Goal: Task Accomplishment & Management: Manage account settings

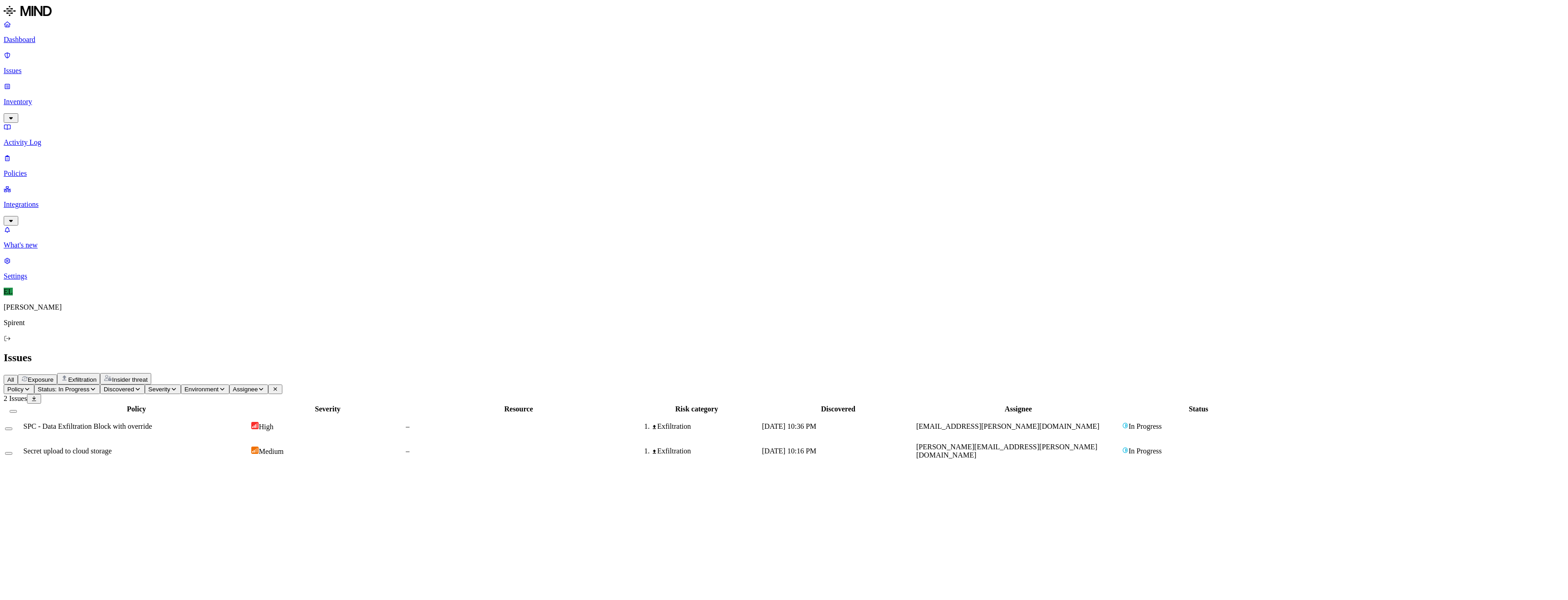
click at [97, 386] on icon "button" at bounding box center [93, 389] width 7 height 5
click at [165, 75] on button "button" at bounding box center [168, 76] width 7 height 3
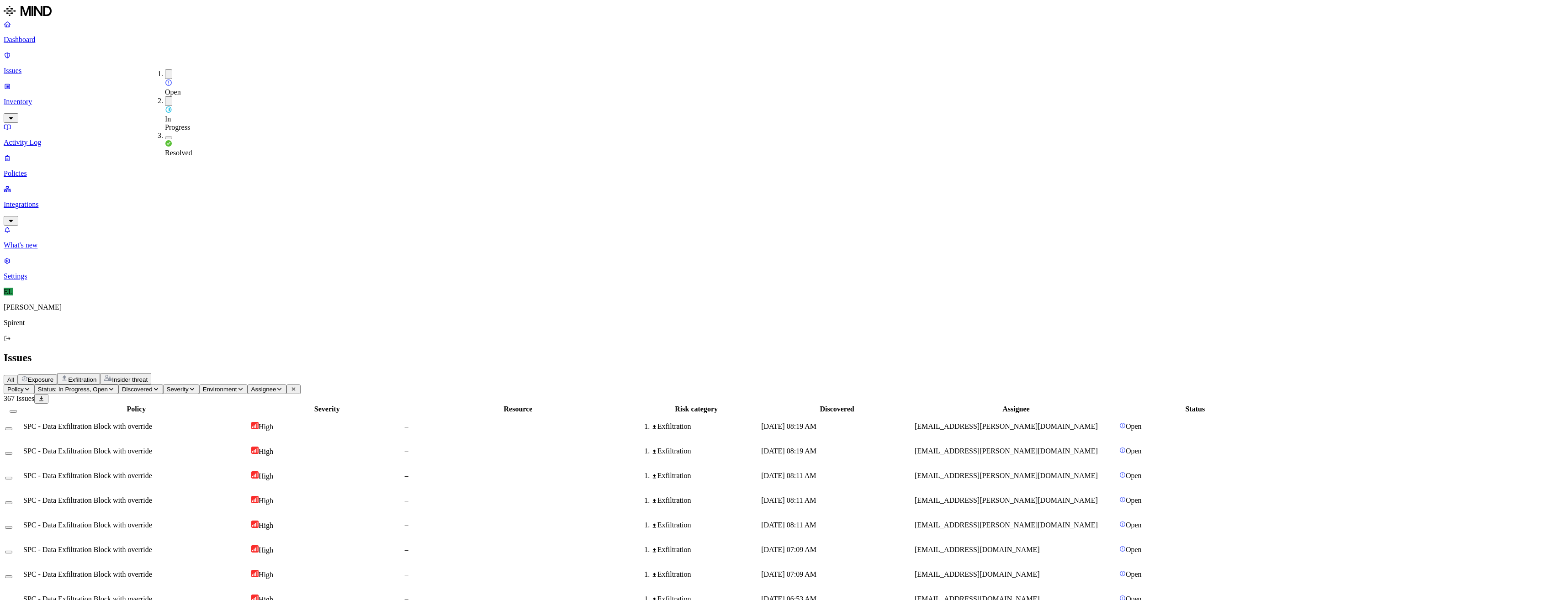
click at [165, 97] on button "button" at bounding box center [168, 101] width 7 height 10
click at [250, 422] on div "SPC - Data Exfiltration Block with override" at bounding box center [136, 426] width 226 height 8
click at [1117, 447] on div "[EMAIL_ADDRESS][PERSON_NAME][DOMAIN_NAME]" at bounding box center [1016, 451] width 203 height 8
click at [1097, 472] on span "[EMAIL_ADDRESS][PERSON_NAME][DOMAIN_NAME]" at bounding box center [1006, 476] width 184 height 8
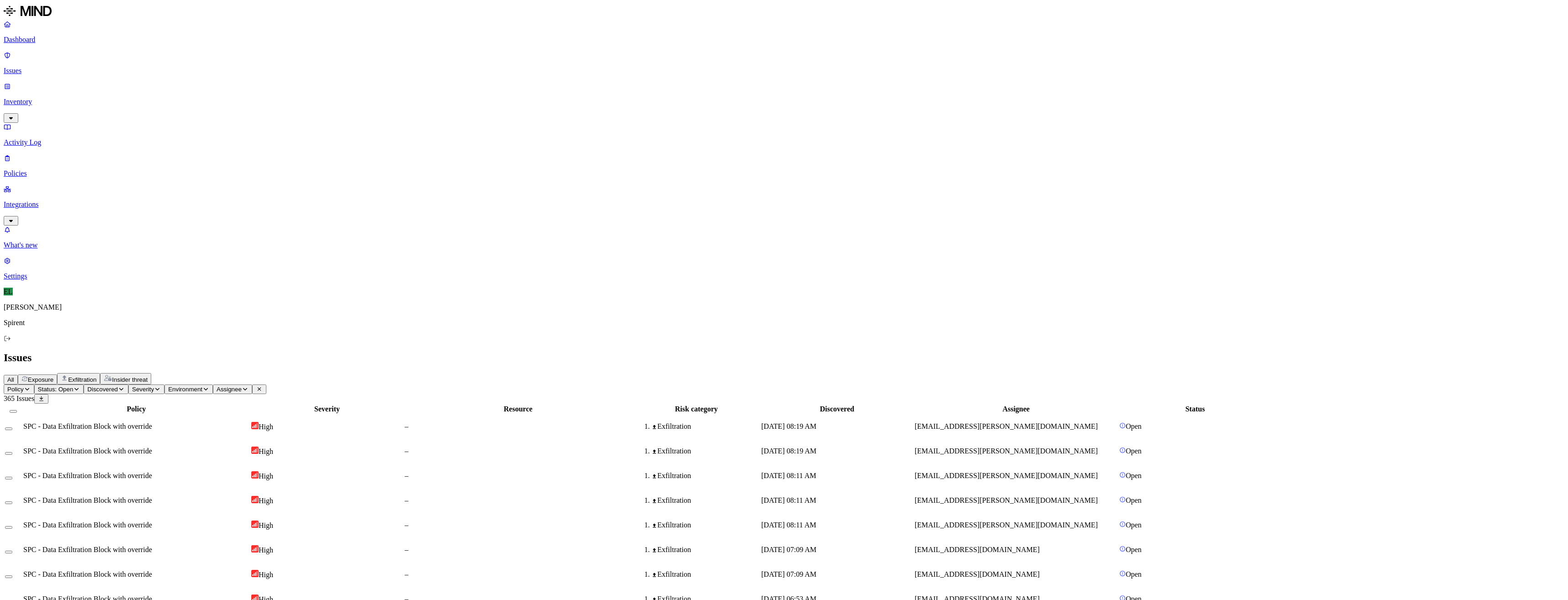
click at [12, 427] on button "Select row" at bounding box center [8, 428] width 7 height 3
click at [12, 454] on button "Select row" at bounding box center [8, 455] width 7 height 3
click at [153, 55] on html "Dashboard Issues Inventory Activity Log Policies Integrations What's new 1 Sett…" at bounding box center [784, 595] width 1568 height 1192
click at [156, 92] on button "Resolved" at bounding box center [172, 77] width 33 height 30
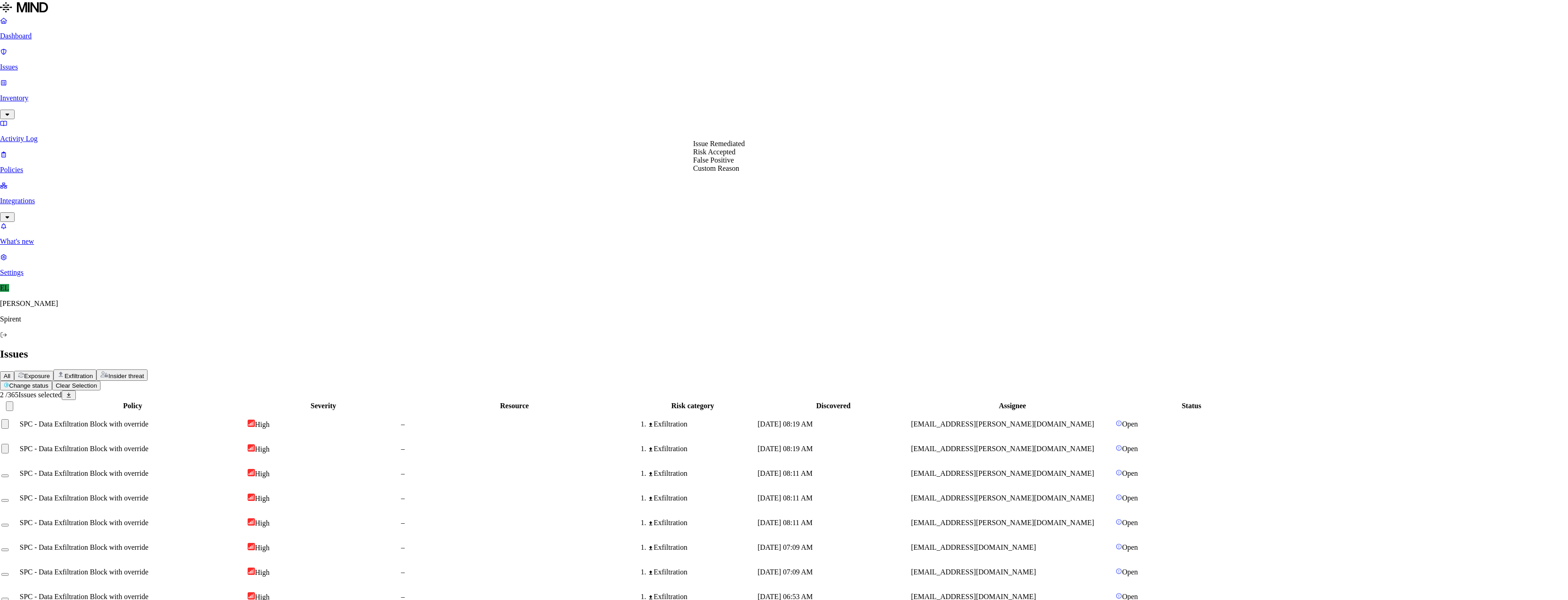
select select "Custom Reason"
type textarea "Personal bank data"
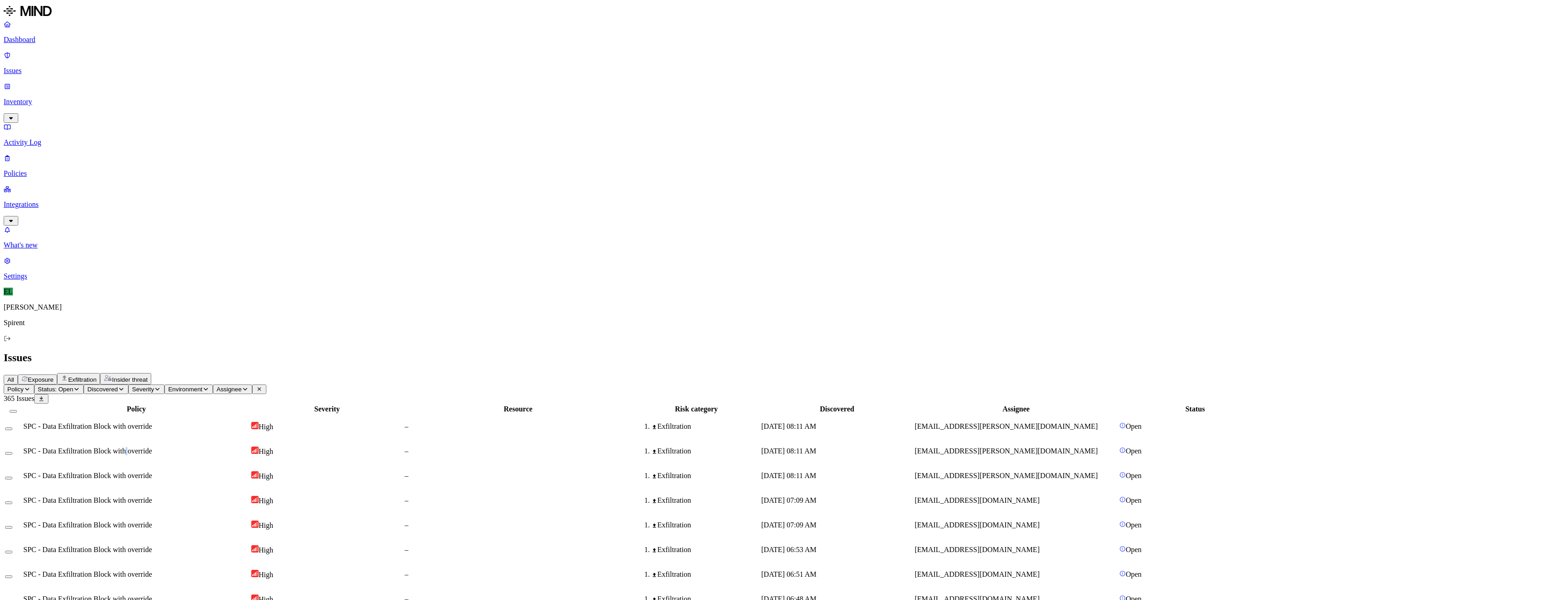
click at [152, 447] on span "SPC - Data Exfiltration Block with override" at bounding box center [88, 451] width 129 height 8
click at [152, 472] on span "SPC - Data Exfiltration Block with override" at bounding box center [88, 476] width 129 height 8
click at [1026, 439] on td "[EMAIL_ADDRESS][PERSON_NAME][DOMAIN_NAME]" at bounding box center [1016, 451] width 204 height 24
click at [1049, 415] on td "[EMAIL_ADDRESS][PERSON_NAME][DOMAIN_NAME]" at bounding box center [1016, 426] width 204 height 24
drag, startPoint x: 1109, startPoint y: 95, endPoint x: 1025, endPoint y: 93, distance: 84.0
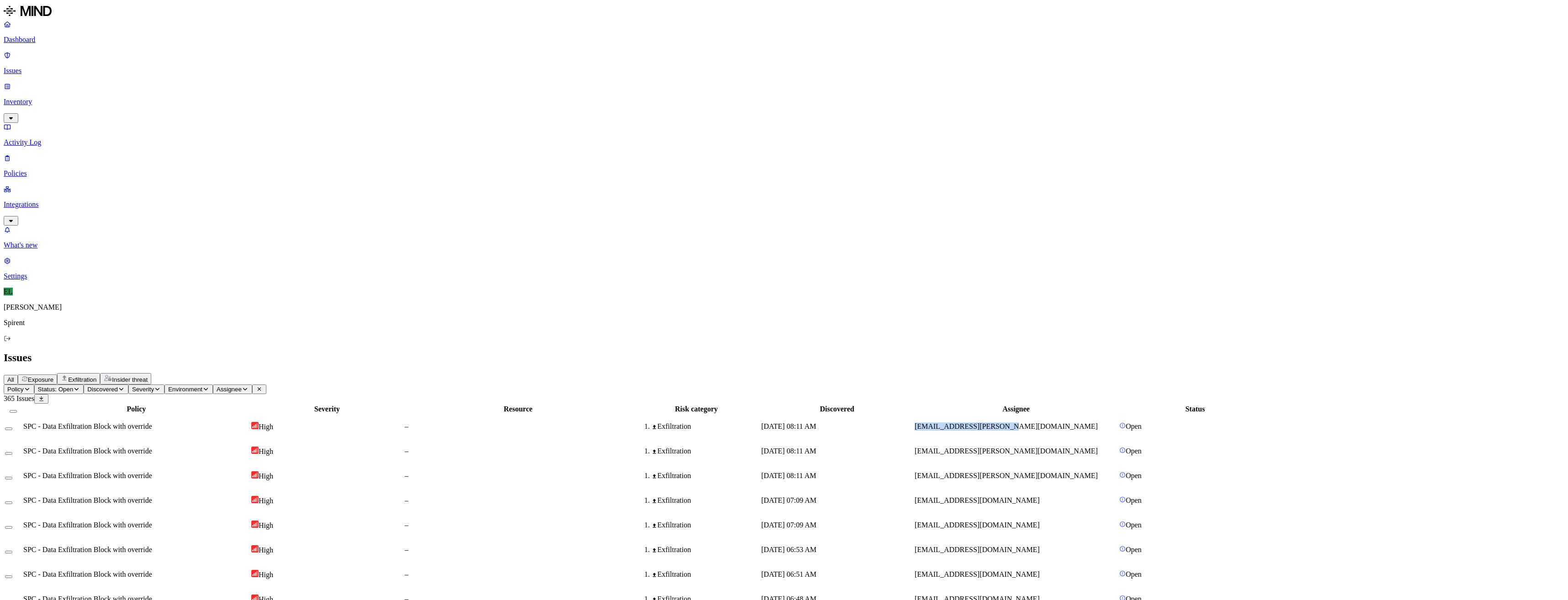
click at [1025, 415] on td "[EMAIL_ADDRESS][PERSON_NAME][DOMAIN_NAME]" at bounding box center [1016, 426] width 204 height 24
drag, startPoint x: 121, startPoint y: 90, endPoint x: 123, endPoint y: 95, distance: 5.4
click at [12, 427] on button "Select row" at bounding box center [8, 428] width 7 height 3
click at [12, 454] on button "Select row" at bounding box center [8, 455] width 7 height 3
click at [12, 478] on button "Select row" at bounding box center [8, 479] width 7 height 3
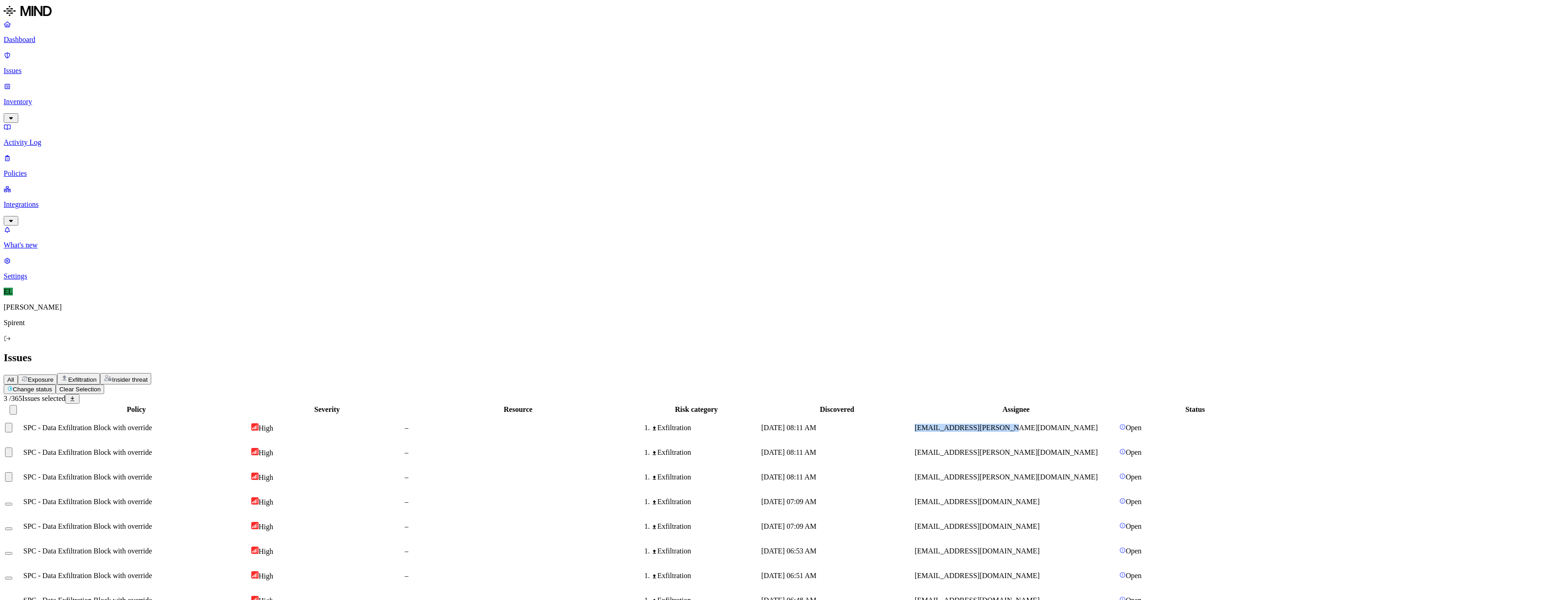
click at [158, 53] on html "Dashboard Issues Inventory Activity Log Policies Integrations What's new 1 Sett…" at bounding box center [784, 597] width 1568 height 1195
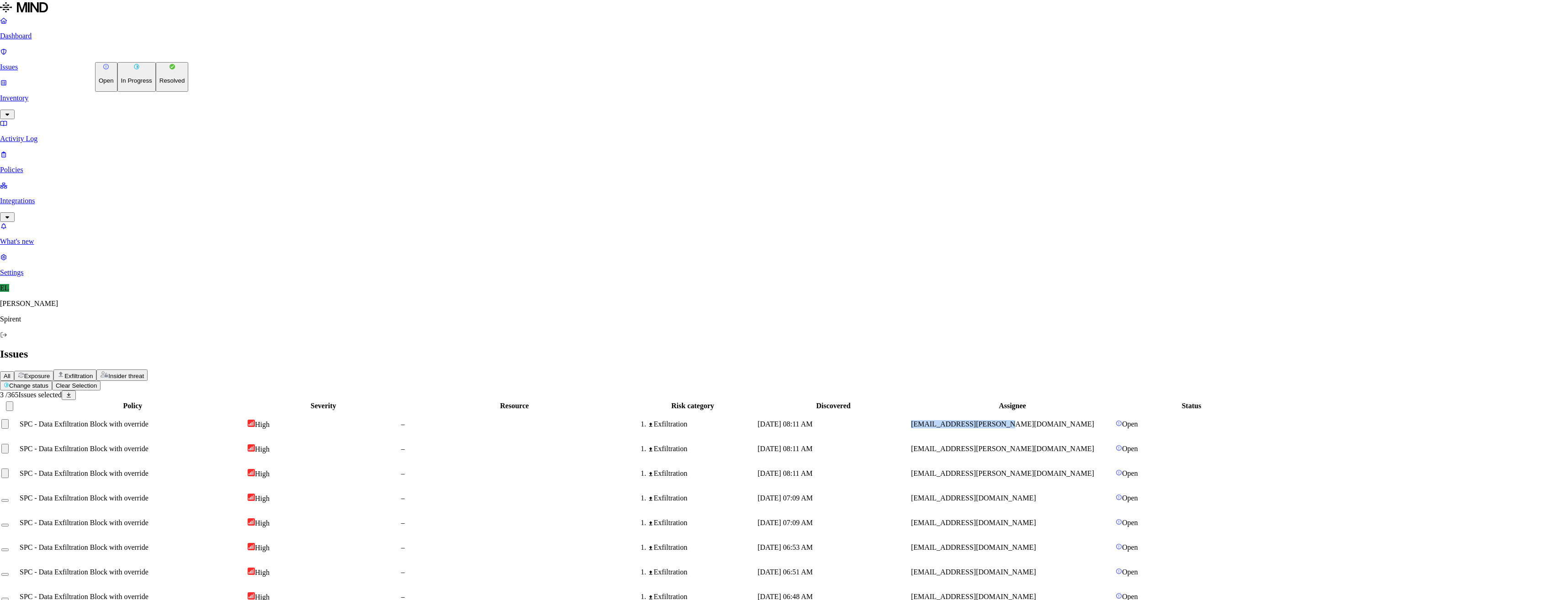
click at [160, 84] on p "Resolved" at bounding box center [172, 80] width 25 height 7
select select "Custom Reason"
type textarea "User advised to add further justification"
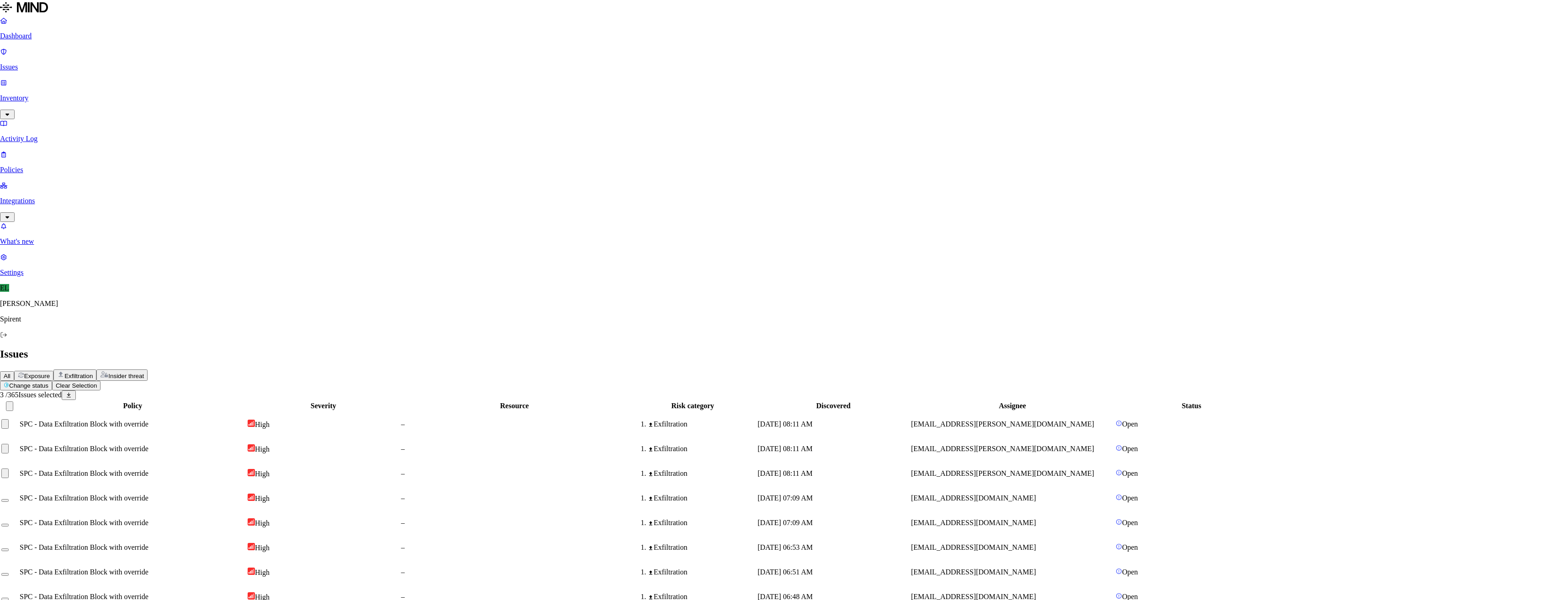
click at [188, 489] on td "SPC - Data Exfiltration Block with override" at bounding box center [136, 500] width 227 height 24
click at [1039, 521] on span "[EMAIL_ADDRESS][DOMAIN_NAME]" at bounding box center [977, 525] width 125 height 8
click at [1071, 538] on td "[EMAIL_ADDRESS][DOMAIN_NAME]" at bounding box center [1016, 549] width 204 height 24
click at [1039, 570] on span "[EMAIL_ADDRESS][DOMAIN_NAME]" at bounding box center [977, 574] width 125 height 8
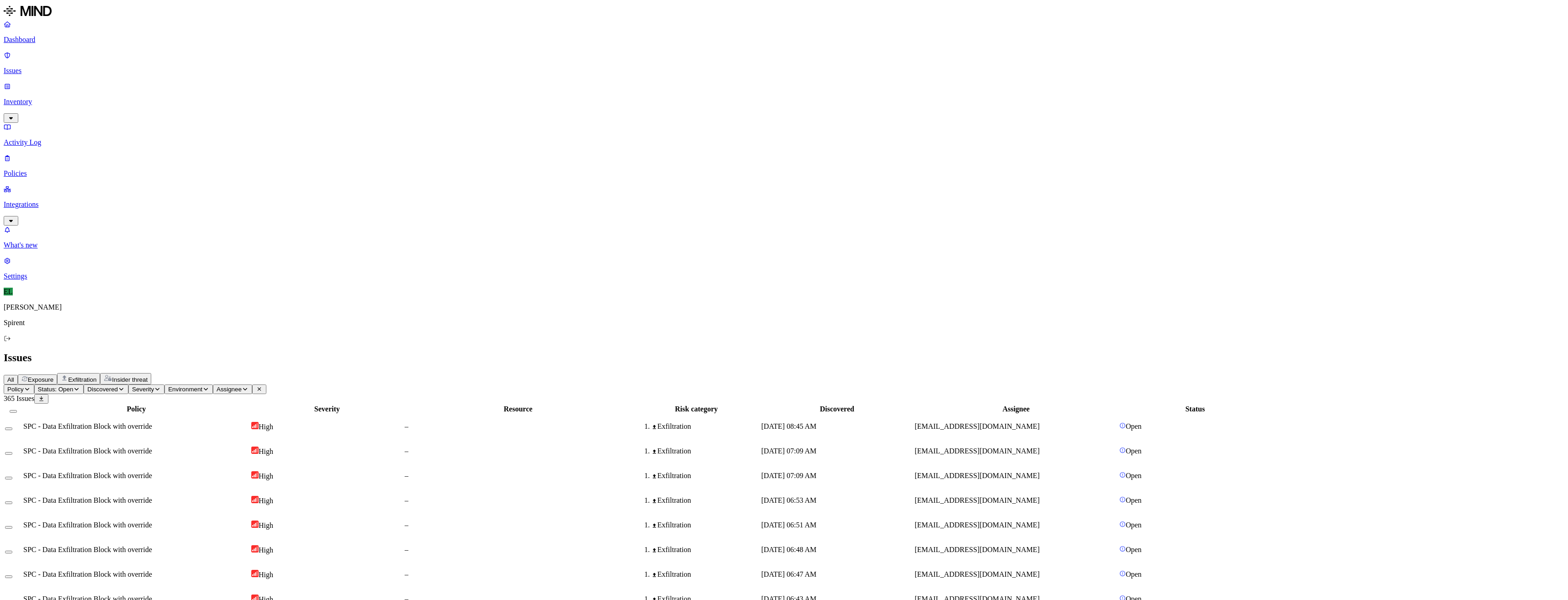
click at [1039, 595] on span "[EMAIL_ADDRESS][DOMAIN_NAME]" at bounding box center [977, 599] width 125 height 8
drag, startPoint x: 1108, startPoint y: 148, endPoint x: 1026, endPoint y: 148, distance: 82.0
click at [1026, 489] on td "[EMAIL_ADDRESS][DOMAIN_NAME]" at bounding box center [1016, 500] width 204 height 24
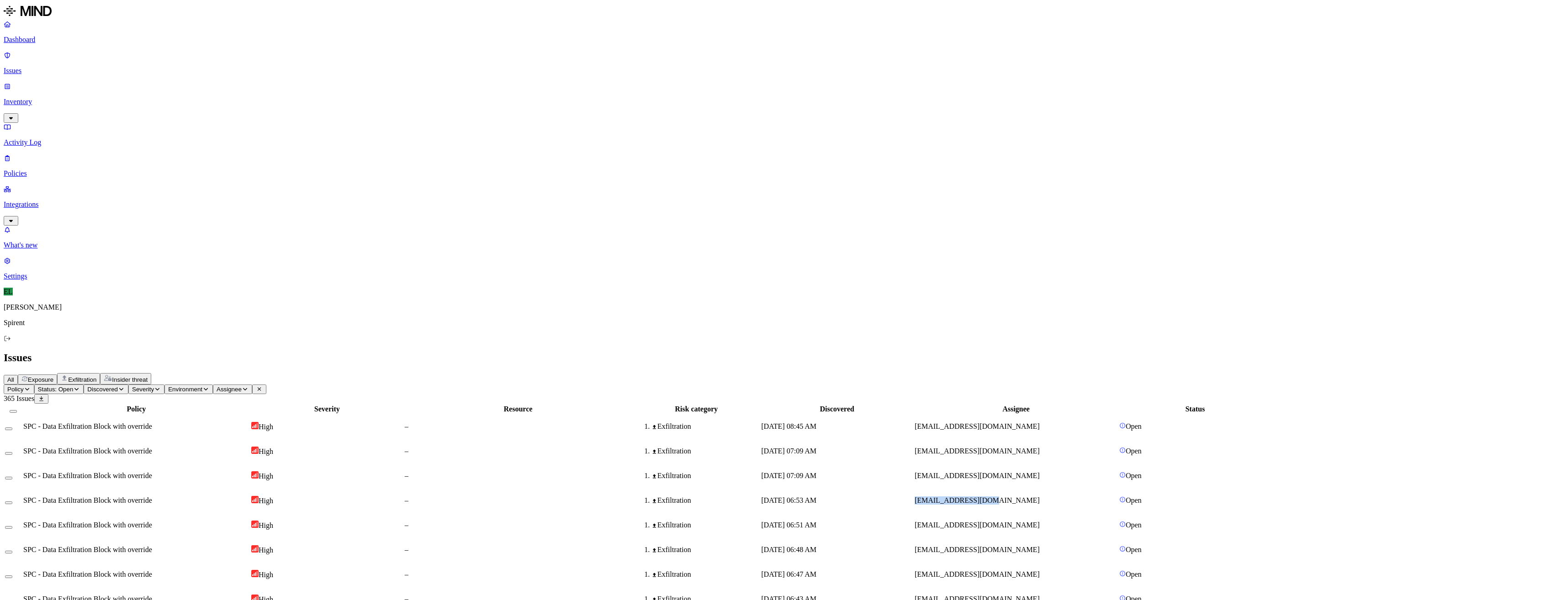
click at [248, 386] on icon "button" at bounding box center [245, 389] width 7 height 5
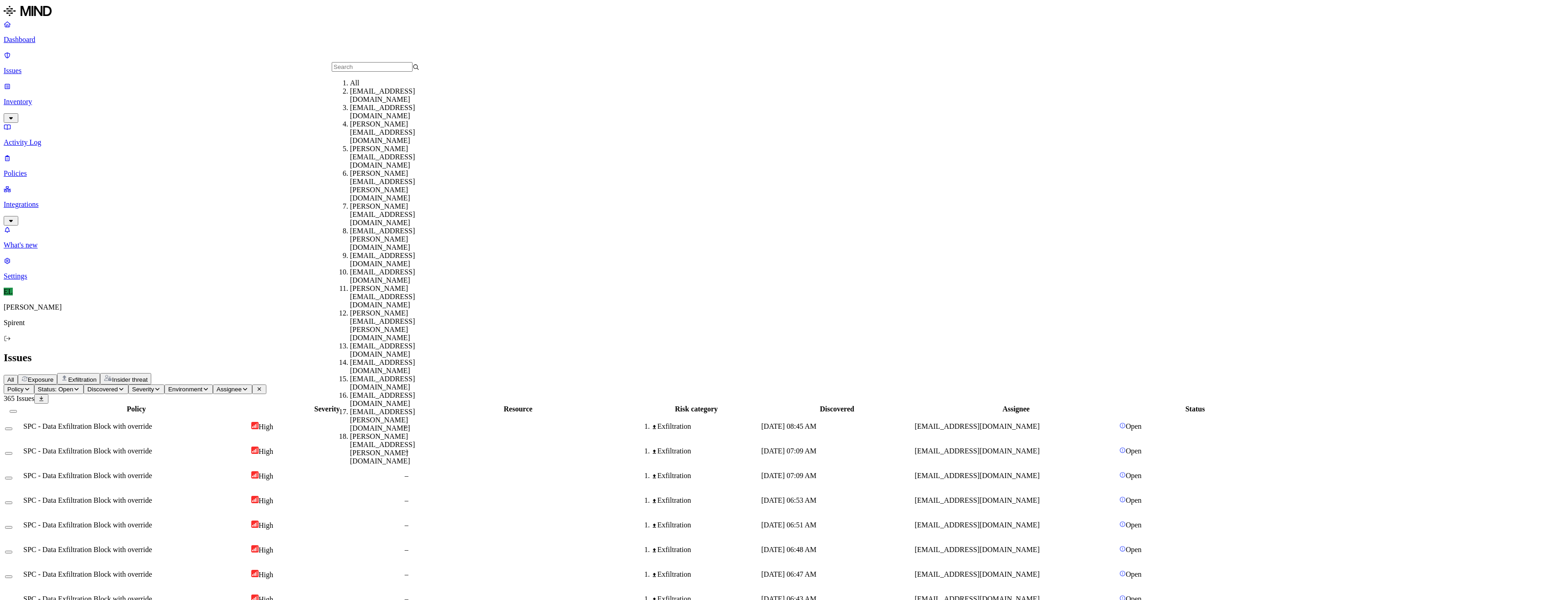
type input "[EMAIL_ADDRESS][DOMAIN_NAME]"
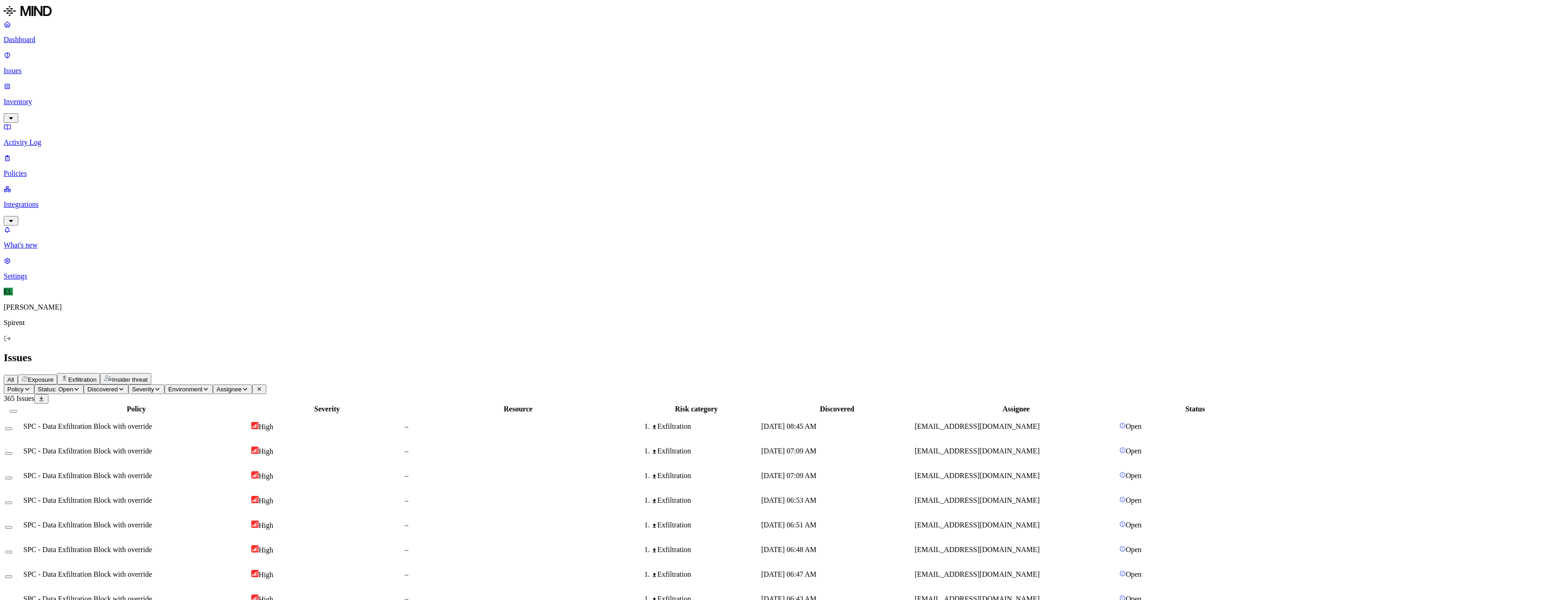
click at [248, 386] on icon "button" at bounding box center [245, 389] width 7 height 5
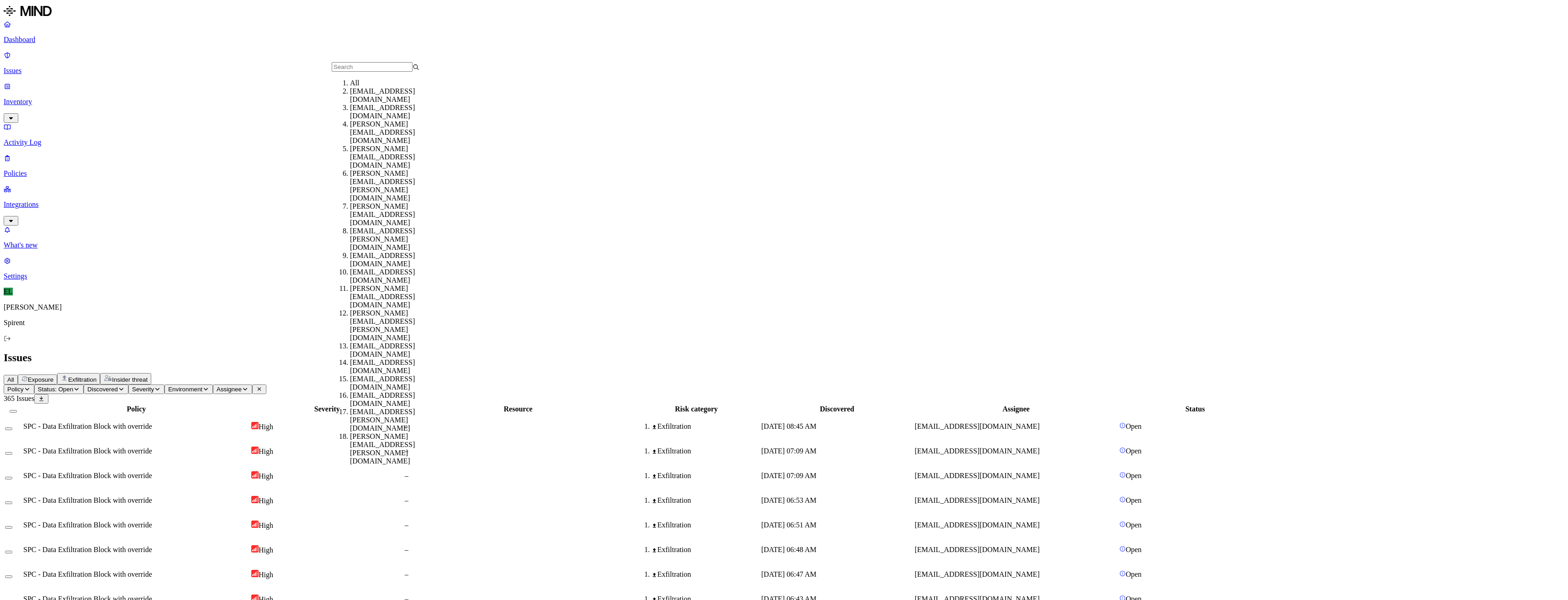
click at [360, 71] on input "text" at bounding box center [372, 67] width 81 height 10
type input "[EMAIL_ADDRESS][DOMAIN_NAME]"
click at [386, 104] on div "[EMAIL_ADDRESS][DOMAIN_NAME]" at bounding box center [394, 95] width 88 height 16
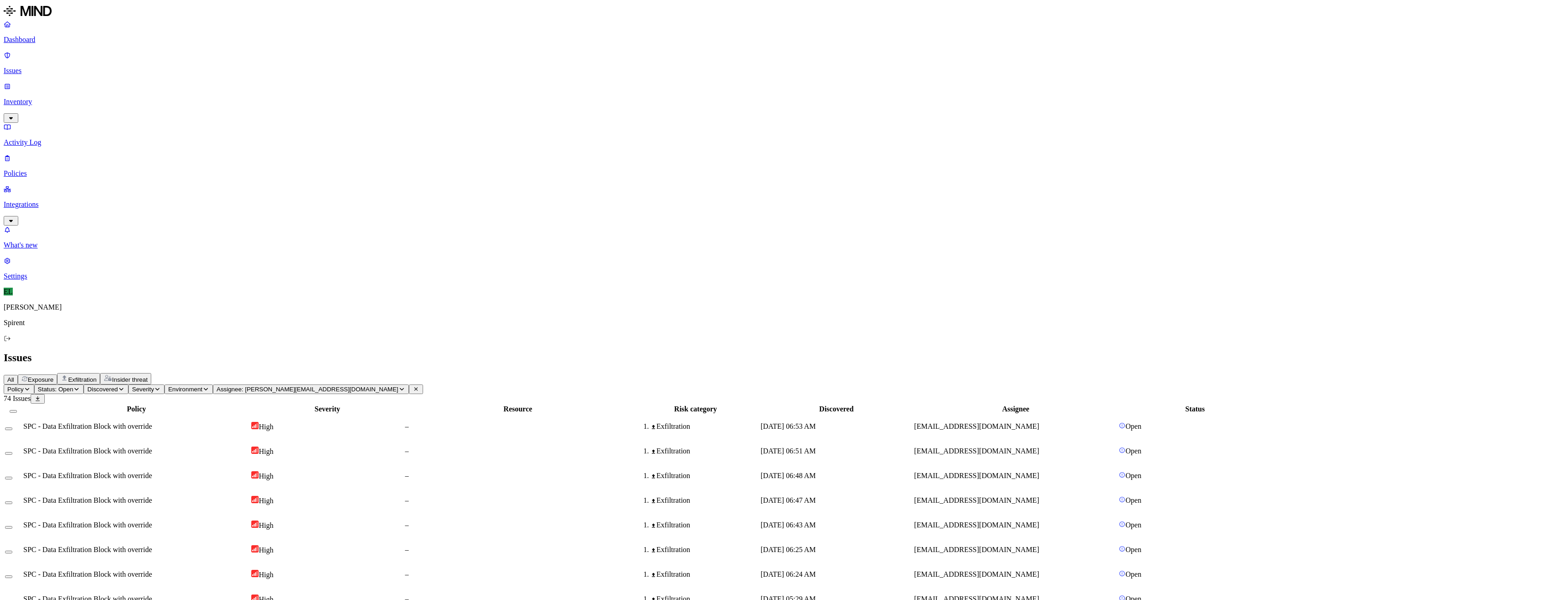
click at [17, 410] on button "Select all" at bounding box center [13, 411] width 7 height 3
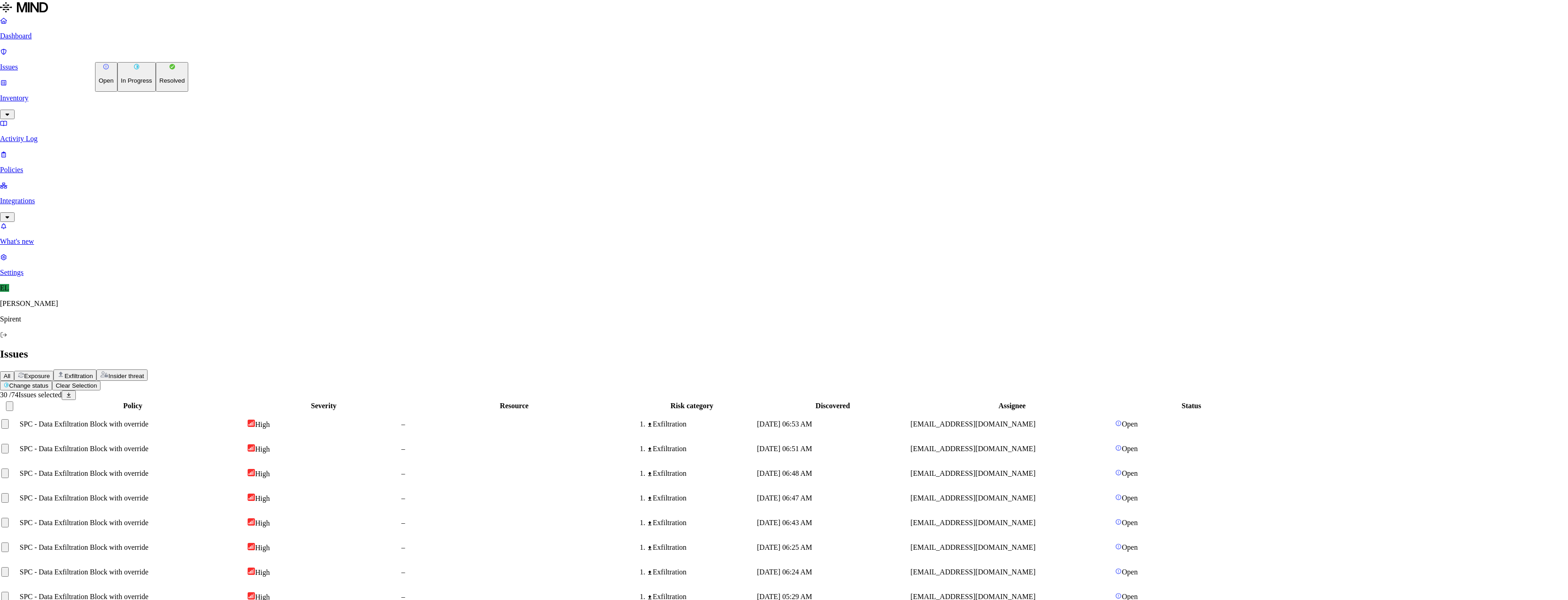
click at [136, 55] on html "Dashboard Issues Inventory Activity Log Policies Integrations What's new 1 Sett…" at bounding box center [784, 595] width 1568 height 1192
click at [160, 84] on p "Resolved" at bounding box center [172, 80] width 25 height 7
select select "Custom Reason"
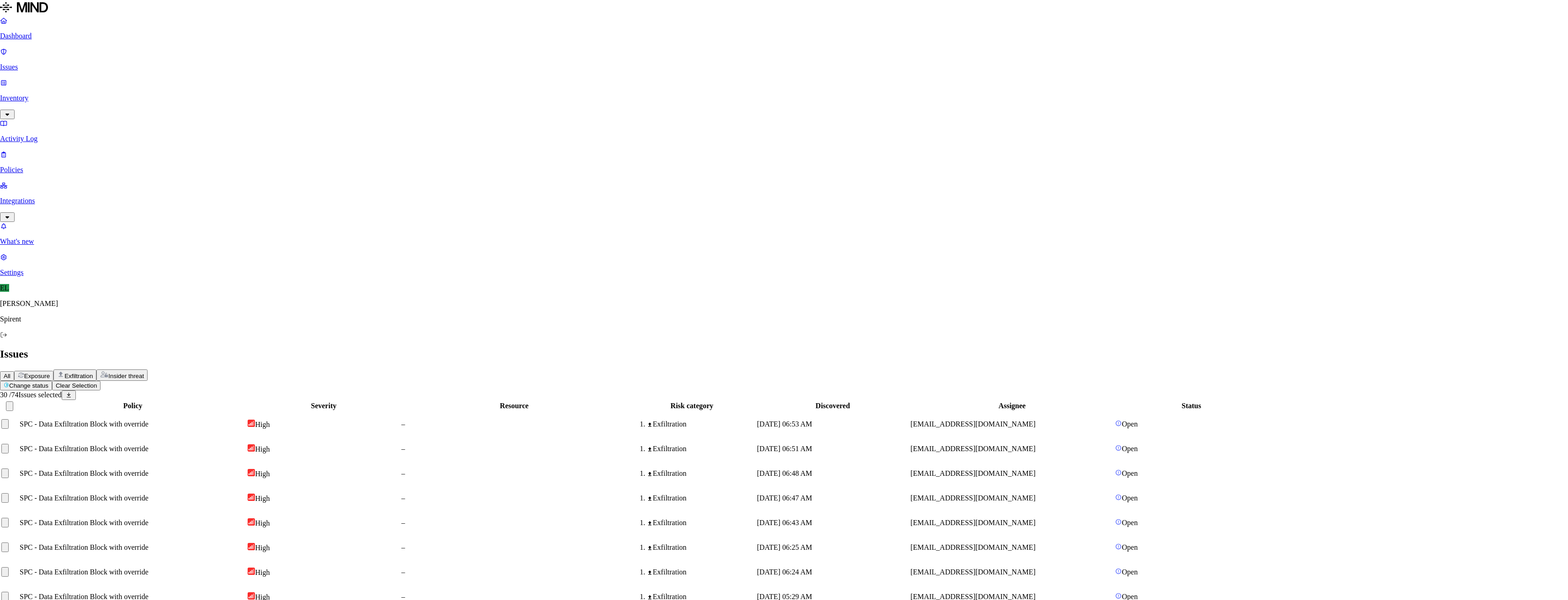
type textarea "74 violations. Keeping one open to follow up"
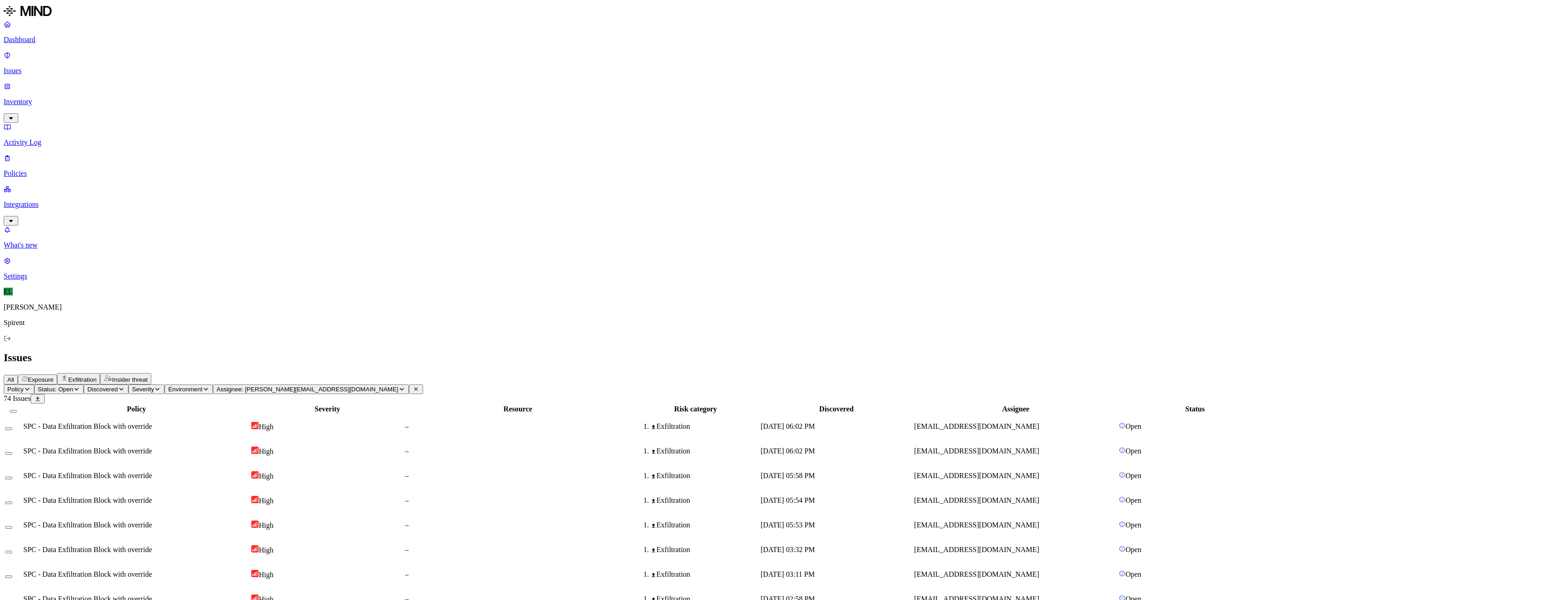
click at [17, 410] on button "Select all" at bounding box center [13, 411] width 7 height 3
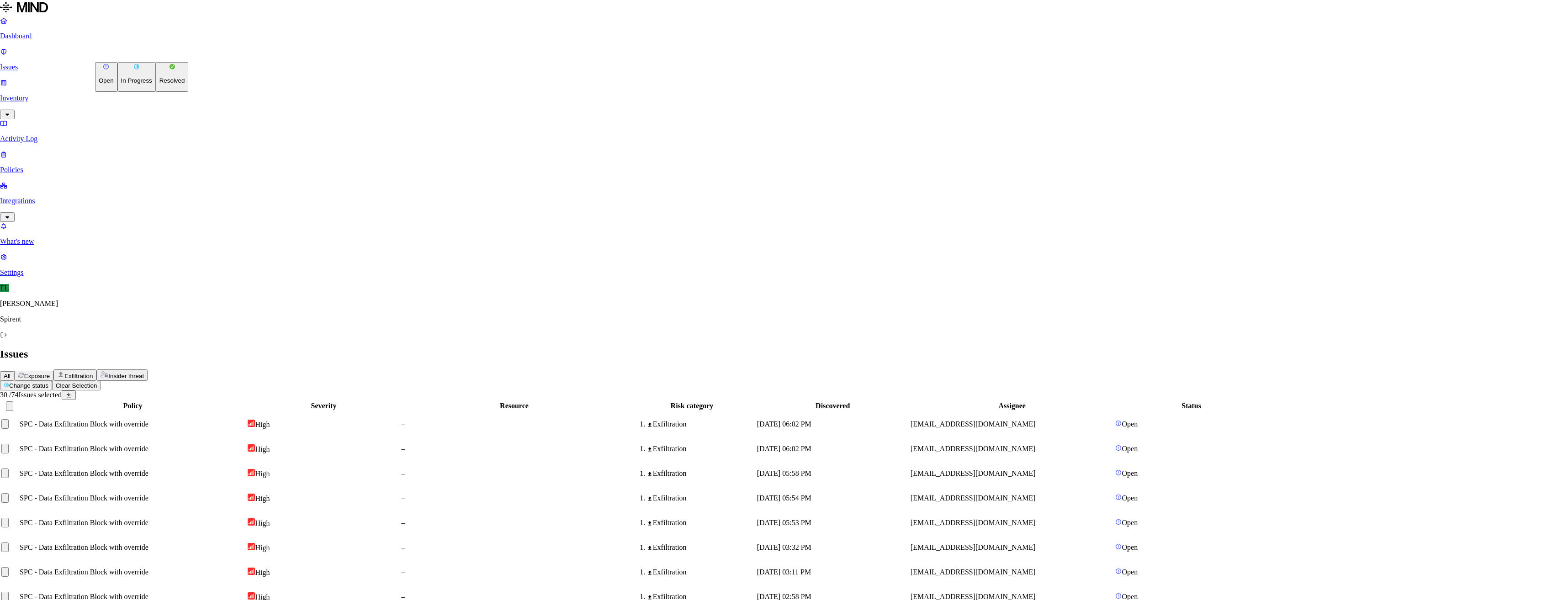
click at [155, 56] on html "Dashboard Issues Inventory Activity Log Policies Integrations What's new 1 Sett…" at bounding box center [784, 595] width 1568 height 1192
click at [156, 92] on button "Resolved" at bounding box center [172, 77] width 33 height 30
select select "Custom Reason"
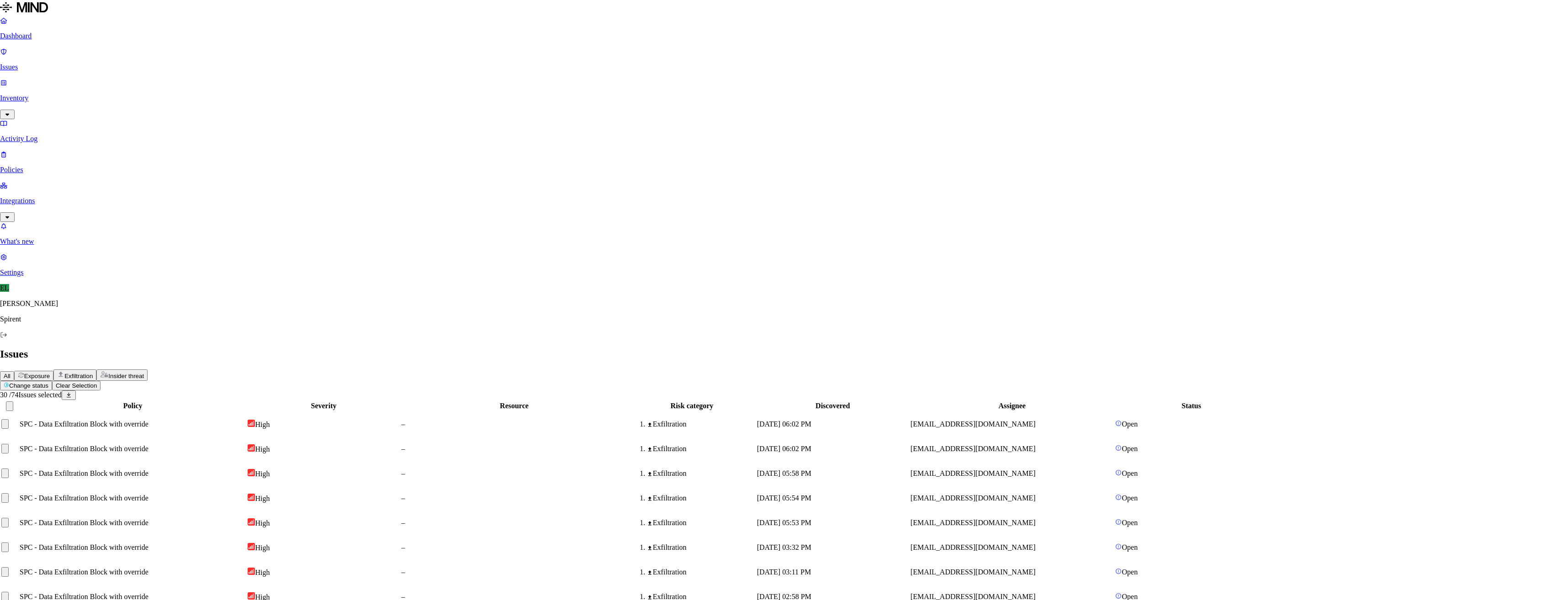
type textarea "74 violations. Keeping one open to follow-up"
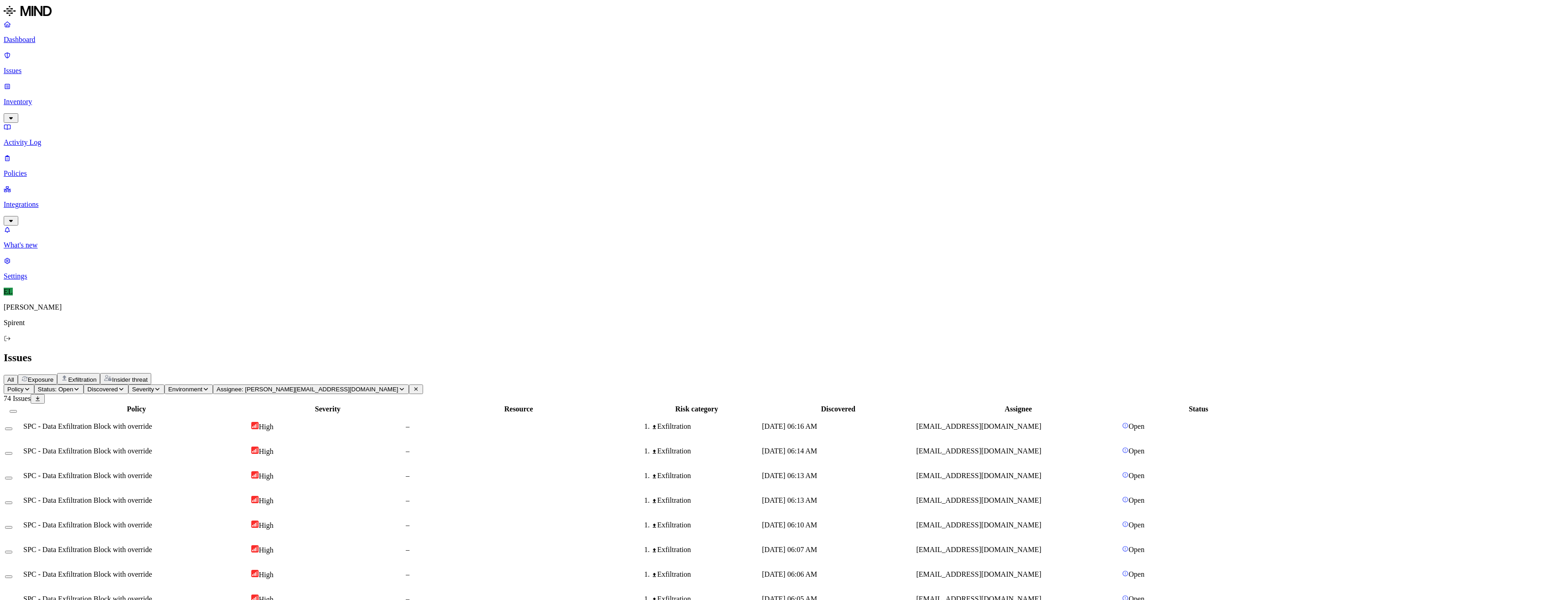
click at [17, 410] on button "Select all" at bounding box center [13, 411] width 7 height 3
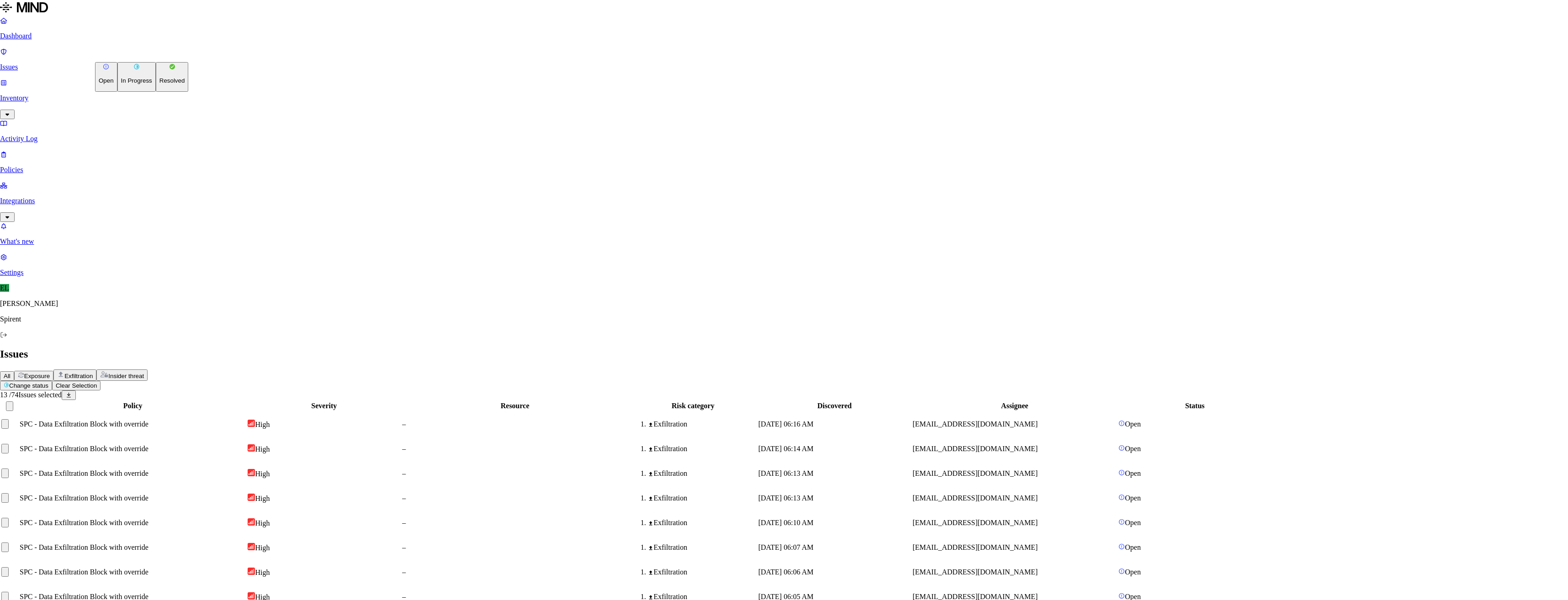
click at [154, 54] on html "Dashboard Issues Inventory Activity Log Policies Integrations What's new 1 Sett…" at bounding box center [784, 398] width 1568 height 797
click at [156, 92] on button "Resolved" at bounding box center [172, 77] width 33 height 30
select select "Custom Reason"
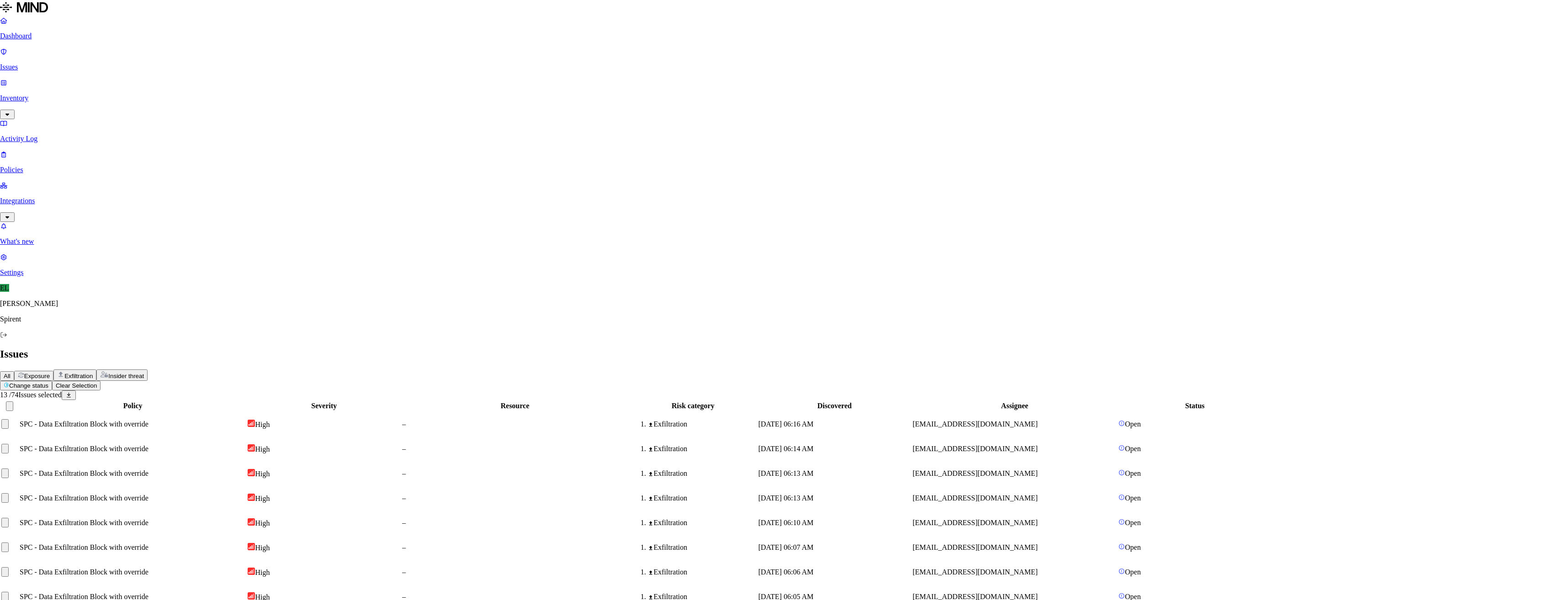
type textarea "74 violations. Keeping one open to follow-up on"
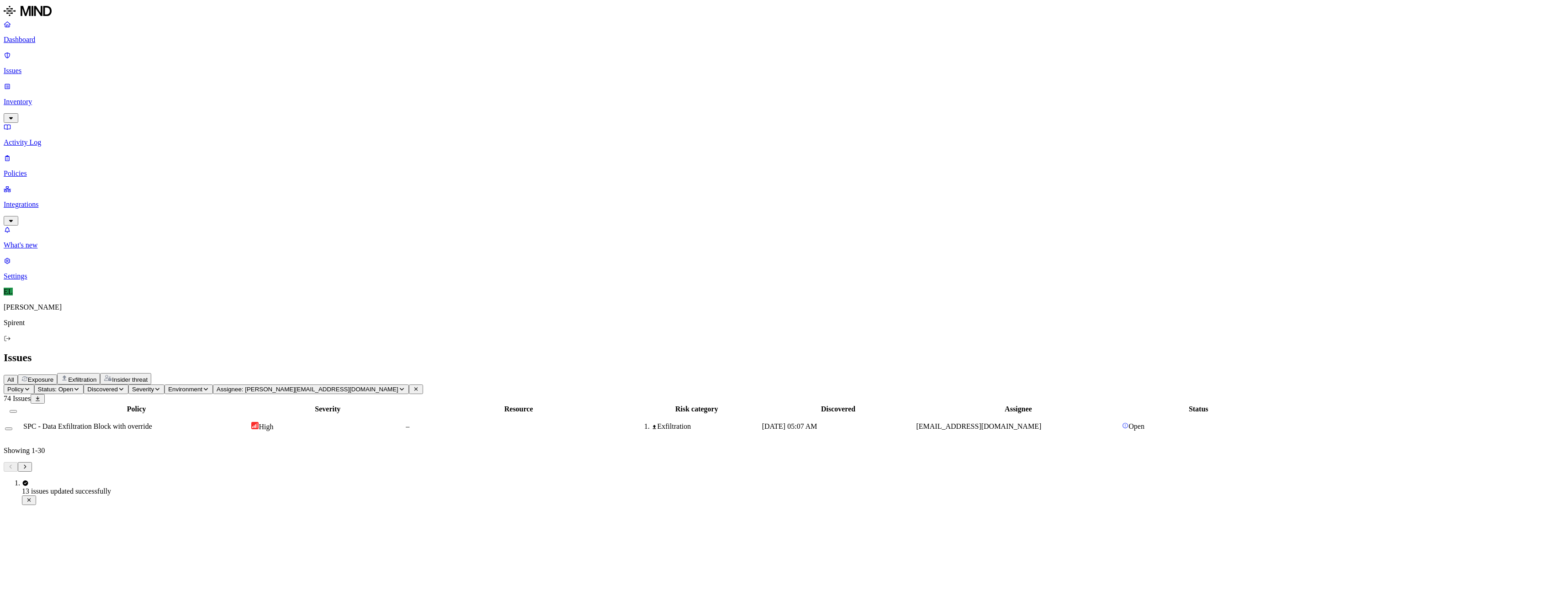
click at [152, 422] on span "SPC - Data Exfiltration Block with override" at bounding box center [88, 426] width 129 height 8
click at [1145, 422] on span "Open" at bounding box center [1136, 426] width 16 height 8
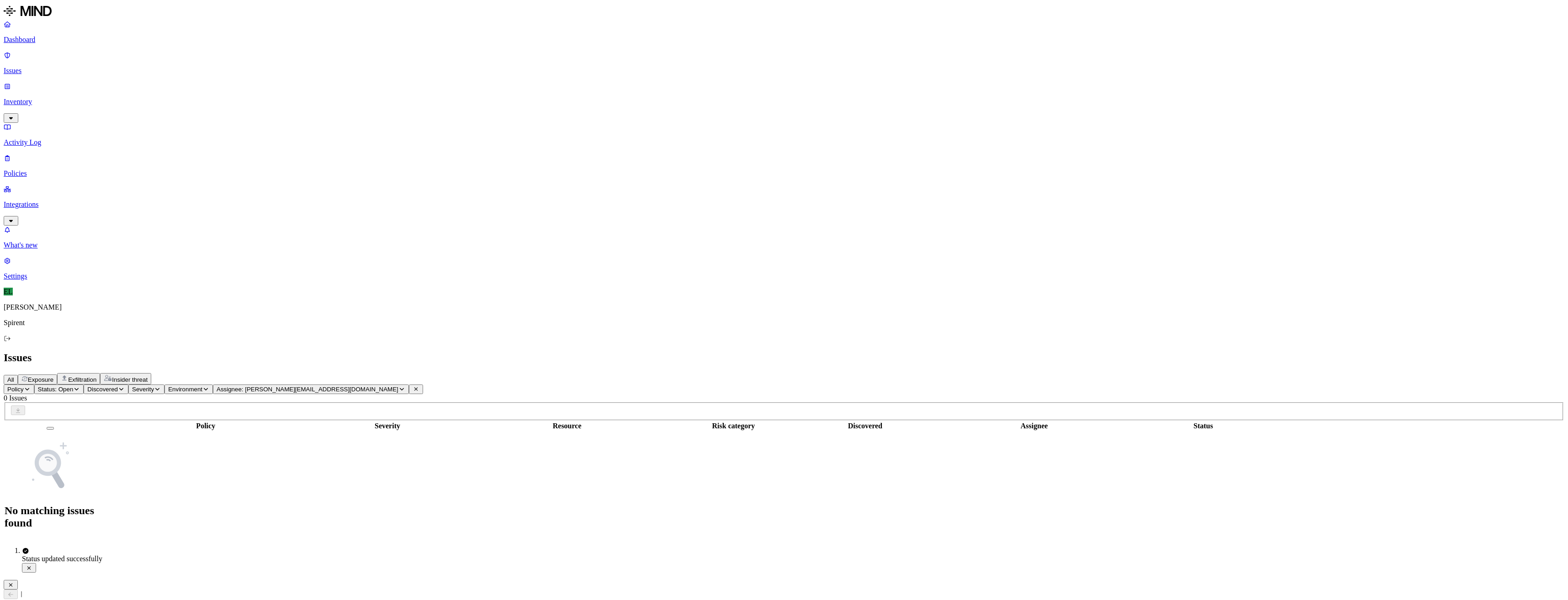
click at [14, 582] on icon "button" at bounding box center [10, 584] width 7 height 5
click at [405, 386] on icon "button" at bounding box center [401, 389] width 7 height 5
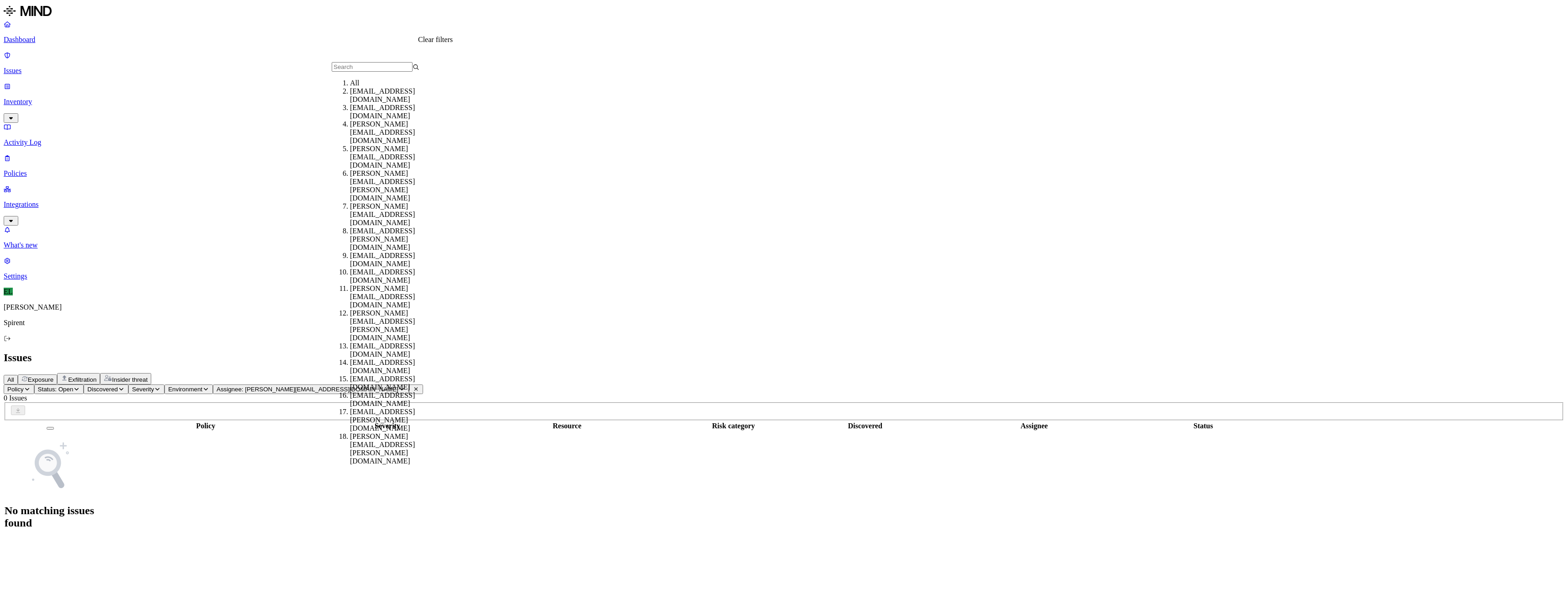
click at [420, 386] on icon at bounding box center [416, 389] width 7 height 5
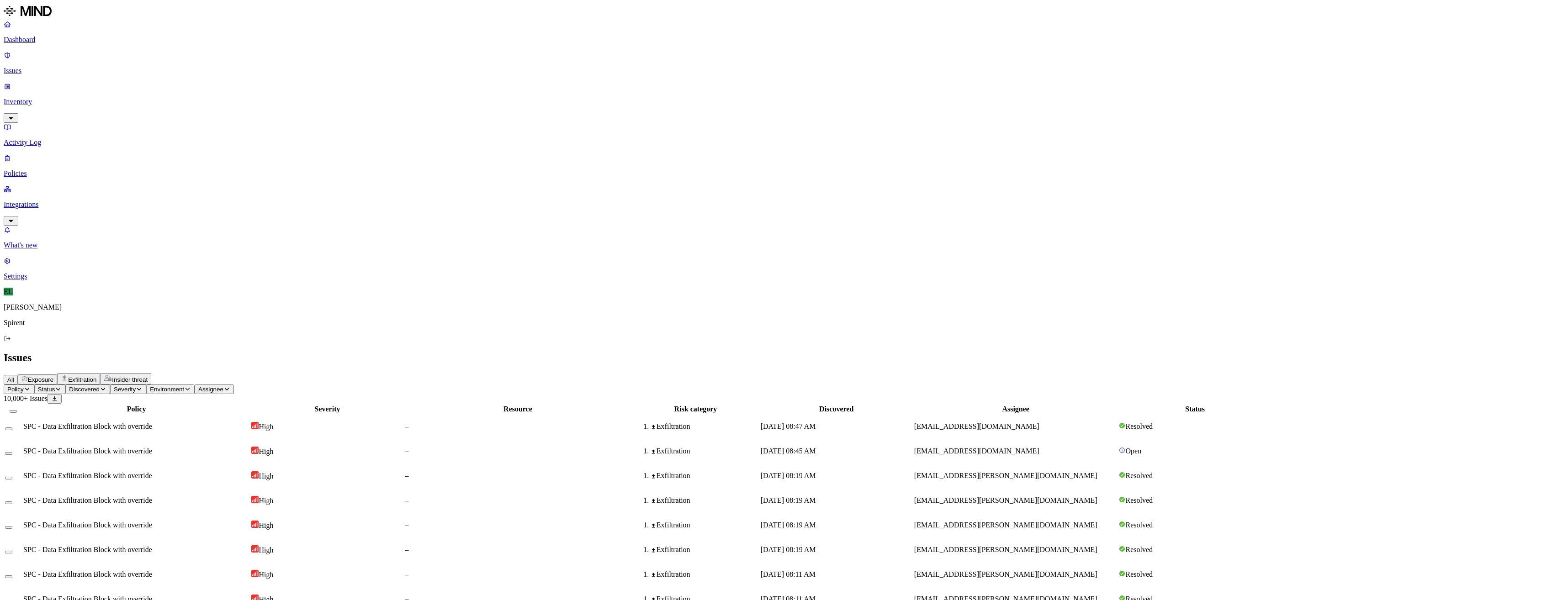
click at [62, 386] on icon "button" at bounding box center [58, 389] width 7 height 5
click at [165, 71] on div "Open" at bounding box center [165, 82] width 0 height 25
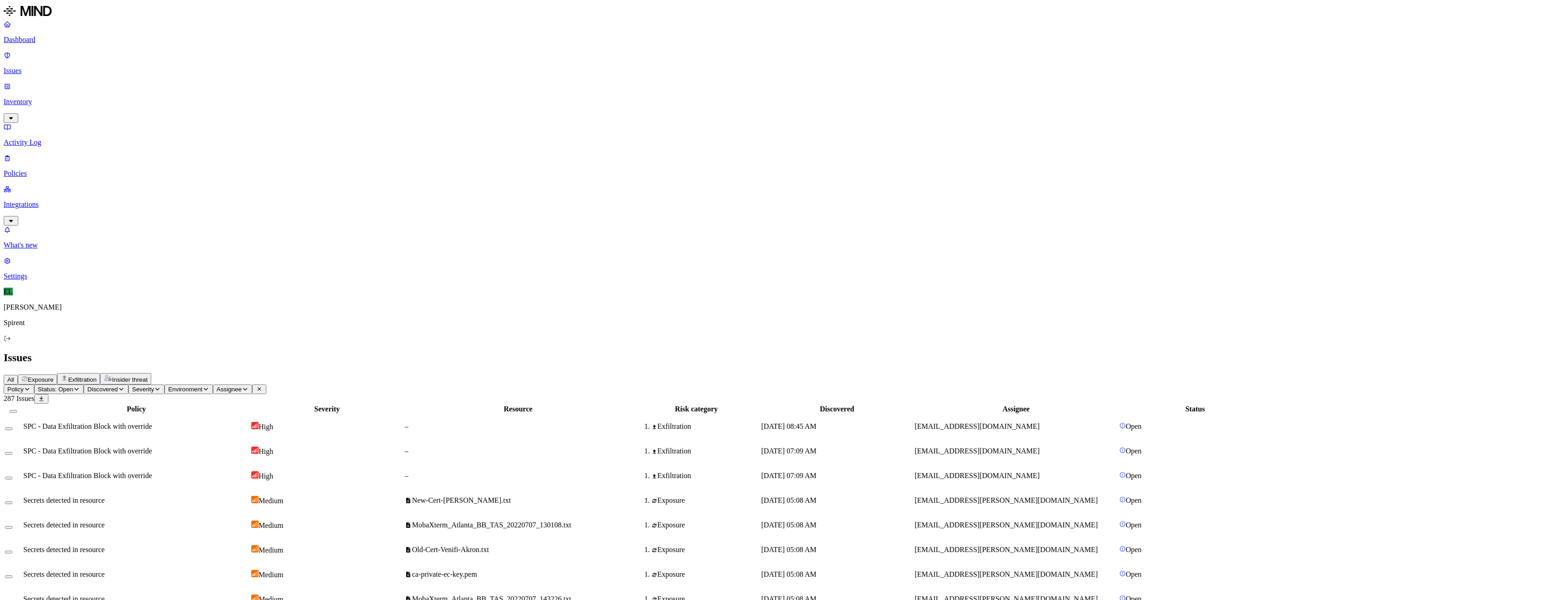
click at [564, 373] on div "All Exposure Exfiltration Insider threat" at bounding box center [784, 379] width 1561 height 12
drag, startPoint x: 1110, startPoint y: 183, endPoint x: 1029, endPoint y: 185, distance: 81.0
click at [1029, 538] on td "[EMAIL_ADDRESS][PERSON_NAME][DOMAIN_NAME]" at bounding box center [1016, 549] width 204 height 24
click at [248, 386] on icon "button" at bounding box center [245, 389] width 7 height 5
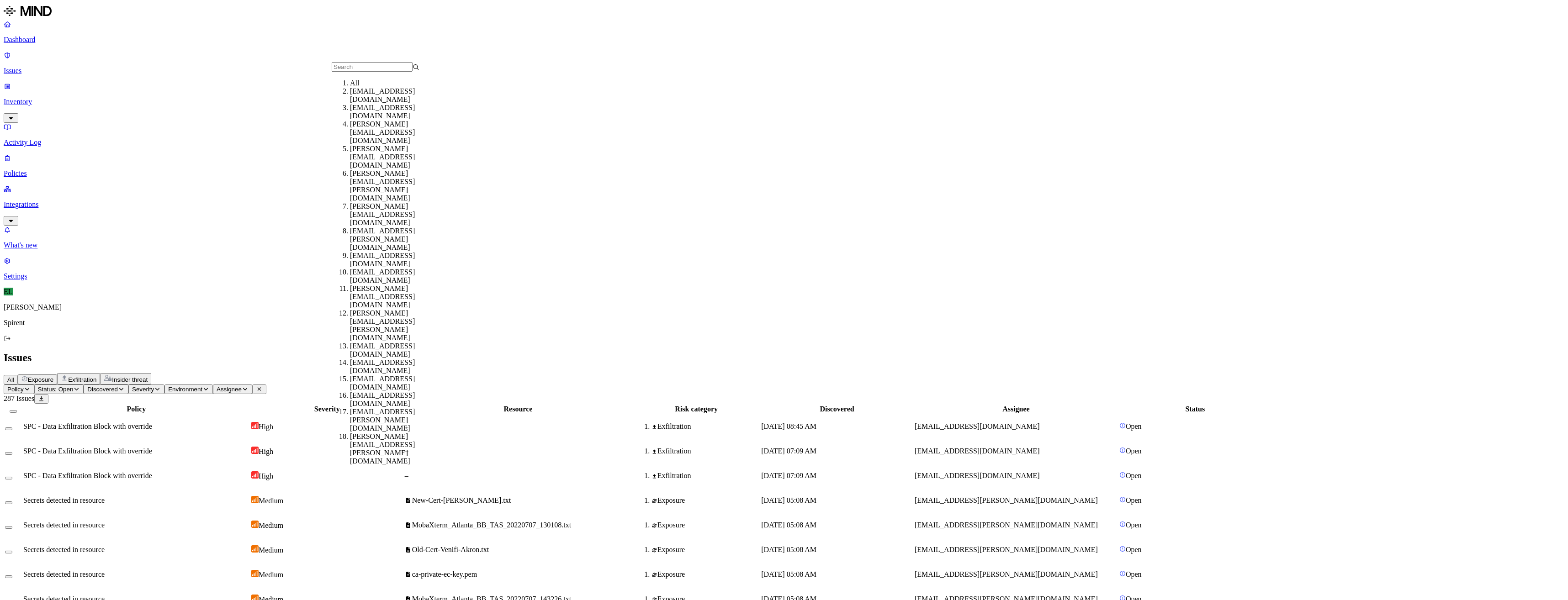
click at [351, 67] on input "text" at bounding box center [372, 67] width 81 height 10
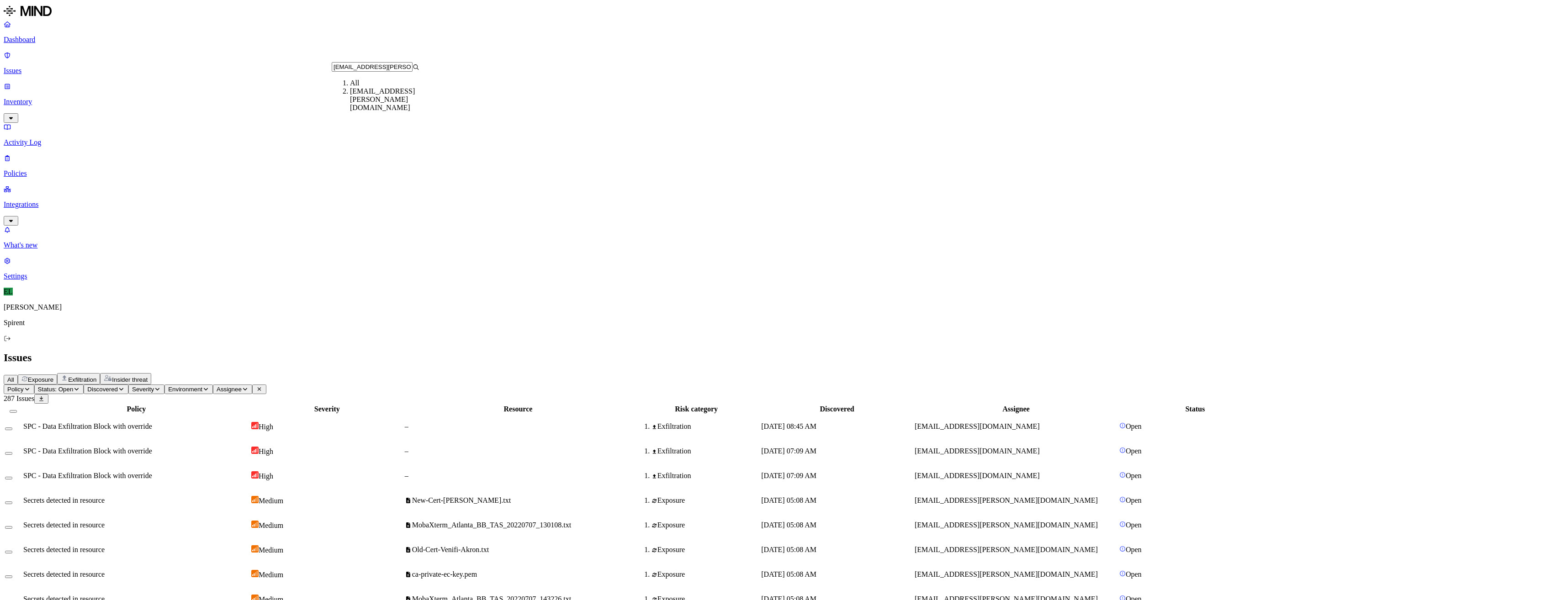
type input "[EMAIL_ADDRESS][PERSON_NAME][DOMAIN_NAME]"
click at [350, 108] on div "[EMAIL_ADDRESS][PERSON_NAME][DOMAIN_NAME]" at bounding box center [394, 100] width 88 height 25
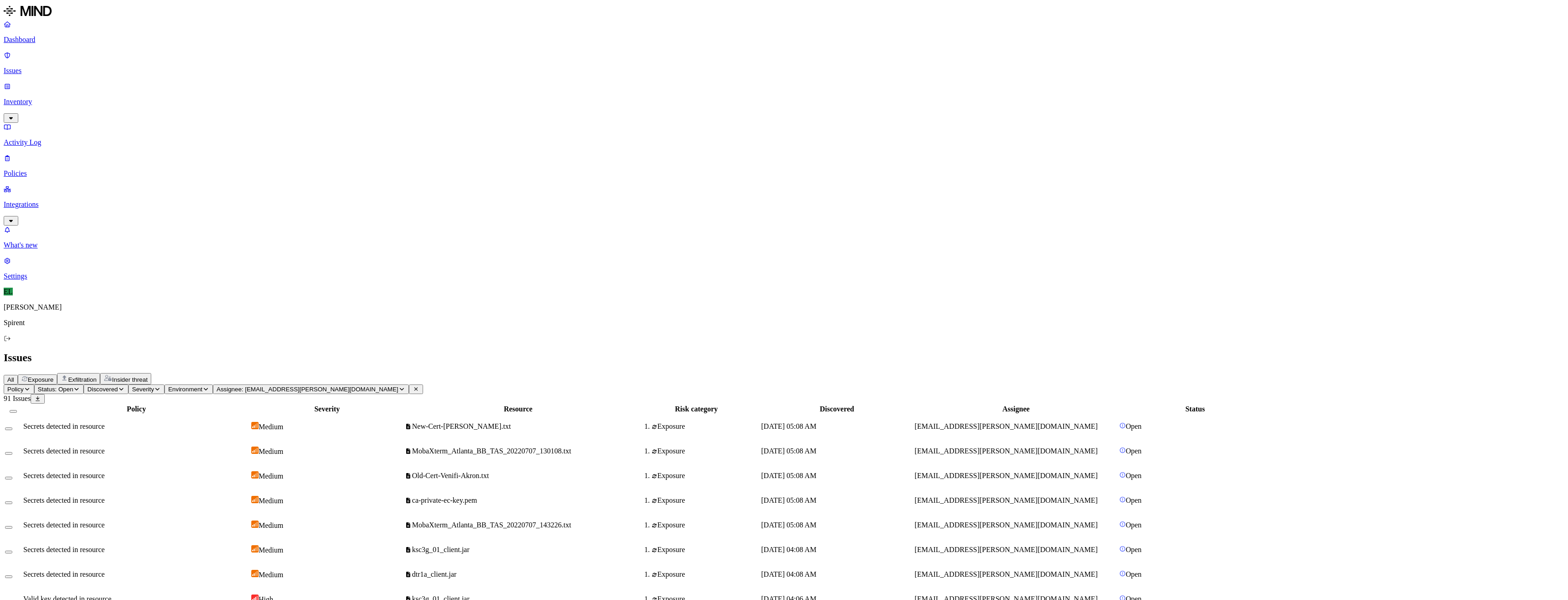
click at [511, 422] on span "New-Cert-[PERSON_NAME].txt" at bounding box center [457, 426] width 106 height 8
click at [571, 447] on span "MobaXterm_Atlanta_BB_TAS_20220707_130108.txt" at bounding box center [491, 451] width 159 height 8
click at [913, 472] on div "[DATE] 05:08 AM" at bounding box center [837, 476] width 152 height 8
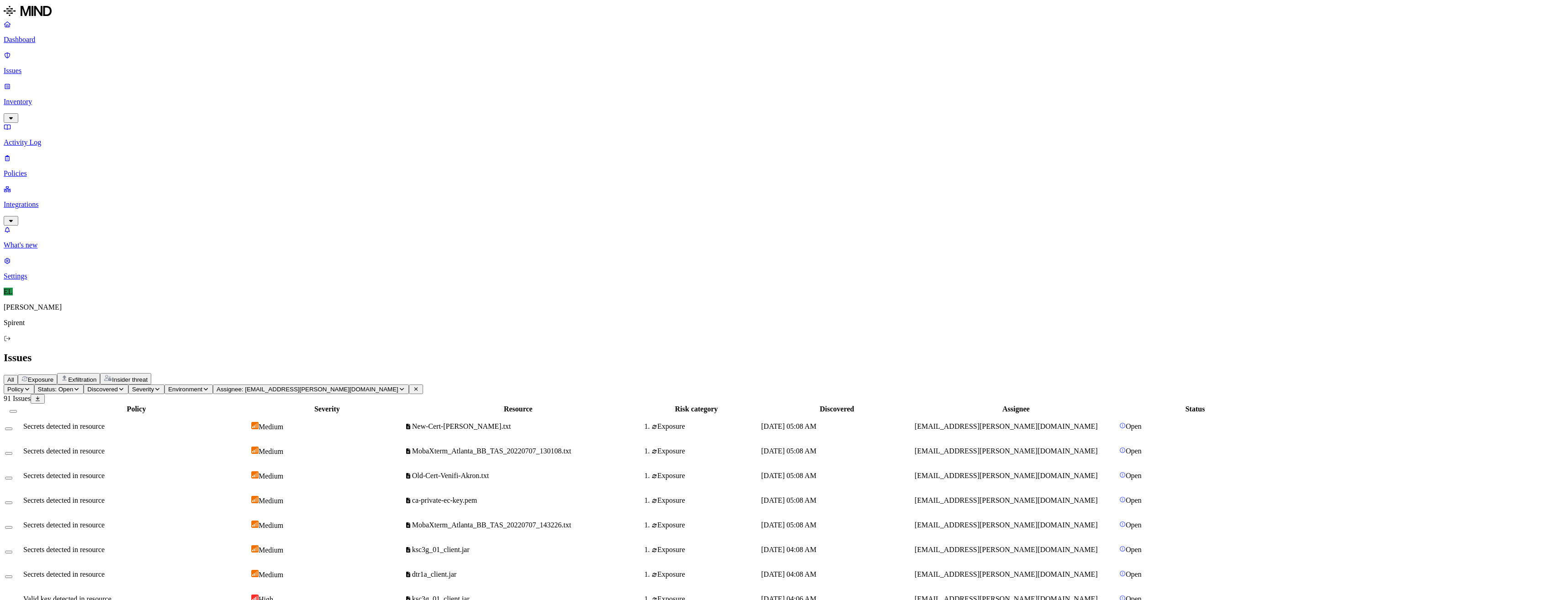
click at [17, 410] on button "Select all" at bounding box center [13, 411] width 7 height 3
click at [156, 52] on html "Dashboard Issues Inventory Activity Log Policies Integrations What's new 1 Sett…" at bounding box center [784, 597] width 1568 height 1195
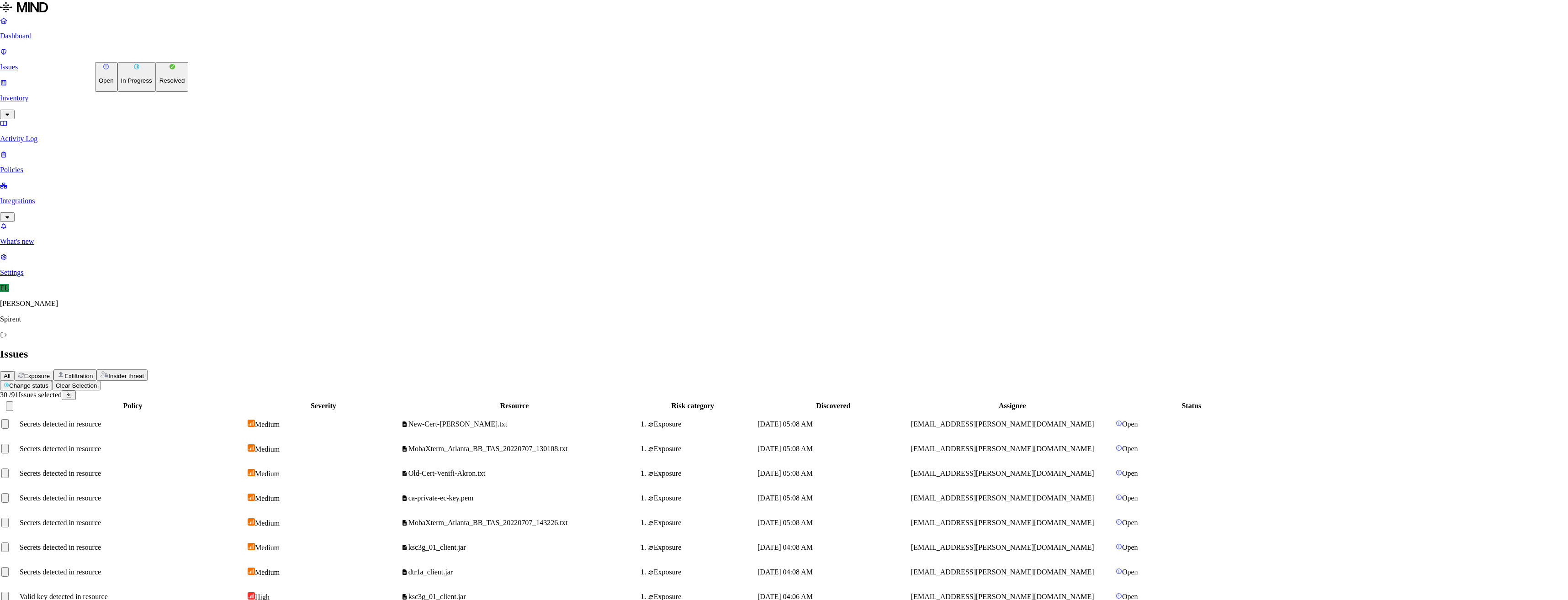
click at [156, 92] on button "Resolved" at bounding box center [172, 77] width 33 height 30
select select "Custom Reason"
type textarea "User advised"
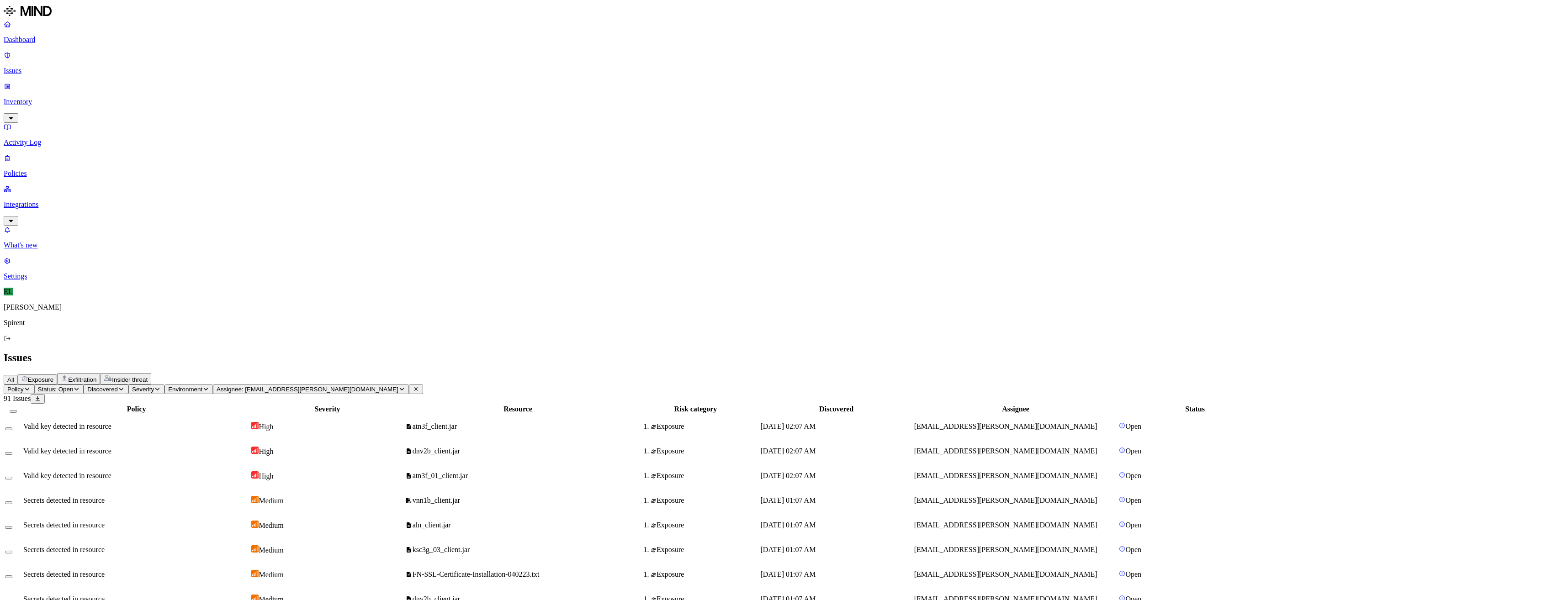
click at [17, 410] on button "Select all" at bounding box center [13, 411] width 7 height 3
click at [145, 56] on html "Dashboard Issues Inventory Activity Log Policies Integrations What's new 1 Sett…" at bounding box center [784, 597] width 1568 height 1195
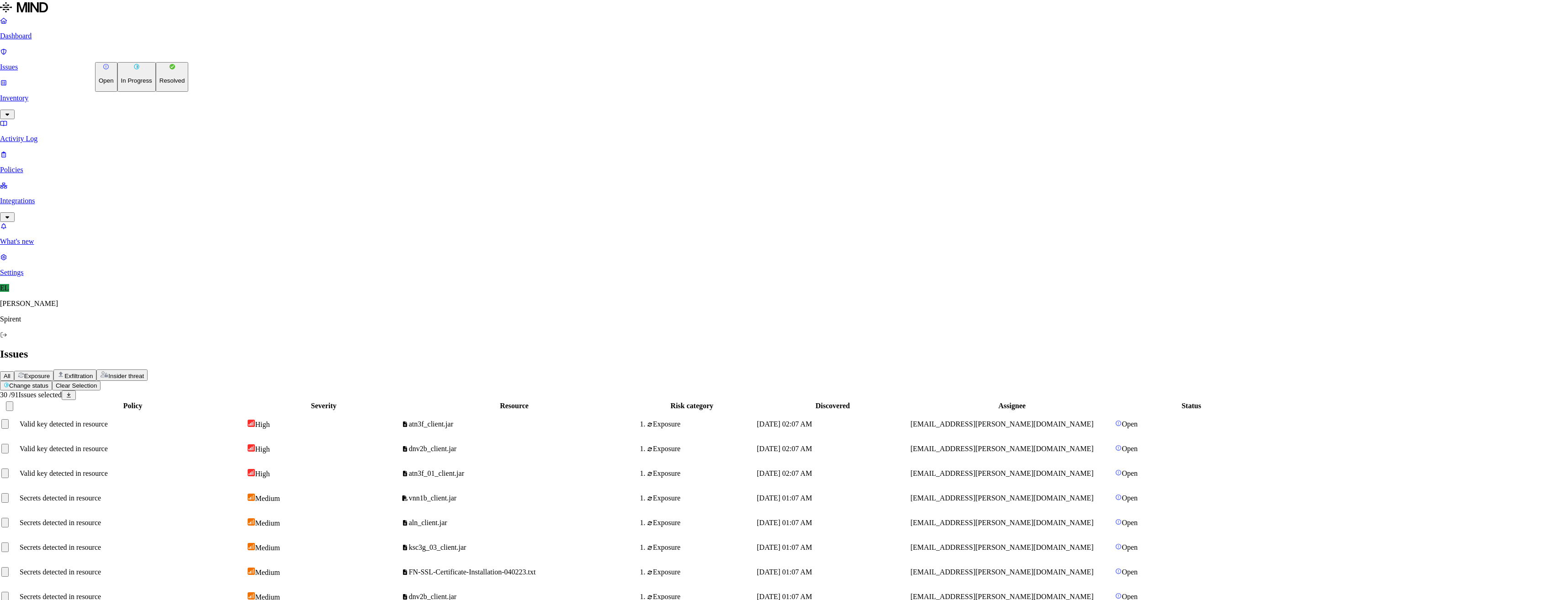
click at [156, 92] on button "Resolved" at bounding box center [172, 77] width 33 height 30
select select "Custom Reason"
type textarea "User advised"
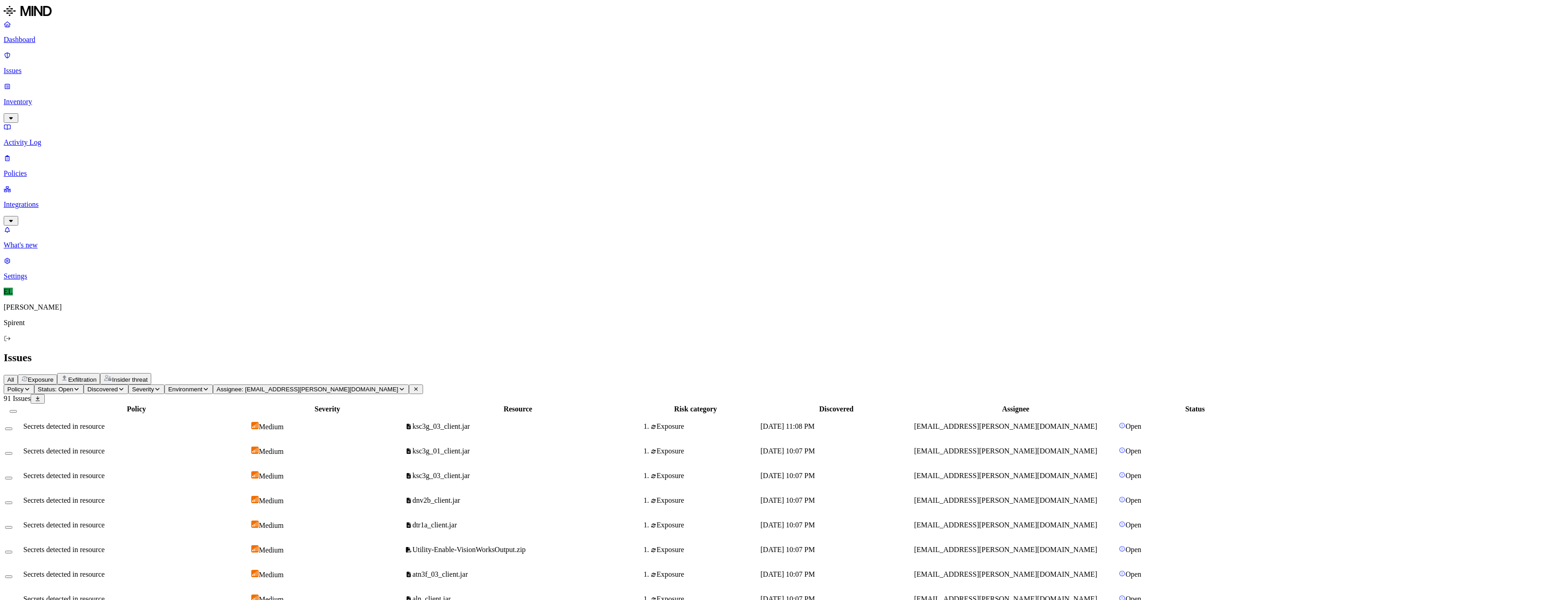
click at [21, 405] on div at bounding box center [13, 409] width 16 height 8
click at [17, 410] on button "Select all" at bounding box center [13, 411] width 7 height 3
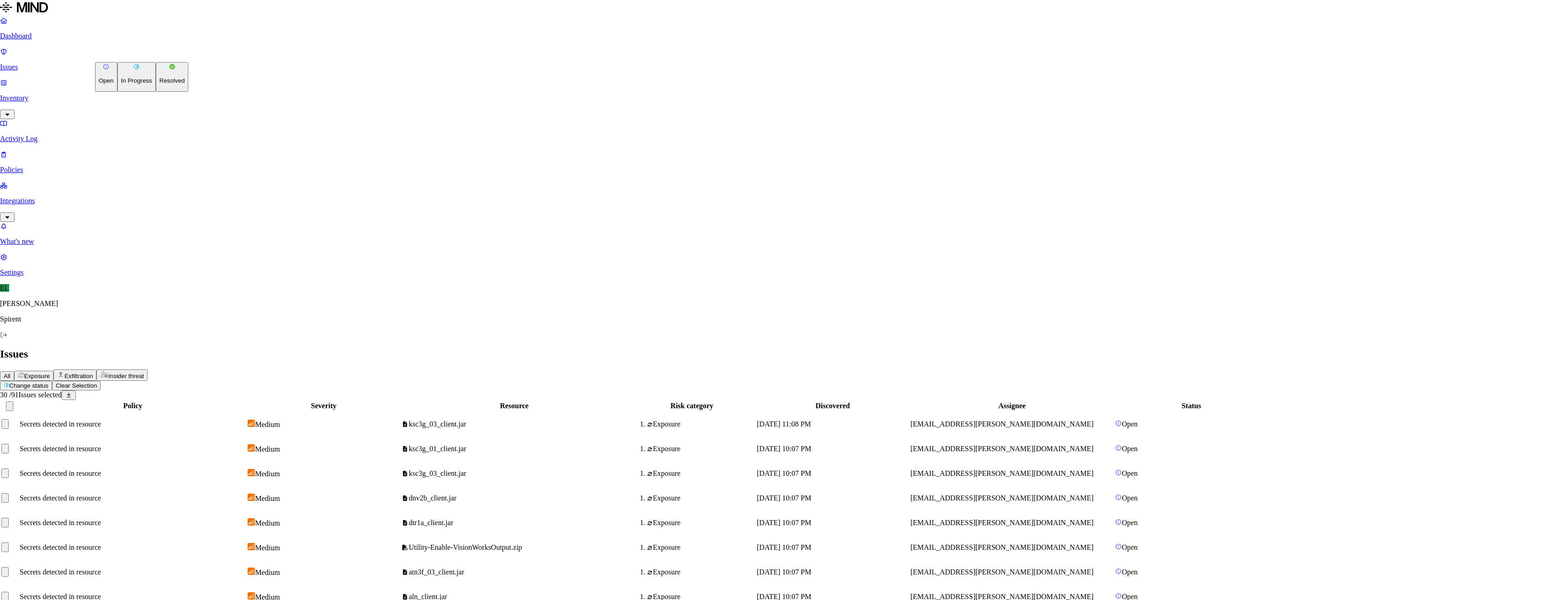
click at [152, 54] on html "Dashboard Issues Inventory Activity Log Policies Integrations What's new 1 Sett…" at bounding box center [784, 595] width 1568 height 1192
click at [160, 84] on p "Resolved" at bounding box center [172, 80] width 25 height 7
select select "Custom Reason"
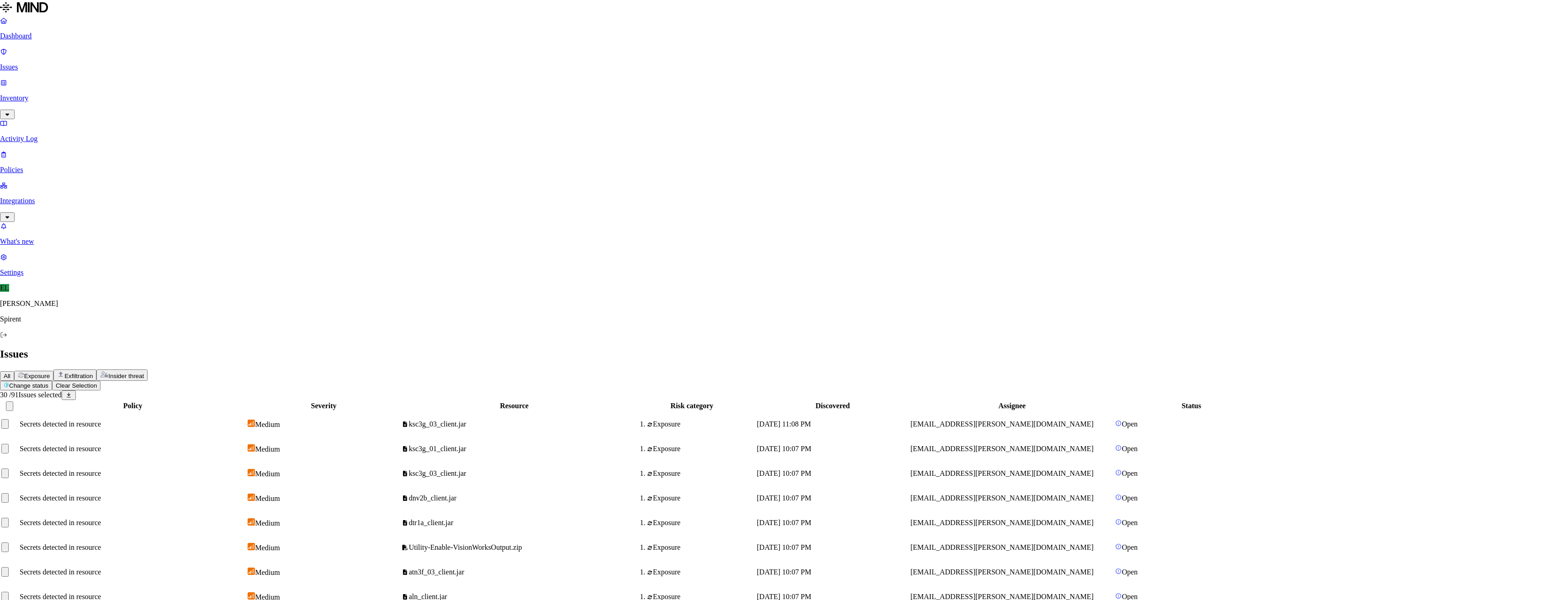
type textarea "User advised"
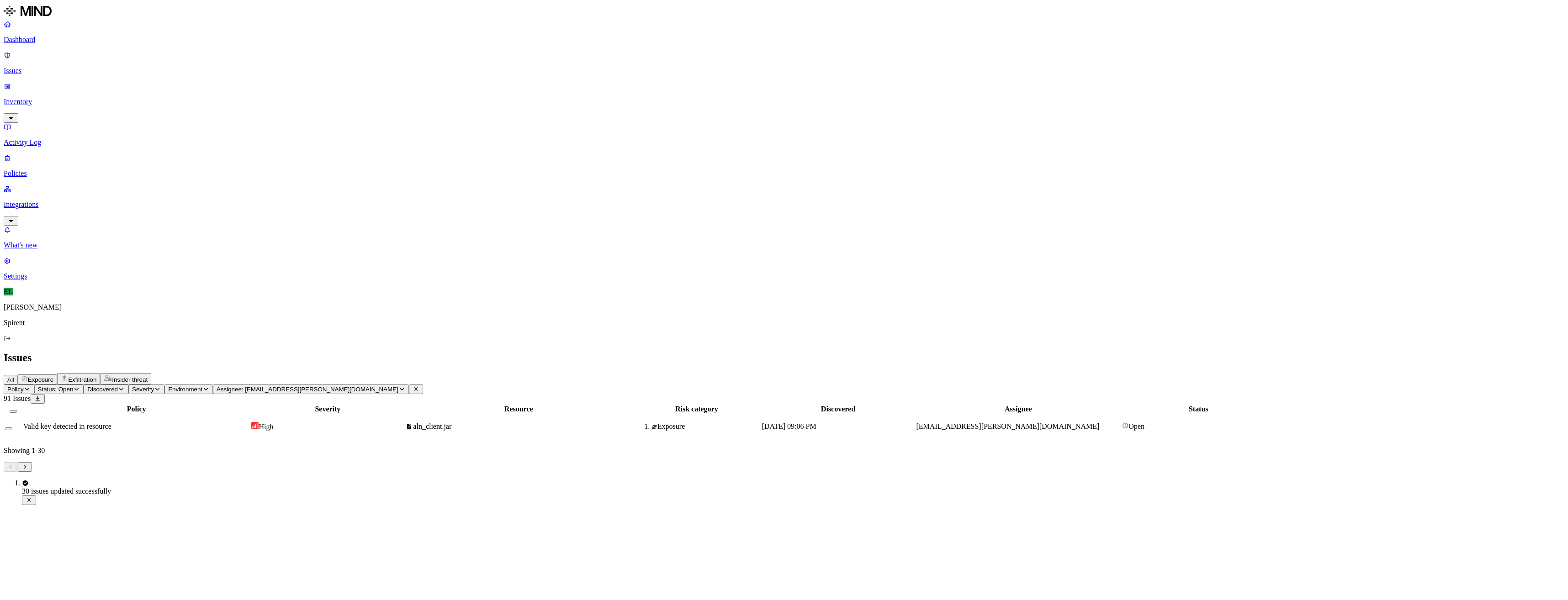
click at [112, 422] on span "Valid key detected in resource" at bounding box center [67, 426] width 88 height 8
drag, startPoint x: 1111, startPoint y: 92, endPoint x: 1033, endPoint y: 91, distance: 78.0
click at [1033, 422] on div "[EMAIL_ADDRESS][PERSON_NAME][DOMAIN_NAME]" at bounding box center [1018, 426] width 204 height 8
click at [12, 427] on button "Select row" at bounding box center [8, 428] width 7 height 3
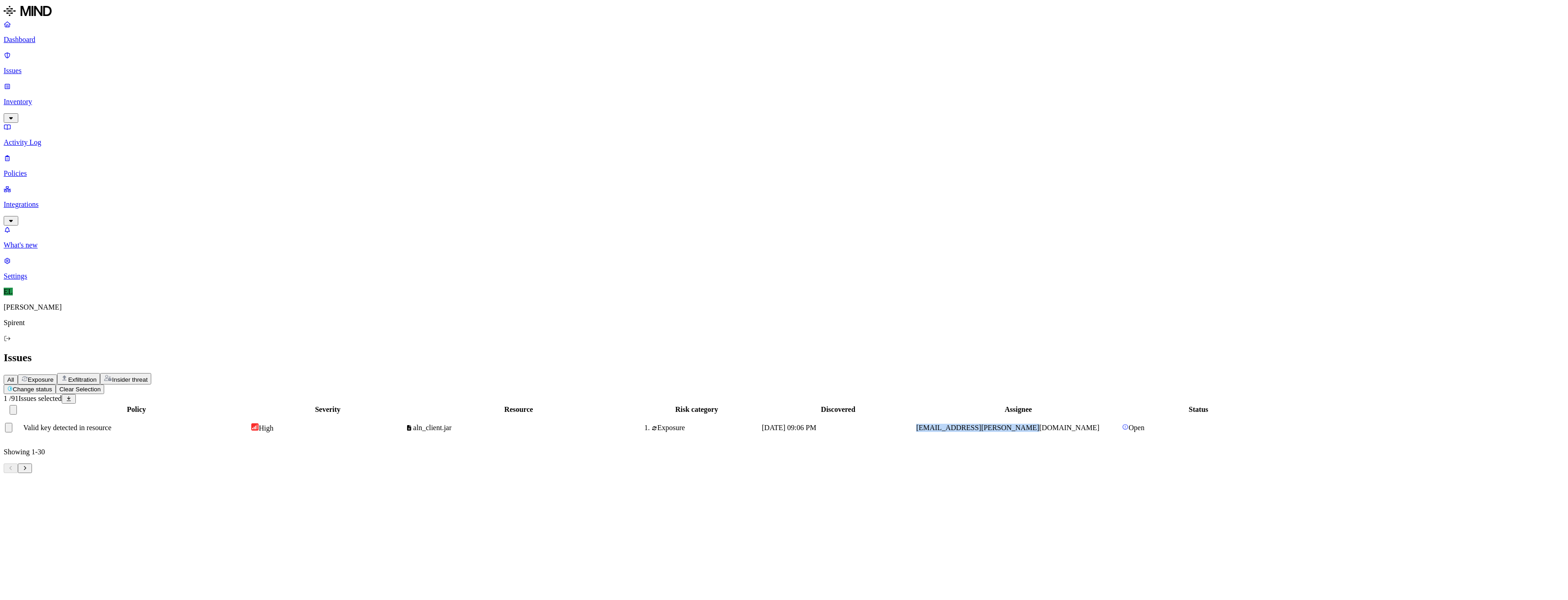
click at [145, 52] on html "Dashboard Issues Inventory Activity Log Policies Integrations What's new 1 Sett…" at bounding box center [784, 240] width 1568 height 480
click at [140, 84] on p "In Progress" at bounding box center [137, 80] width 31 height 7
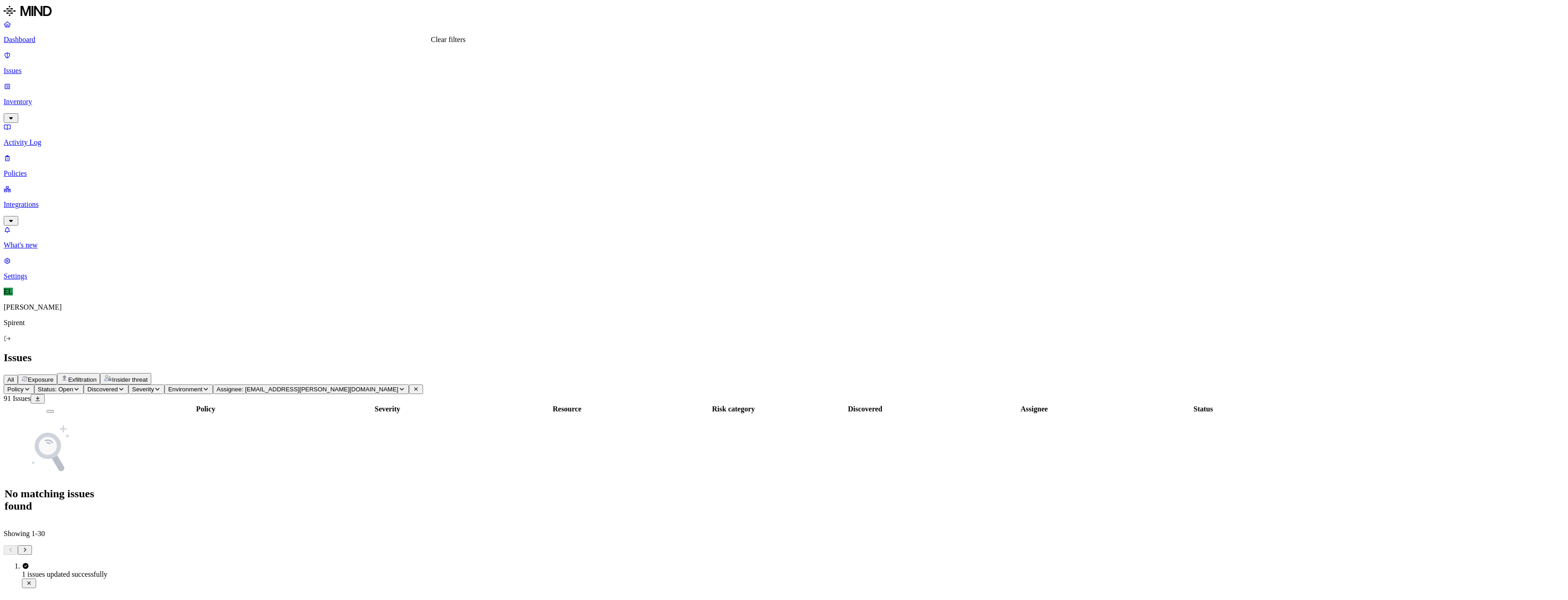
click at [418, 387] on icon at bounding box center [416, 389] width 4 height 4
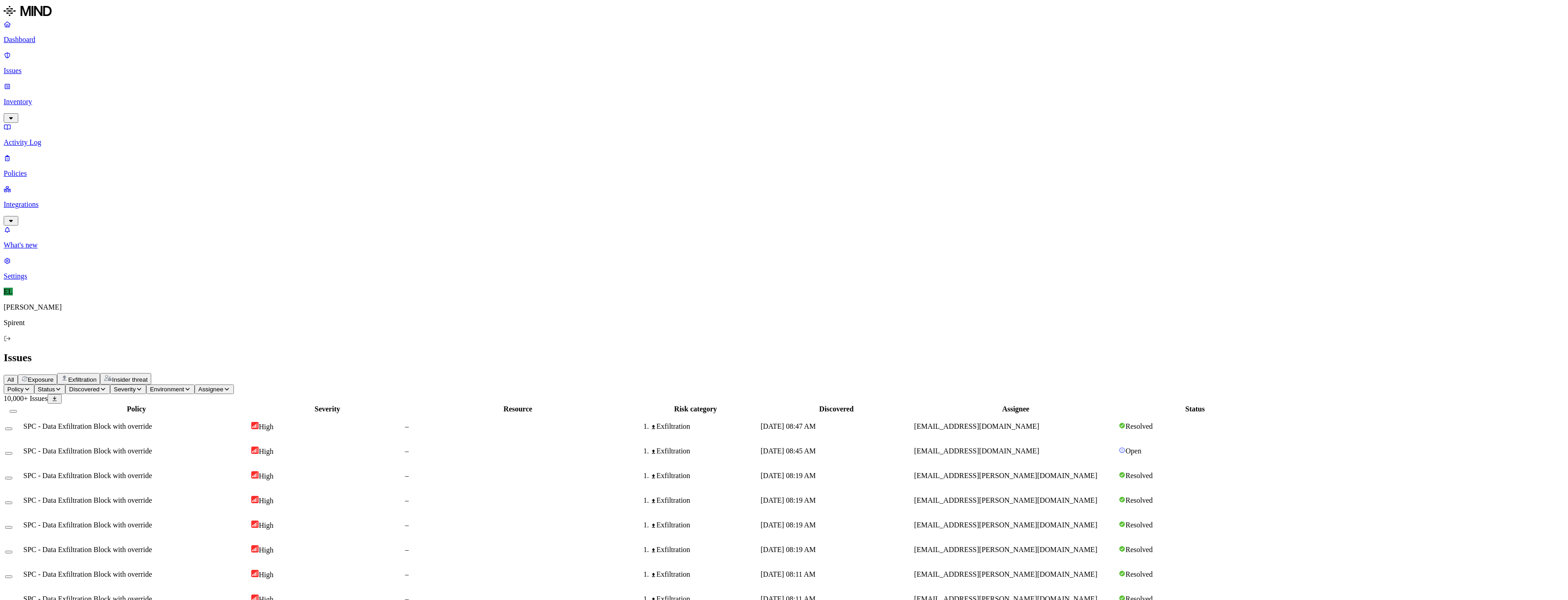
click at [62, 386] on icon "button" at bounding box center [58, 389] width 7 height 5
click at [165, 75] on button "button" at bounding box center [168, 76] width 7 height 3
drag, startPoint x: 1111, startPoint y: 526, endPoint x: 1027, endPoint y: 524, distance: 84.0
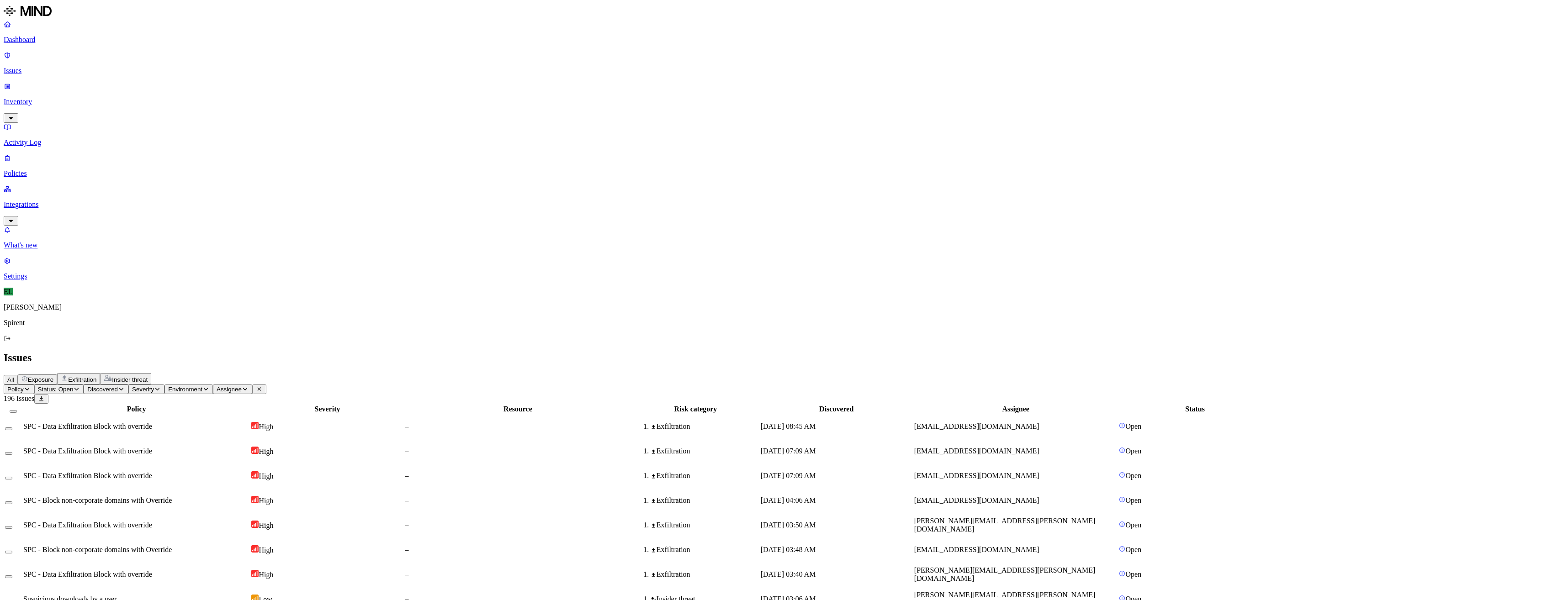
click at [248, 386] on icon "button" at bounding box center [245, 389] width 7 height 5
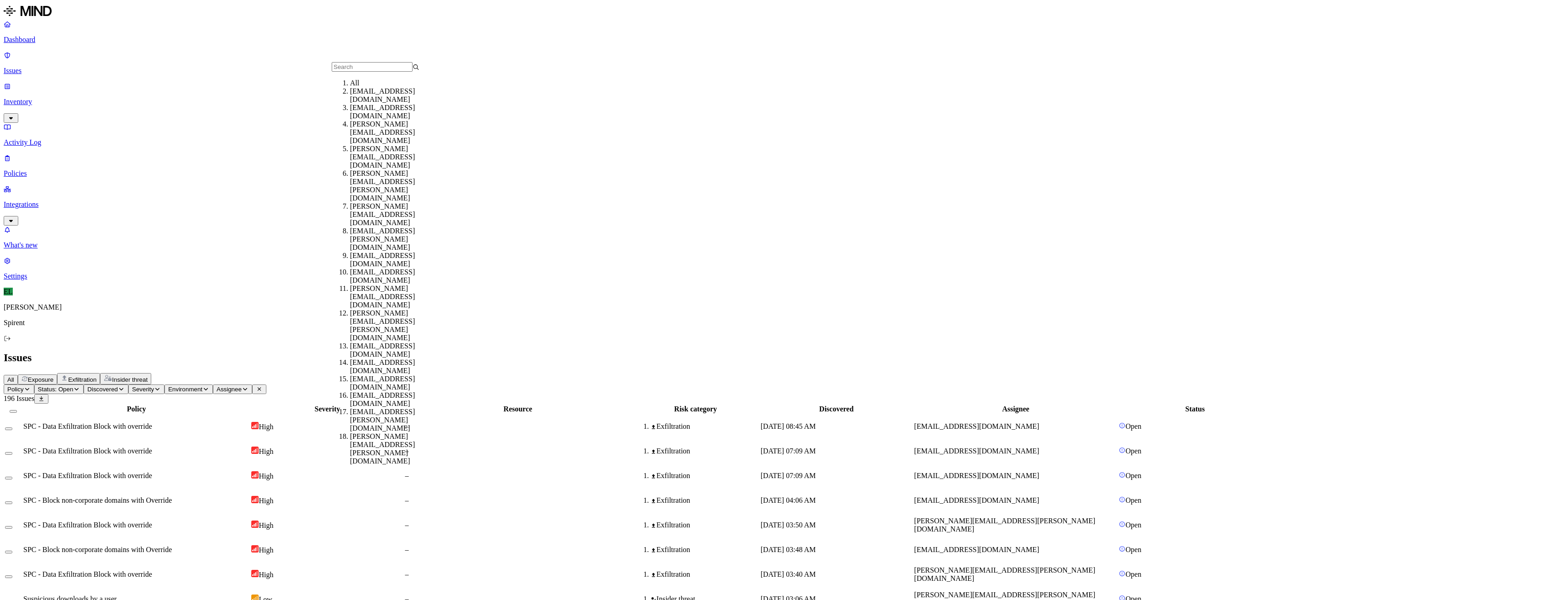
click at [351, 72] on input "text" at bounding box center [372, 67] width 81 height 10
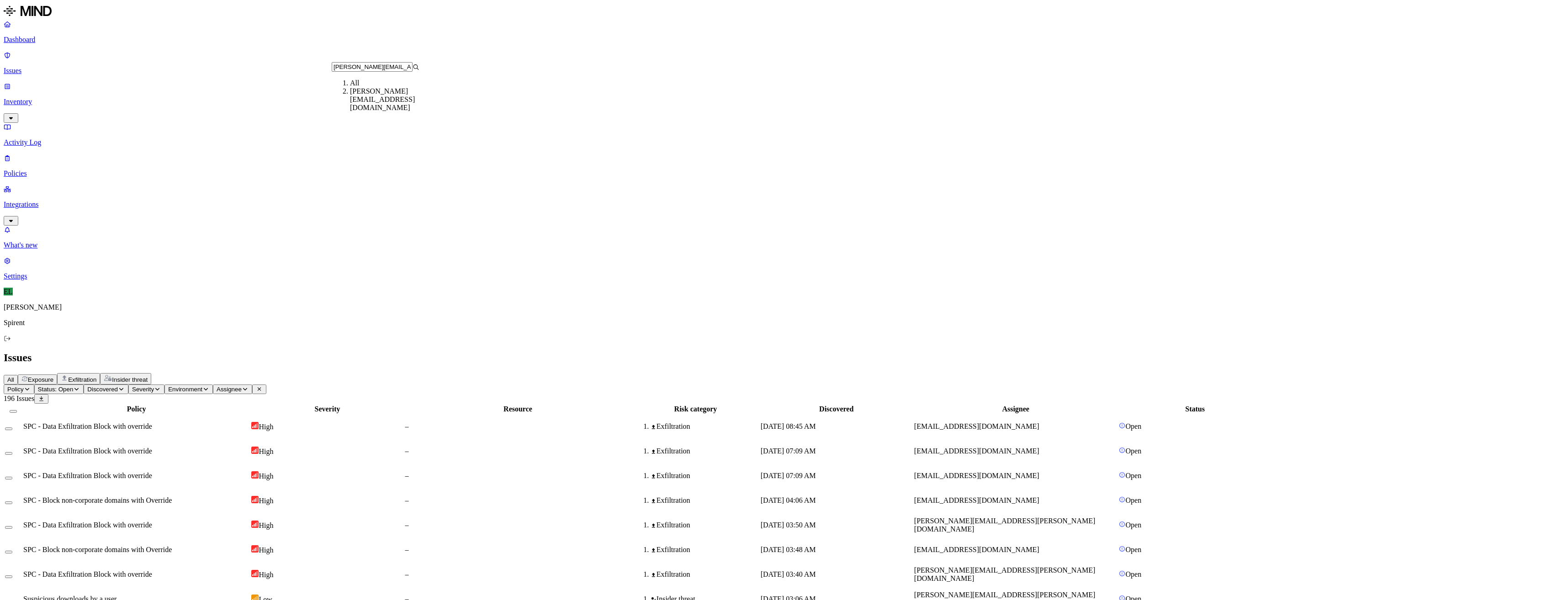
type input "[PERSON_NAME][EMAIL_ADDRESS][DOMAIN_NAME]"
click at [357, 107] on div "[PERSON_NAME][EMAIL_ADDRESS][DOMAIN_NAME]" at bounding box center [394, 100] width 88 height 25
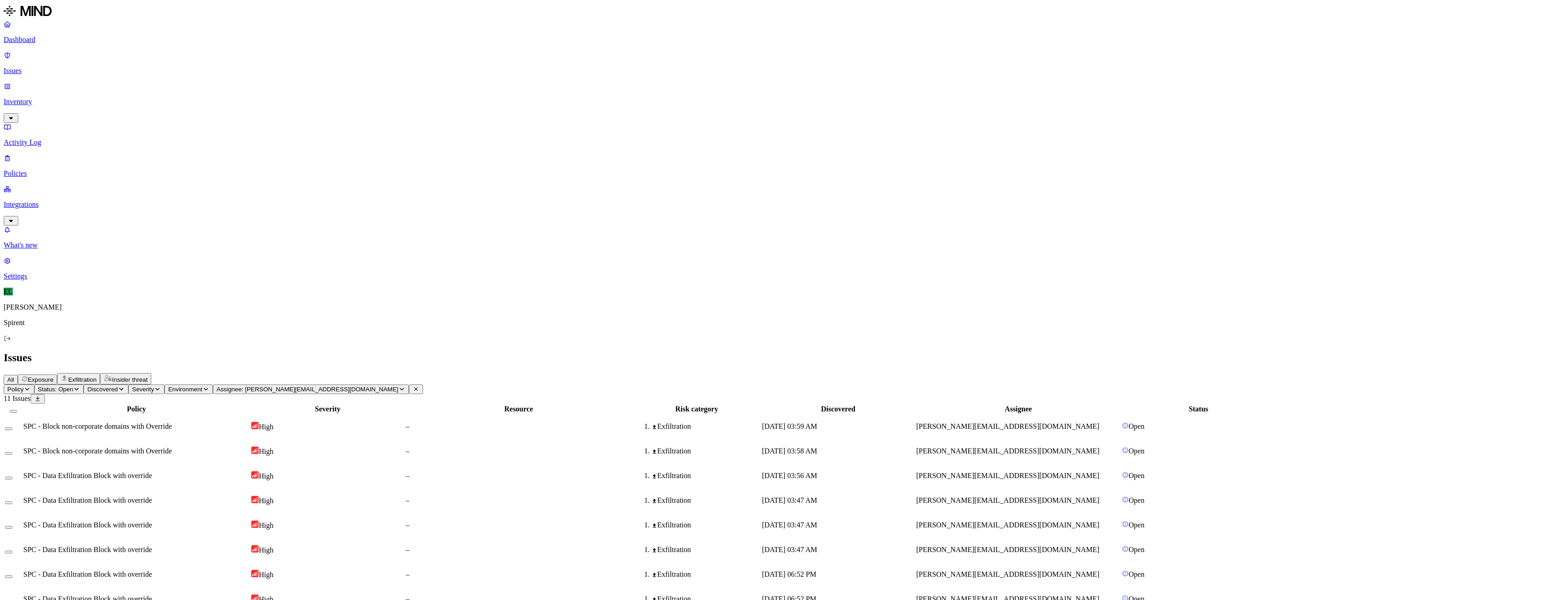
click at [250, 415] on td "SPC - Block non-corporate domains with Override" at bounding box center [136, 426] width 227 height 24
click at [172, 447] on span "SPC - Block non-corporate domains with Override" at bounding box center [97, 451] width 148 height 8
click at [152, 472] on span "SPC - Data Exfiltration Block with override" at bounding box center [88, 476] width 129 height 8
click at [152, 496] on span "SPC - Data Exfiltration Block with override" at bounding box center [88, 500] width 129 height 8
click at [233, 513] on td "SPC - Data Exfiltration Block with override" at bounding box center [136, 525] width 227 height 24
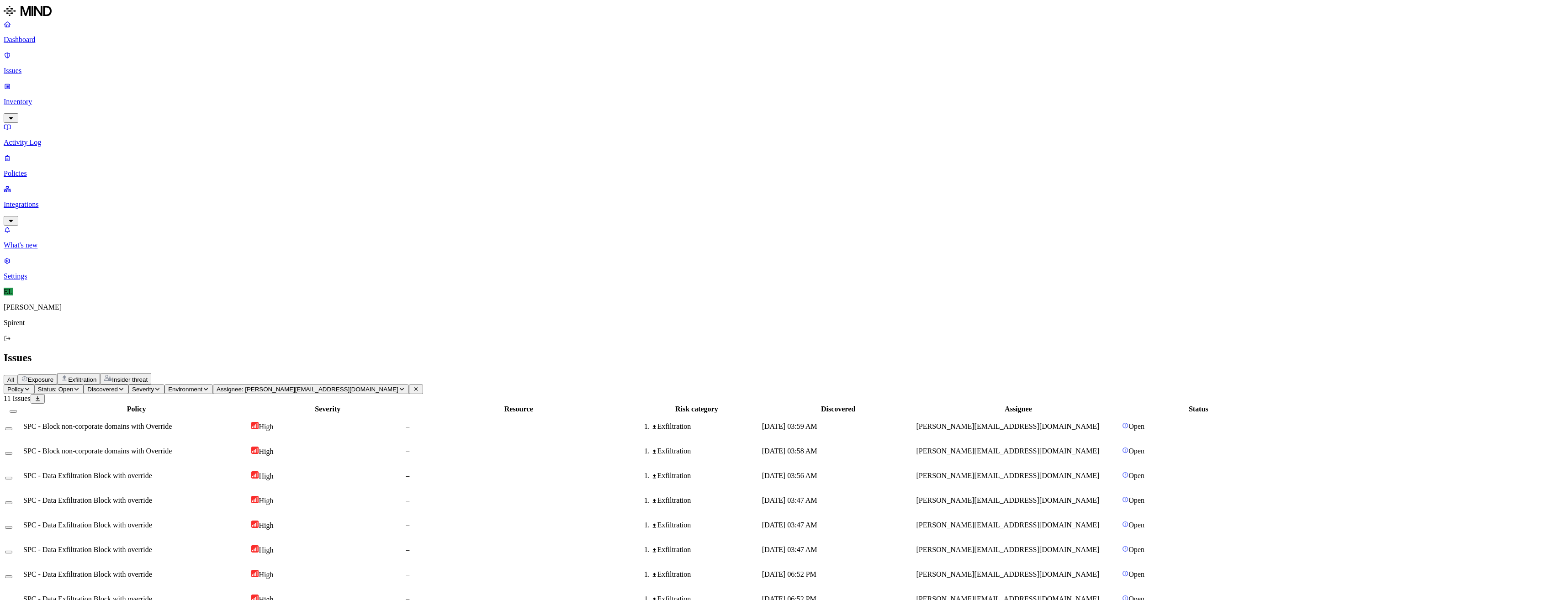
click at [152, 546] on span "SPC - Data Exfiltration Block with override" at bounding box center [88, 549] width 129 height 8
click at [152, 570] on span "SPC - Data Exfiltration Block with override" at bounding box center [88, 574] width 129 height 8
click at [152, 595] on span "SPC - Data Exfiltration Block with override" at bounding box center [88, 599] width 129 height 8
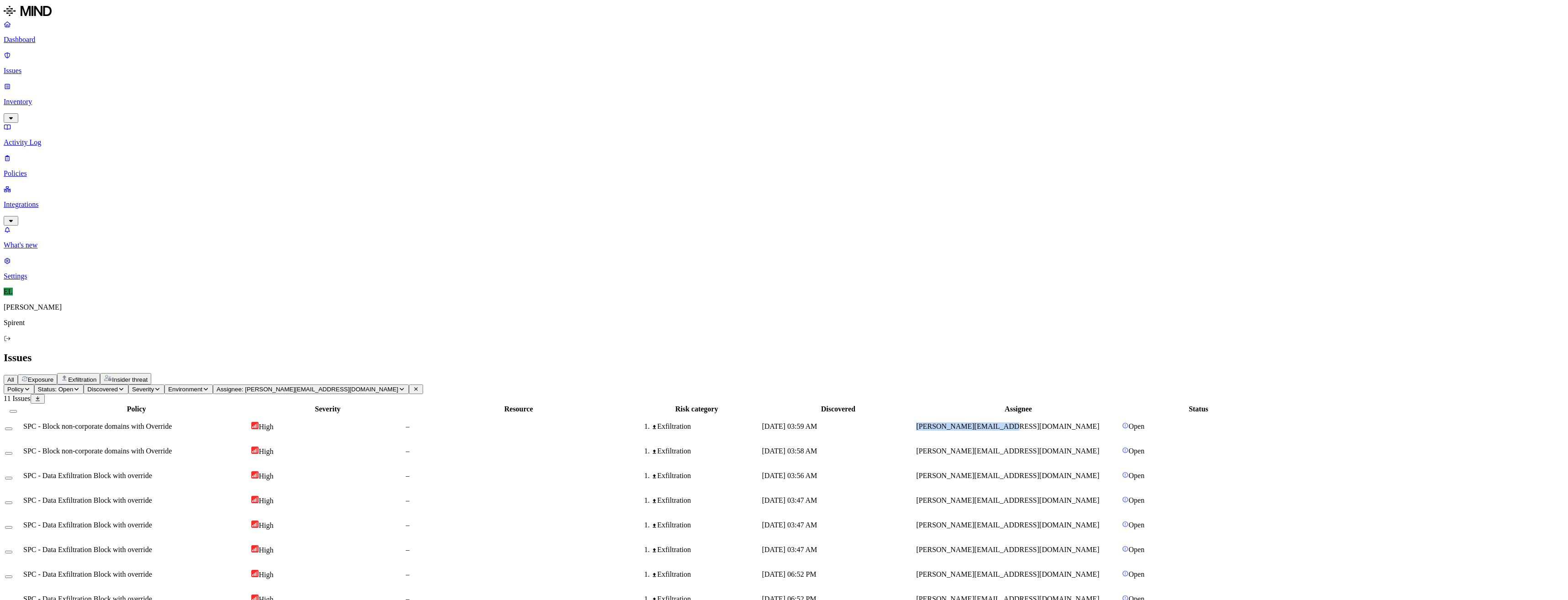
drag, startPoint x: 1102, startPoint y: 91, endPoint x: 1033, endPoint y: 90, distance: 69.0
click at [1033, 422] on div "[PERSON_NAME][EMAIL_ADDRESS][DOMAIN_NAME]" at bounding box center [1018, 426] width 204 height 8
click at [17, 410] on button "Select all" at bounding box center [13, 411] width 7 height 3
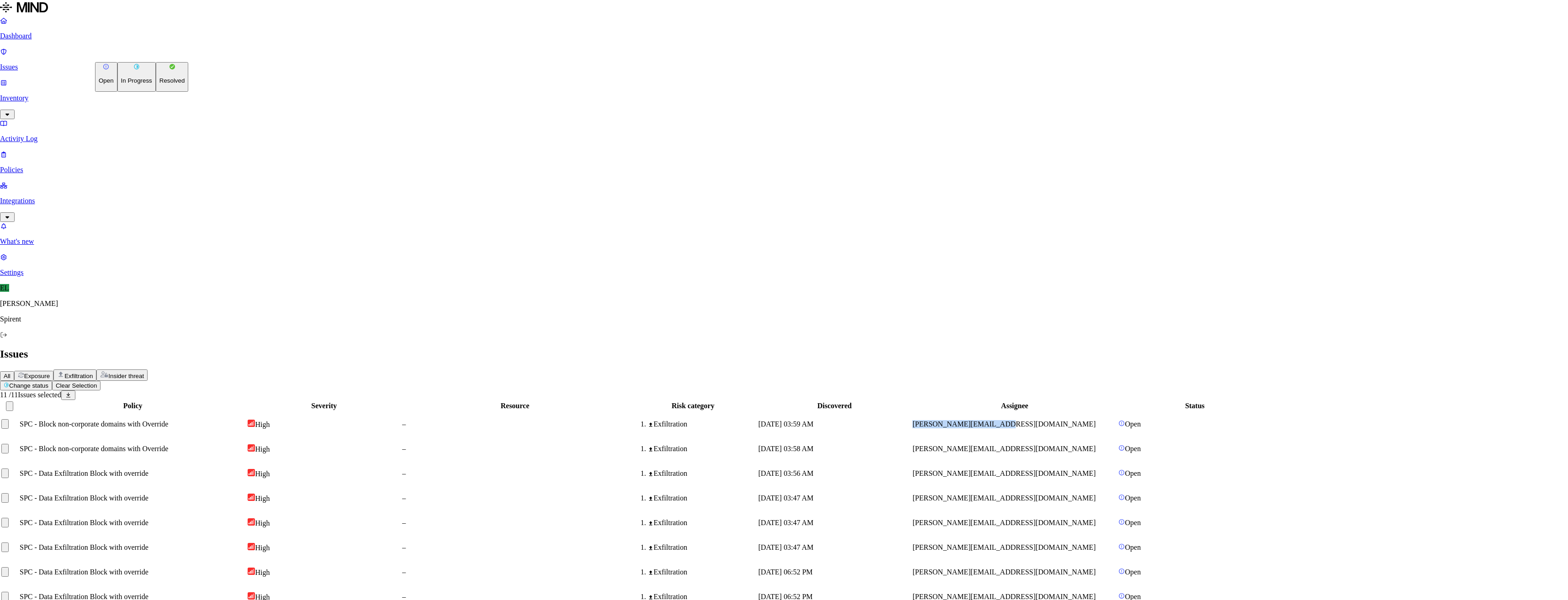
click at [156, 52] on html "Dashboard Issues Inventory Activity Log Policies Integrations What's new 1 Sett…" at bounding box center [784, 345] width 1568 height 691
click at [156, 92] on button "Resolved" at bounding box center [172, 77] width 33 height 30
select select "Custom Reason"
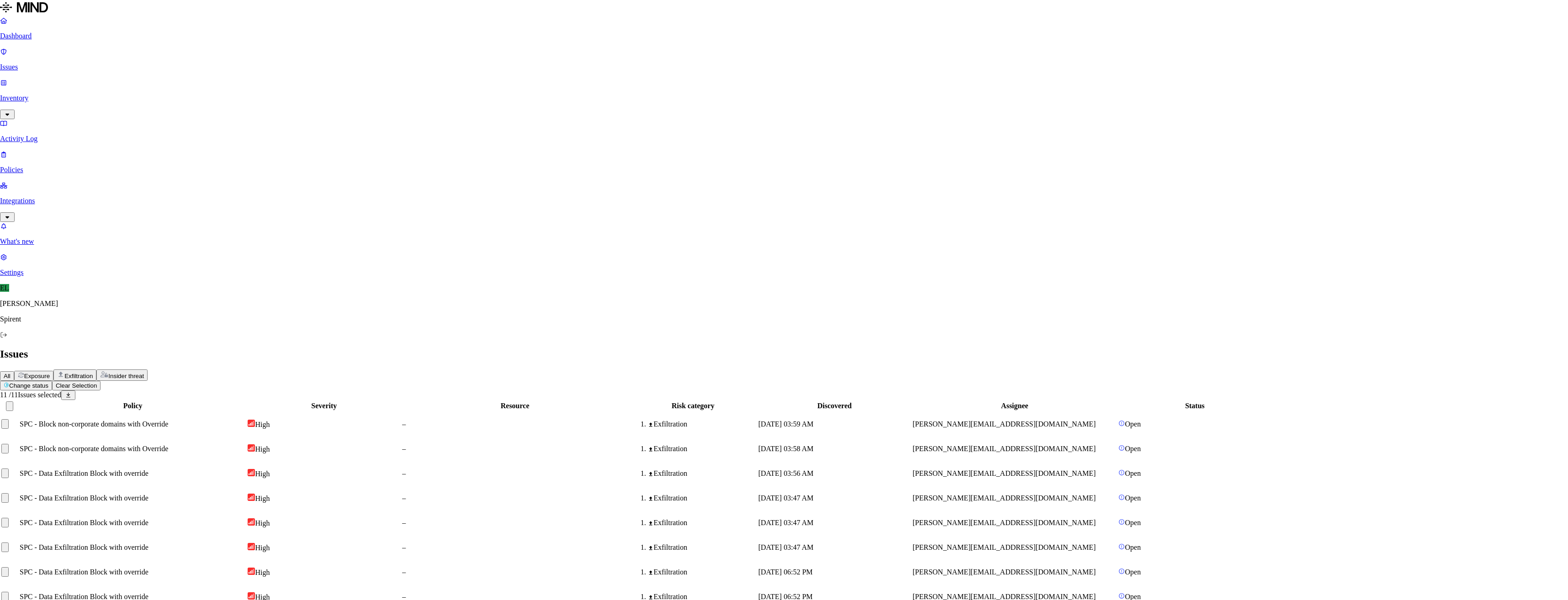
type textarea "User advised."
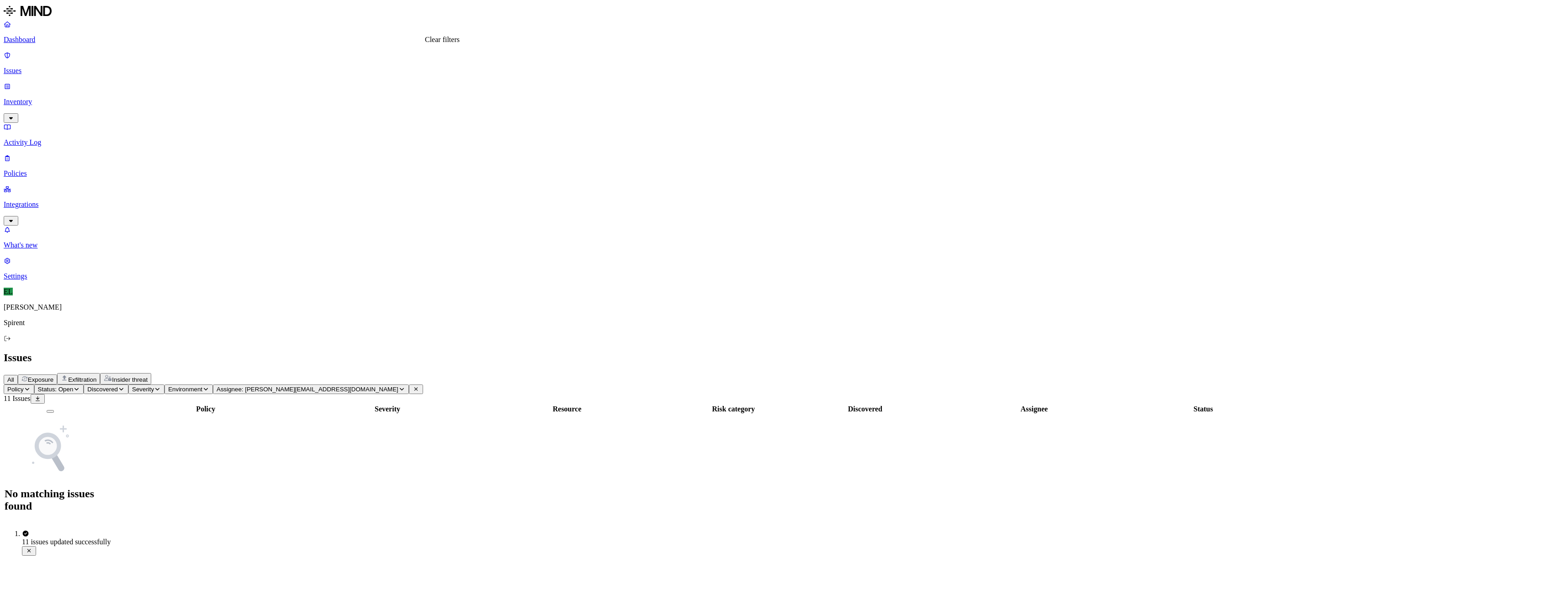
click at [418, 387] on icon at bounding box center [416, 389] width 4 height 4
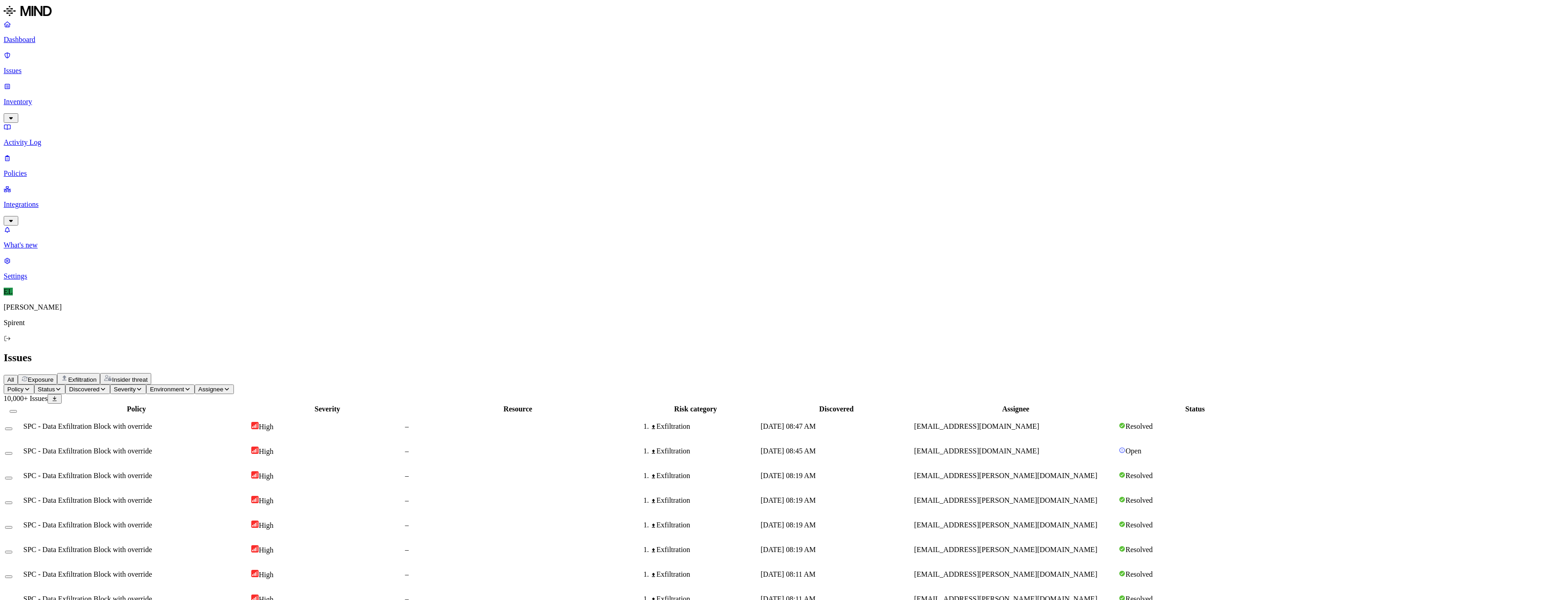
click at [65, 384] on button "Status" at bounding box center [50, 389] width 32 height 10
click at [165, 75] on button "button" at bounding box center [168, 76] width 7 height 3
drag, startPoint x: 1131, startPoint y: 472, endPoint x: 1027, endPoint y: 472, distance: 104.0
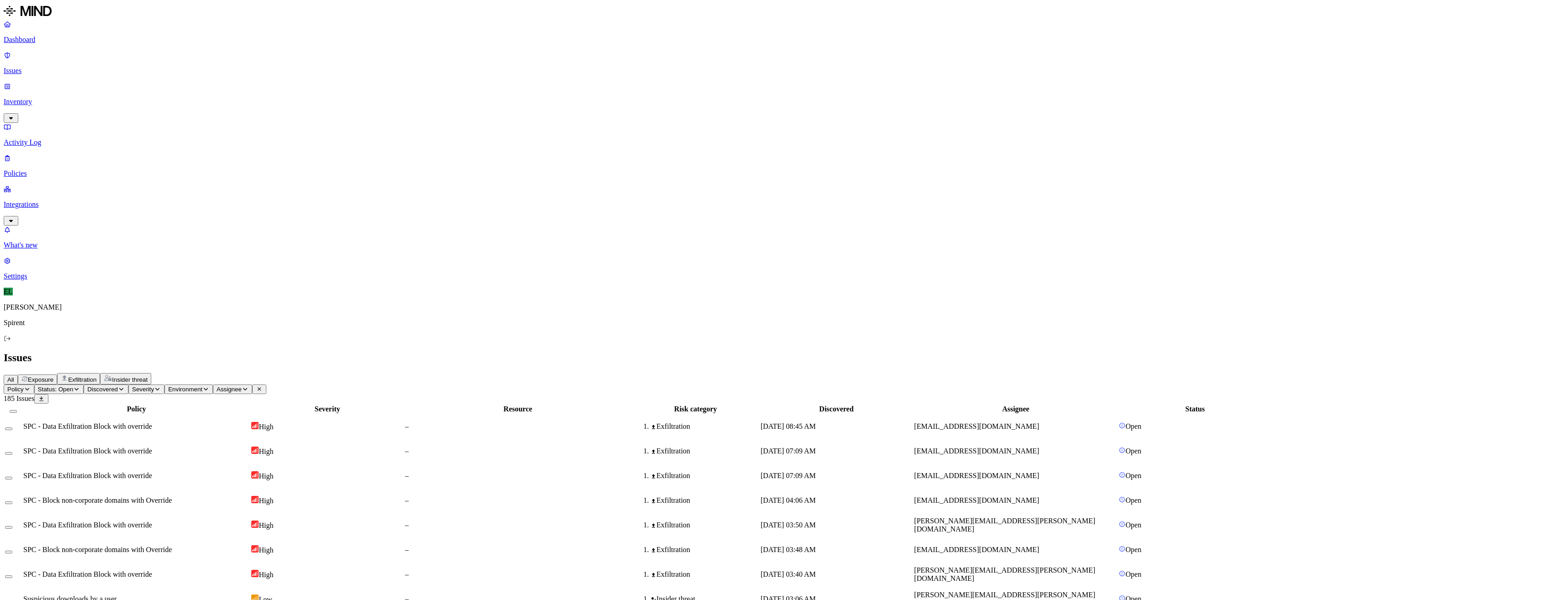
click at [247, 388] on icon "button" at bounding box center [245, 389] width 4 height 3
type input "[PERSON_NAME][EMAIL_ADDRESS][PERSON_NAME][DOMAIN_NAME]"
click at [364, 102] on div "[PERSON_NAME][EMAIL_ADDRESS][PERSON_NAME][DOMAIN_NAME]" at bounding box center [394, 104] width 88 height 33
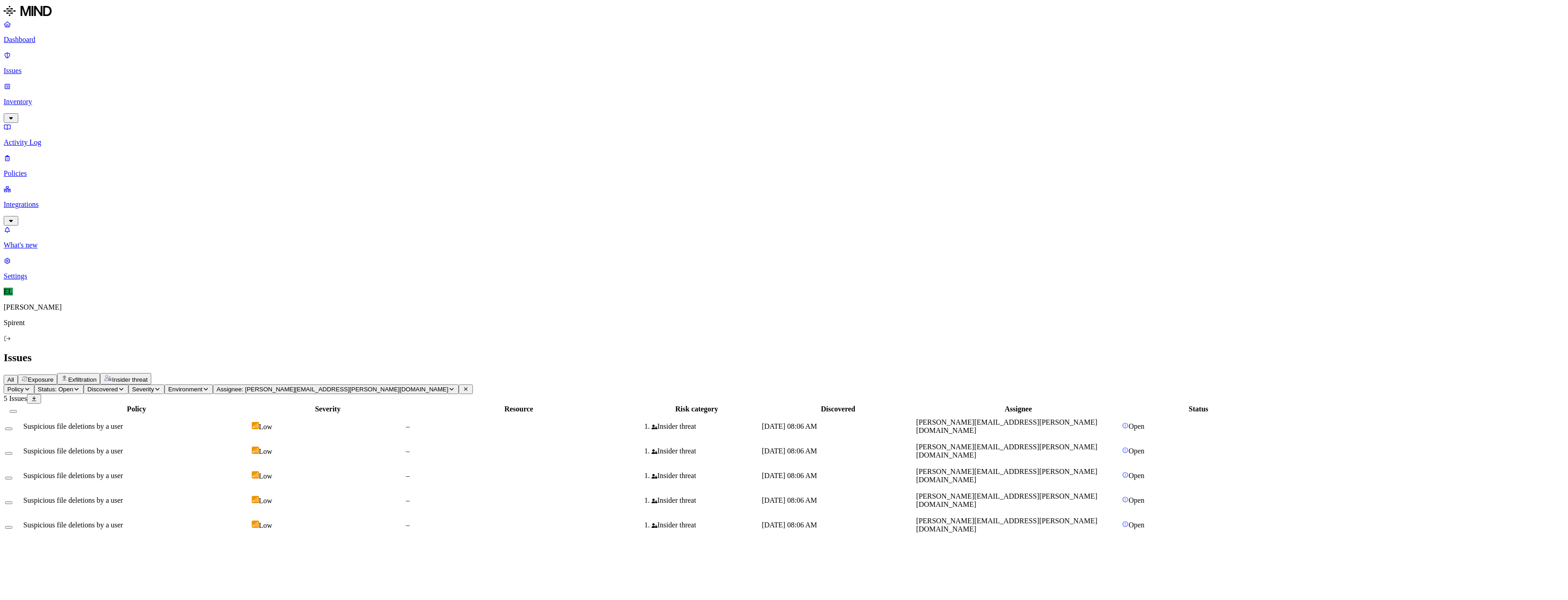
click at [167, 415] on td "Suspicious file deletions by a user" at bounding box center [136, 426] width 228 height 24
click at [123, 447] on span "Suspicious file deletions by a user" at bounding box center [73, 451] width 100 height 8
click at [123, 472] on span "Suspicious file deletions by a user" at bounding box center [73, 476] width 100 height 8
click at [123, 496] on span "Suspicious file deletions by a user" at bounding box center [73, 500] width 100 height 8
click at [17, 410] on button "Select all" at bounding box center [13, 411] width 7 height 3
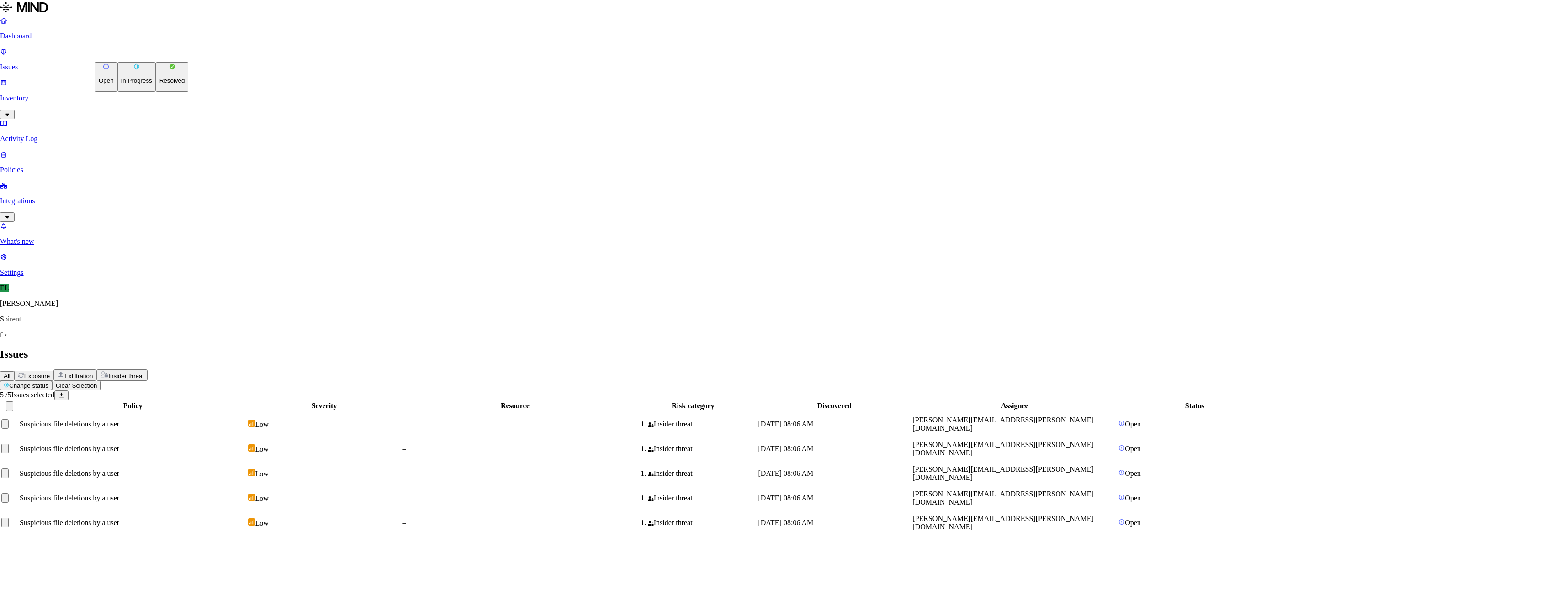
click at [146, 53] on html "Dashboard Issues Inventory Activity Log Policies Integrations What's new 1 Sett…" at bounding box center [784, 271] width 1568 height 543
click at [160, 92] on button "Resolved" at bounding box center [172, 77] width 33 height 30
click at [52, 592] on button "Select reason" at bounding box center [26, 597] width 52 height 10
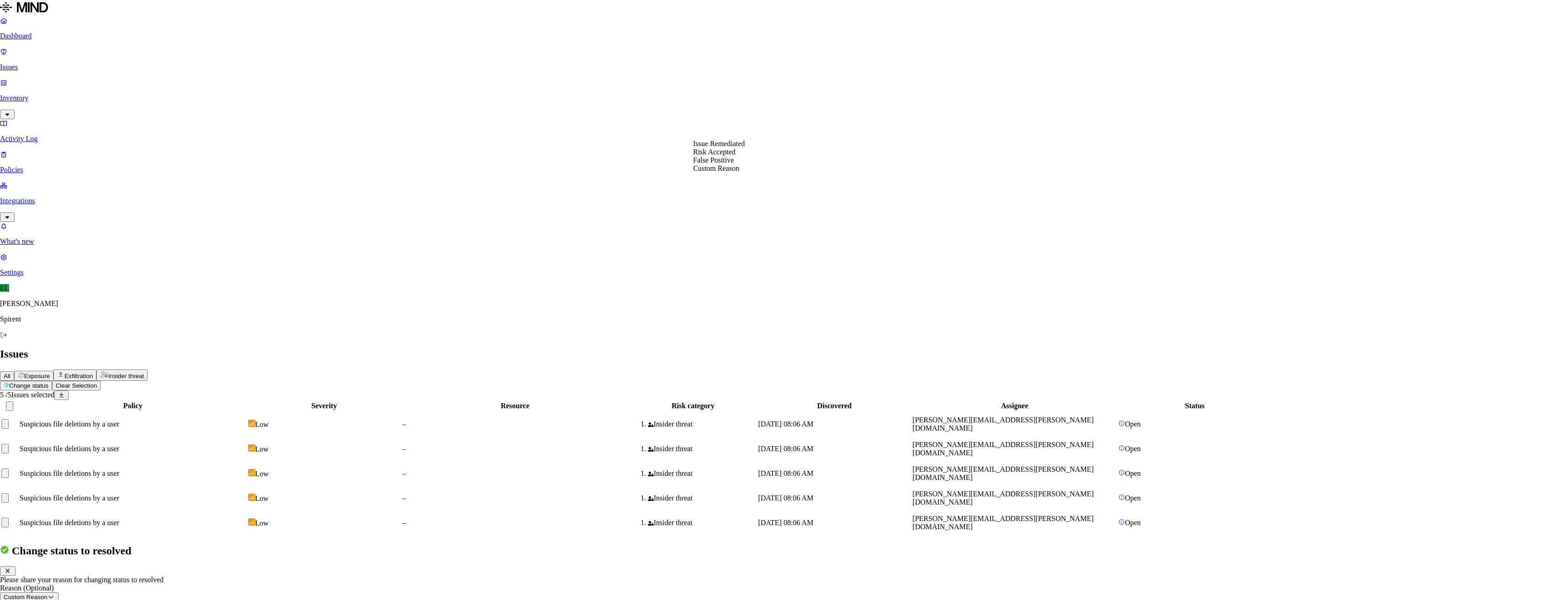
click at [58, 592] on button "Custom Reason" at bounding box center [29, 597] width 58 height 10
select select "Risk Accepted"
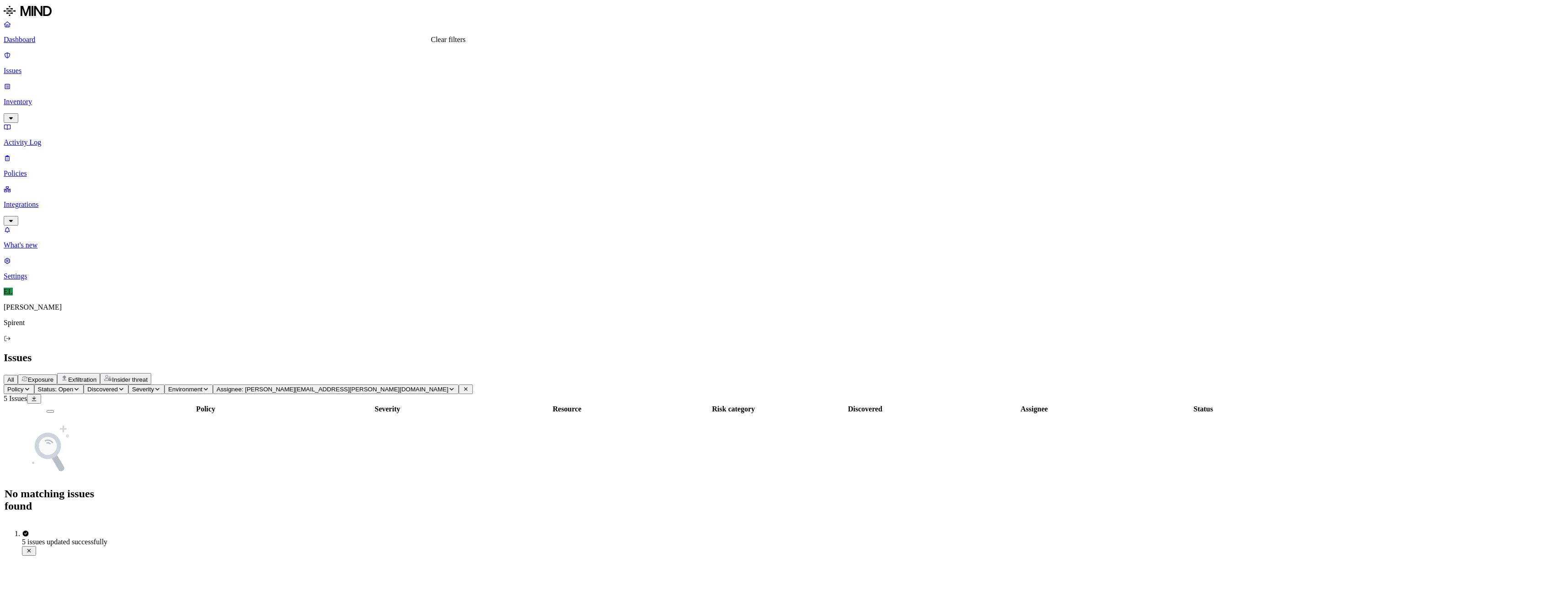
click at [464, 387] on icon at bounding box center [466, 389] width 4 height 4
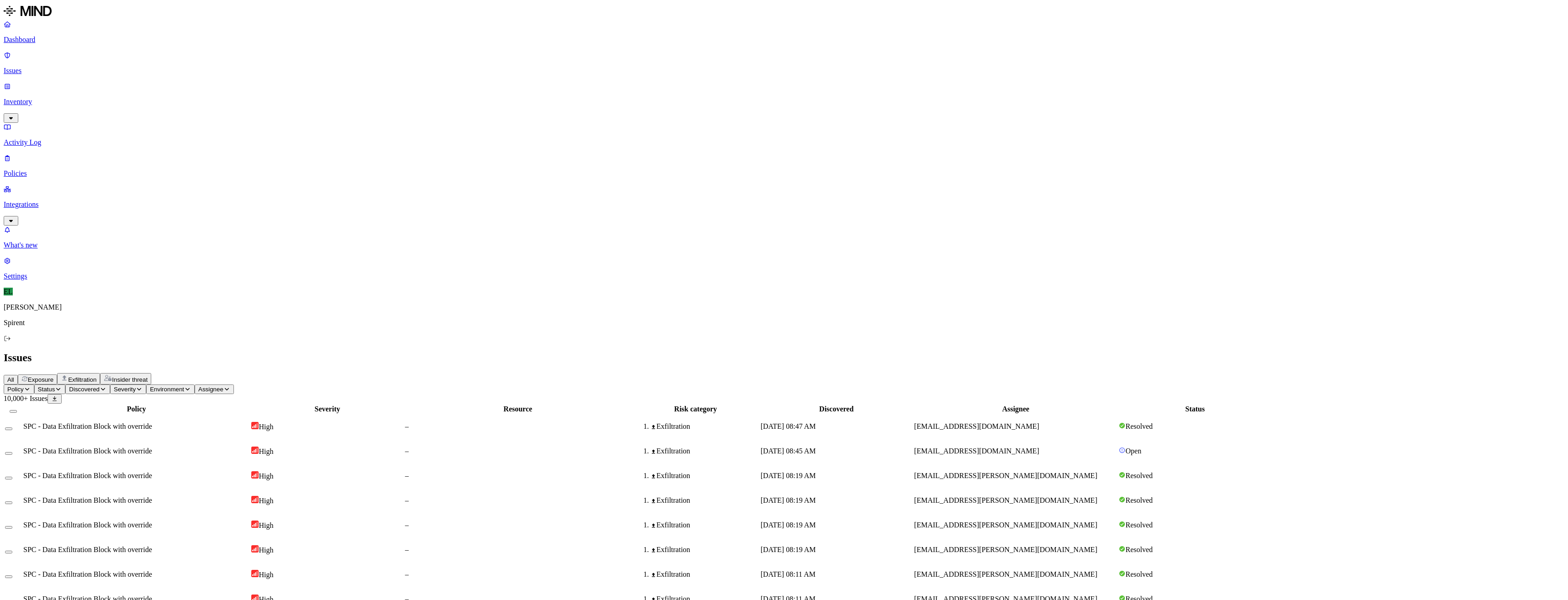
click at [65, 384] on button "Status" at bounding box center [50, 389] width 32 height 10
click at [169, 78] on img at bounding box center [168, 81] width 7 height 7
drag, startPoint x: 1092, startPoint y: 111, endPoint x: 1030, endPoint y: 106, distance: 62.2
click at [1030, 439] on td "[EMAIL_ADDRESS][DOMAIN_NAME]" at bounding box center [1016, 451] width 204 height 24
click at [248, 386] on icon "button" at bounding box center [245, 389] width 7 height 5
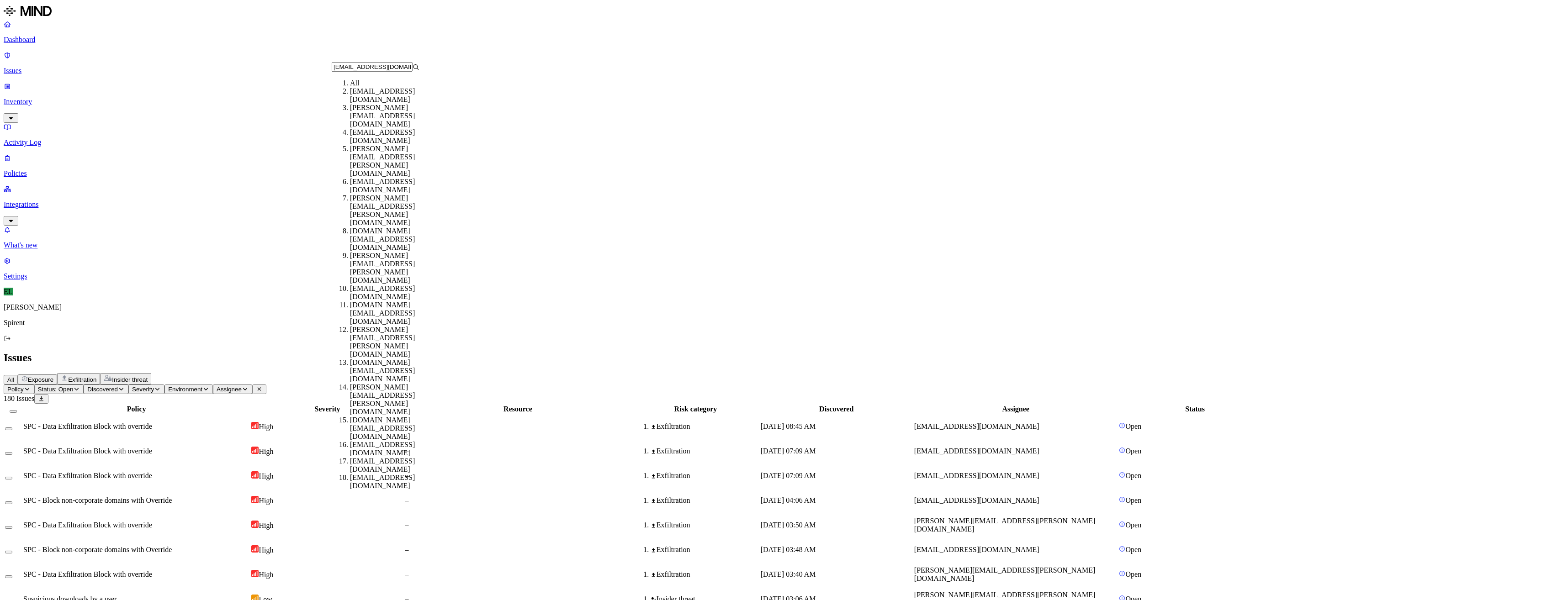
type input "[EMAIL_ADDRESS][DOMAIN_NAME]"
click at [370, 104] on div "[EMAIL_ADDRESS][DOMAIN_NAME]" at bounding box center [394, 95] width 88 height 16
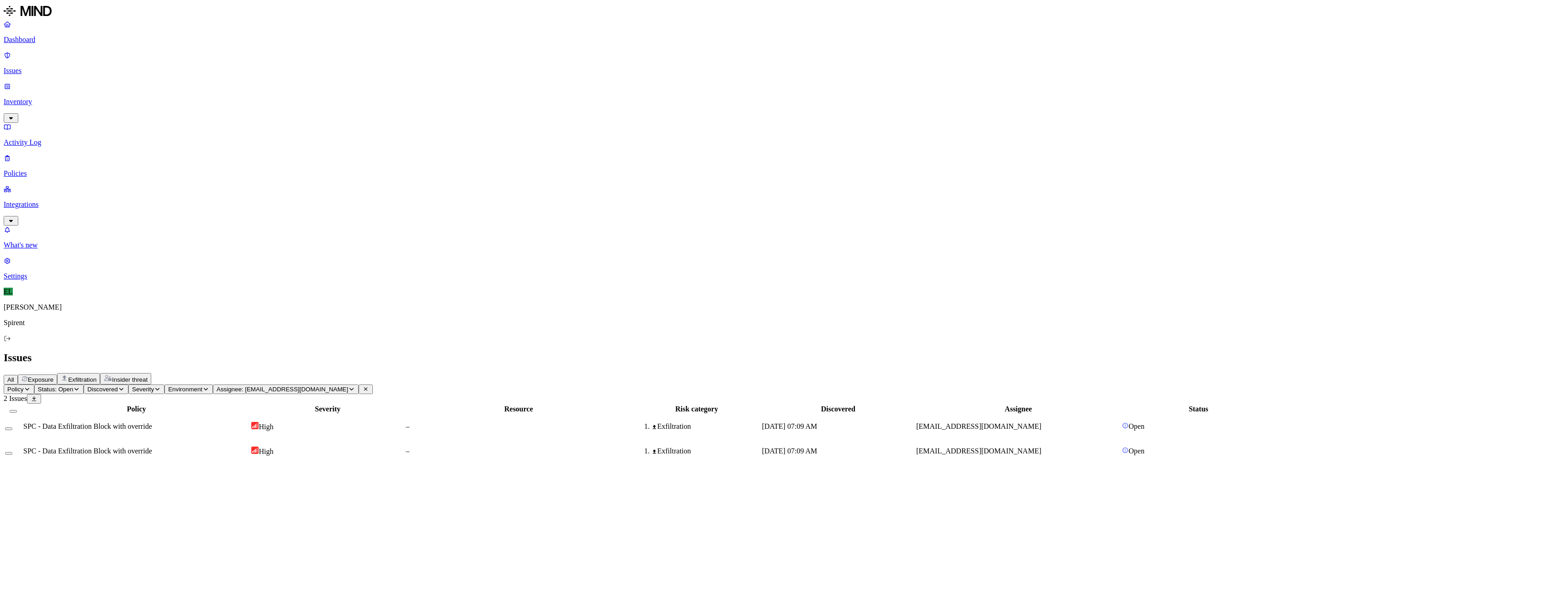
click at [152, 422] on span "SPC - Data Exfiltration Block with override" at bounding box center [88, 426] width 129 height 8
click at [152, 447] on span "SPC - Data Exfiltration Block with override" at bounding box center [88, 451] width 129 height 8
click at [18, 471] on button "Close" at bounding box center [11, 476] width 14 height 10
click at [12, 427] on button "Select row" at bounding box center [8, 428] width 7 height 3
click at [12, 454] on button "Select row" at bounding box center [8, 455] width 7 height 3
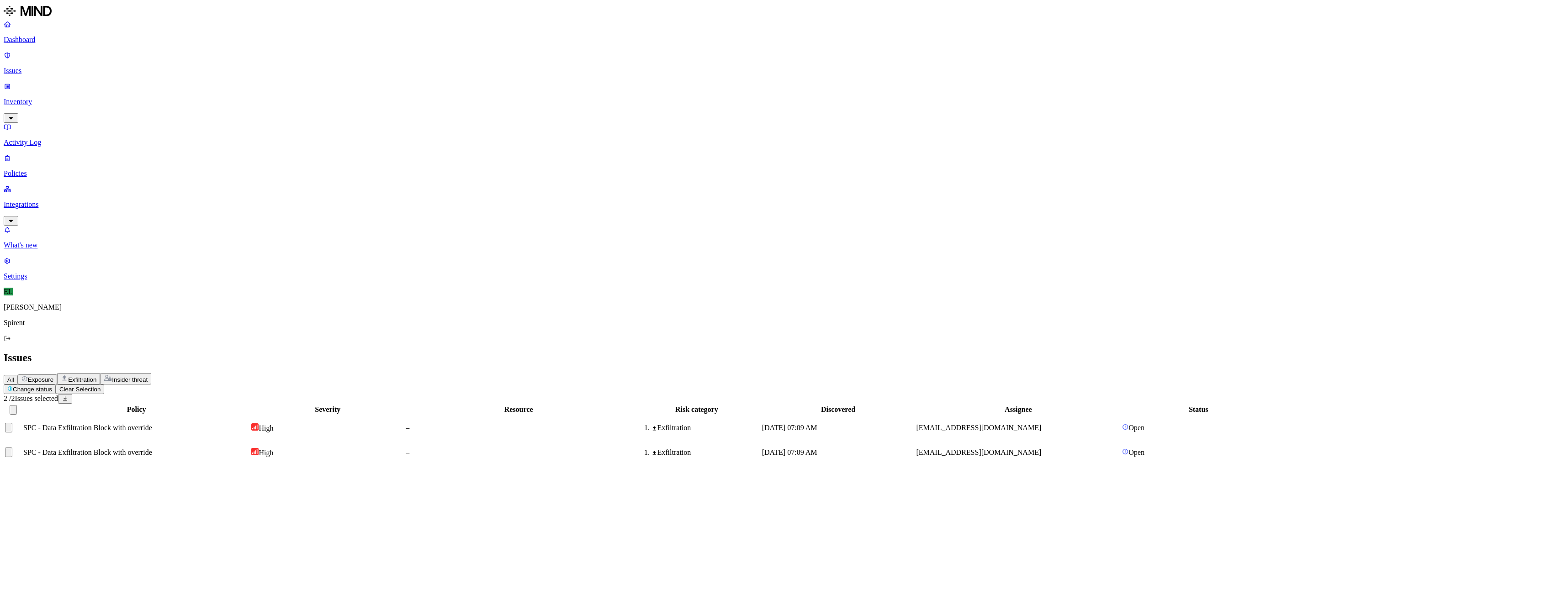
click at [141, 55] on html "Dashboard Issues Inventory Activity Log Policies Integrations What's new 1 Sett…" at bounding box center [784, 236] width 1568 height 472
click at [160, 84] on p "Resolved" at bounding box center [172, 80] width 25 height 7
click at [52, 518] on button "Select reason" at bounding box center [26, 523] width 52 height 10
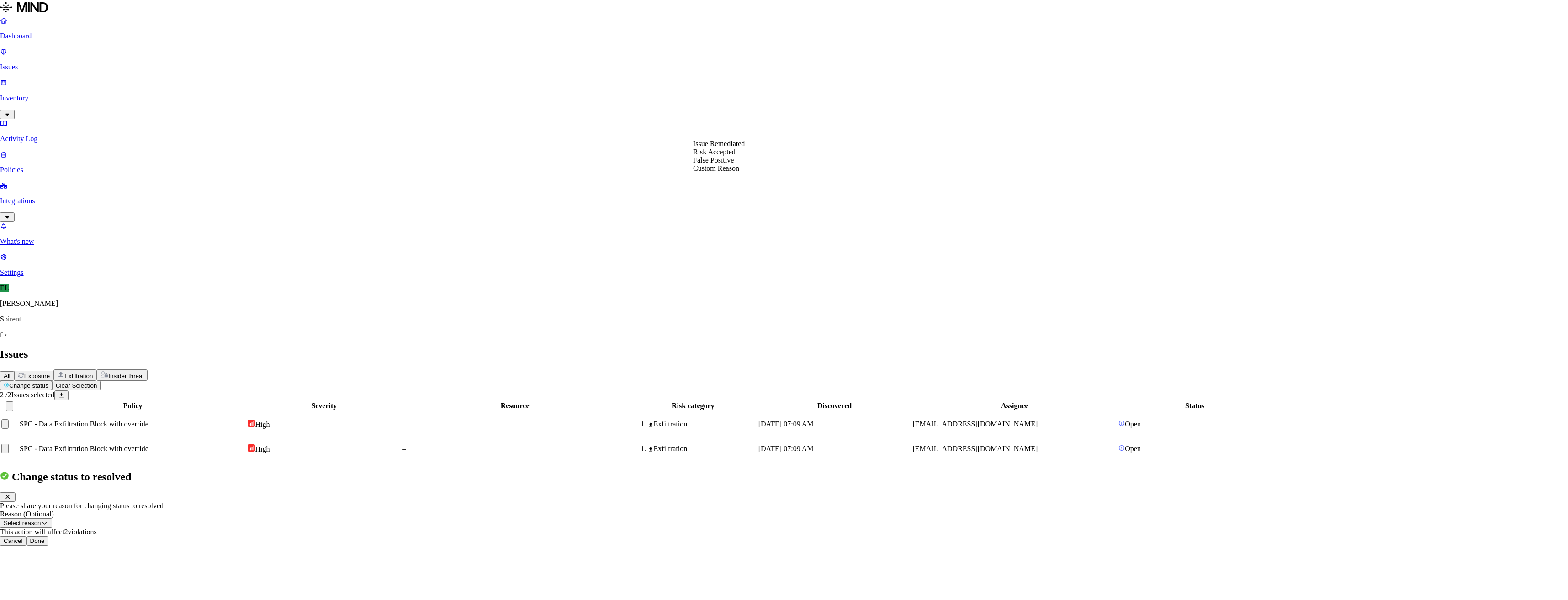
select select "Risk Accepted"
click at [49, 536] on button "Done" at bounding box center [38, 540] width 22 height 10
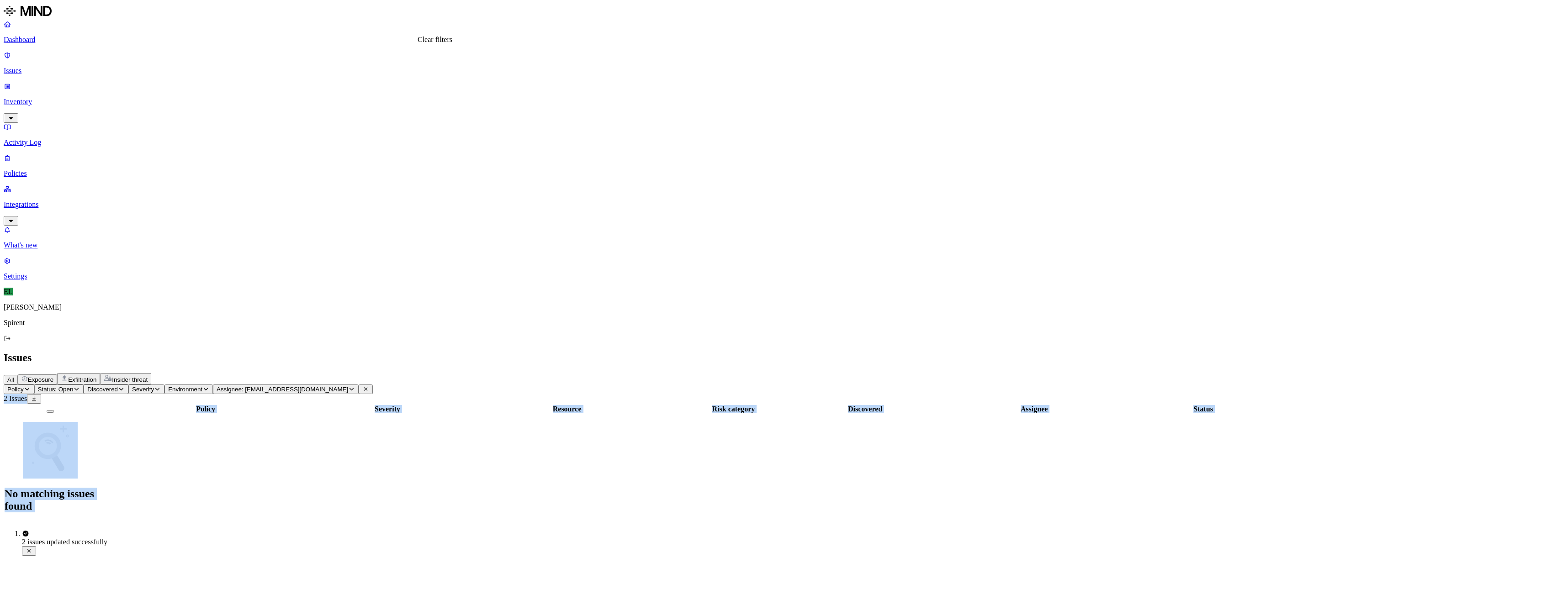
click at [436, 52] on body "Dashboard Issues Inventory Activity Log Policies Integrations What's new 1 Sett…" at bounding box center [784, 280] width 1561 height 552
click at [368, 387] on icon at bounding box center [366, 389] width 4 height 4
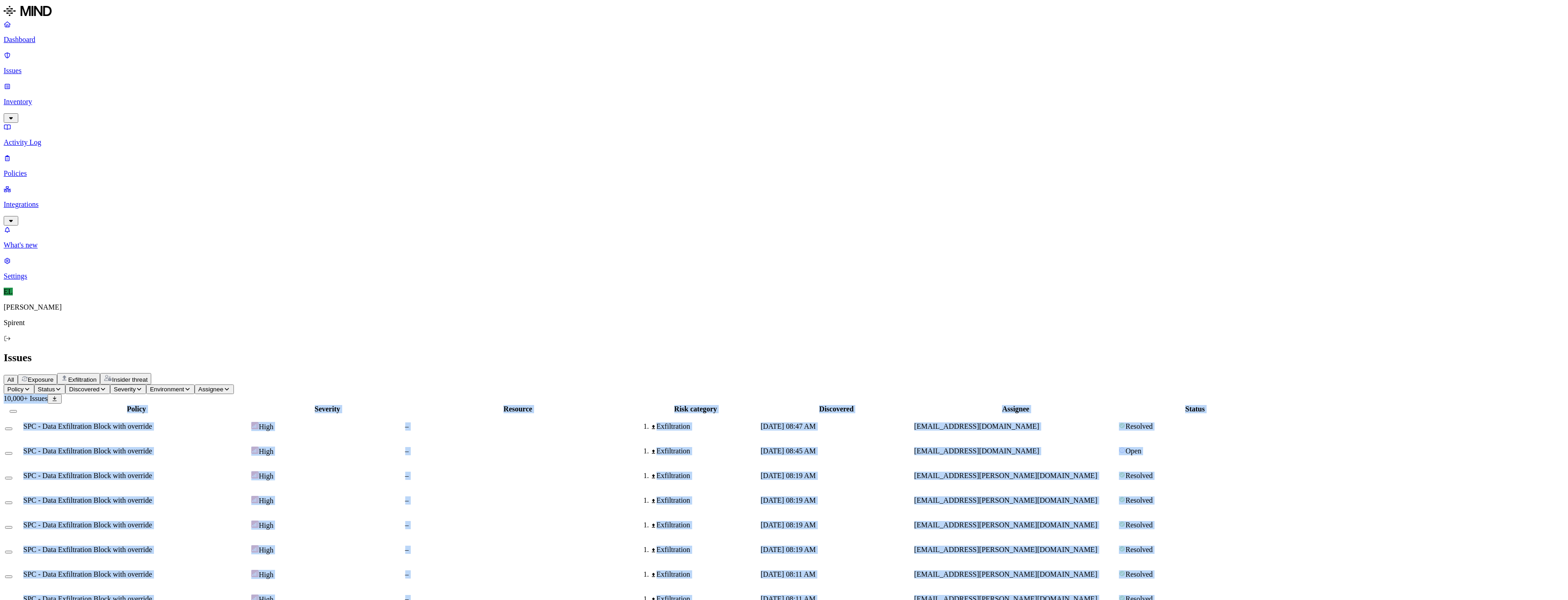
click at [62, 386] on icon "button" at bounding box center [58, 389] width 7 height 5
click at [165, 75] on button "button" at bounding box center [168, 76] width 7 height 3
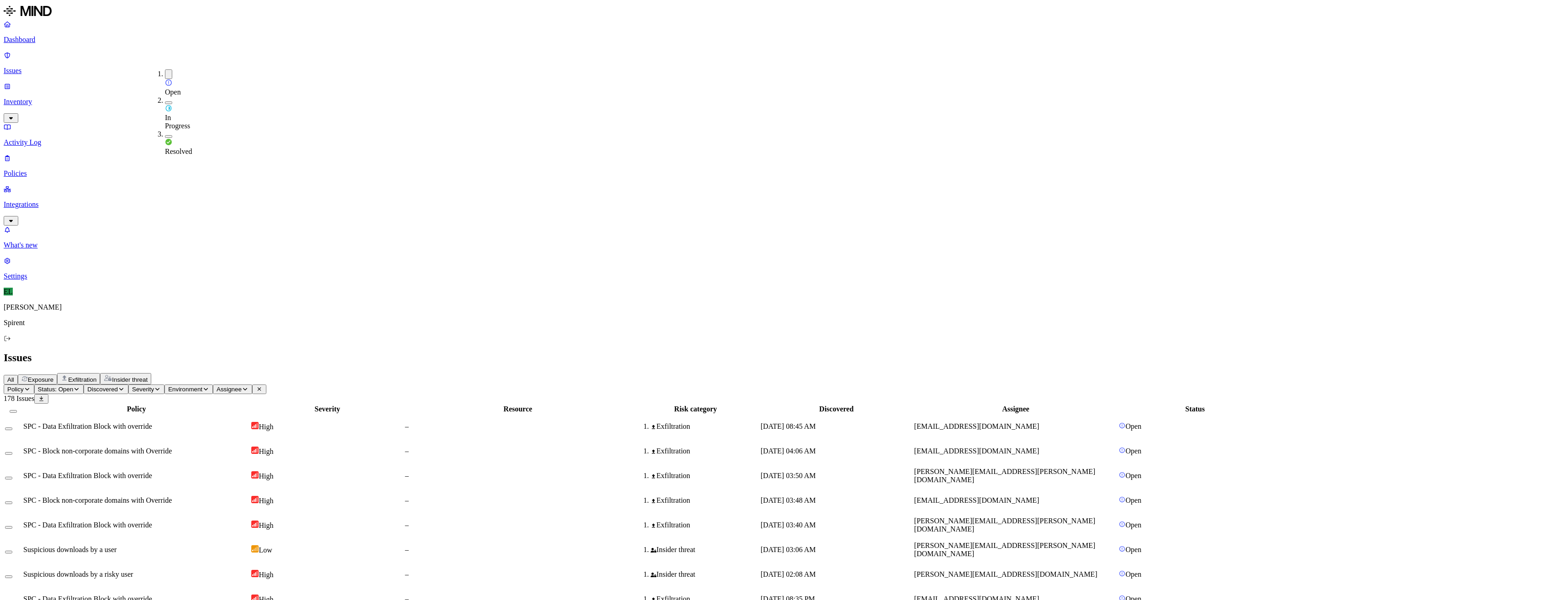
click at [705, 351] on h2 "Issues" at bounding box center [784, 357] width 1561 height 12
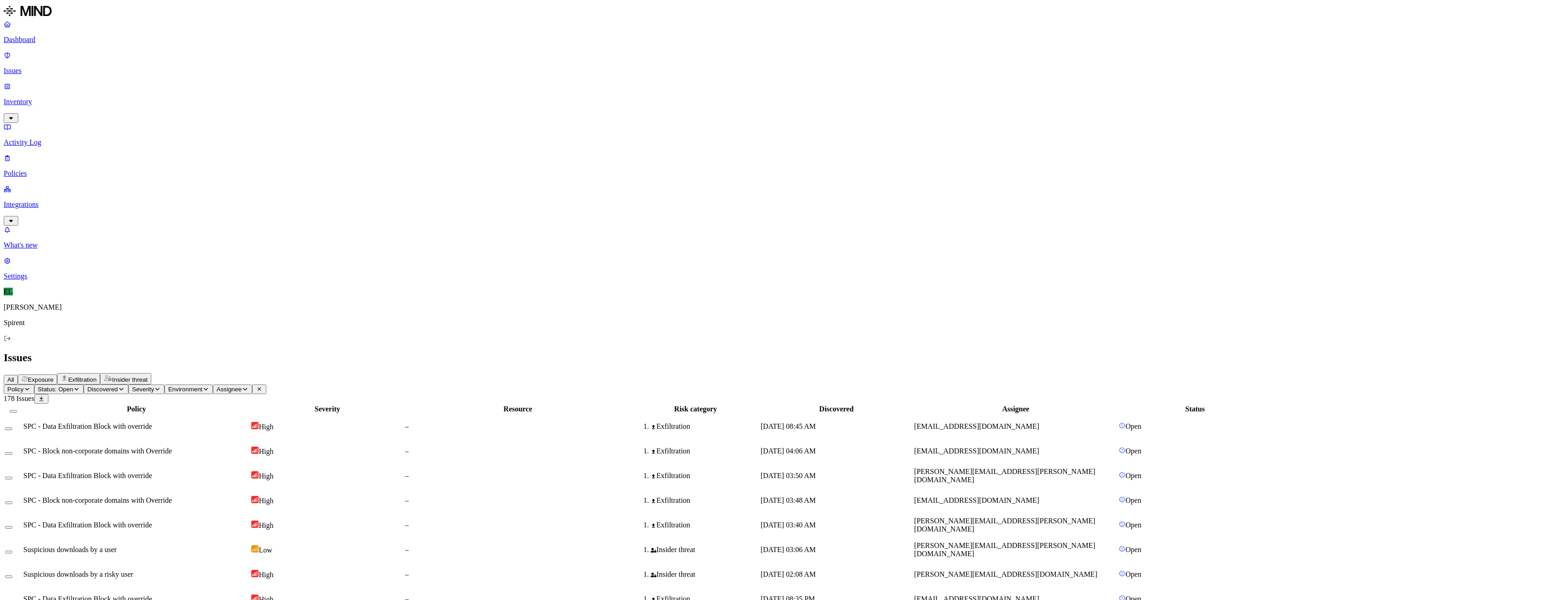
drag, startPoint x: 1121, startPoint y: 330, endPoint x: 1031, endPoint y: 330, distance: 90.0
click at [248, 386] on icon "button" at bounding box center [245, 389] width 7 height 5
type input "[EMAIL_ADDRESS][DOMAIN_NAME]"
click at [396, 102] on div "[EMAIL_ADDRESS][DOMAIN_NAME]" at bounding box center [394, 95] width 88 height 16
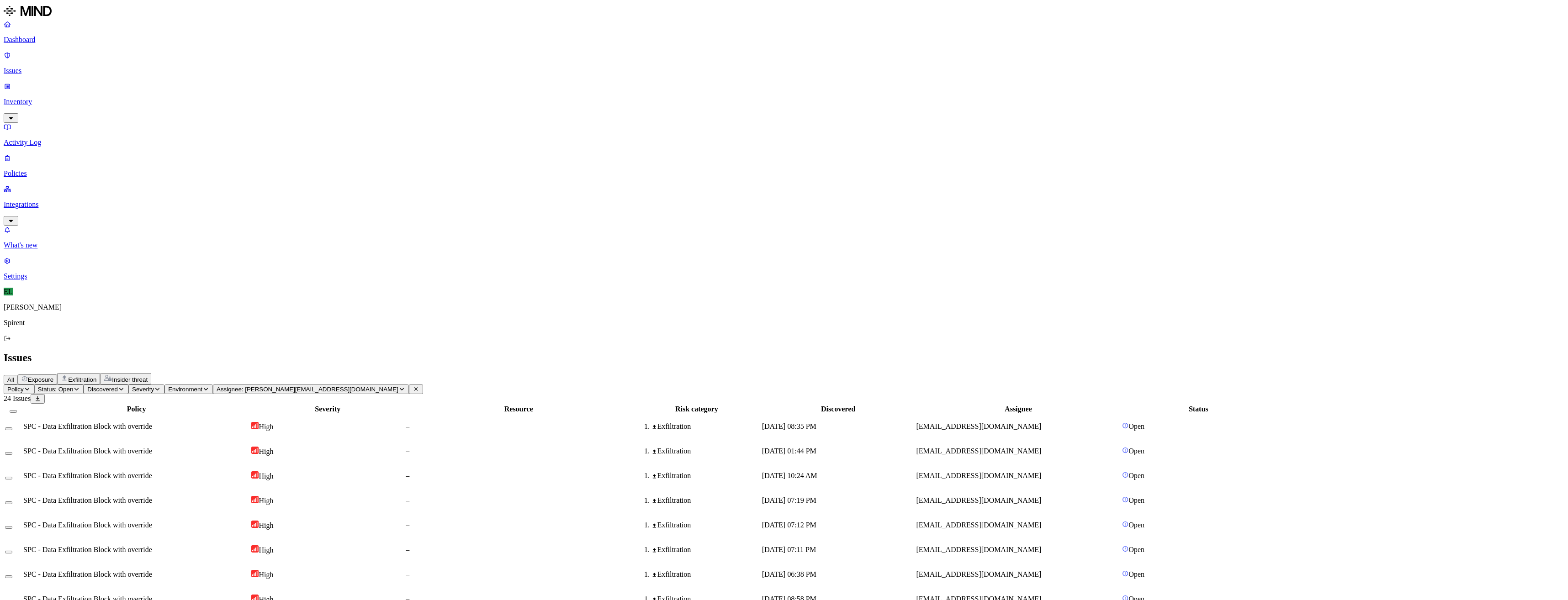
click at [17, 410] on button "Select all" at bounding box center [13, 411] width 7 height 3
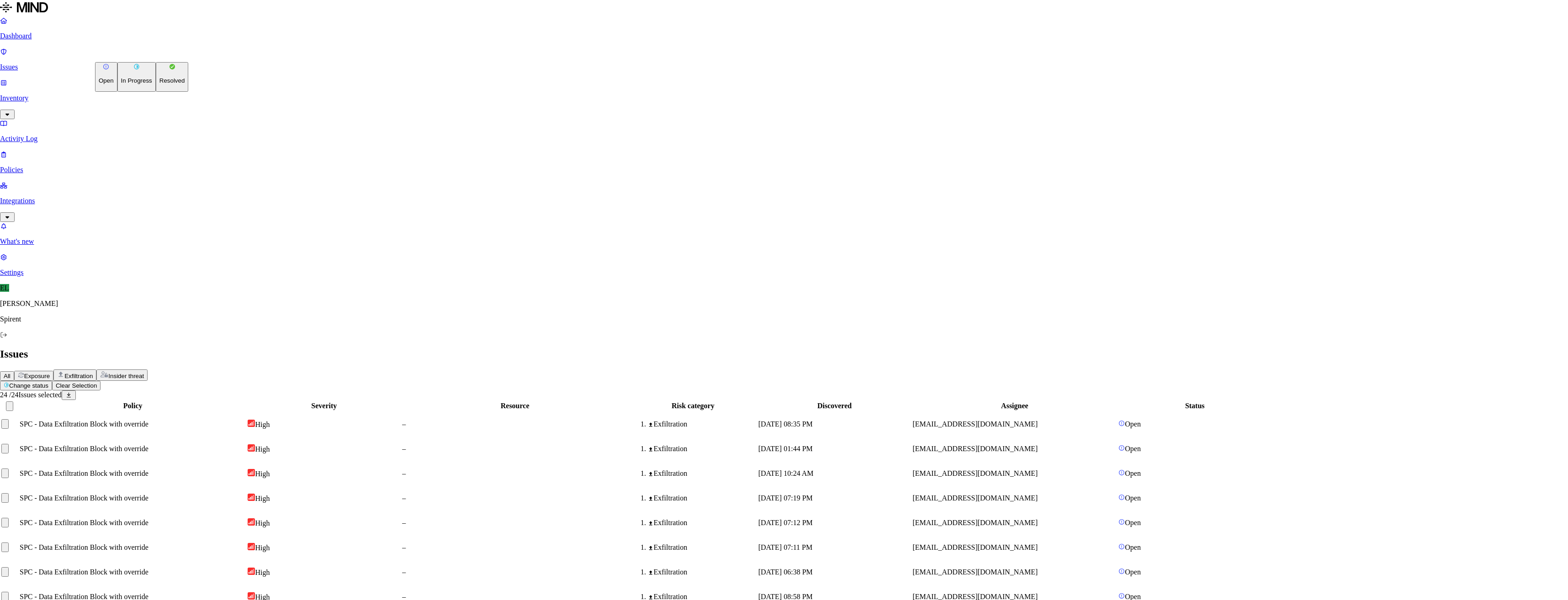
click at [161, 56] on html "Dashboard Issues Inventory Activity Log Policies Integrations What's new 1 Sett…" at bounding box center [784, 505] width 1568 height 1011
click at [156, 92] on button "Resolved" at bounding box center [172, 77] width 33 height 30
select select "Risk Accepted"
drag, startPoint x: 721, startPoint y: 166, endPoint x: 783, endPoint y: 185, distance: 64.8
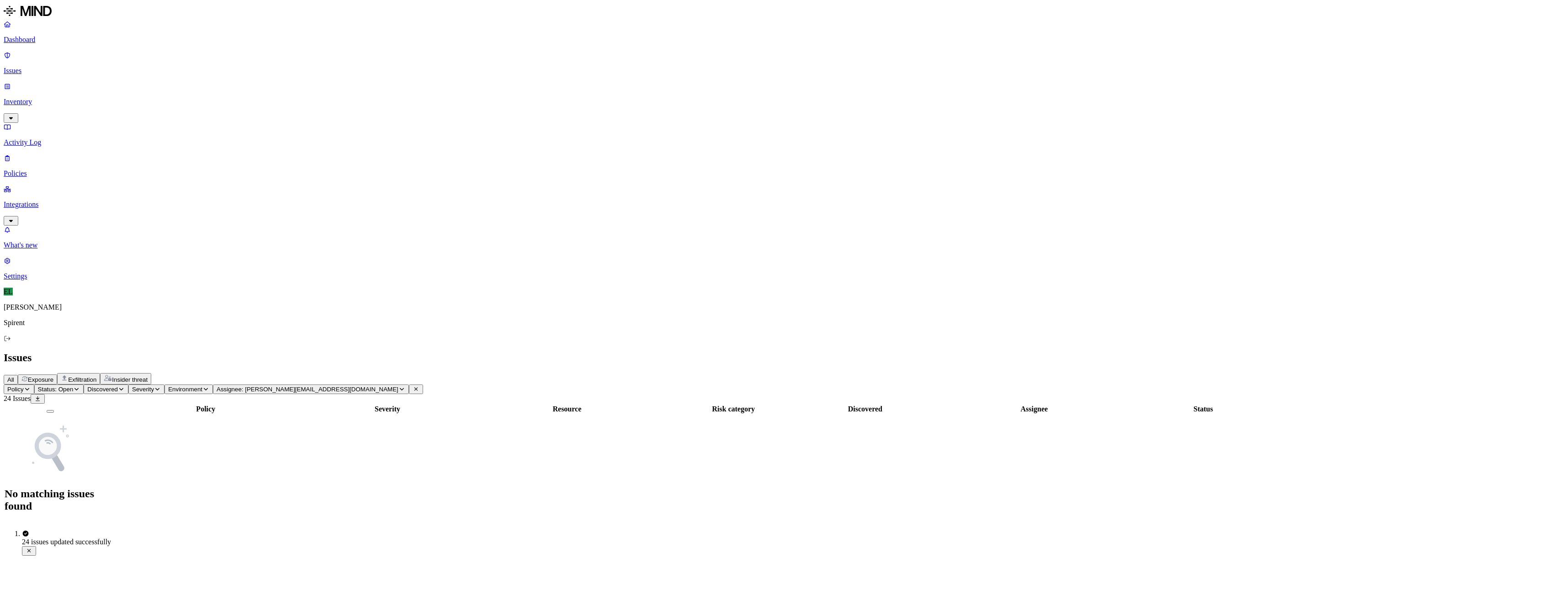
click at [420, 386] on icon at bounding box center [416, 389] width 7 height 5
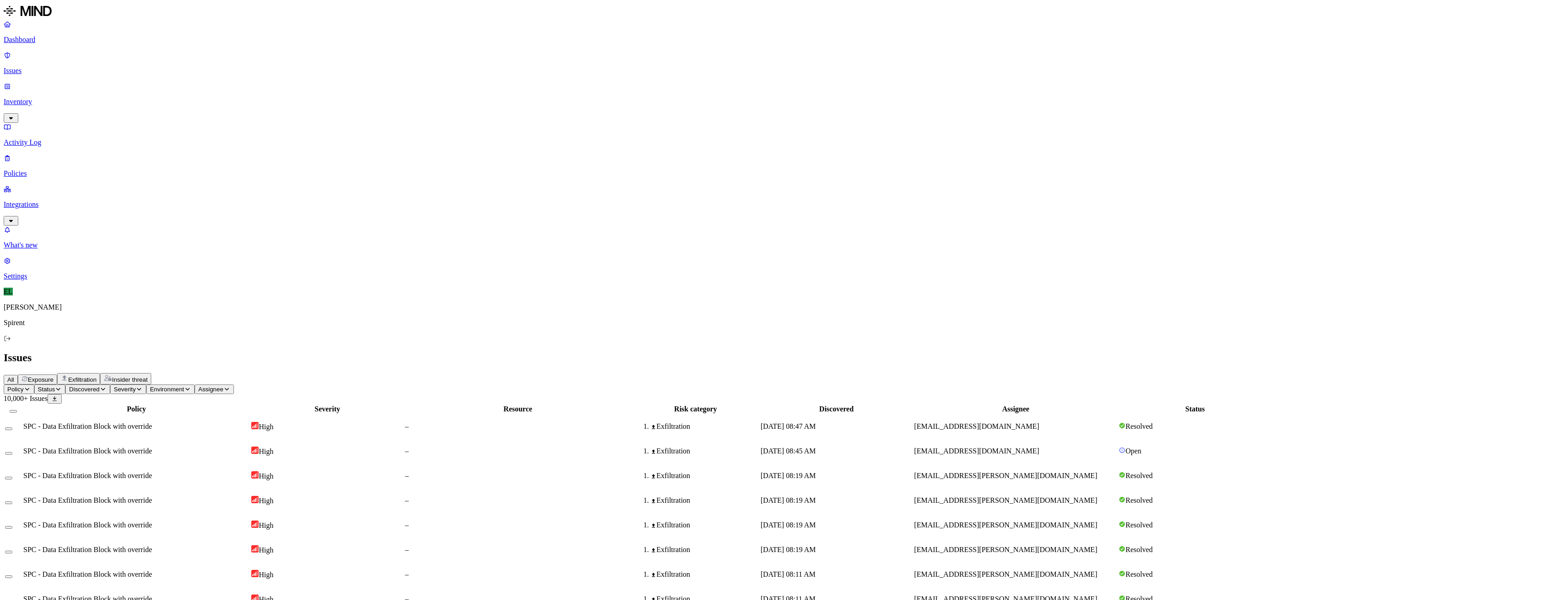
click at [62, 386] on icon "button" at bounding box center [58, 389] width 7 height 5
click at [165, 78] on img at bounding box center [168, 81] width 7 height 7
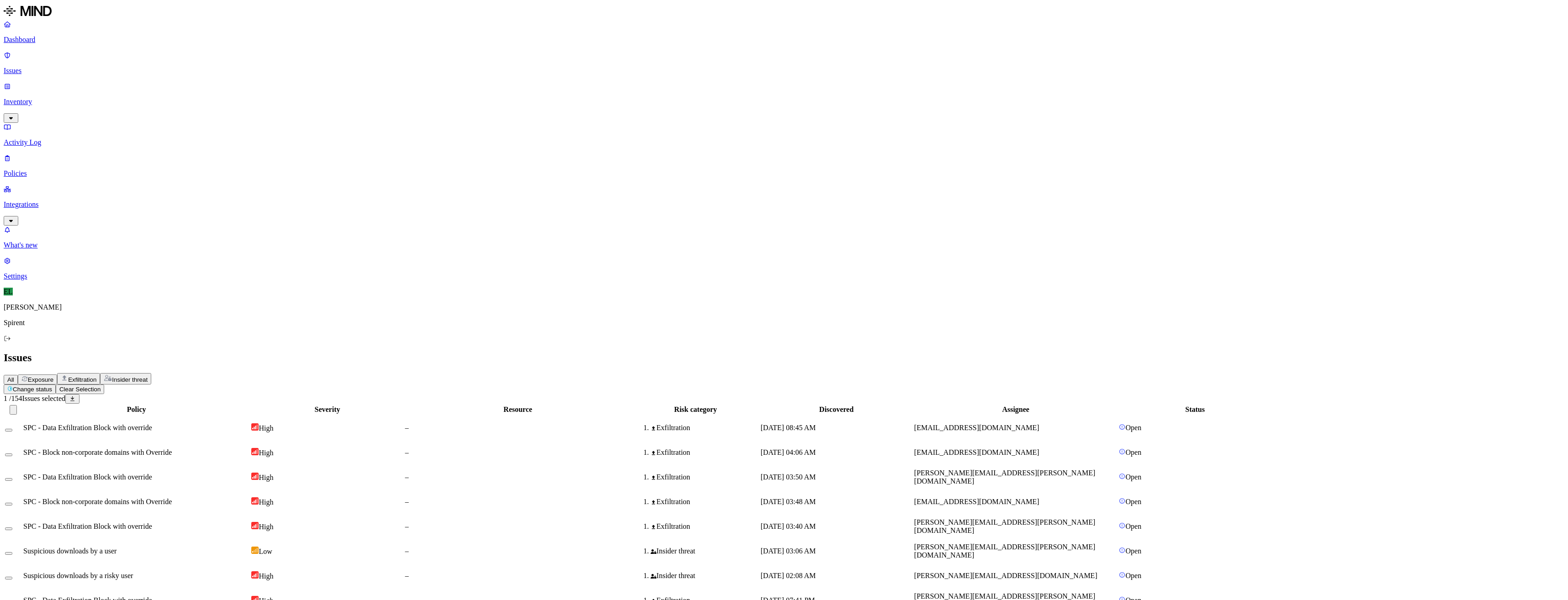
click at [137, 54] on html "Dashboard Issues Inventory Activity Log Policies Integrations What's new 1 Sett…" at bounding box center [784, 595] width 1568 height 1192
click at [160, 84] on p "Resolved" at bounding box center [172, 80] width 25 height 7
select select "Custom Reason"
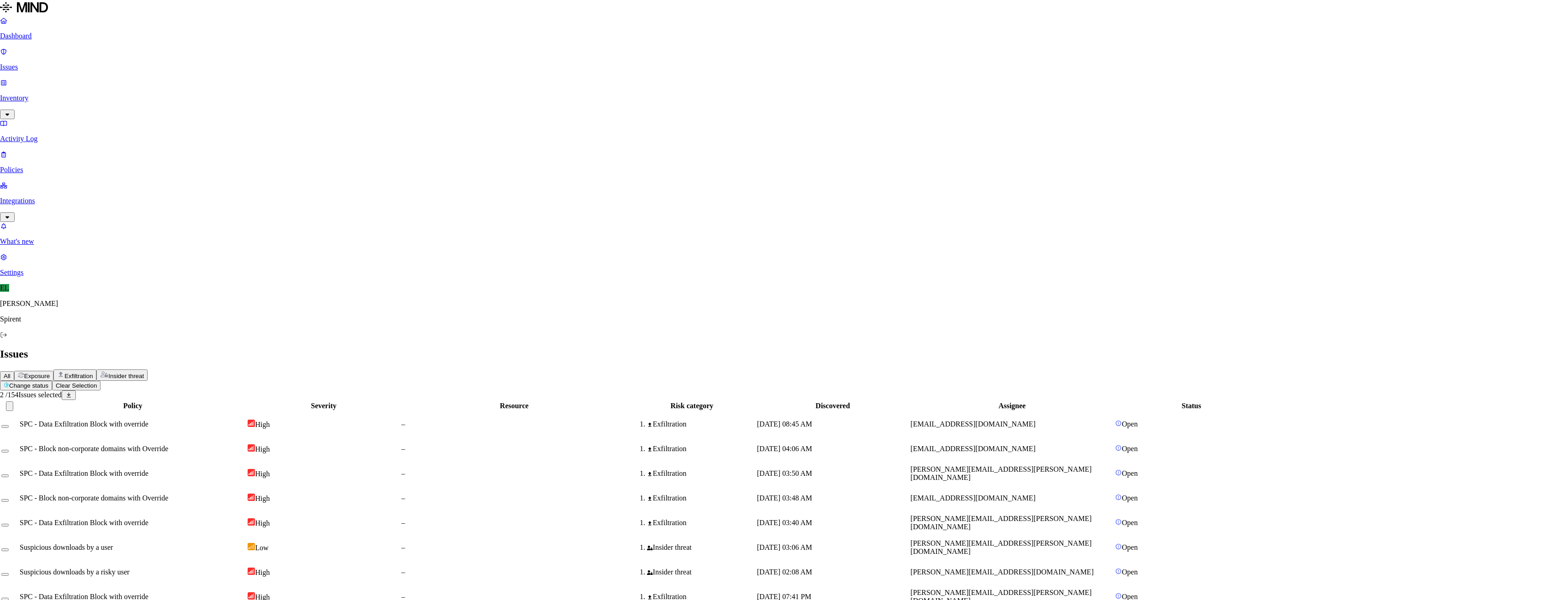
type textarea "Personal data"
click at [1089, 542] on span "[PERSON_NAME][EMAIL_ADDRESS][PERSON_NAME][DOMAIN_NAME]" at bounding box center [1004, 549] width 181 height 16
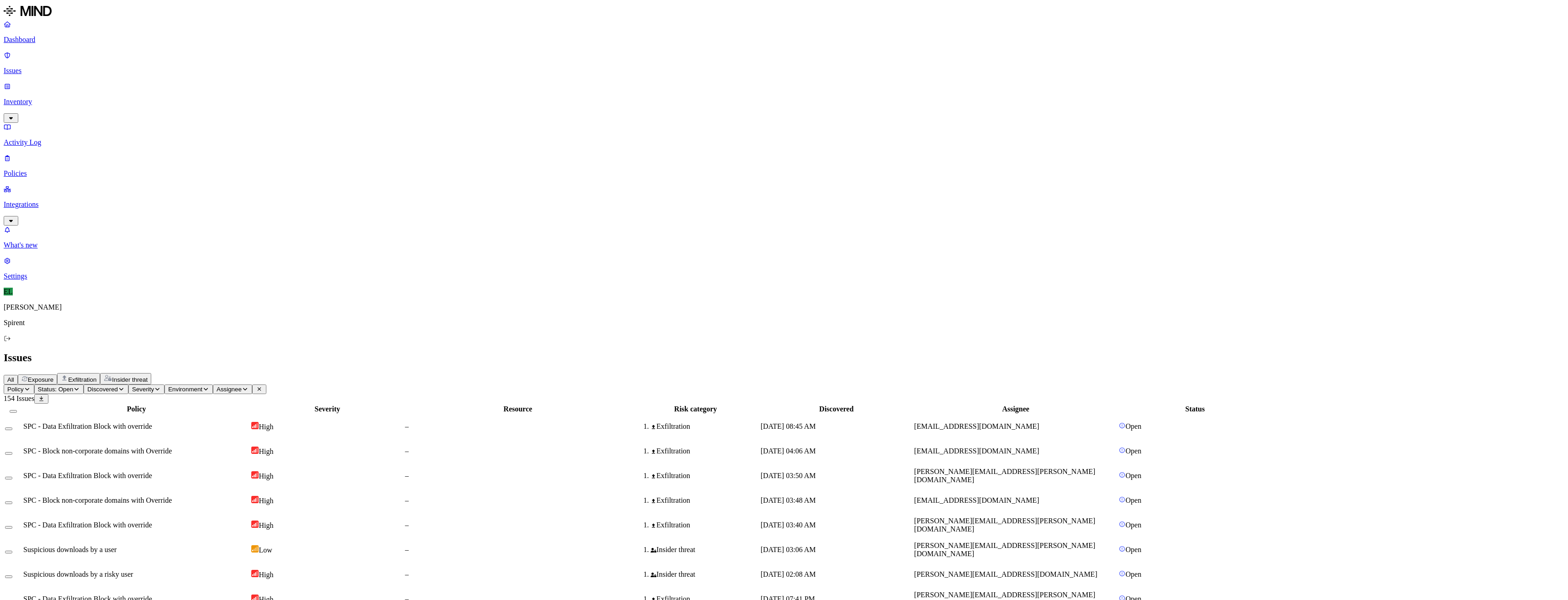
scroll to position [106, 0]
click at [12, 551] on button "Select row" at bounding box center [8, 552] width 7 height 3
click at [129, 52] on html "Dashboard Issues Inventory Activity Log Policies Integrations What's new 1 Sett…" at bounding box center [784, 597] width 1568 height 1195
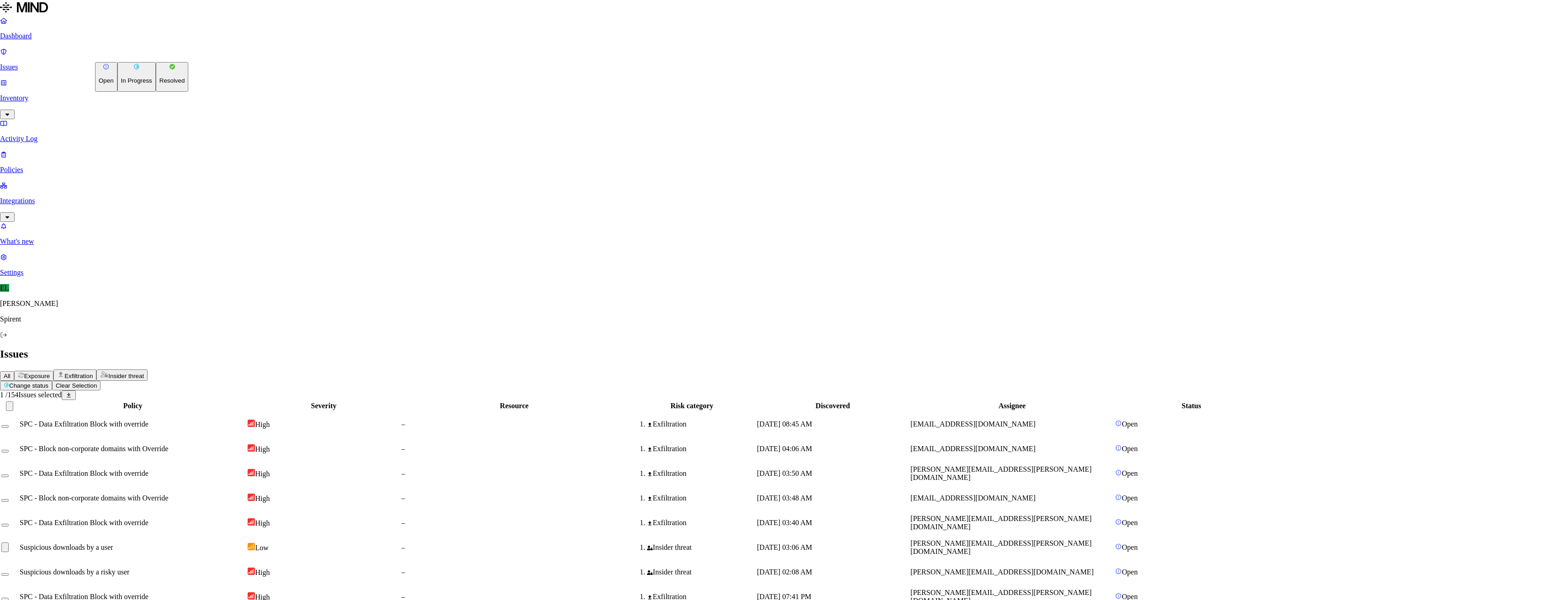
click at [156, 92] on button "Resolved" at bounding box center [172, 77] width 33 height 30
select select "Custom Reason"
type textarea "Pictures downloaded"
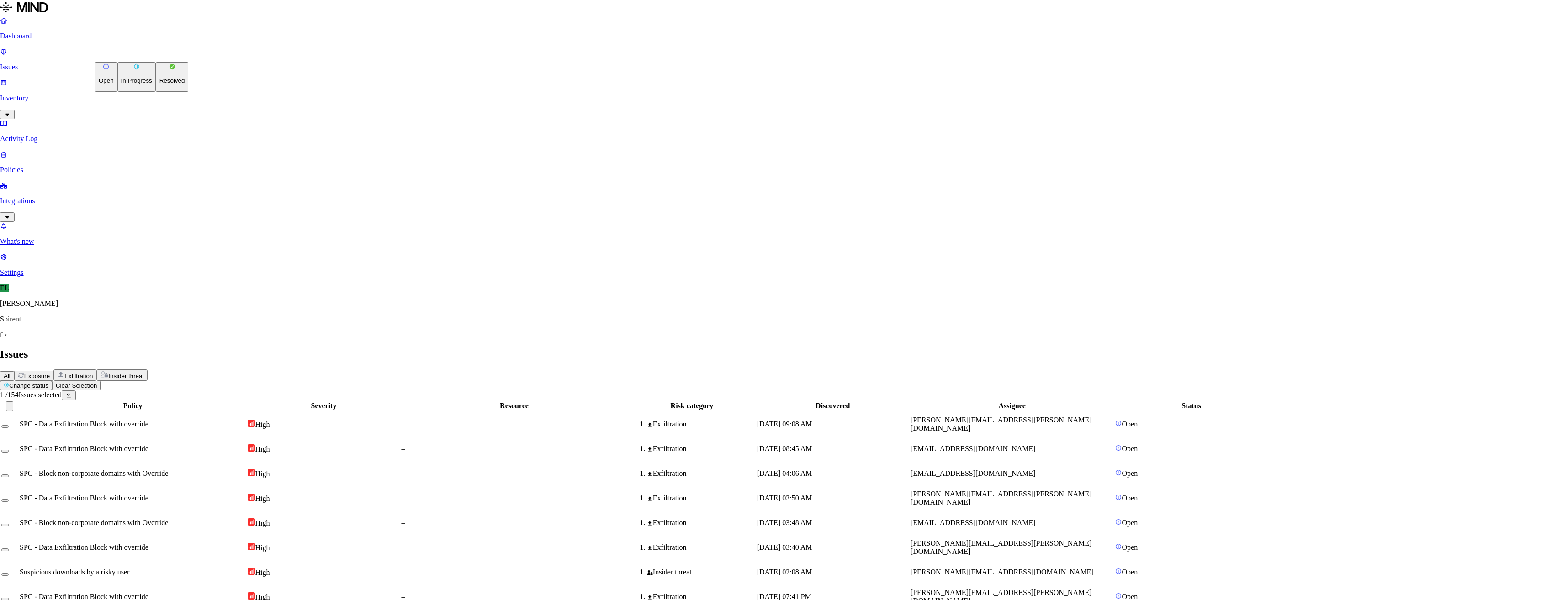
click at [152, 57] on html "Dashboard Issues Inventory Activity Log Policies Integrations What's new 1 Sett…" at bounding box center [784, 595] width 1568 height 1192
click at [160, 84] on p "Resolved" at bounding box center [172, 80] width 25 height 7
select select "Risk Accepted"
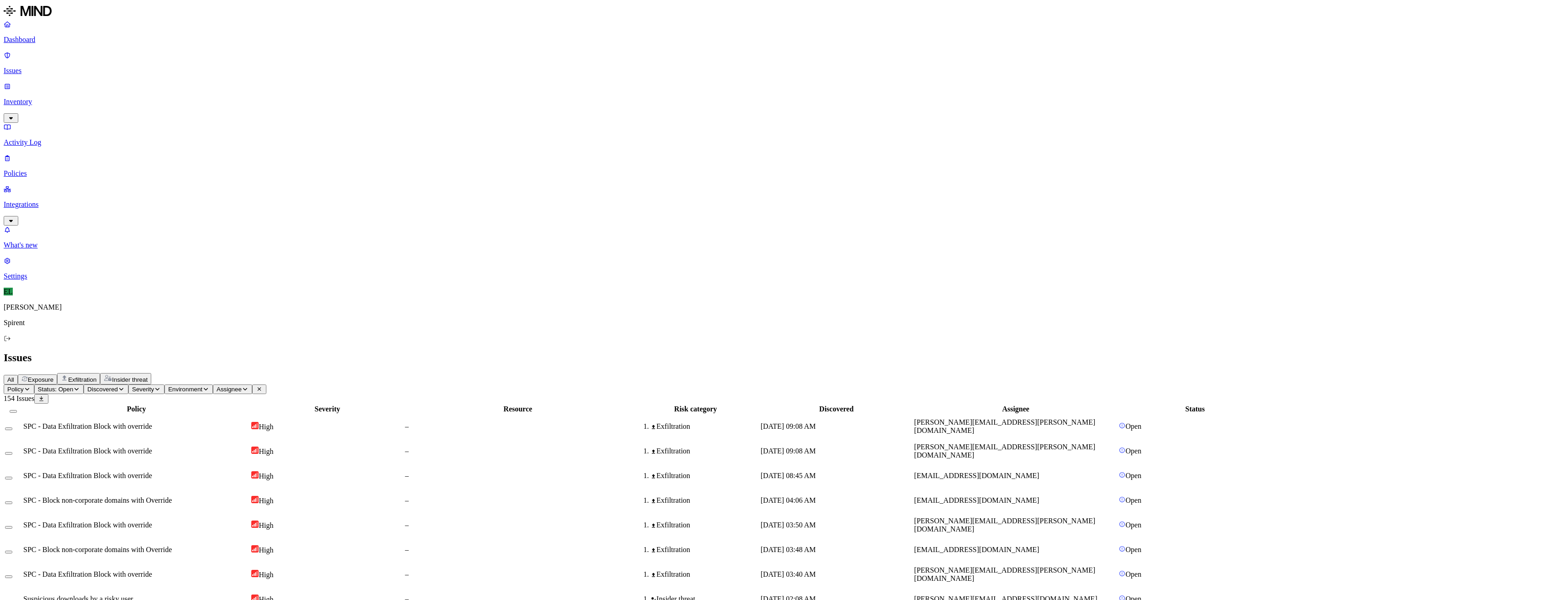
click at [154, 55] on html "Dashboard Issues Inventory Activity Log Policies Integrations What's new 1 Sett…" at bounding box center [784, 597] width 1568 height 1195
click at [156, 92] on button "Resolved" at bounding box center [172, 77] width 33 height 30
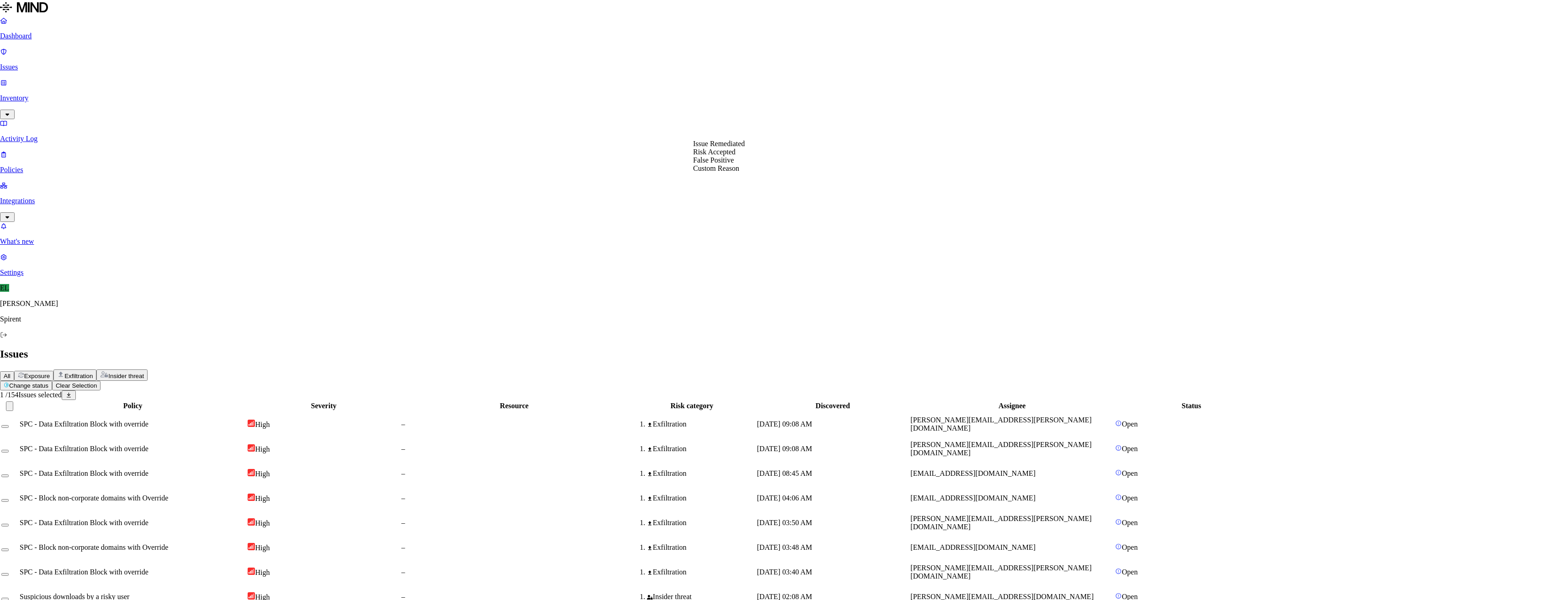
select select "Custom Reason"
type textarea "Personal"
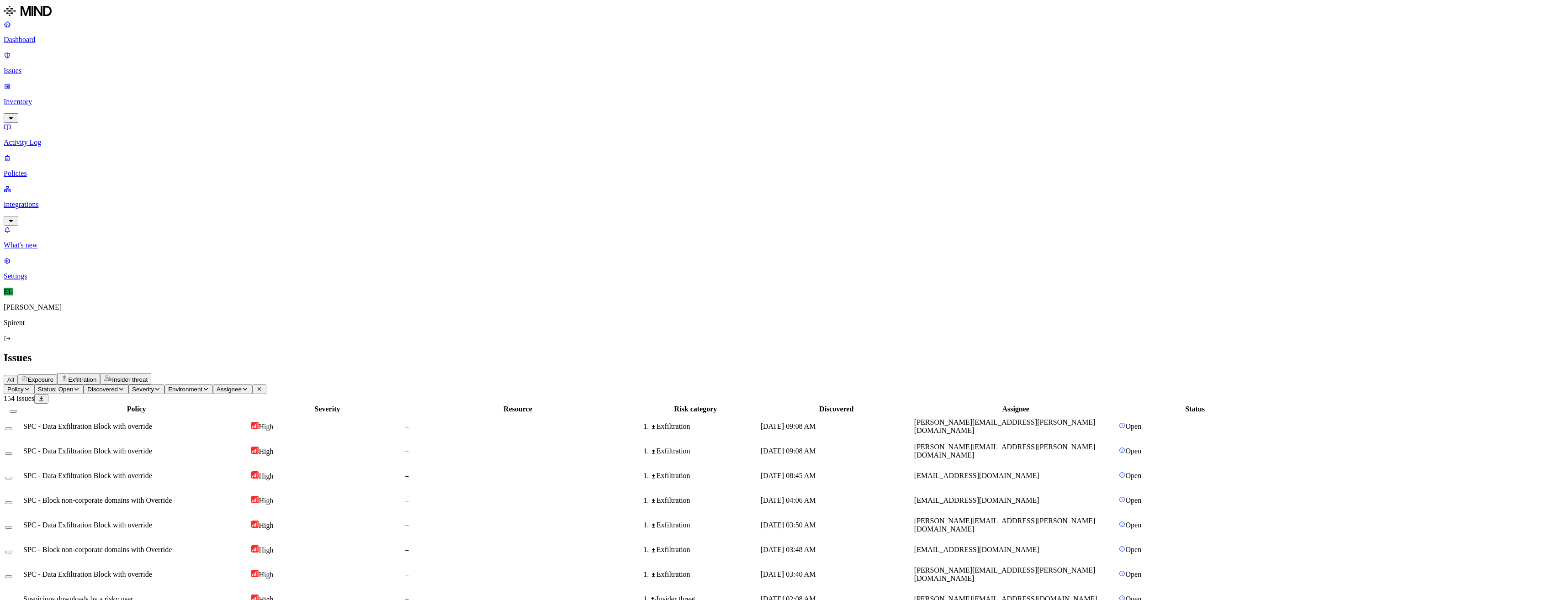
click at [150, 60] on html "Dashboard Issues Inventory Activity Log Policies Integrations What's new 1 Sett…" at bounding box center [784, 597] width 1568 height 1195
click at [160, 84] on p "Resolved" at bounding box center [172, 80] width 25 height 7
select select "Custom Reason"
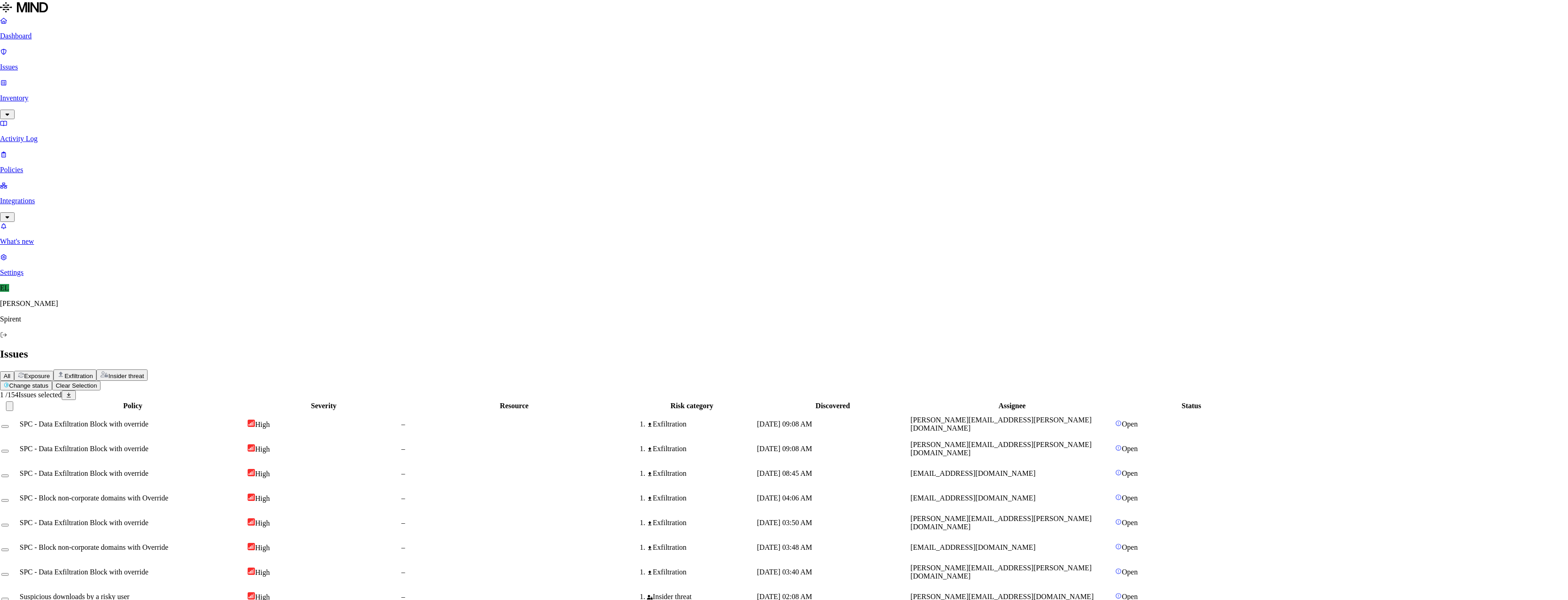
type textarea "Personal payslips"
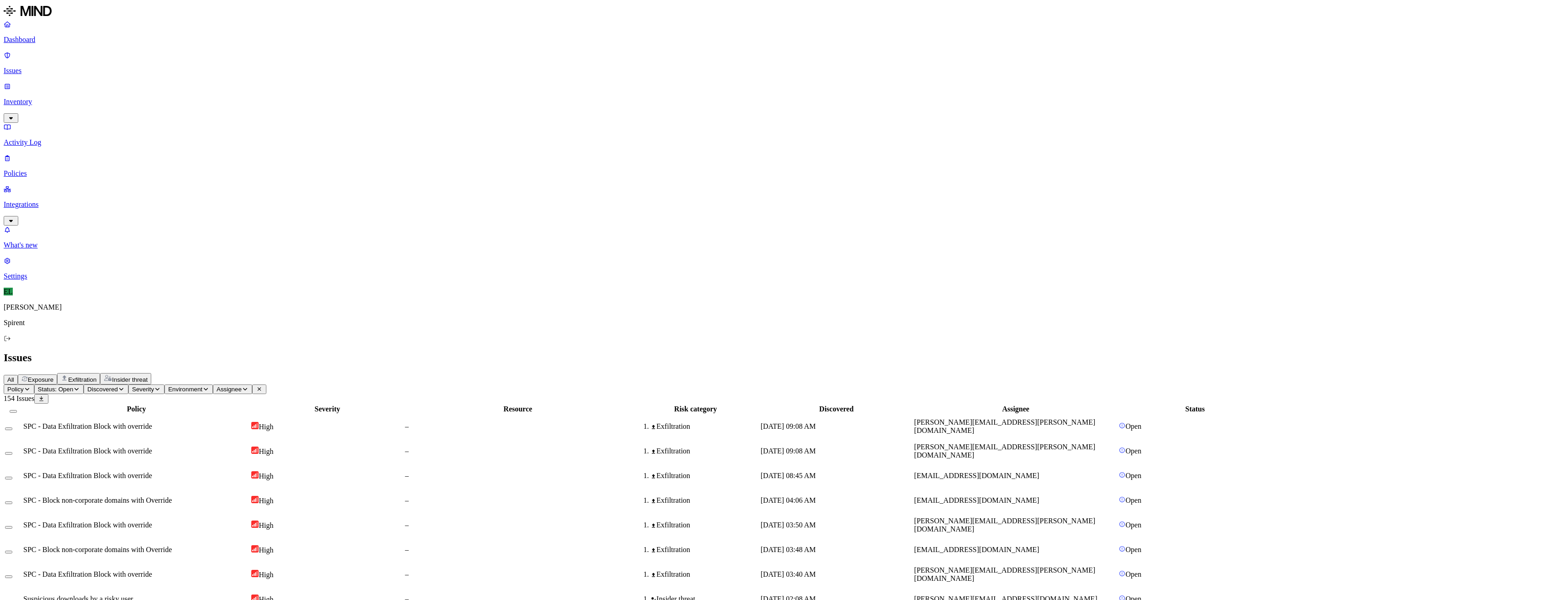
click at [140, 52] on html "Dashboard Issues Inventory Activity Log Policies Integrations What's new 1 Sett…" at bounding box center [784, 595] width 1568 height 1192
click at [160, 84] on p "Resolved" at bounding box center [172, 80] width 25 height 7
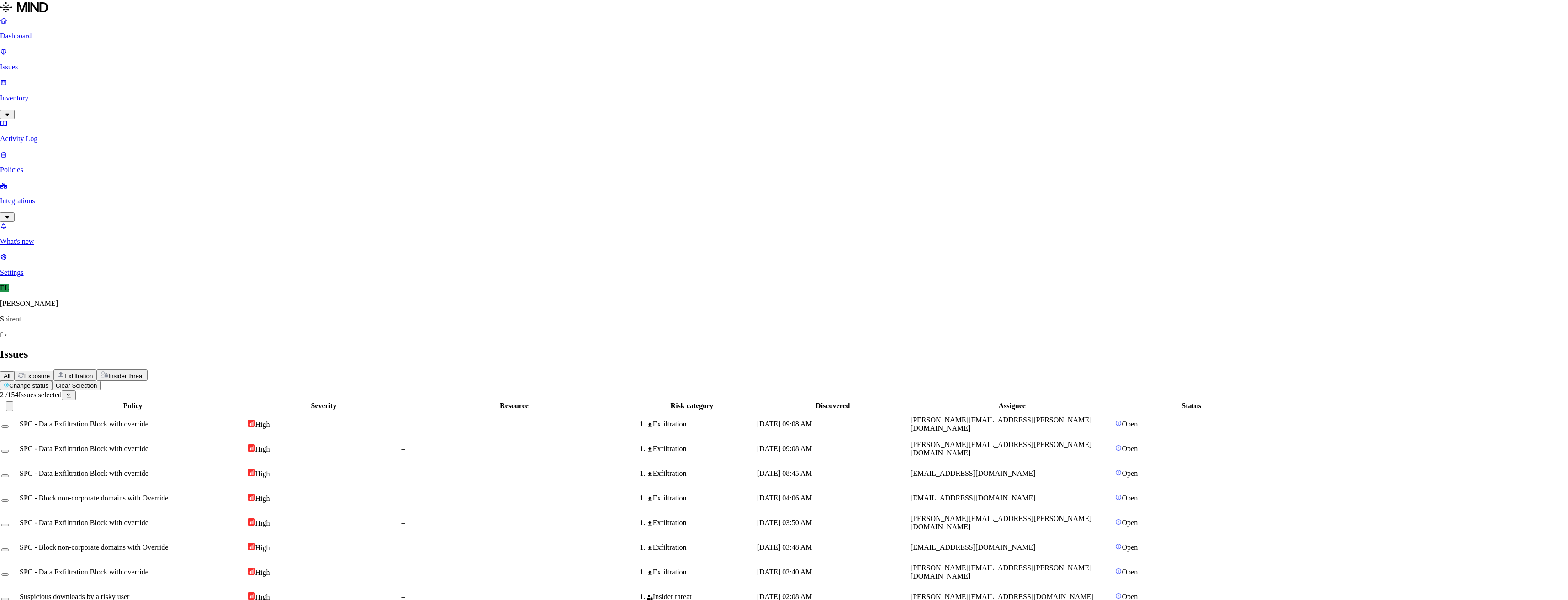
select select "Risk Accepted"
drag, startPoint x: 722, startPoint y: 167, endPoint x: 781, endPoint y: 177, distance: 59.8
drag, startPoint x: 1105, startPoint y: 295, endPoint x: 1027, endPoint y: 292, distance: 78.1
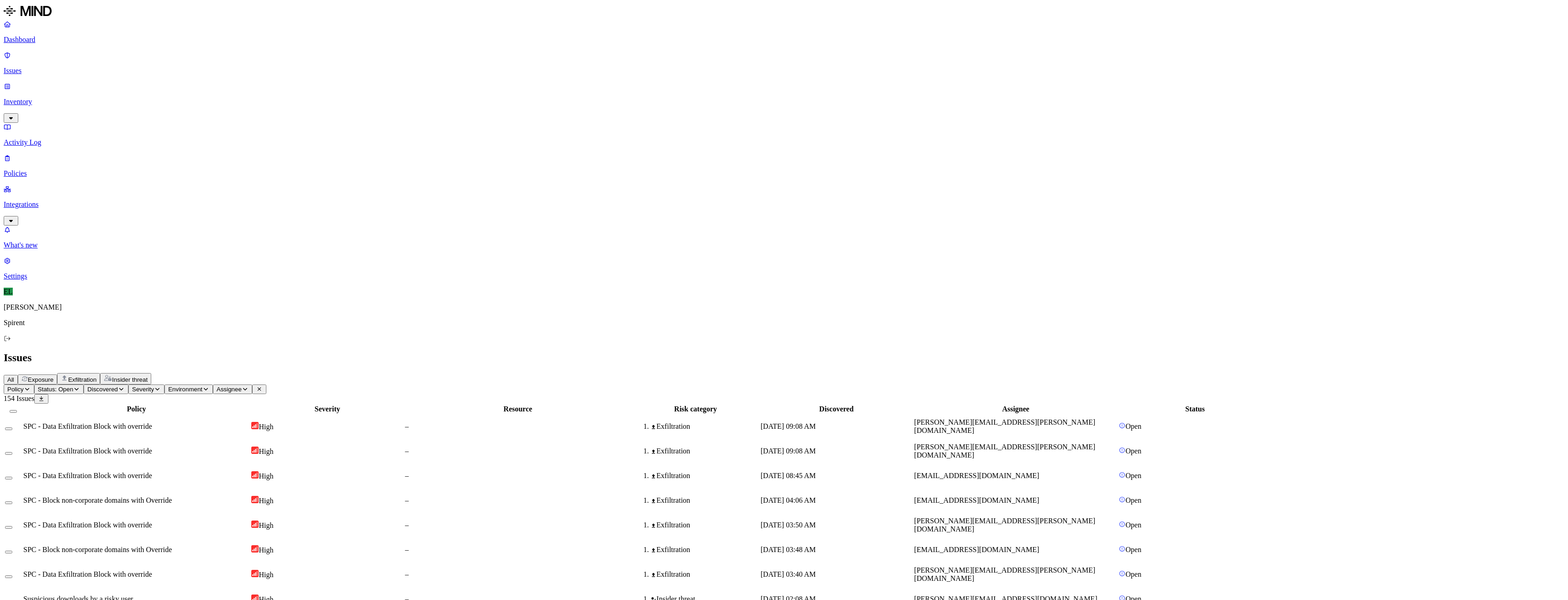
click at [248, 386] on icon "button" at bounding box center [245, 389] width 7 height 5
type input "[EMAIL_ADDRESS][DOMAIN_NAME]"
click at [353, 104] on div "[EMAIL_ADDRESS][DOMAIN_NAME]" at bounding box center [394, 95] width 88 height 16
click at [152, 422] on span "SPC - Data Exfiltration Block with override" at bounding box center [88, 426] width 129 height 8
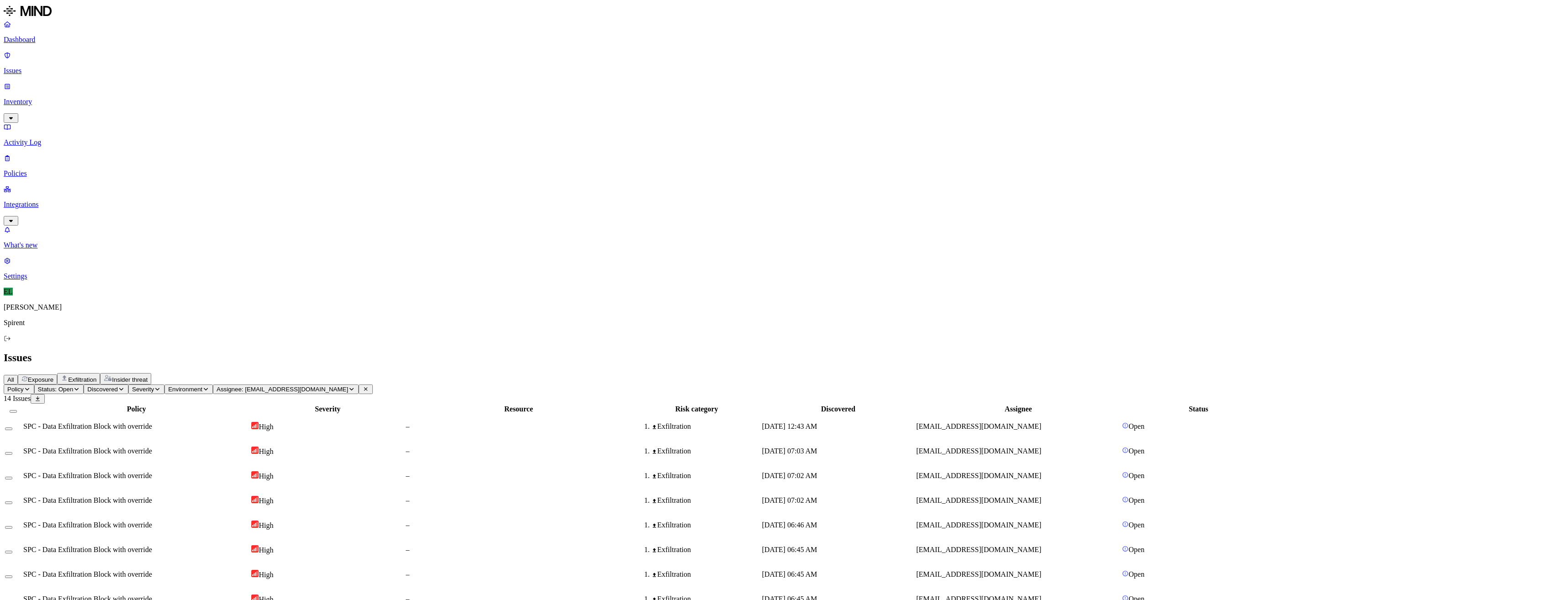
click at [152, 447] on span "SPC - Data Exfiltration Block with override" at bounding box center [88, 451] width 129 height 8
click at [177, 489] on td "SPC - Data Exfiltration Block with override" at bounding box center [136, 500] width 227 height 24
click at [17, 410] on button "Select all" at bounding box center [13, 411] width 7 height 3
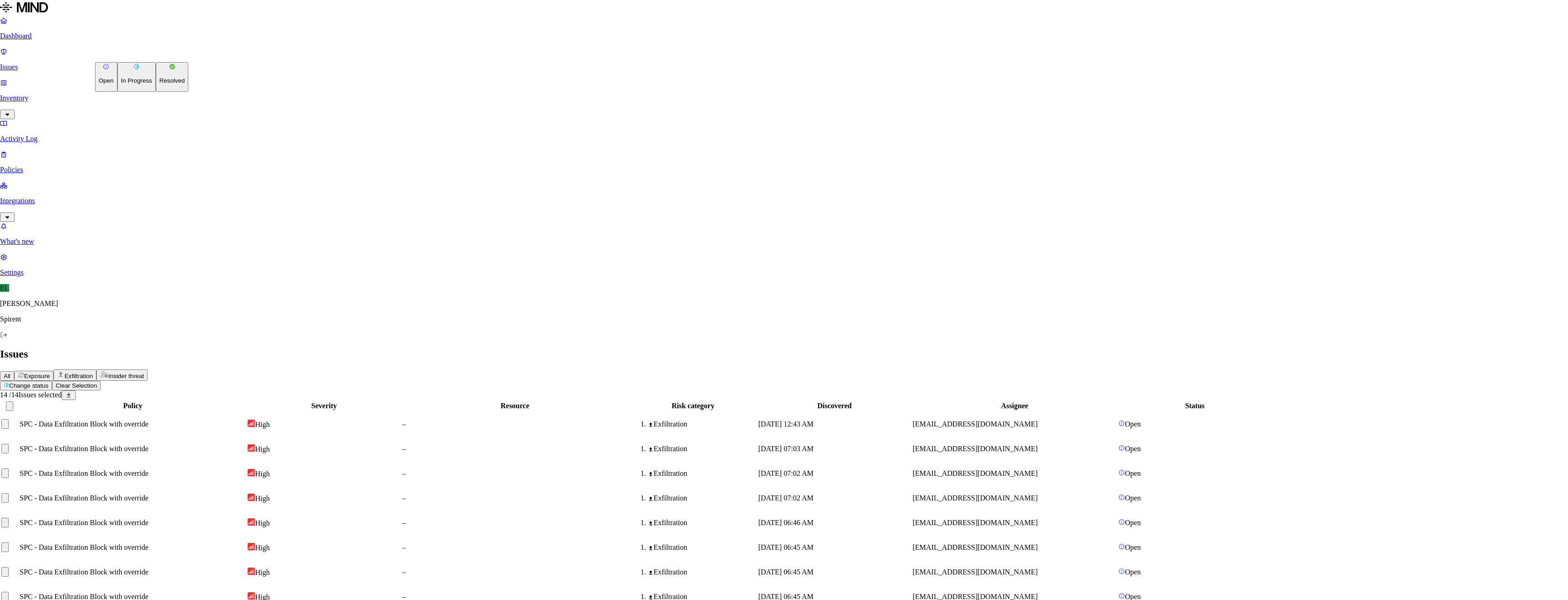
click at [161, 55] on html "Dashboard Issues Inventory Activity Log Policies Integrations What's new 1 Sett…" at bounding box center [784, 382] width 1568 height 765
click at [156, 92] on button "Resolved" at bounding box center [172, 77] width 33 height 30
select select "Custom Reason"
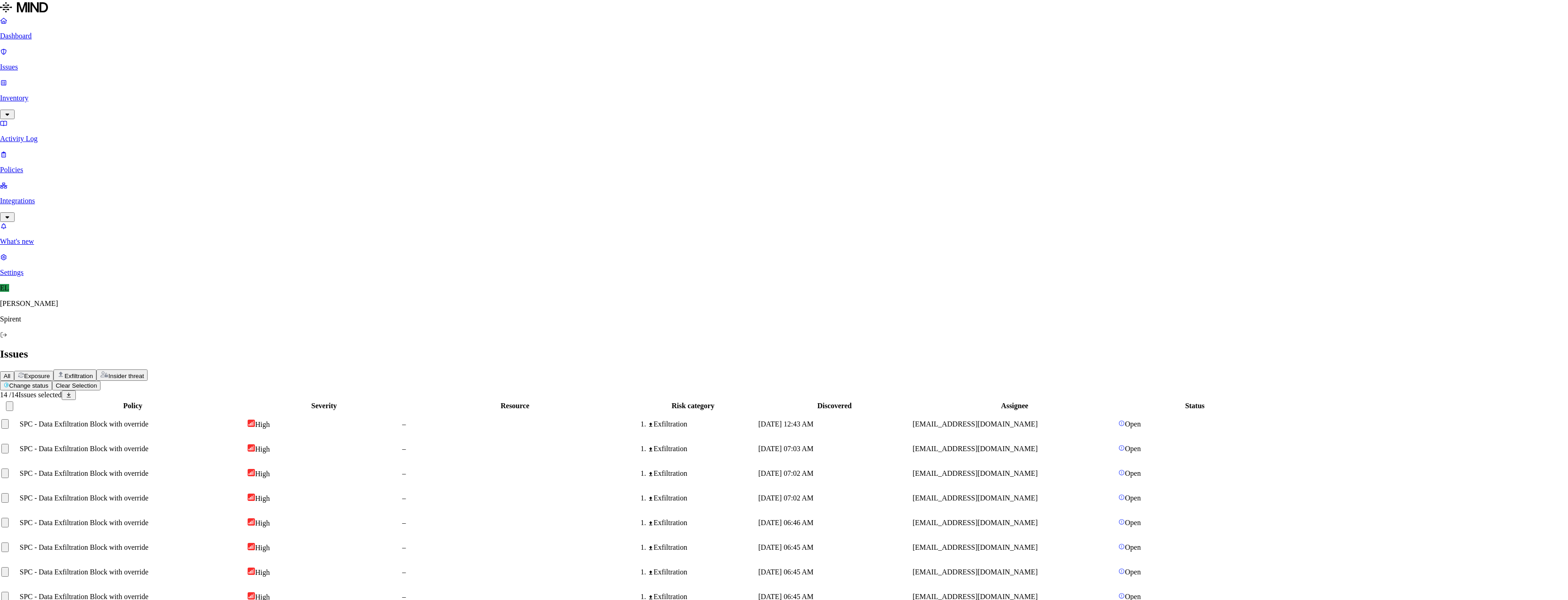
type textarea "Personal"
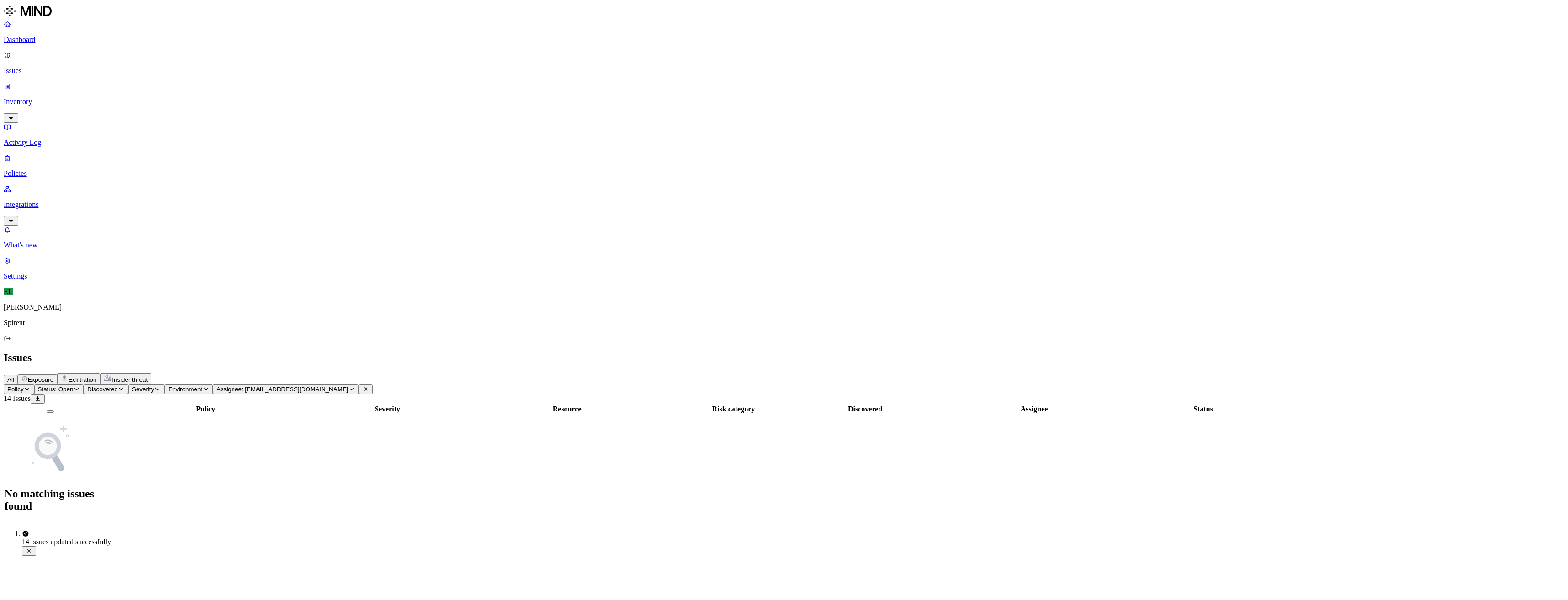
click at [30, 386] on icon "button" at bounding box center [27, 389] width 7 height 5
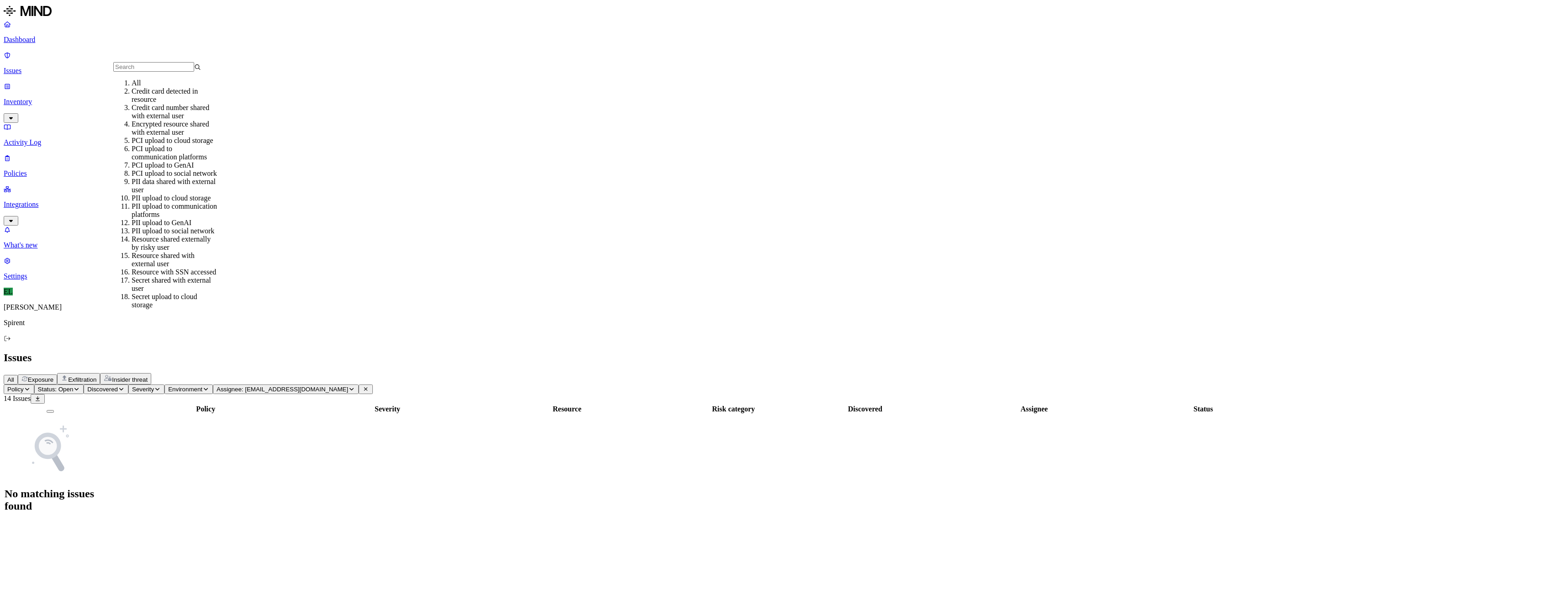
click at [355, 386] on icon "button" at bounding box center [351, 389] width 7 height 5
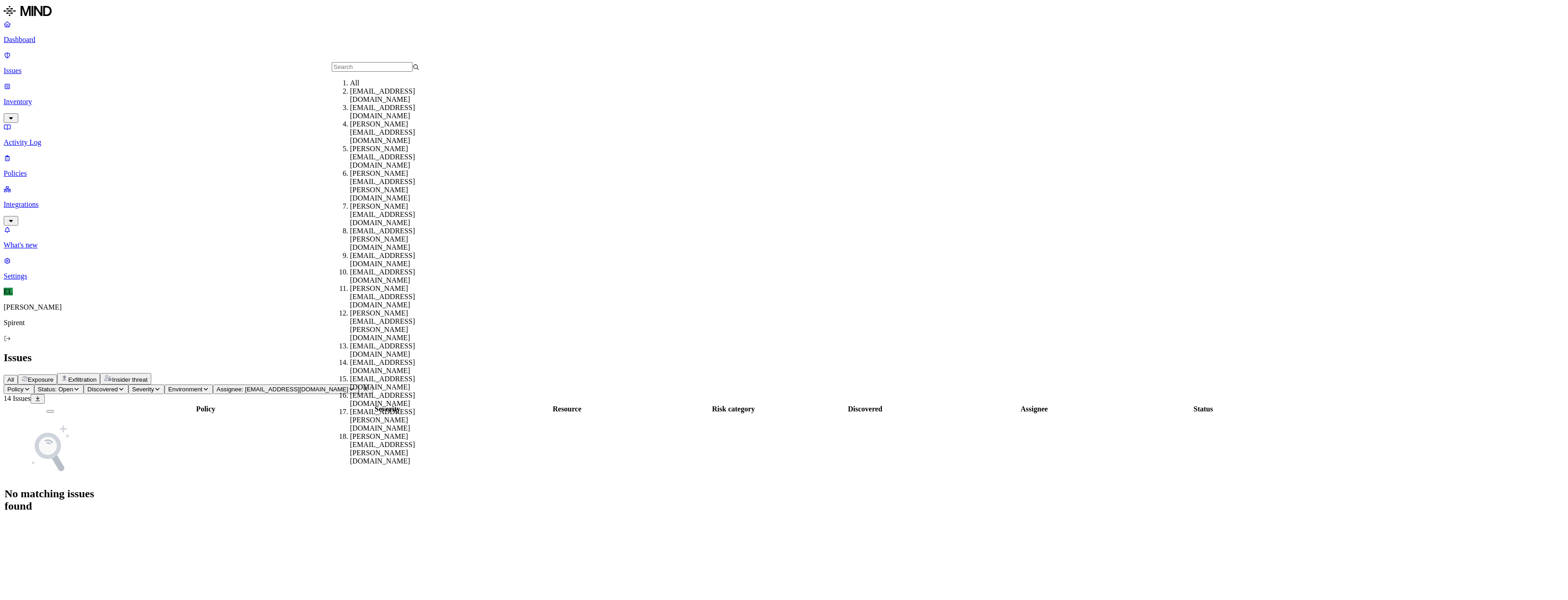
click at [405, 87] on div "All" at bounding box center [394, 83] width 88 height 8
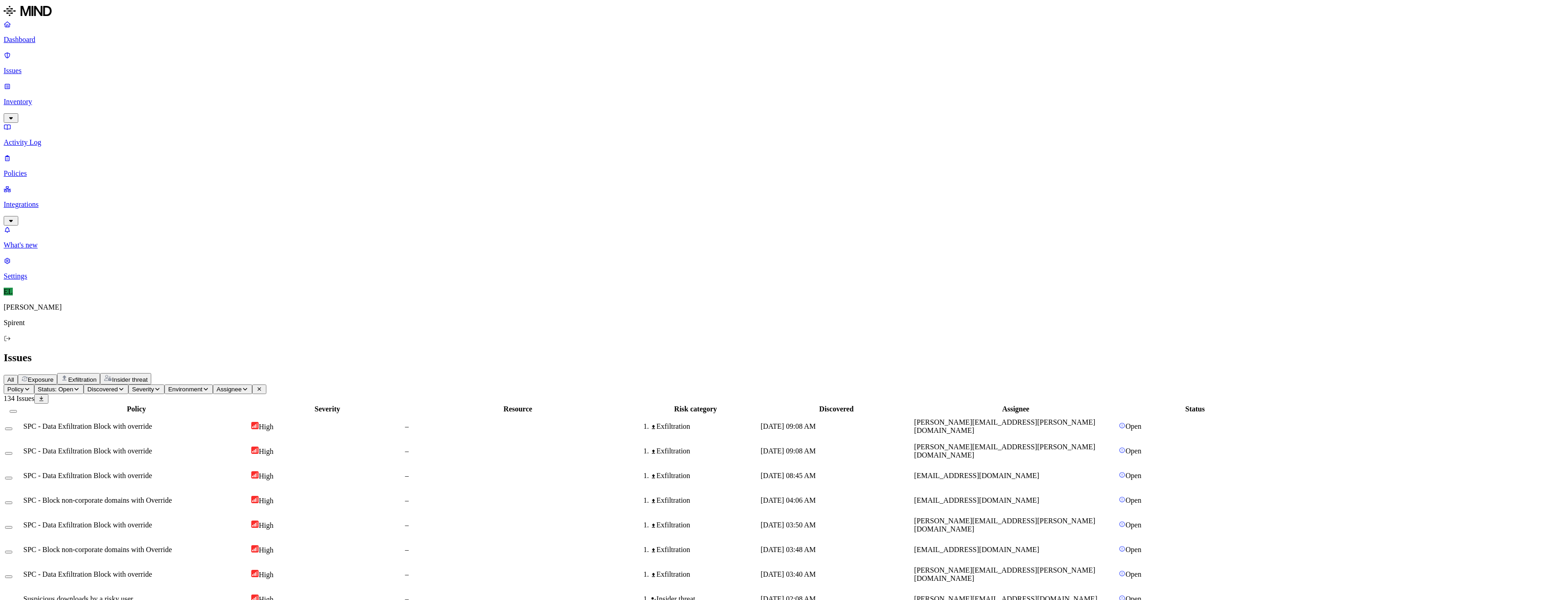
drag, startPoint x: 1097, startPoint y: 531, endPoint x: 1024, endPoint y: 532, distance: 73.0
click at [242, 386] on span "Assignee" at bounding box center [229, 389] width 25 height 7
type input "[EMAIL_ADDRESS][DOMAIN_NAME]"
click at [362, 104] on div "[EMAIL_ADDRESS][DOMAIN_NAME]" at bounding box center [394, 95] width 88 height 16
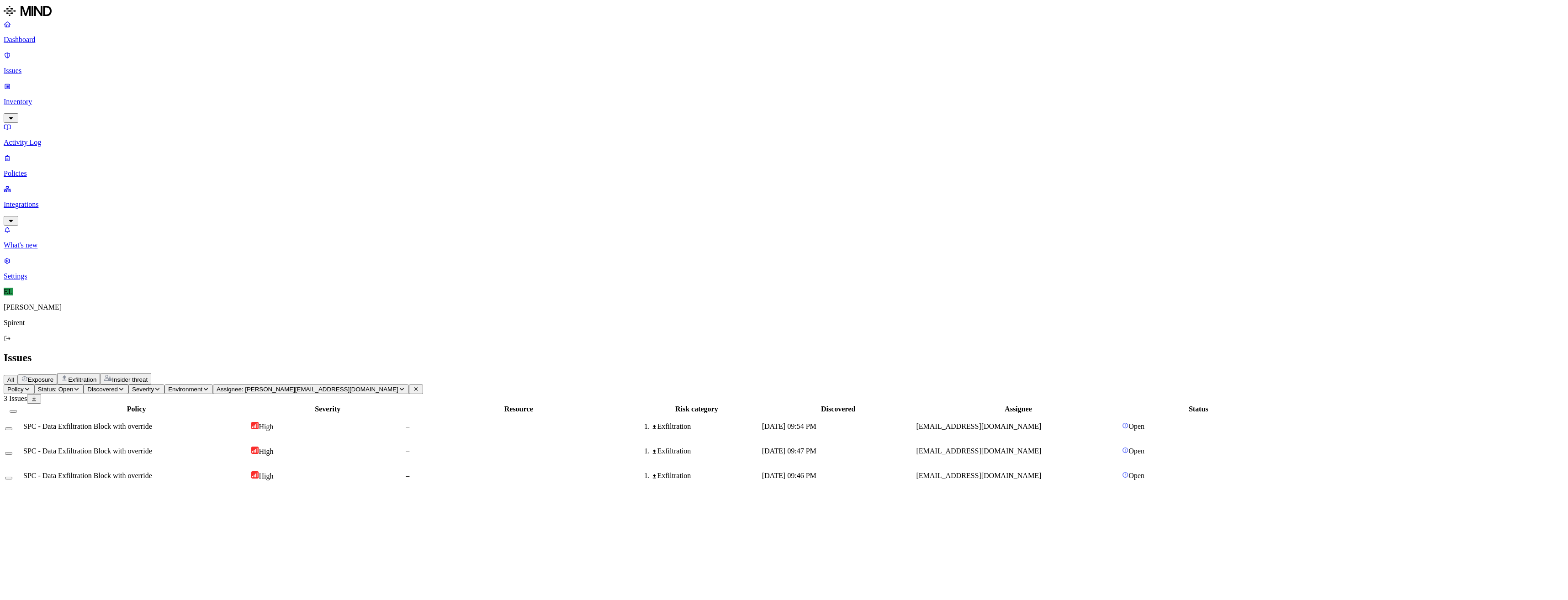
click at [152, 422] on span "SPC - Data Exfiltration Block with override" at bounding box center [88, 426] width 129 height 8
click at [152, 447] on span "SPC - Data Exfiltration Block with override" at bounding box center [88, 451] width 129 height 8
click at [152, 472] on span "SPC - Data Exfiltration Block with override" at bounding box center [88, 476] width 129 height 8
click at [22, 404] on th at bounding box center [13, 409] width 18 height 9
click at [17, 410] on button "Select all" at bounding box center [13, 411] width 7 height 3
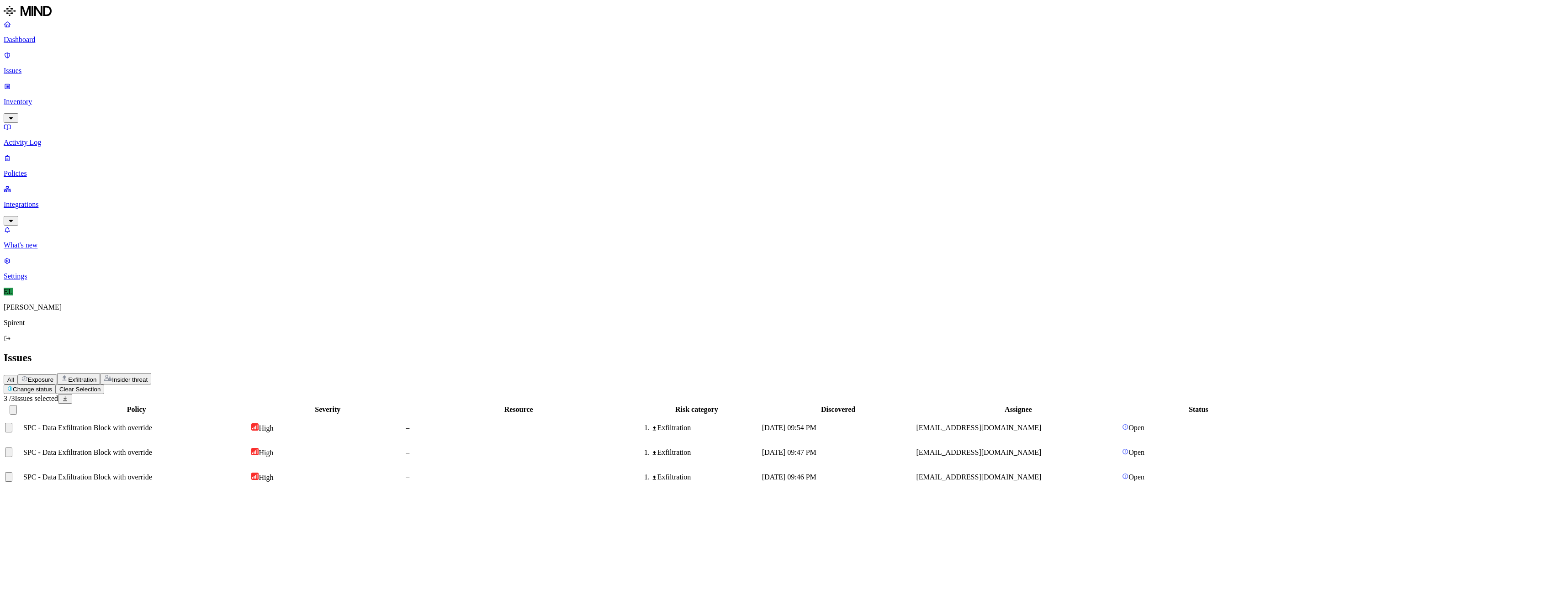
click at [158, 55] on html "Dashboard Issues Inventory Activity Log Policies Integrations What's new 1 Sett…" at bounding box center [784, 248] width 1568 height 497
click at [156, 92] on button "Resolved" at bounding box center [172, 77] width 33 height 30
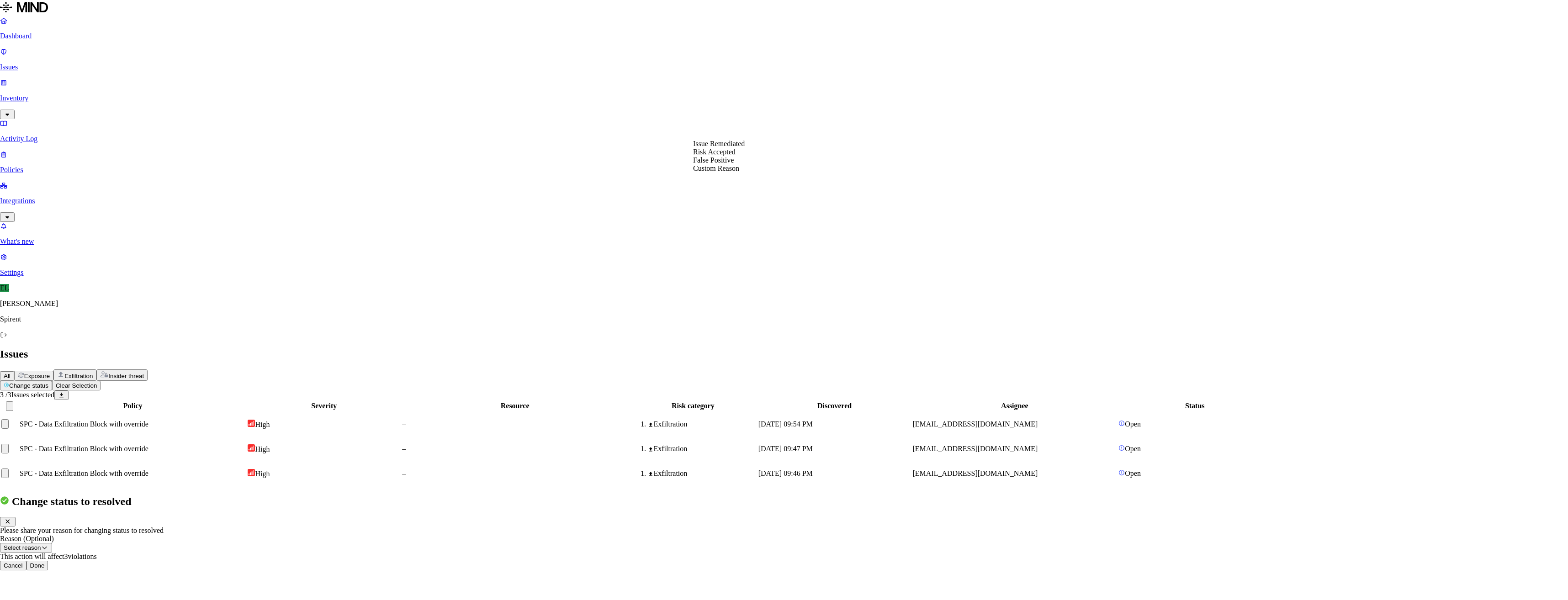
click at [52, 543] on button "Select reason" at bounding box center [26, 548] width 52 height 10
select select "Risk Accepted"
click at [49, 560] on button "Done" at bounding box center [38, 565] width 22 height 10
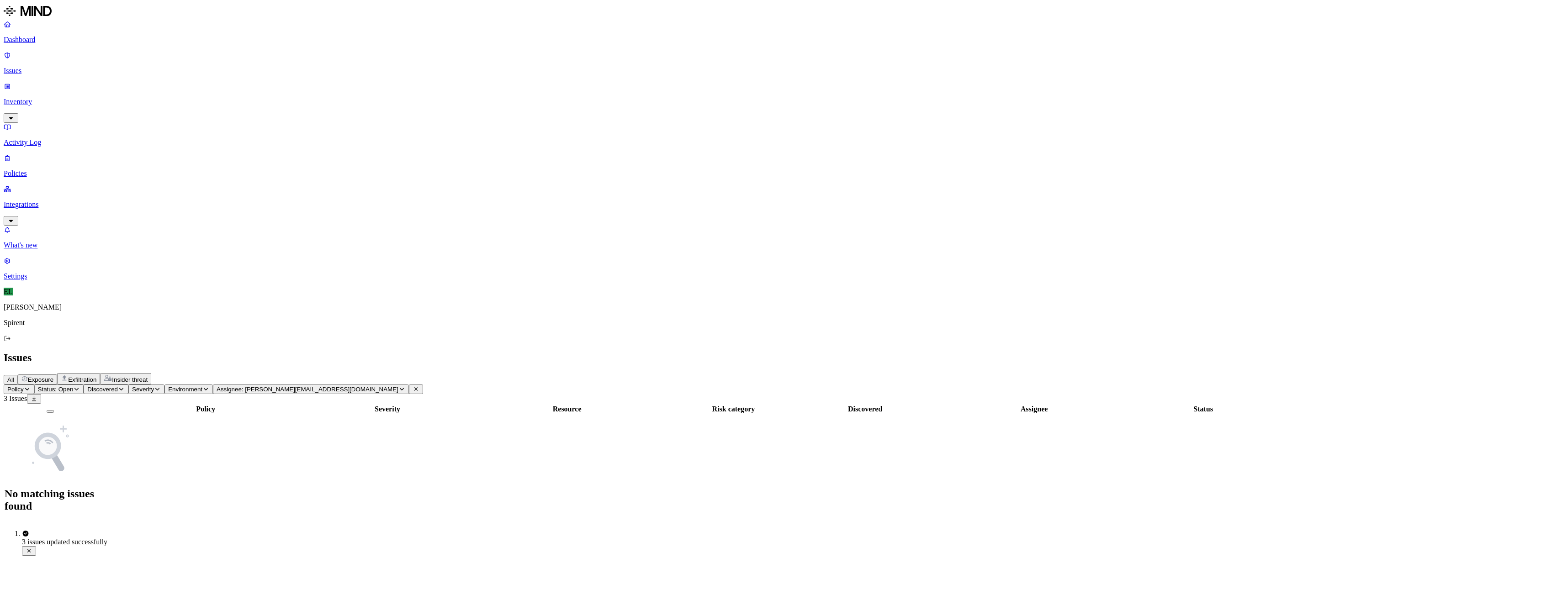
click at [405, 386] on icon "button" at bounding box center [401, 389] width 7 height 5
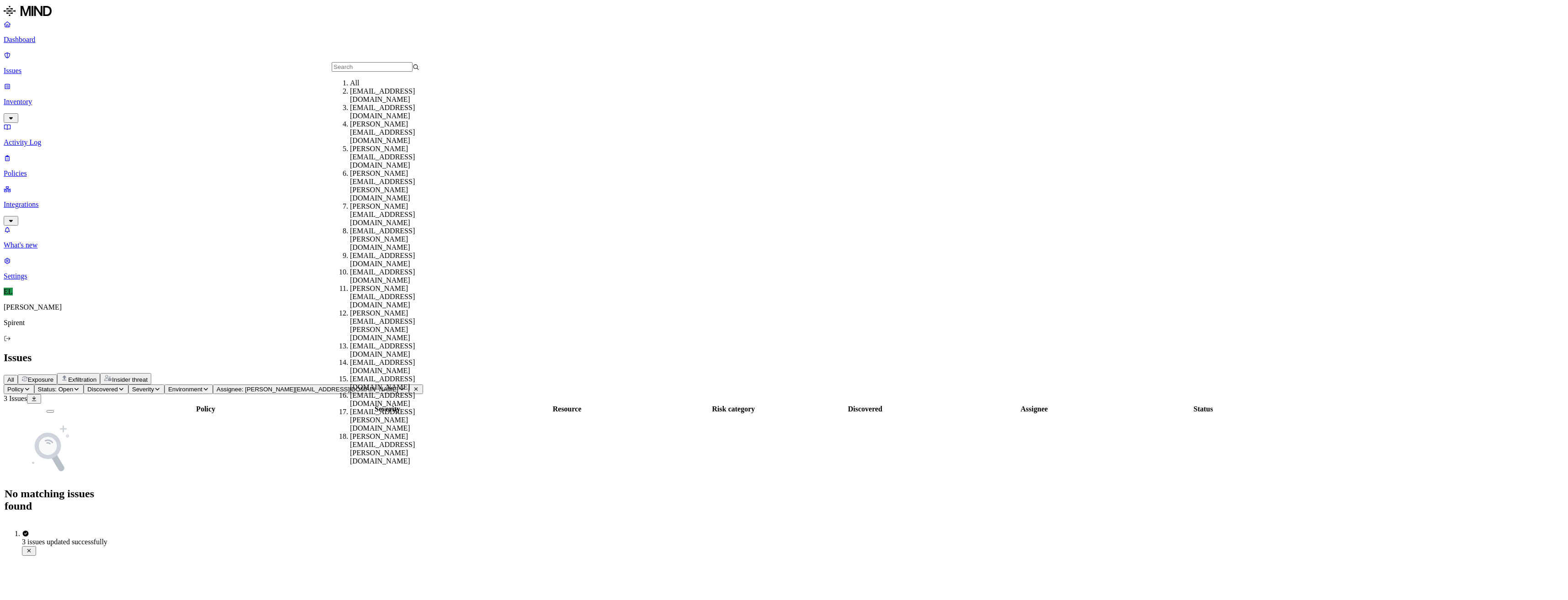
click at [357, 87] on div "All" at bounding box center [394, 83] width 88 height 8
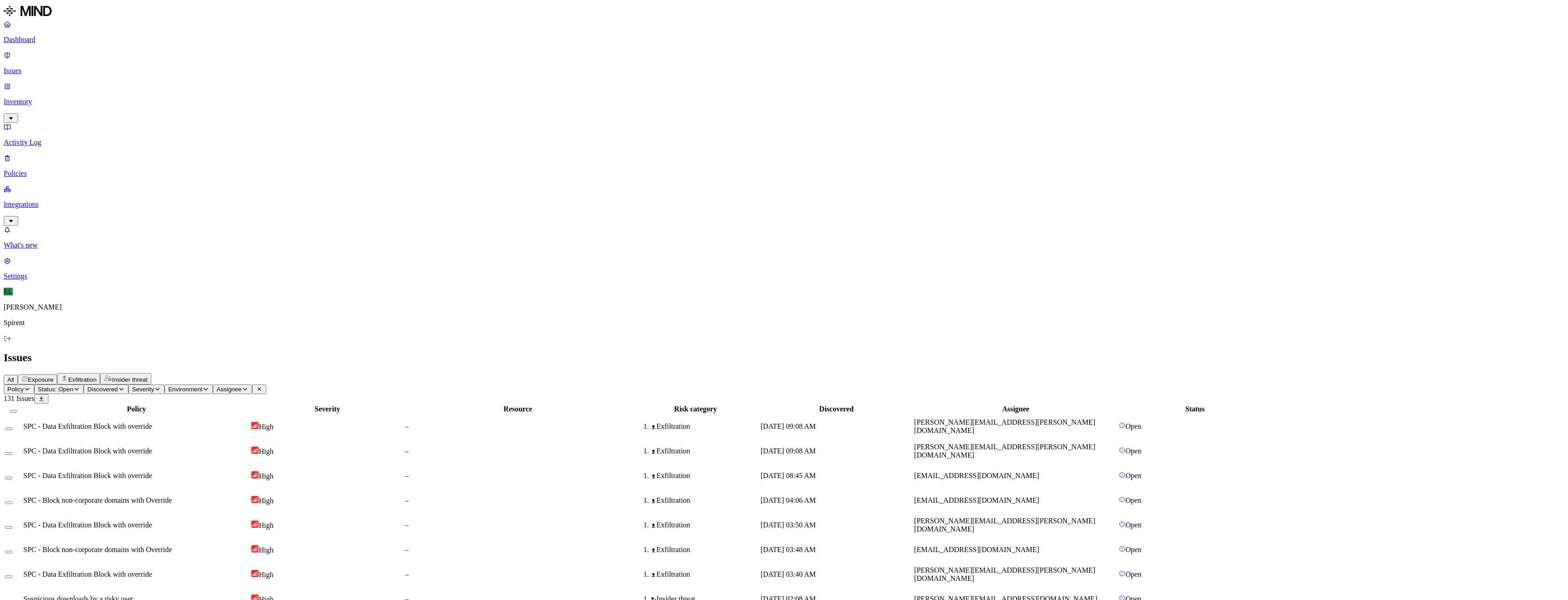
scroll to position [60, 0]
drag, startPoint x: 1098, startPoint y: 432, endPoint x: 1021, endPoint y: 431, distance: 77.0
click at [242, 386] on span "Assignee" at bounding box center [229, 389] width 25 height 7
type input "[PERSON_NAME][EMAIL_ADDRESS][PERSON_NAME][DOMAIN_NAME]"
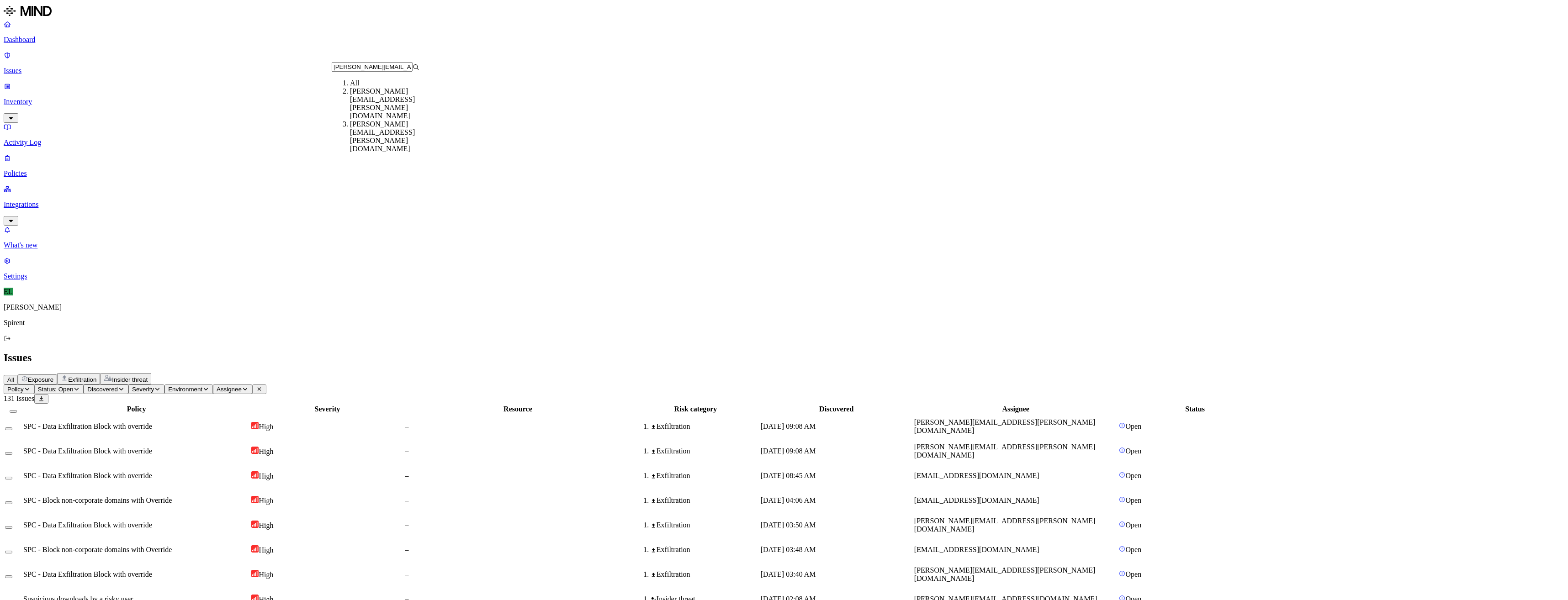
click at [366, 105] on div "[PERSON_NAME][EMAIL_ADDRESS][PERSON_NAME][DOMAIN_NAME]" at bounding box center [394, 104] width 88 height 33
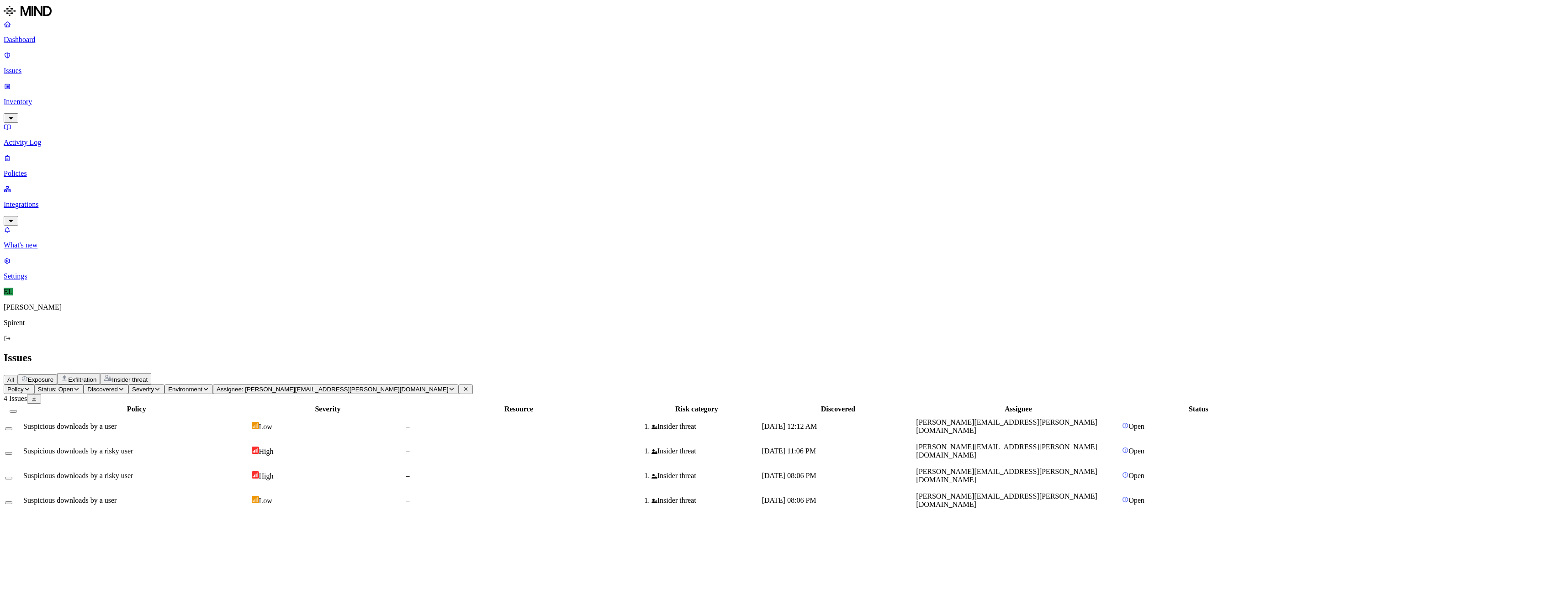
click at [117, 422] on span "Suspicious downloads by a user" at bounding box center [70, 426] width 93 height 8
click at [133, 447] on span "Suspicious downloads by a risky user" at bounding box center [78, 451] width 110 height 8
click at [133, 472] on span "Suspicious downloads by a risky user" at bounding box center [78, 476] width 110 height 8
click at [17, 410] on button "Select all" at bounding box center [13, 411] width 7 height 3
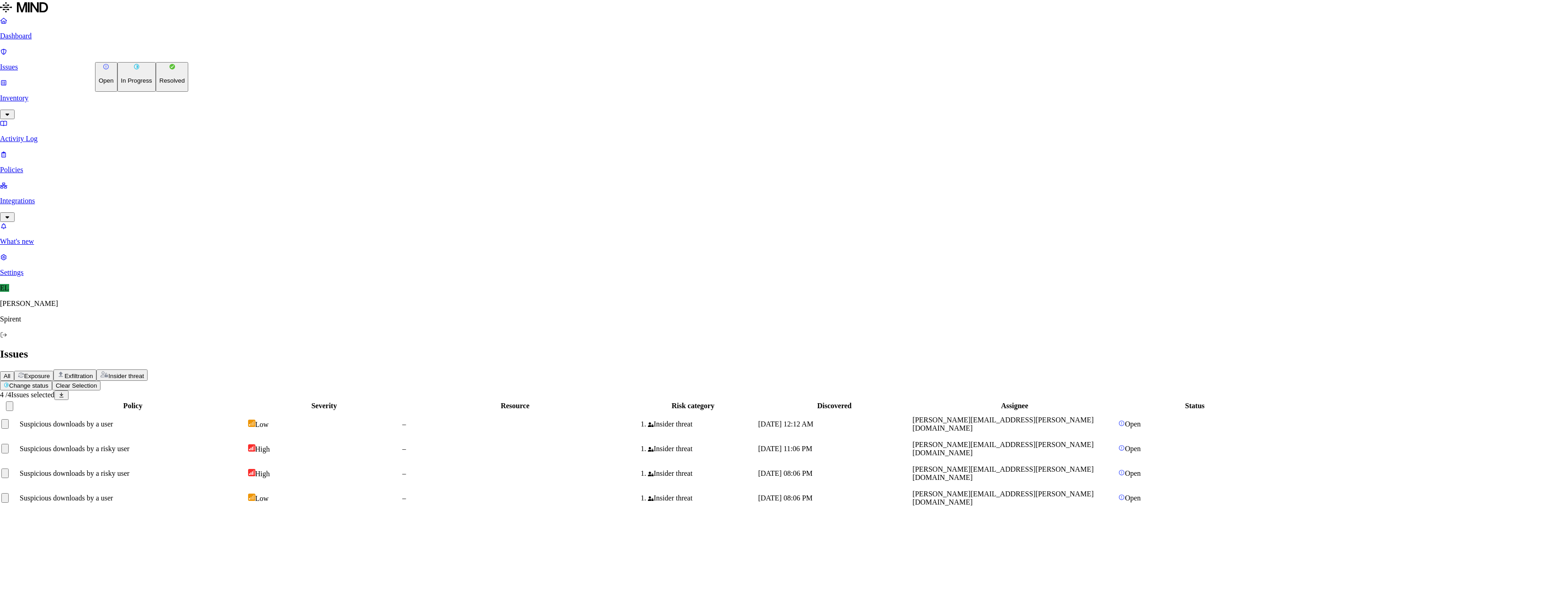
click at [158, 53] on html "Dashboard Issues Inventory Activity Log Policies Integrations What's new 1 Sett…" at bounding box center [784, 259] width 1568 height 518
click at [157, 92] on button "Resolved" at bounding box center [172, 77] width 33 height 30
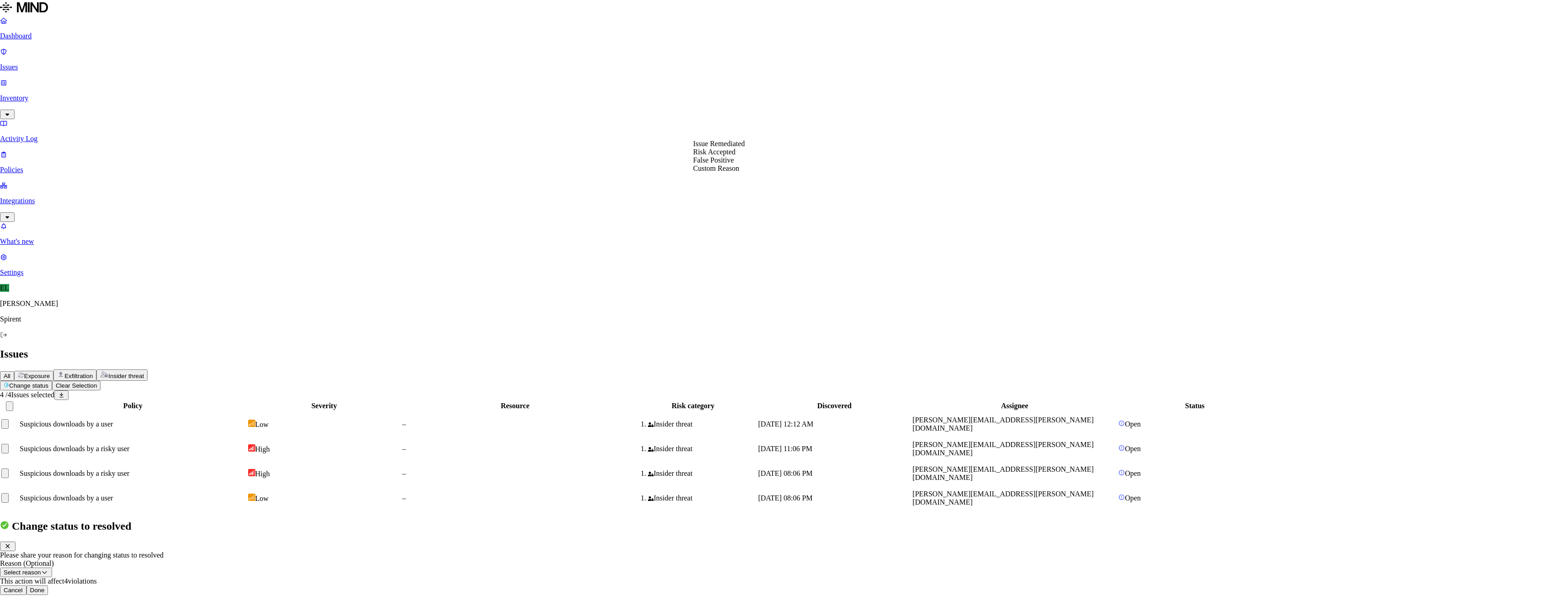
click at [52, 568] on button "Select reason" at bounding box center [26, 572] width 52 height 10
click at [58, 568] on button "Custom Reason" at bounding box center [29, 572] width 58 height 10
select select "Risk Accepted"
click at [49, 585] on button "Done" at bounding box center [38, 590] width 22 height 10
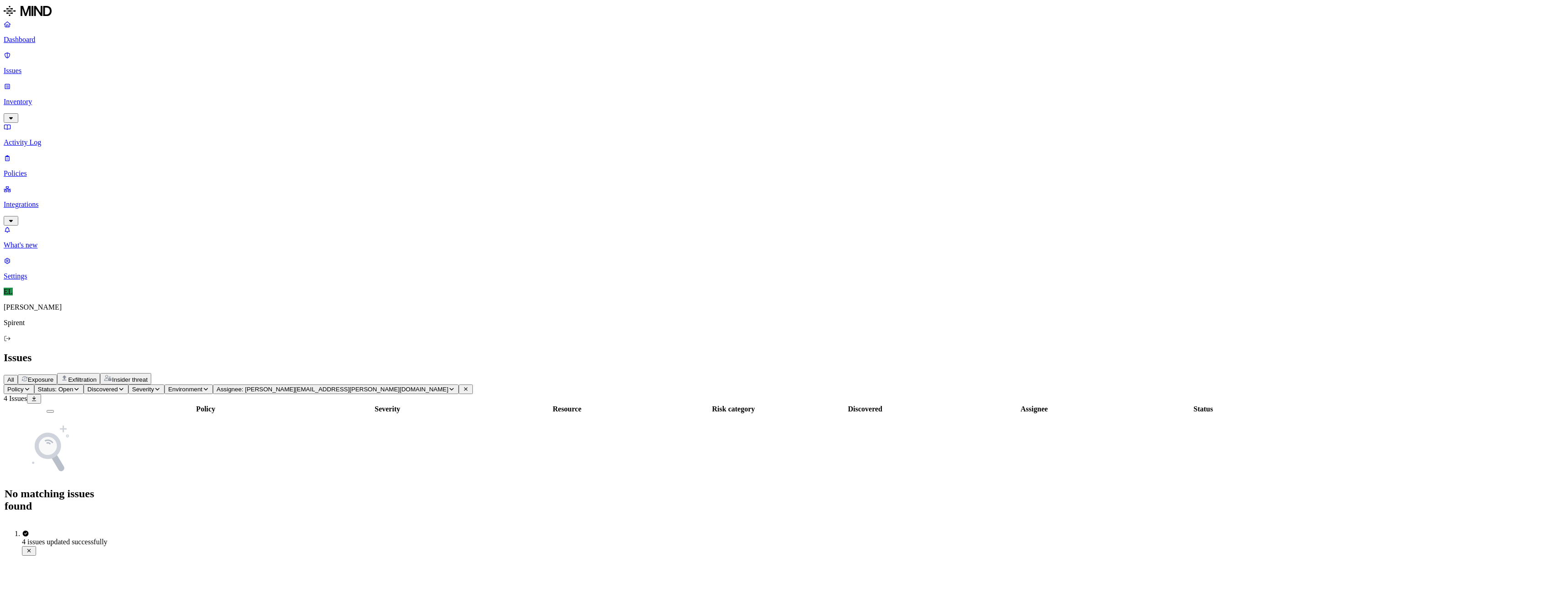
click at [427, 384] on button "Assignee: [PERSON_NAME][EMAIL_ADDRESS][PERSON_NAME][DOMAIN_NAME]" at bounding box center [335, 389] width 246 height 10
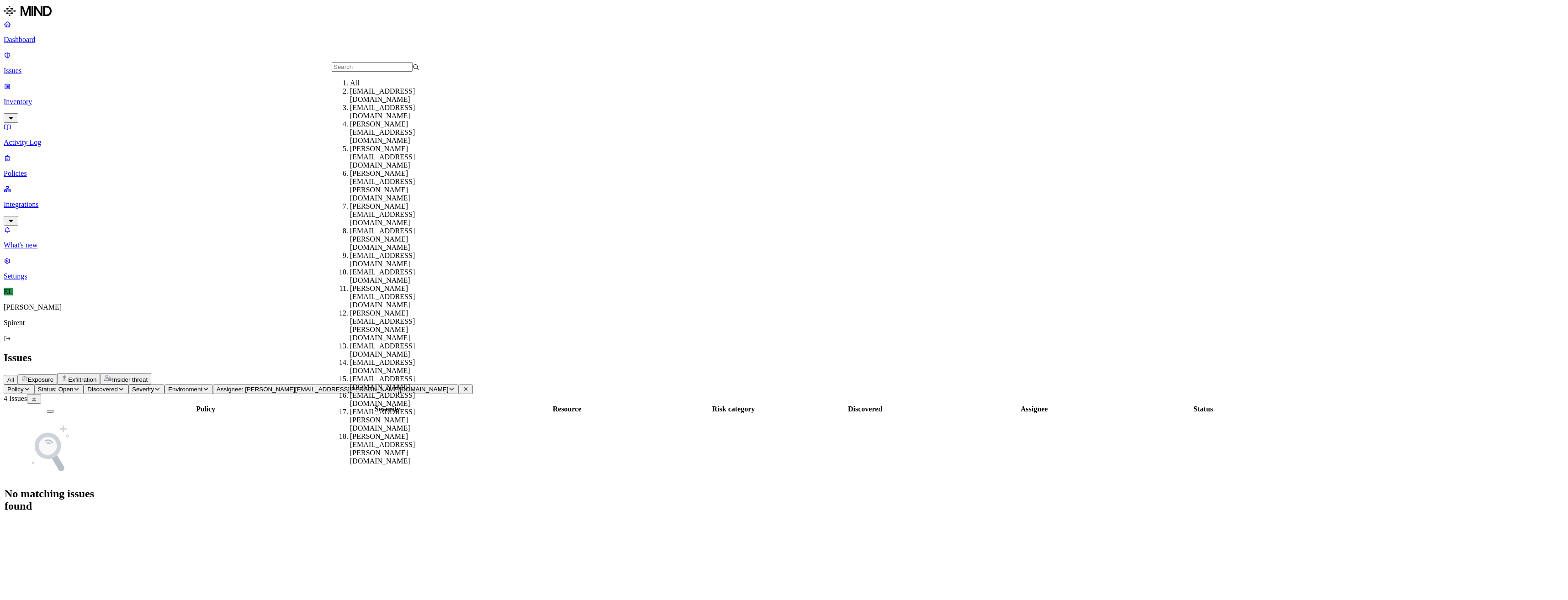
click at [412, 87] on div "All" at bounding box center [394, 83] width 88 height 8
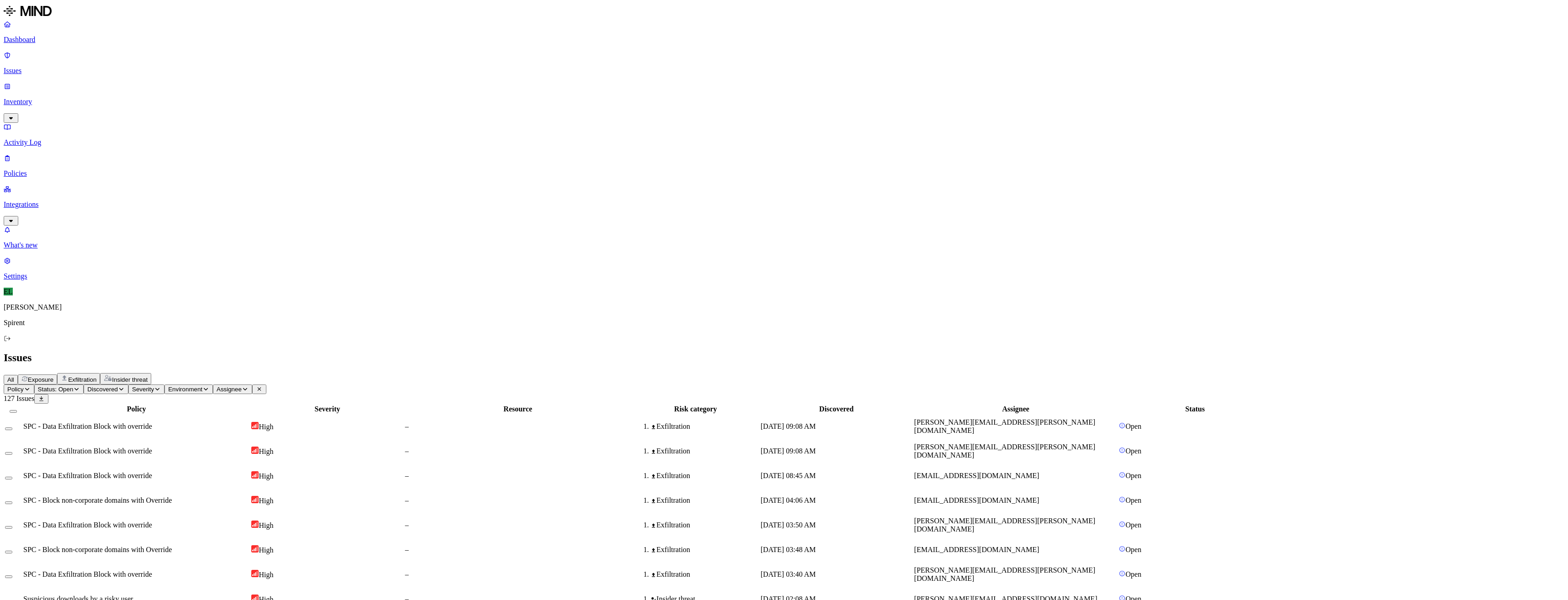
drag, startPoint x: 1108, startPoint y: 494, endPoint x: 1027, endPoint y: 495, distance: 81.0
click at [248, 386] on icon "button" at bounding box center [245, 389] width 7 height 5
type input "[EMAIL_ADDRESS][DOMAIN_NAME]"
click at [379, 104] on div "[EMAIL_ADDRESS][DOMAIN_NAME]" at bounding box center [394, 95] width 88 height 16
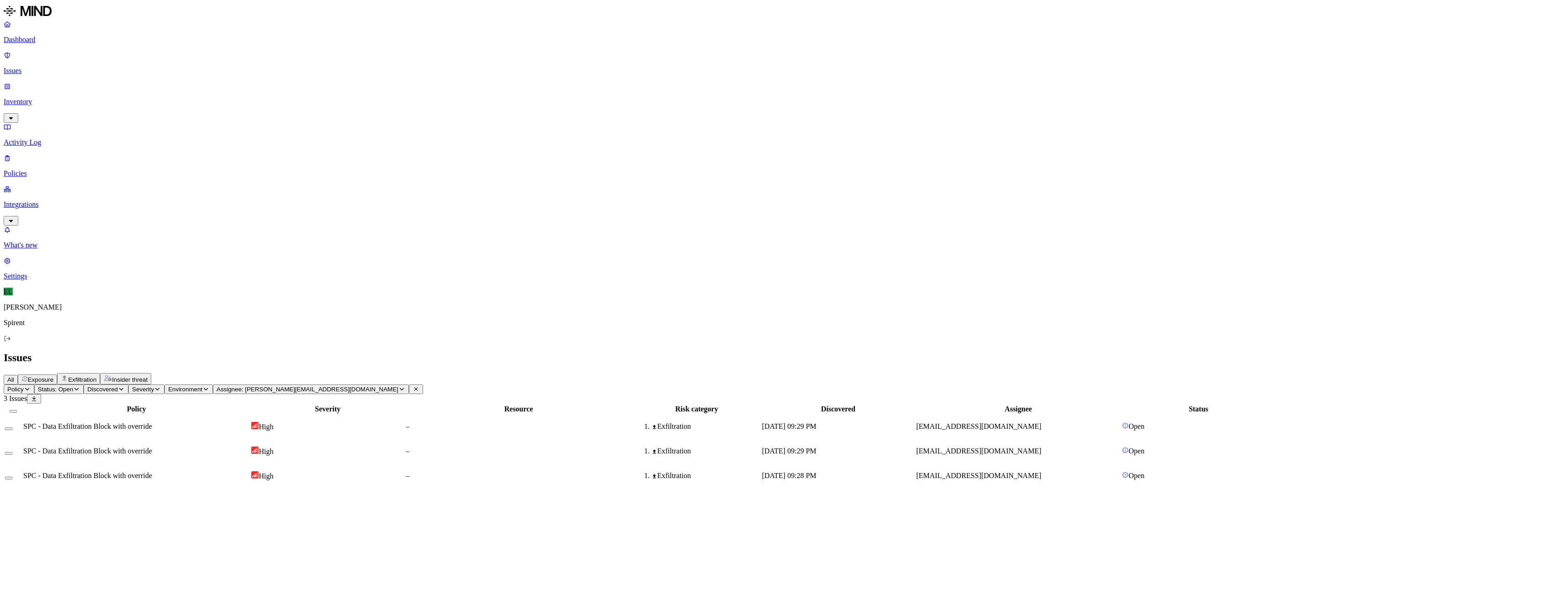
click at [152, 422] on span "SPC - Data Exfiltration Block with override" at bounding box center [88, 426] width 129 height 8
click at [152, 447] on span "SPC - Data Exfiltration Block with override" at bounding box center [88, 451] width 129 height 8
click at [152, 472] on span "SPC - Data Exfiltration Block with override" at bounding box center [88, 476] width 129 height 8
click at [17, 410] on button "Select all" at bounding box center [13, 411] width 7 height 3
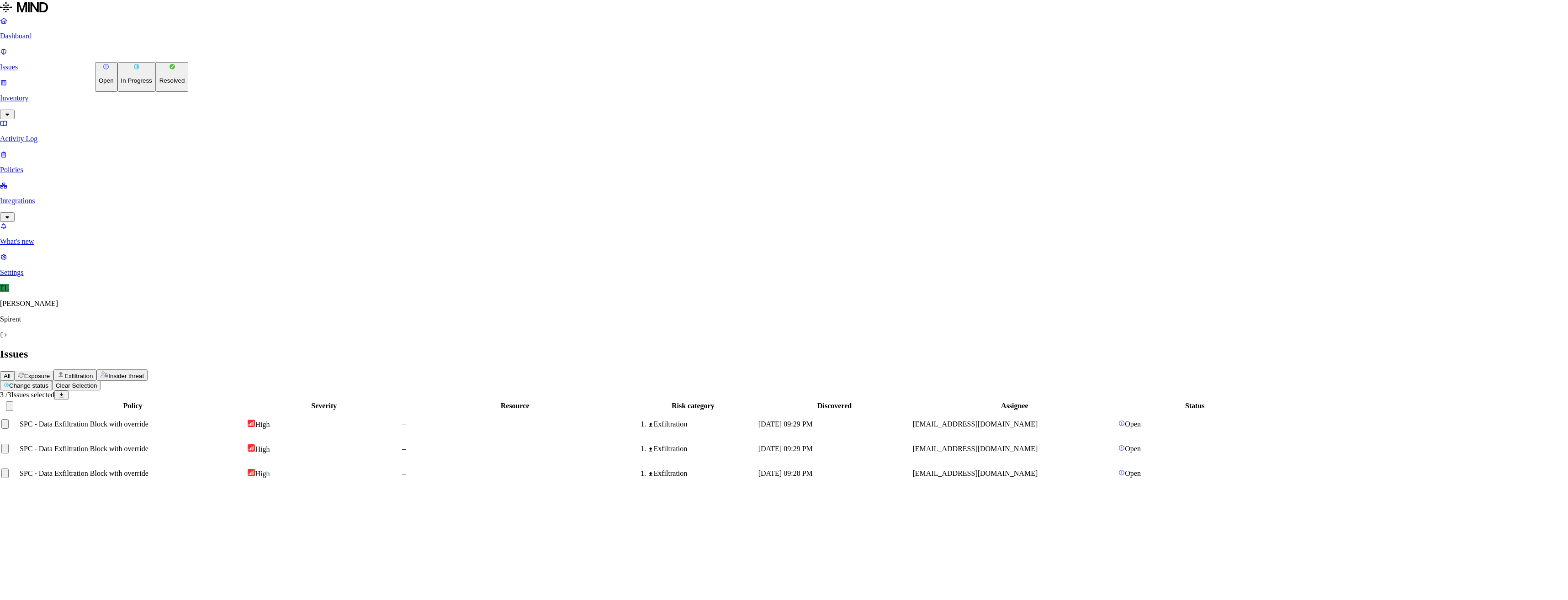
click at [147, 53] on html "Dashboard Issues Inventory Activity Log Policies Integrations What's new 1 Sett…" at bounding box center [784, 247] width 1568 height 494
click at [156, 92] on button "Resolved" at bounding box center [172, 77] width 33 height 30
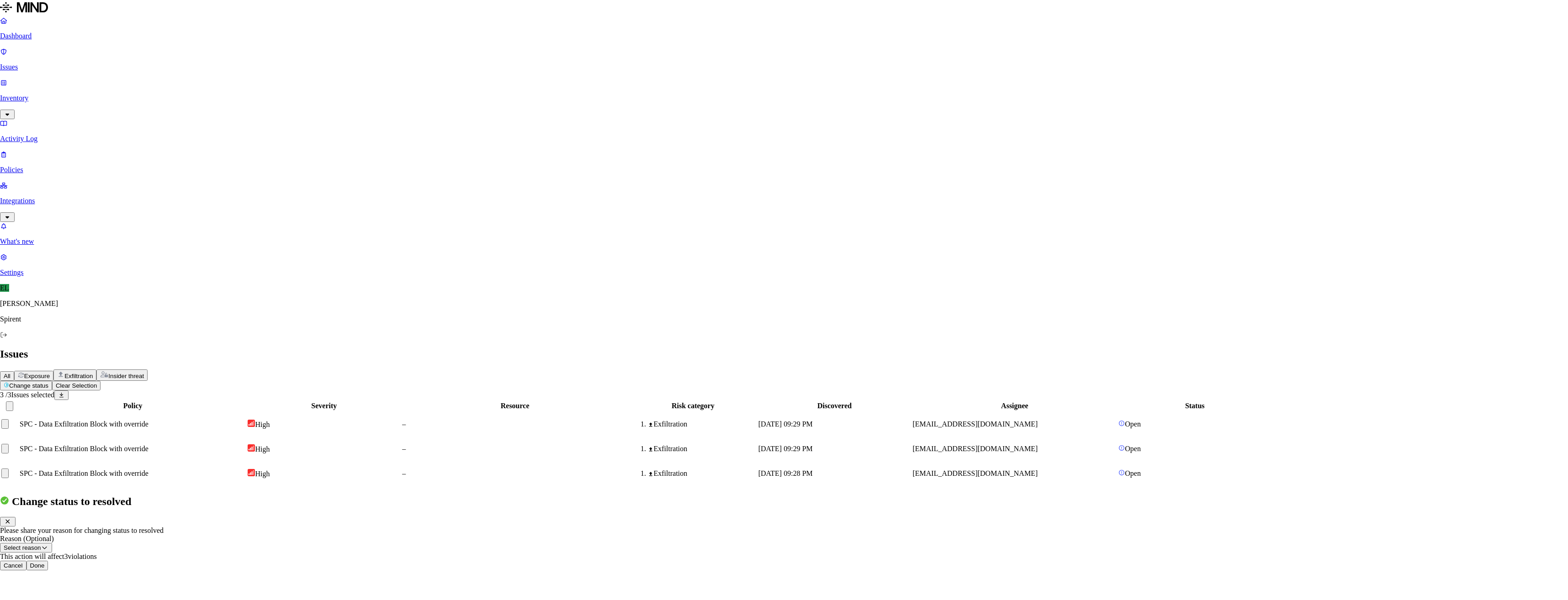
click at [52, 543] on button "Select reason" at bounding box center [26, 548] width 52 height 10
select select "Risk Accepted"
click at [49, 560] on button "Done" at bounding box center [38, 565] width 22 height 10
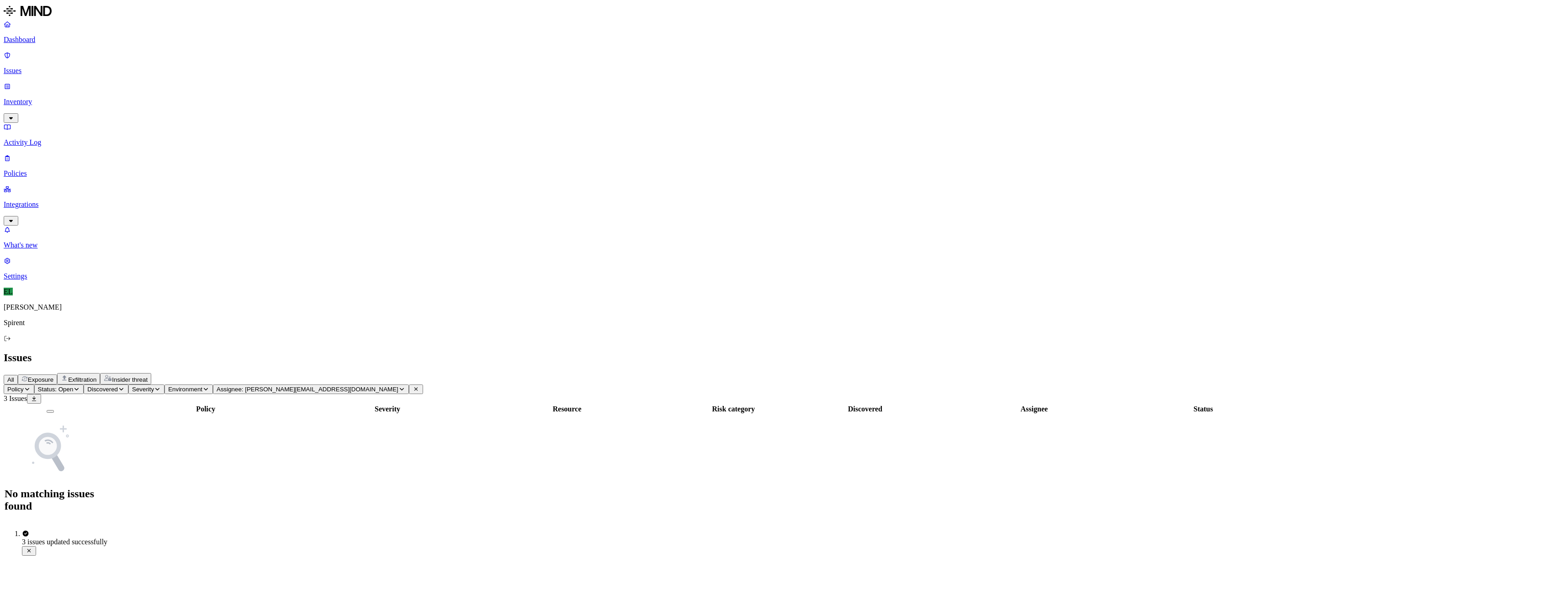
click at [405, 386] on icon "button" at bounding box center [401, 389] width 7 height 5
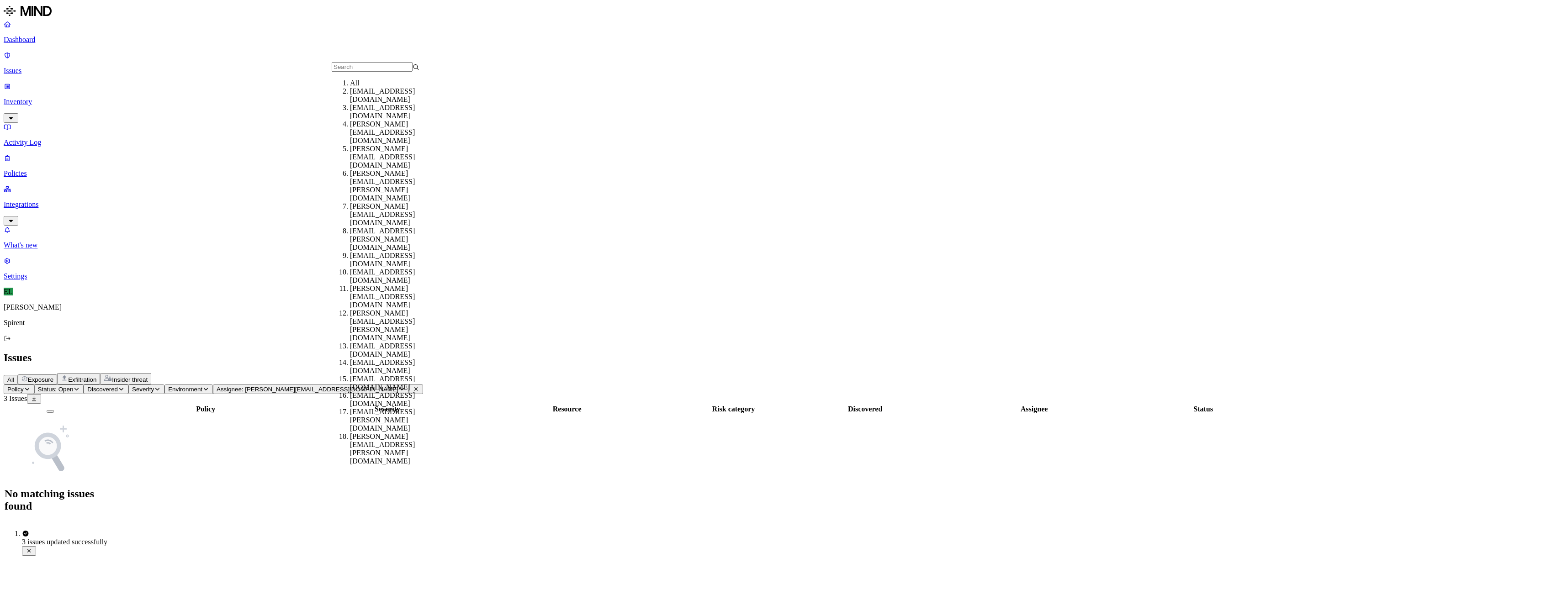
click at [389, 87] on div "All" at bounding box center [394, 83] width 88 height 8
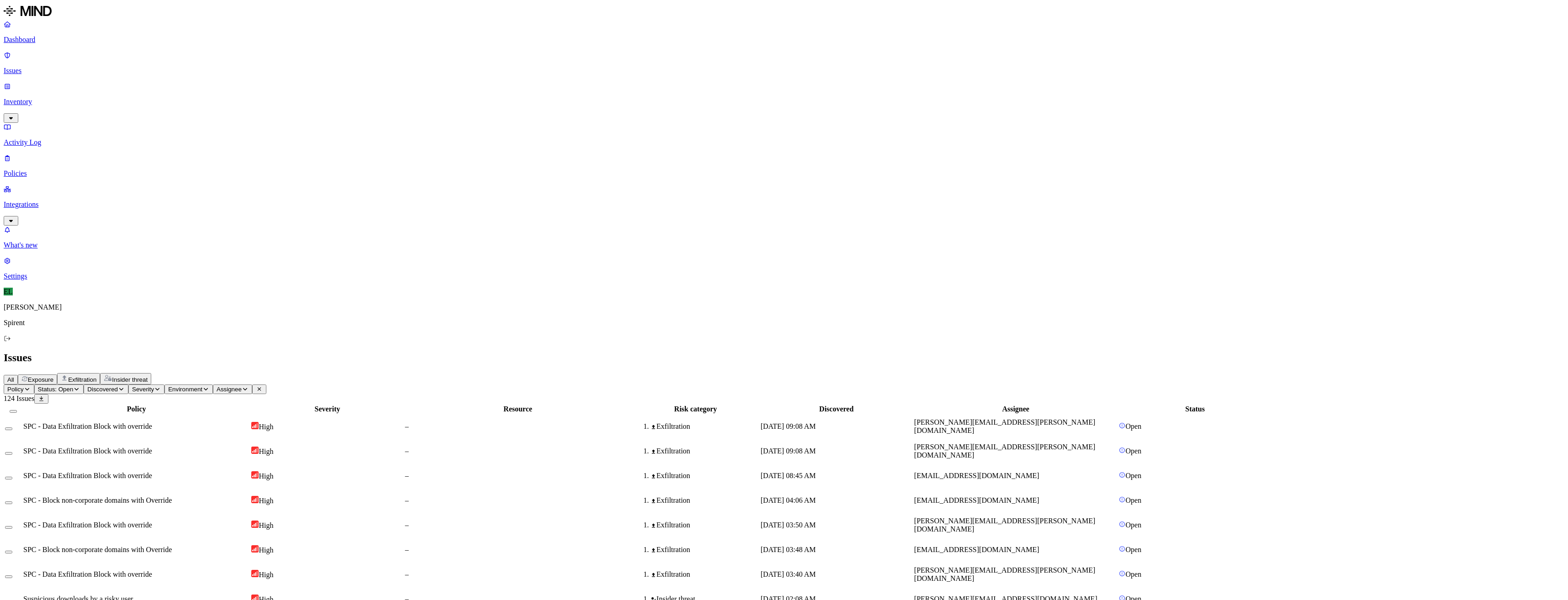
drag, startPoint x: 1116, startPoint y: 512, endPoint x: 1027, endPoint y: 507, distance: 89.1
click at [252, 384] on button "Assignee" at bounding box center [232, 389] width 40 height 10
type input "[PERSON_NAME][EMAIL_ADDRESS][PERSON_NAME][DOMAIN_NAME]"
click at [405, 104] on div "[PERSON_NAME][EMAIL_ADDRESS][PERSON_NAME][DOMAIN_NAME]" at bounding box center [394, 104] width 88 height 33
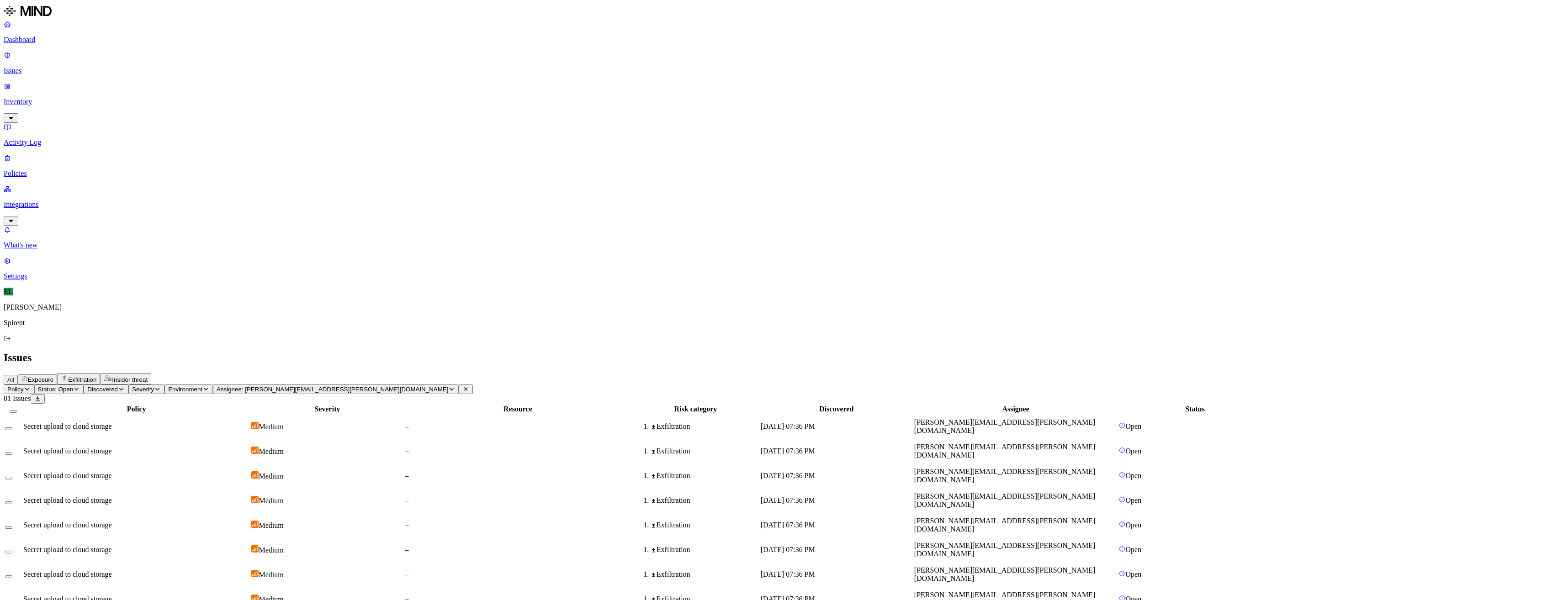
click at [229, 422] on div "Secret upload to cloud storage" at bounding box center [136, 426] width 226 height 8
click at [17, 410] on button "Select all" at bounding box center [13, 411] width 7 height 3
click at [154, 53] on html "Dashboard Issues Inventory Activity Log Policies Integrations What's new 1 Sett…" at bounding box center [784, 597] width 1568 height 1195
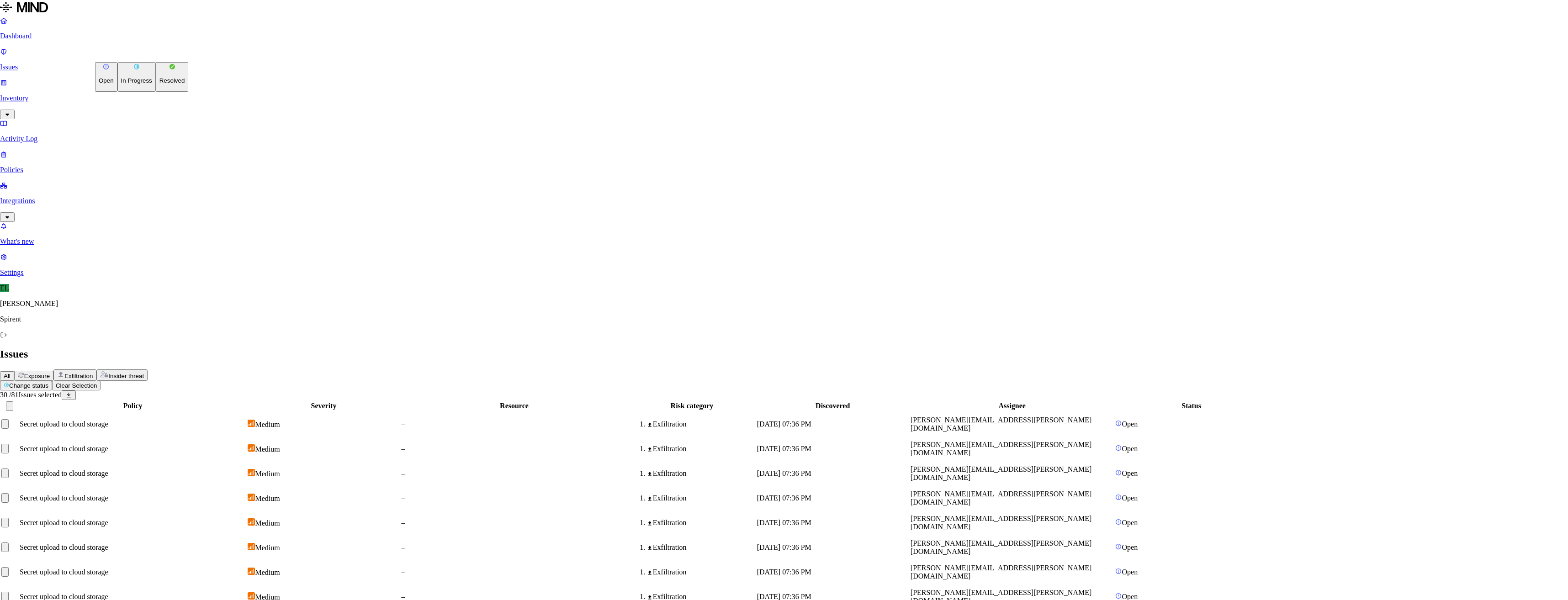
click at [160, 84] on p "Resolved" at bounding box center [172, 80] width 25 height 7
select select "Custom Reason"
paste textarea "To me it appears that the issue was caused from uploading Avalanche or CyberFlo…"
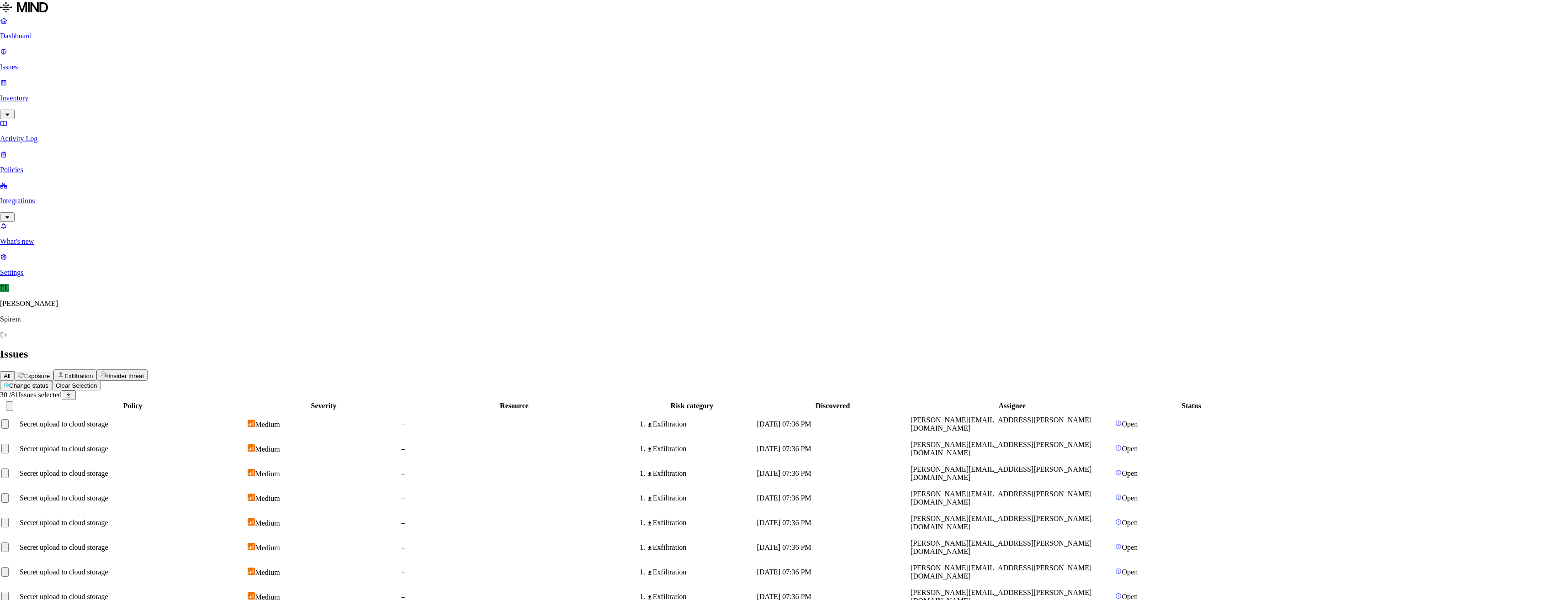
scroll to position [52, 0]
type textarea "To me it appears that the issue was caused from uploading Avalanche or CyberFlo…"
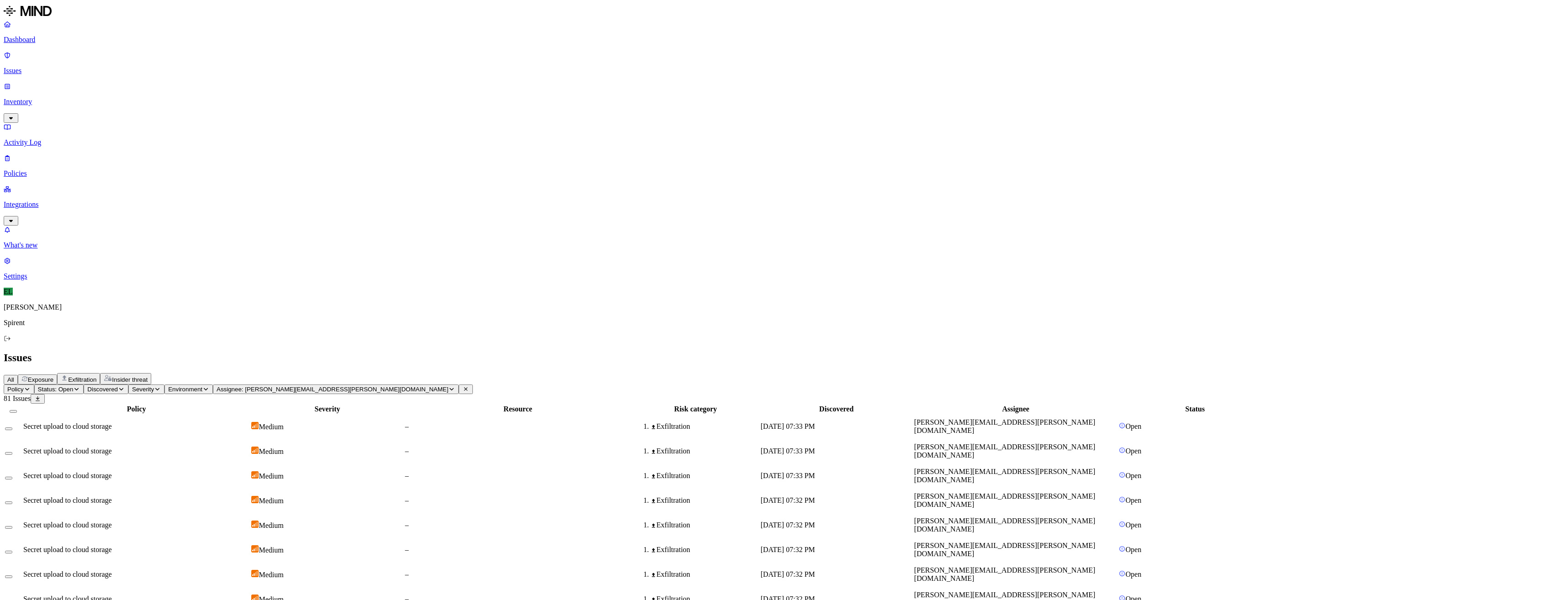
click at [17, 410] on button "Select all" at bounding box center [13, 411] width 7 height 3
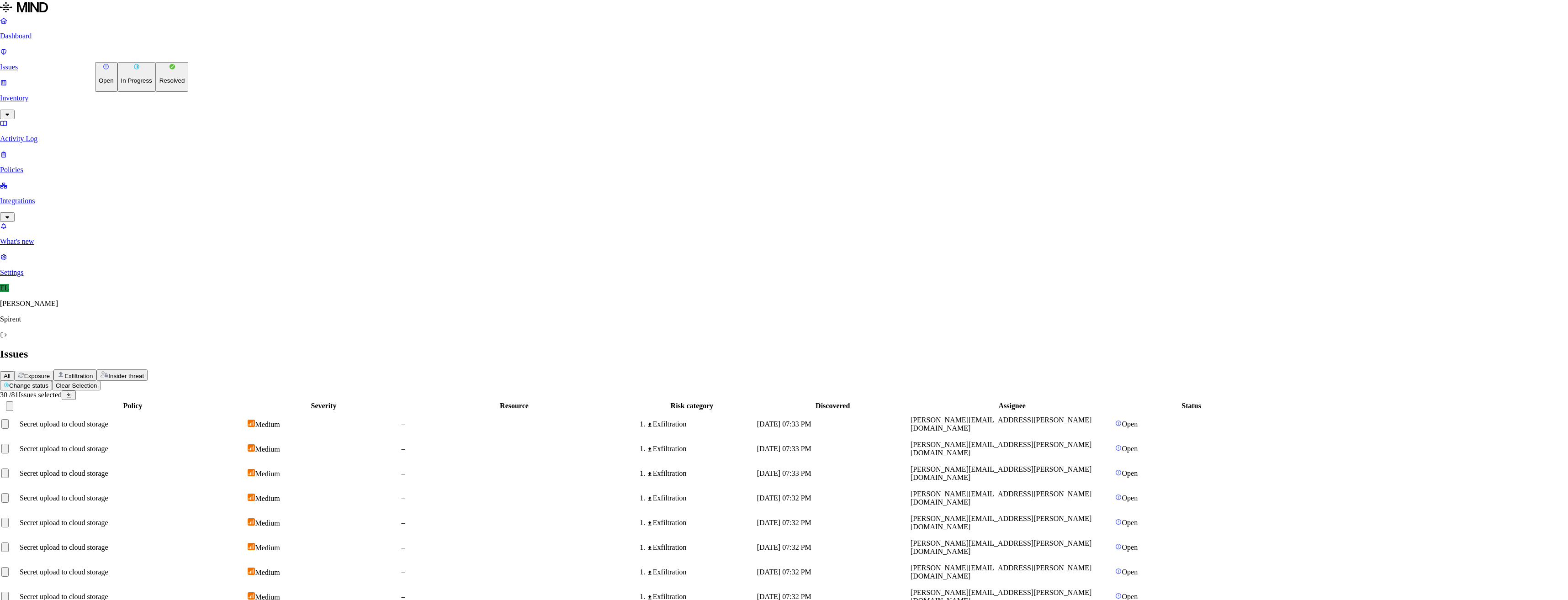
click at [156, 92] on button "Resolved" at bounding box center [172, 77] width 33 height 30
select select "Custom Reason"
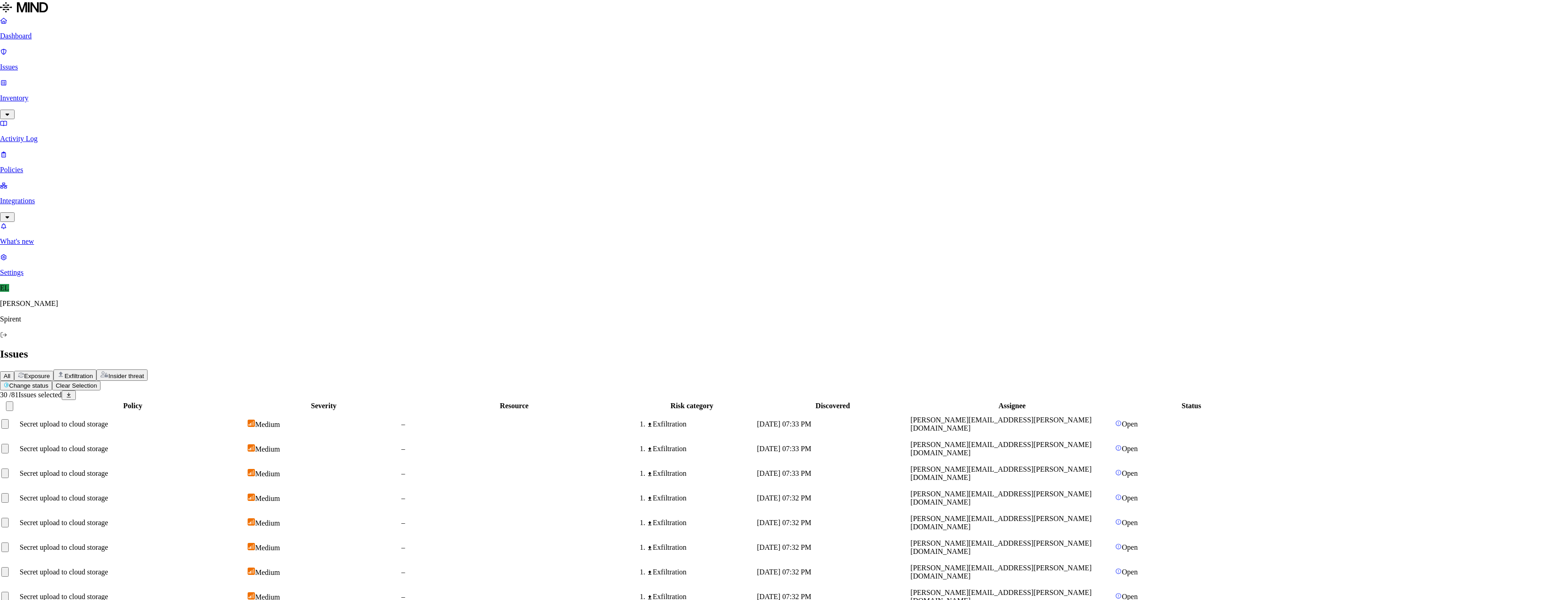
paste textarea "To me it appears that the issue was caused from uploading Avalanche or CyberFlo…"
type textarea "To me it appears that the issue was caused from uploading Avalanche or CyberFlo…"
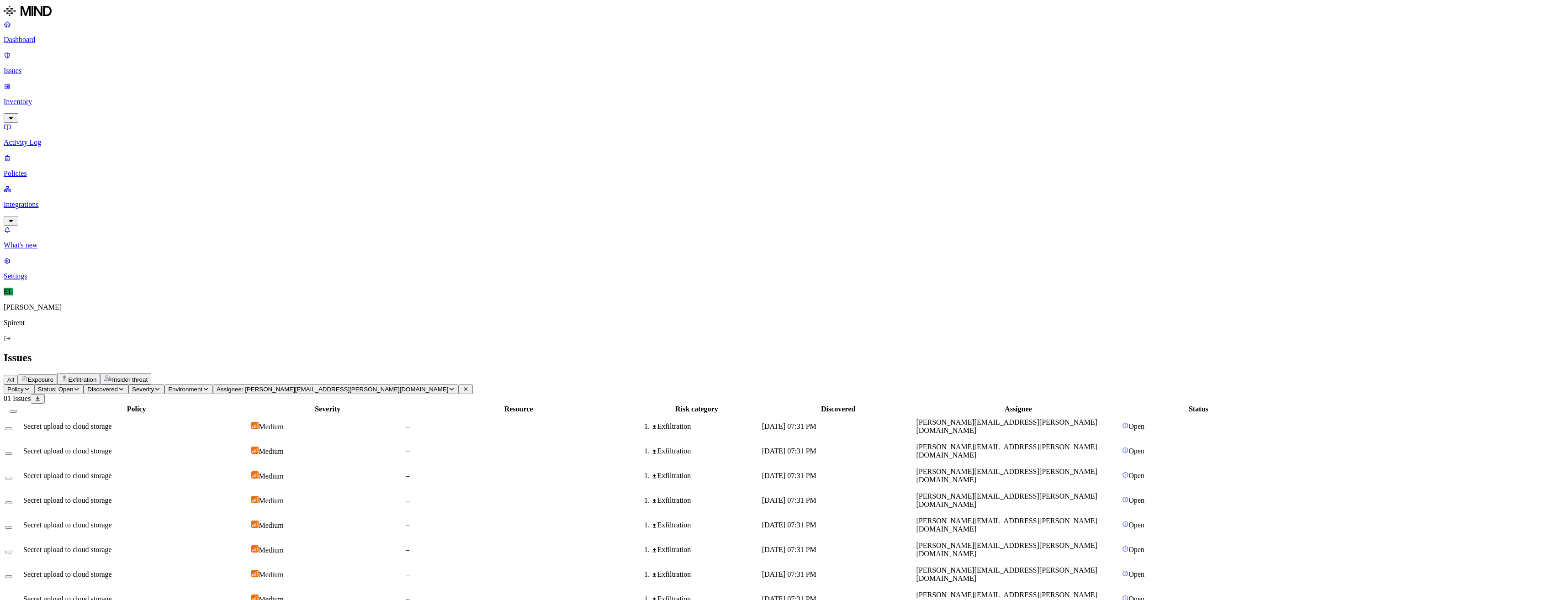
click at [17, 410] on button "Select all" at bounding box center [13, 411] width 7 height 3
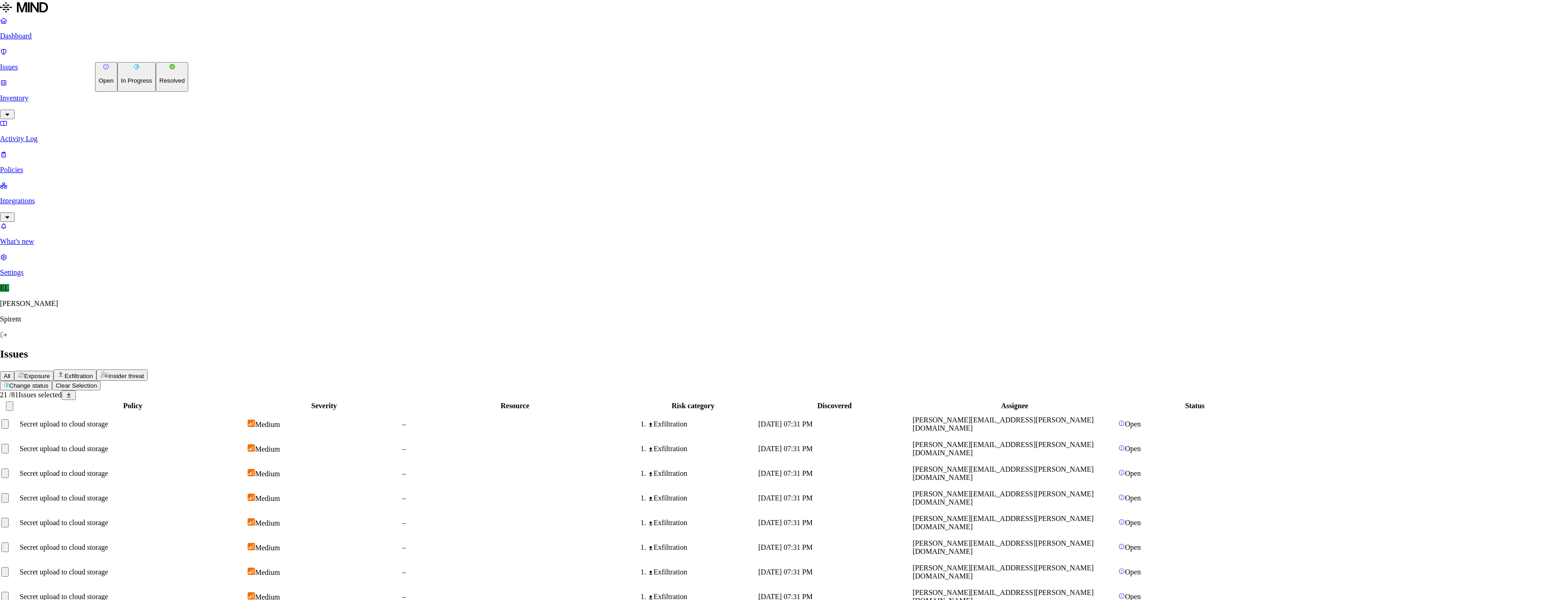
click at [150, 52] on html "Dashboard Issues Inventory Activity Log Policies Integrations What's new 1 Sett…" at bounding box center [784, 502] width 1568 height 1003
click at [156, 92] on button "Resolved" at bounding box center [172, 77] width 33 height 30
select select "Custom Reason"
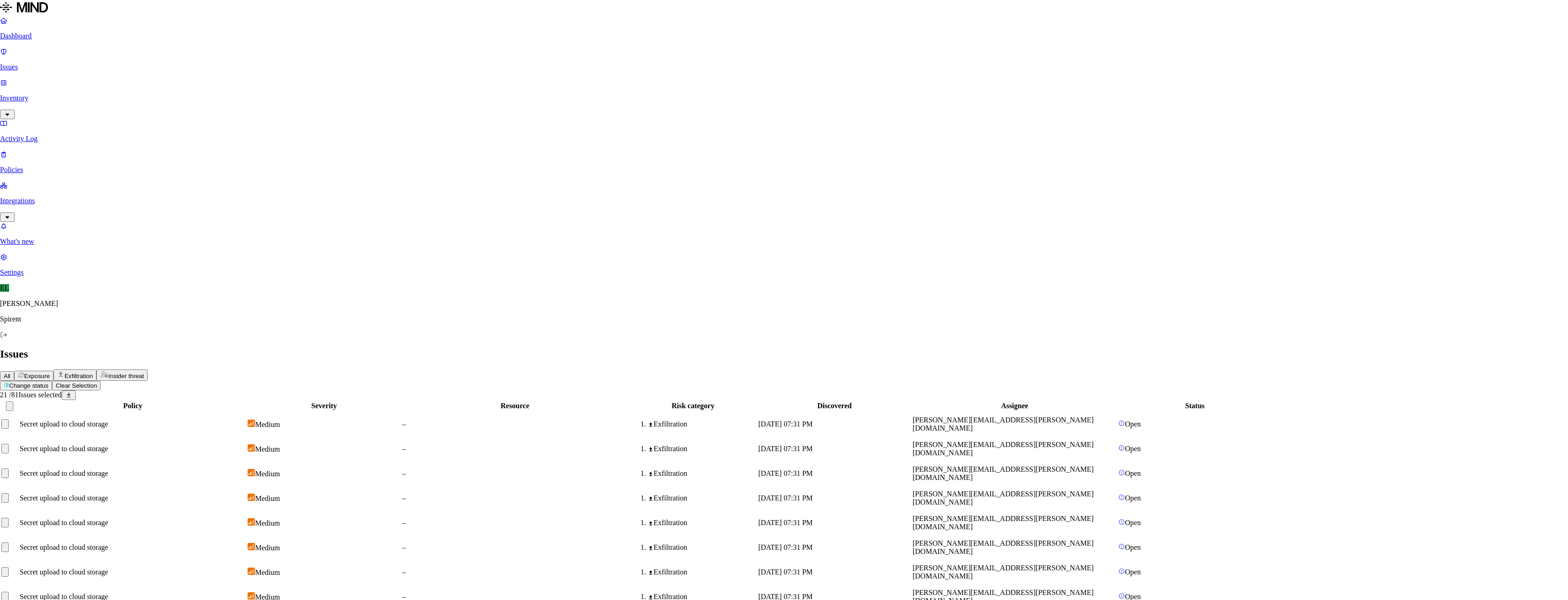
paste textarea "To me it appears that the issue was caused from uploading Avalanche or CyberFlo…"
type textarea "To me it appears that the issue was caused from uploading Avalanche or CyberFlo…"
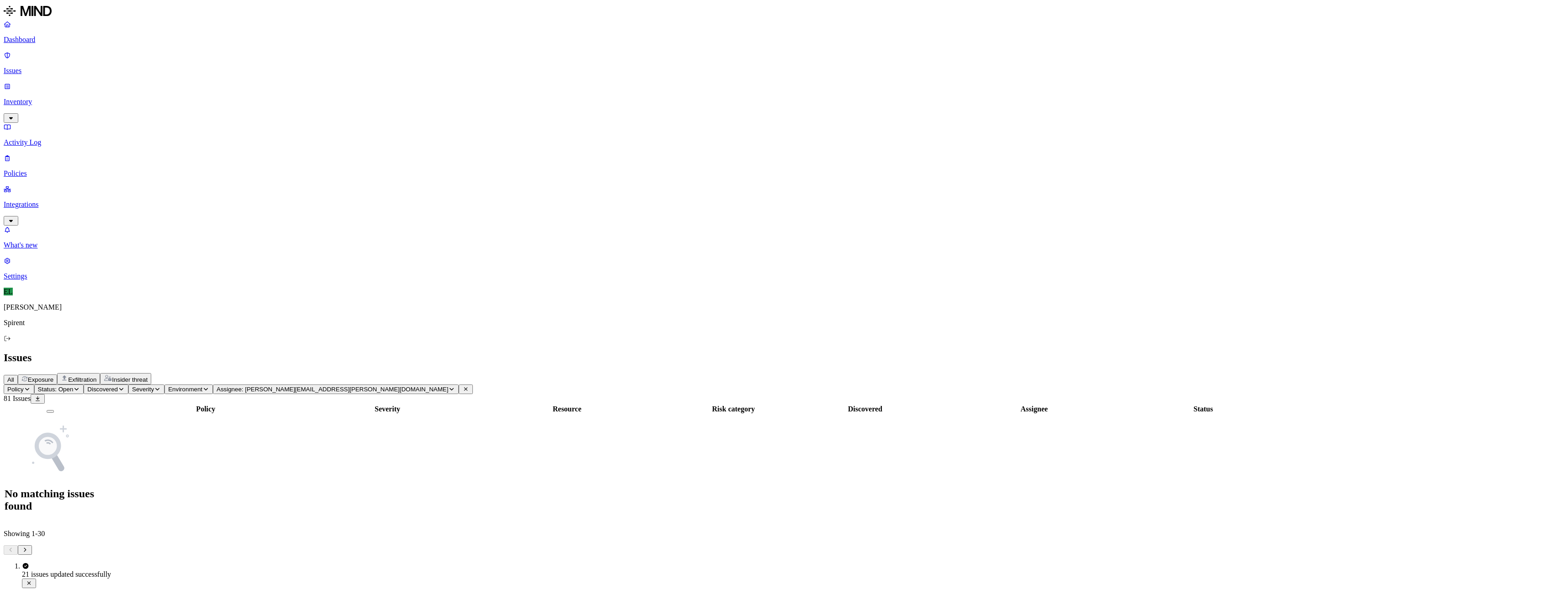
click at [448, 386] on icon "button" at bounding box center [451, 389] width 7 height 5
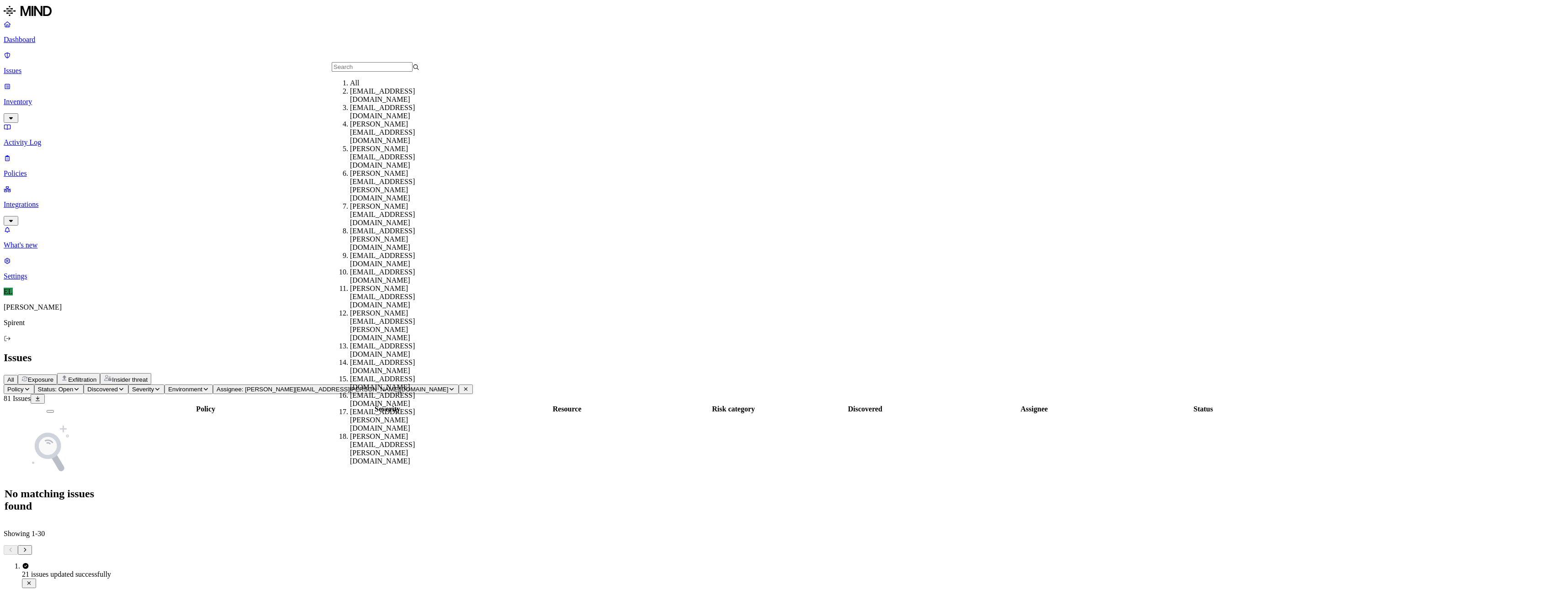
click at [359, 87] on div "All" at bounding box center [394, 83] width 88 height 8
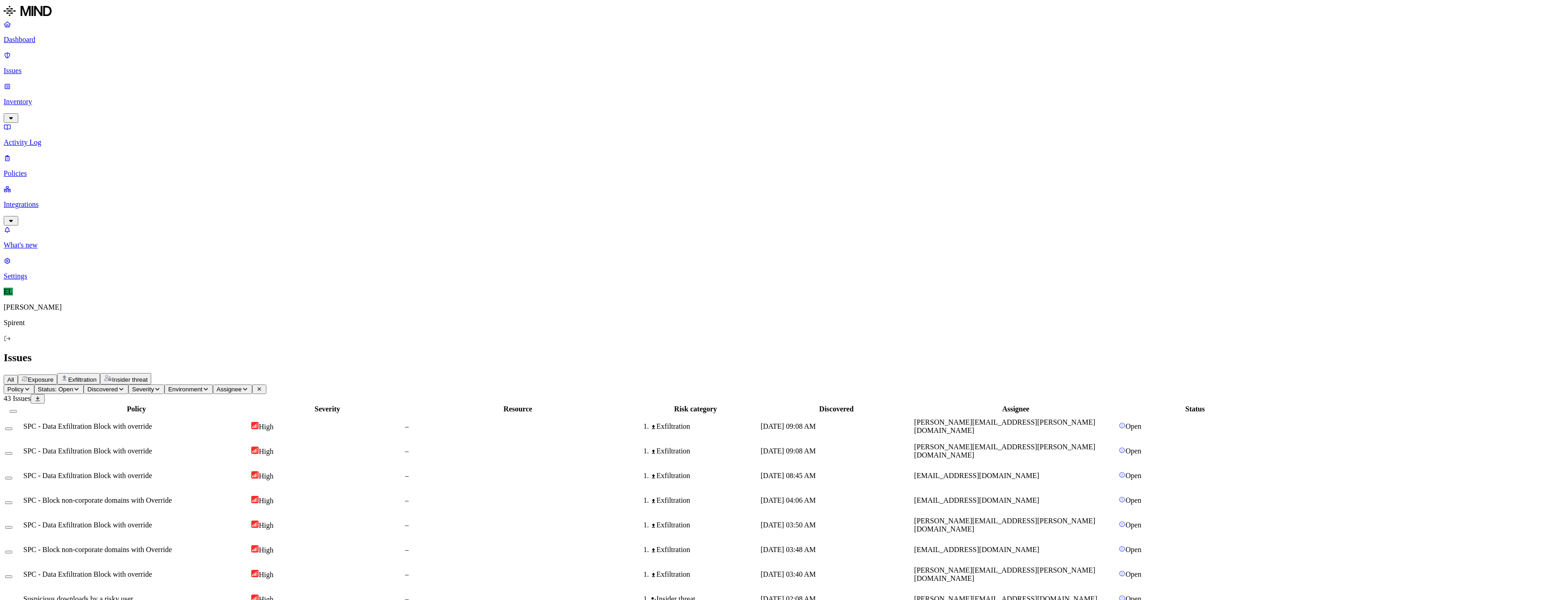
scroll to position [60, 0]
drag, startPoint x: 1111, startPoint y: 453, endPoint x: 1026, endPoint y: 455, distance: 85.0
click at [242, 386] on span "Assignee" at bounding box center [229, 389] width 25 height 7
type input "[EMAIL_ADDRESS][PERSON_NAME][DOMAIN_NAME]"
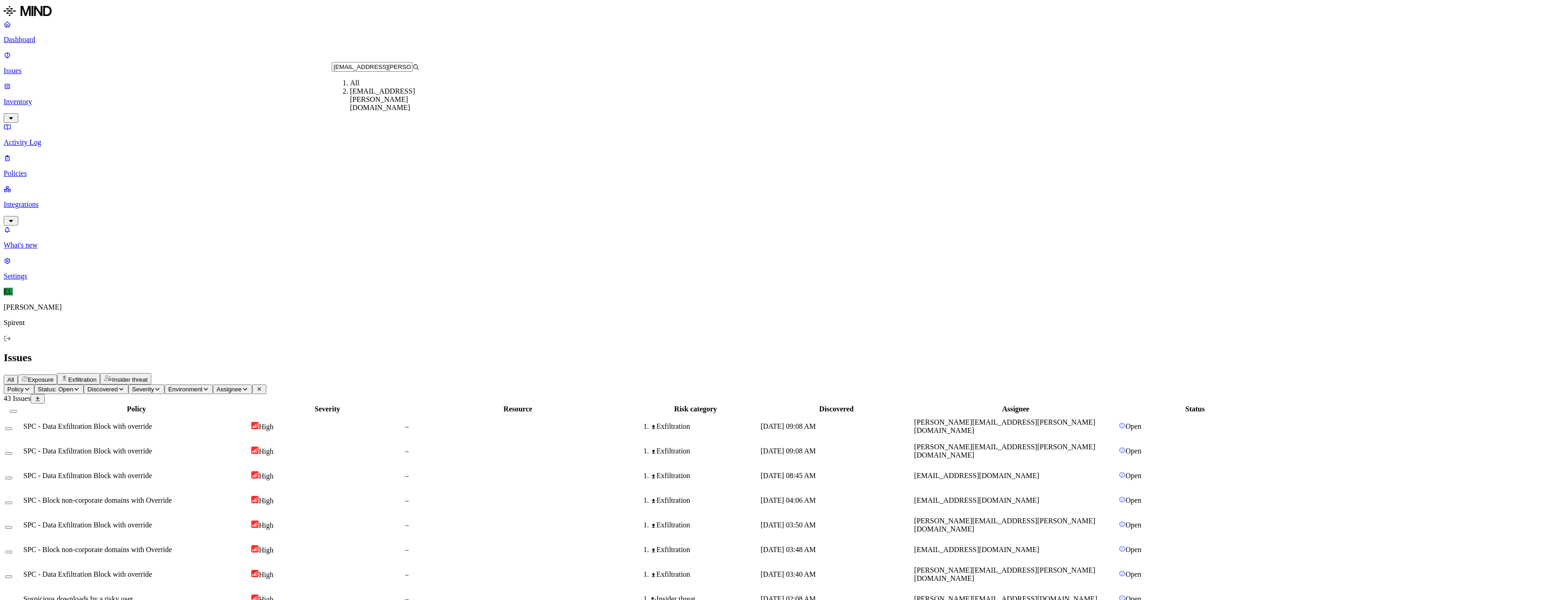
click at [359, 102] on div "[EMAIL_ADDRESS][PERSON_NAME][DOMAIN_NAME]" at bounding box center [394, 100] width 88 height 25
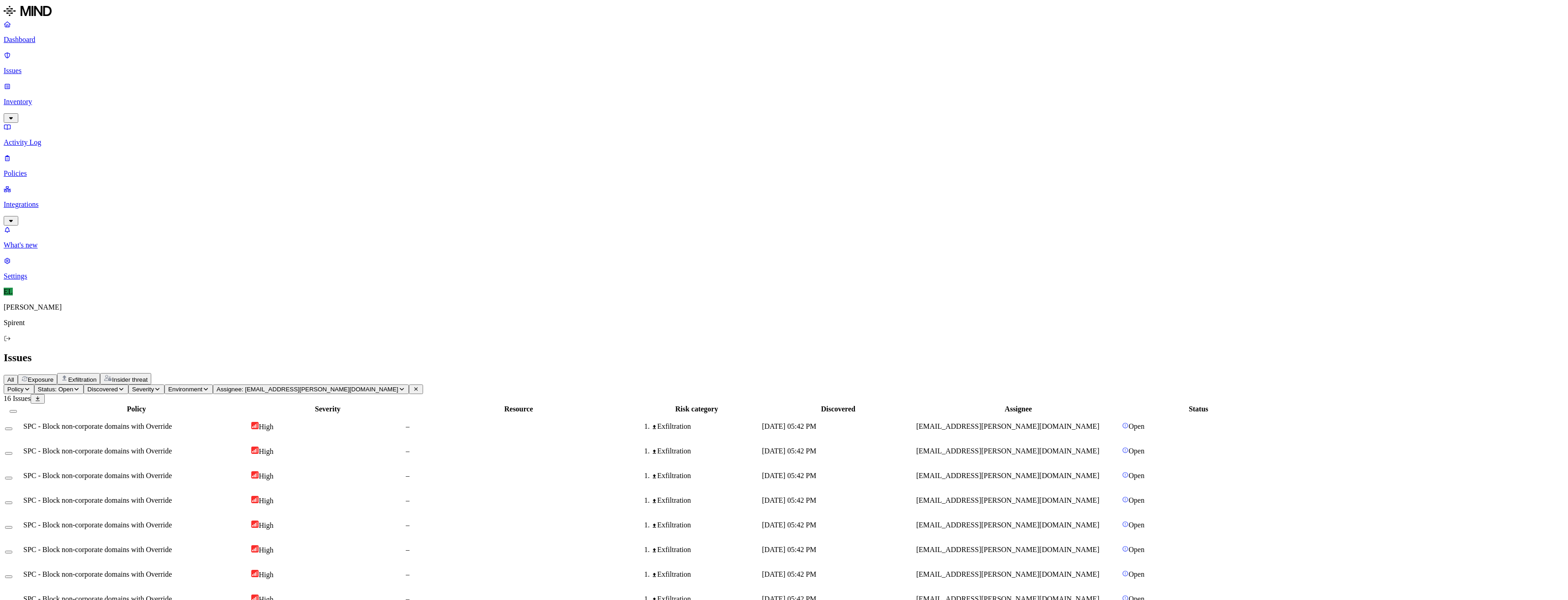
click at [172, 422] on span "SPC - Block non-corporate domains with Override" at bounding box center [97, 426] width 148 height 8
click at [172, 447] on span "SPC - Block non-corporate domains with Override" at bounding box center [97, 451] width 148 height 8
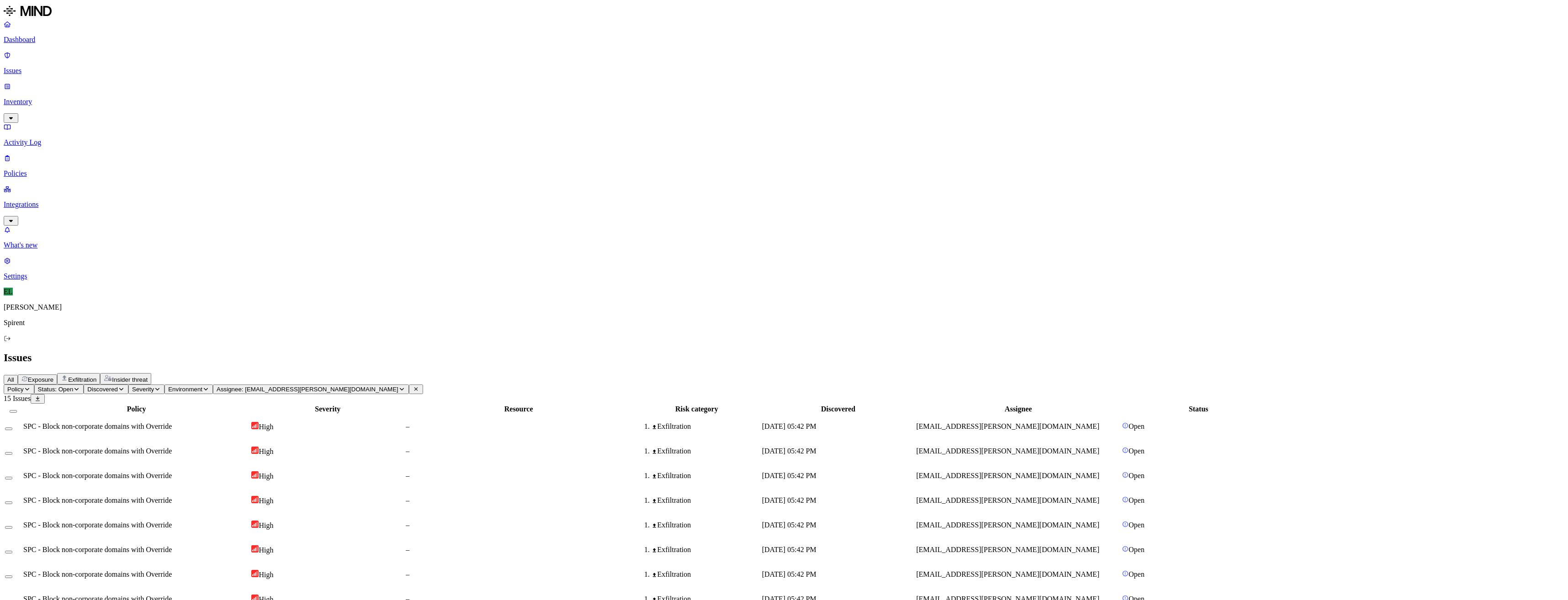
click at [21, 405] on div at bounding box center [13, 409] width 16 height 8
click at [17, 410] on button "Select all" at bounding box center [13, 411] width 7 height 3
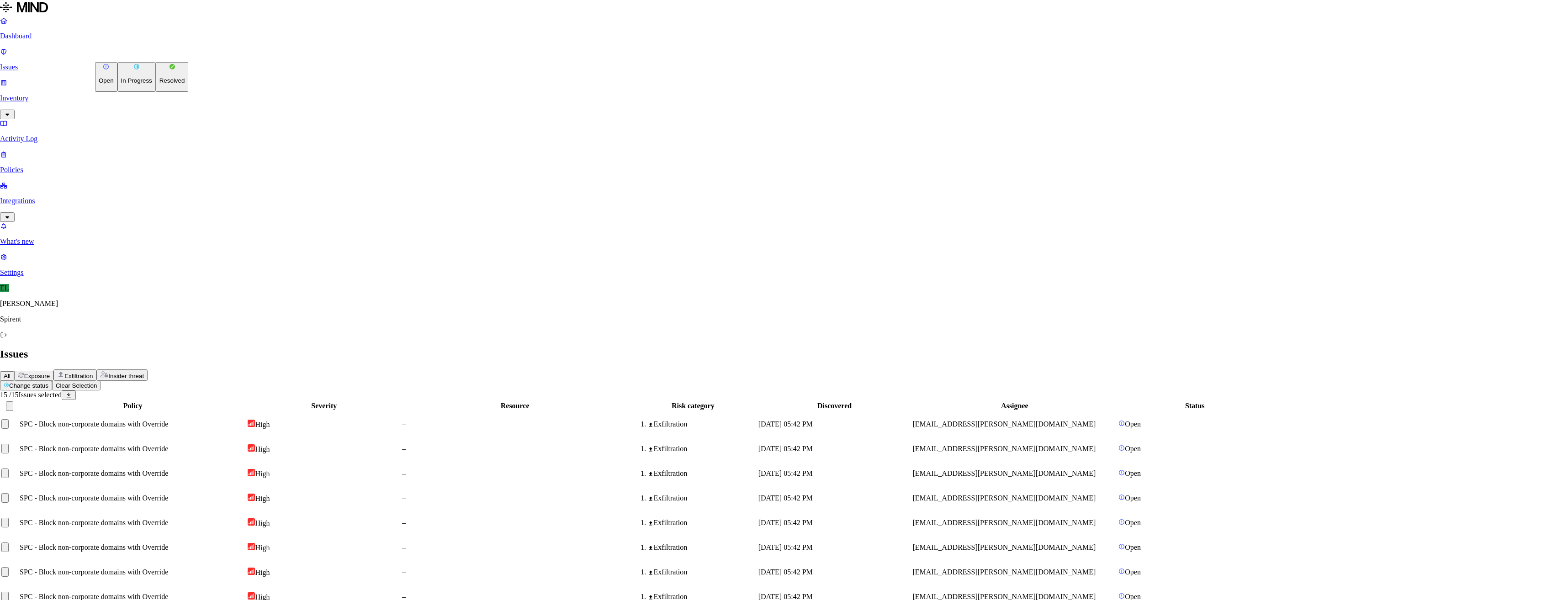
click at [147, 56] on html "Dashboard Issues Inventory Activity Log Policies Integrations What's new 1 Sett…" at bounding box center [784, 395] width 1568 height 789
click at [160, 84] on p "Resolved" at bounding box center [172, 80] width 25 height 7
select select "Custom Reason"
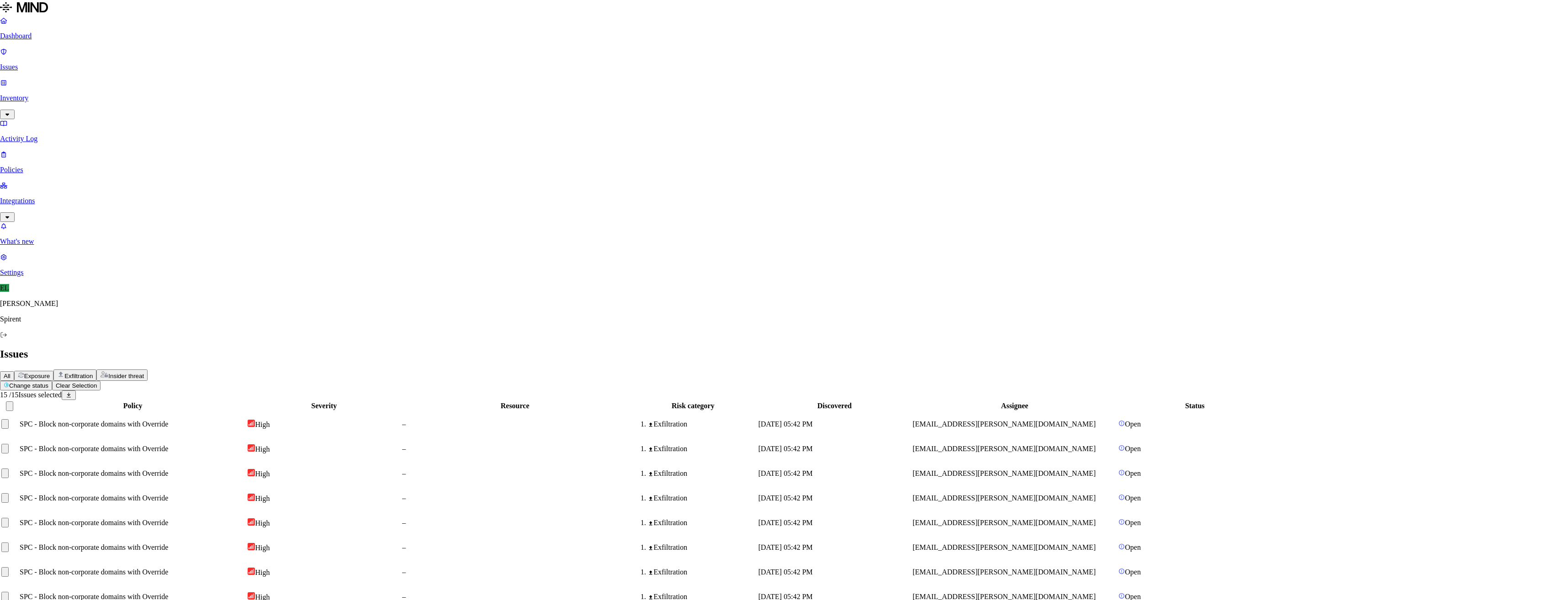
type textarea "Kept 1 alert open and reached out to user for further info"
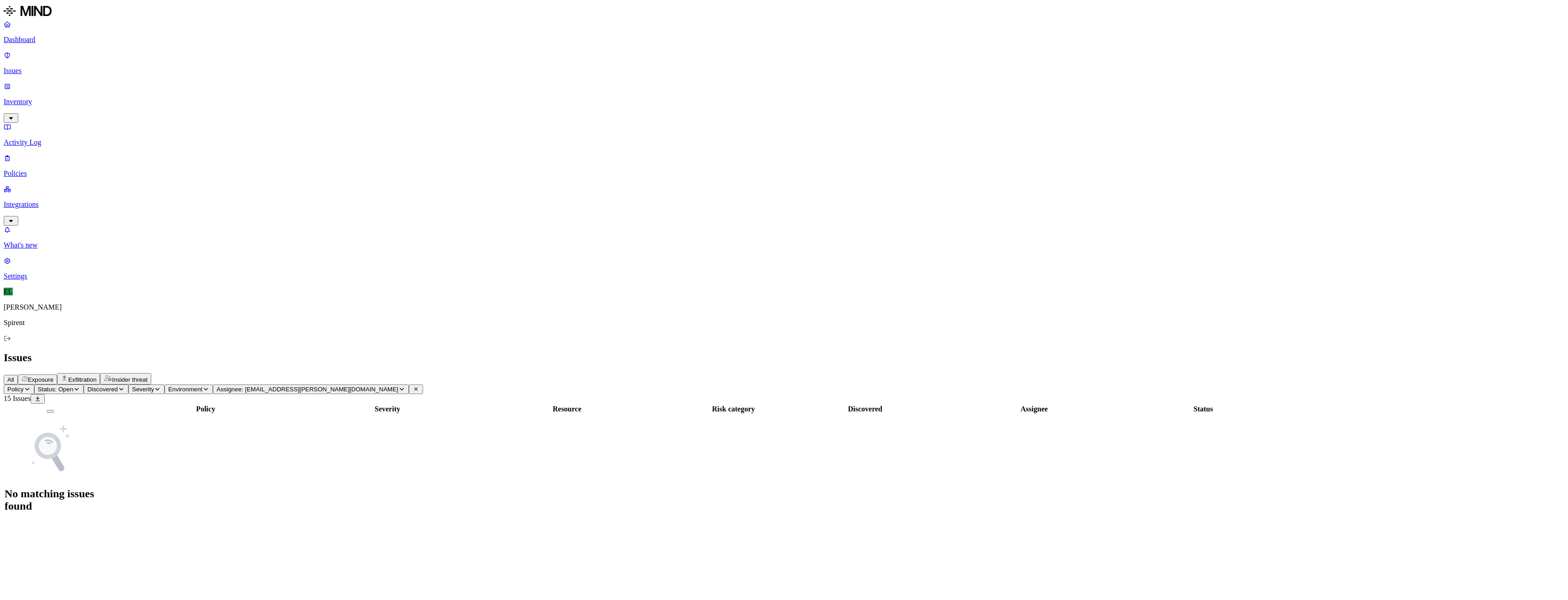
click at [405, 386] on icon "button" at bounding box center [401, 389] width 7 height 5
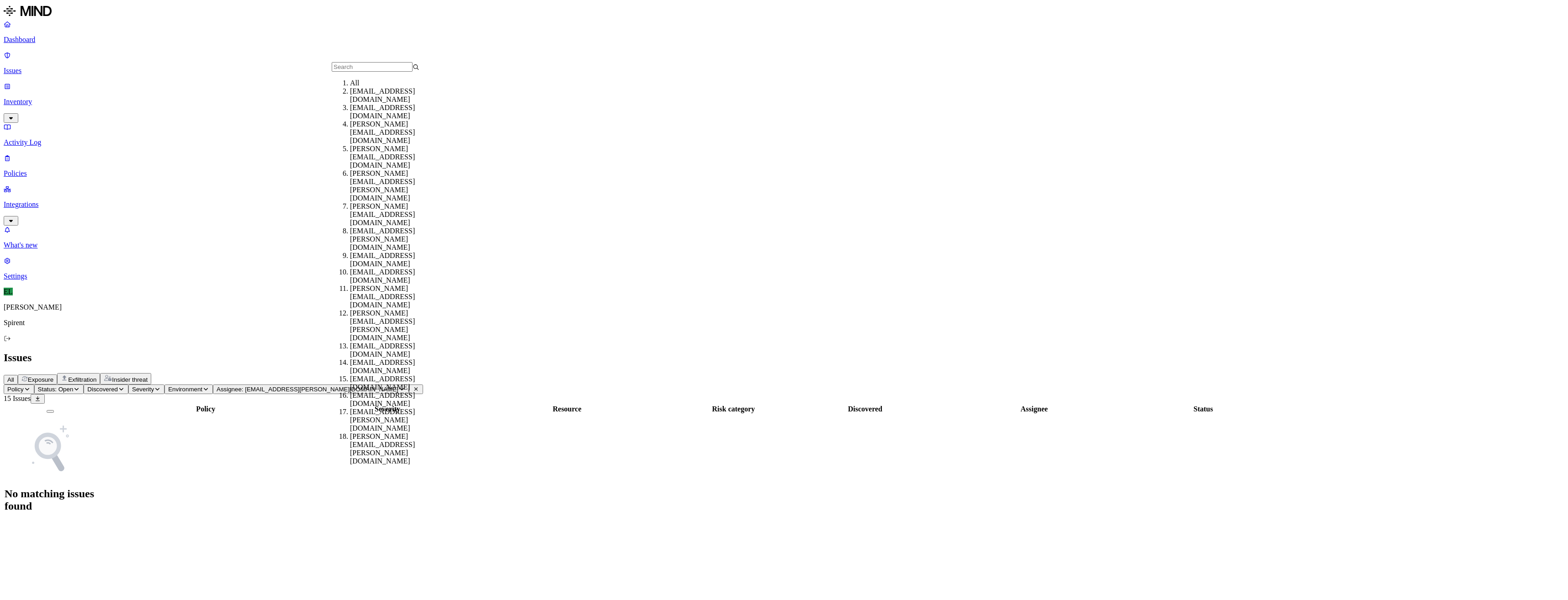
click at [374, 87] on div "All" at bounding box center [394, 83] width 88 height 8
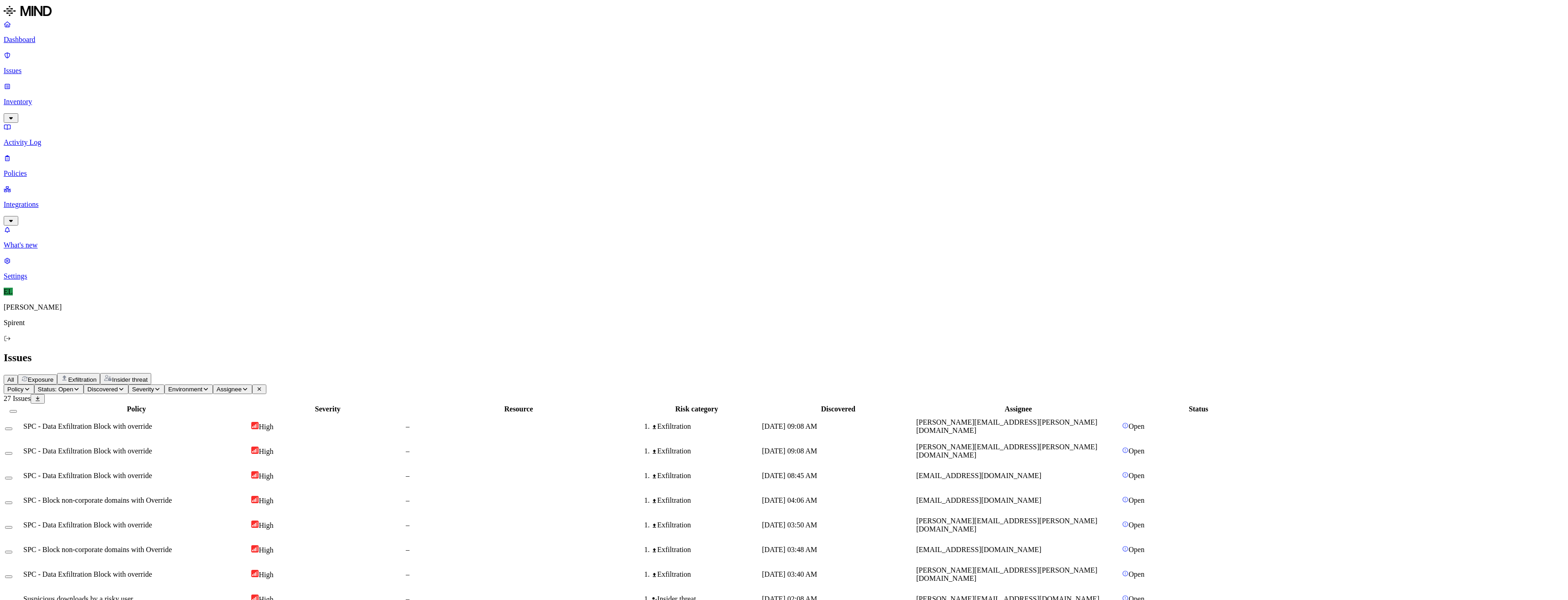
drag, startPoint x: 1115, startPoint y: 315, endPoint x: 1032, endPoint y: 310, distance: 83.2
click at [248, 386] on icon "button" at bounding box center [245, 389] width 7 height 5
type input "[PERSON_NAME][EMAIL_ADDRESS][PERSON_NAME][DOMAIN_NAME]"
click at [392, 103] on div "[PERSON_NAME][EMAIL_ADDRESS][PERSON_NAME][DOMAIN_NAME]" at bounding box center [394, 104] width 88 height 33
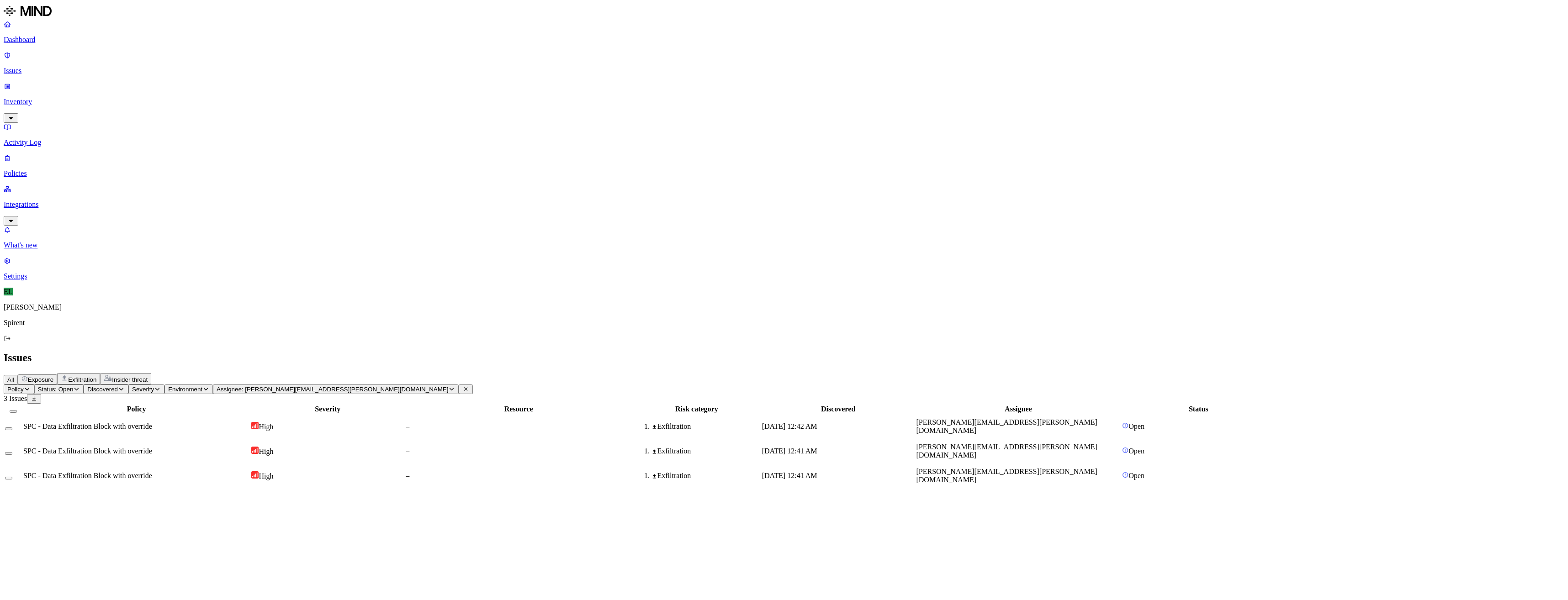
click at [152, 422] on span "SPC - Data Exfiltration Block with override" at bounding box center [88, 426] width 129 height 8
click at [564, 447] on div "–" at bounding box center [519, 451] width 226 height 8
click at [564, 472] on div "–" at bounding box center [519, 476] width 226 height 8
click at [17, 410] on button "Select all" at bounding box center [13, 411] width 7 height 3
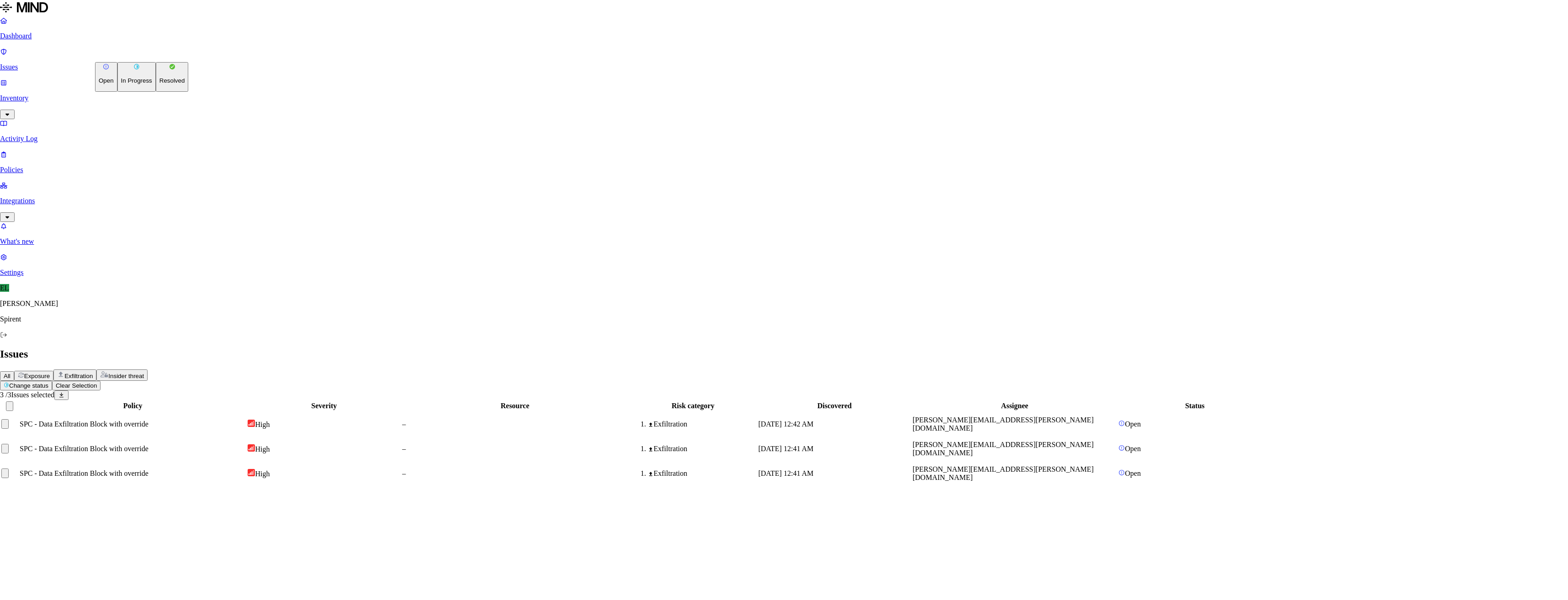
click at [156, 56] on html "Dashboard Issues Inventory Activity Log Policies Integrations What's new 1 Sett…" at bounding box center [784, 247] width 1568 height 494
click at [160, 84] on p "Resolved" at bounding box center [172, 80] width 25 height 7
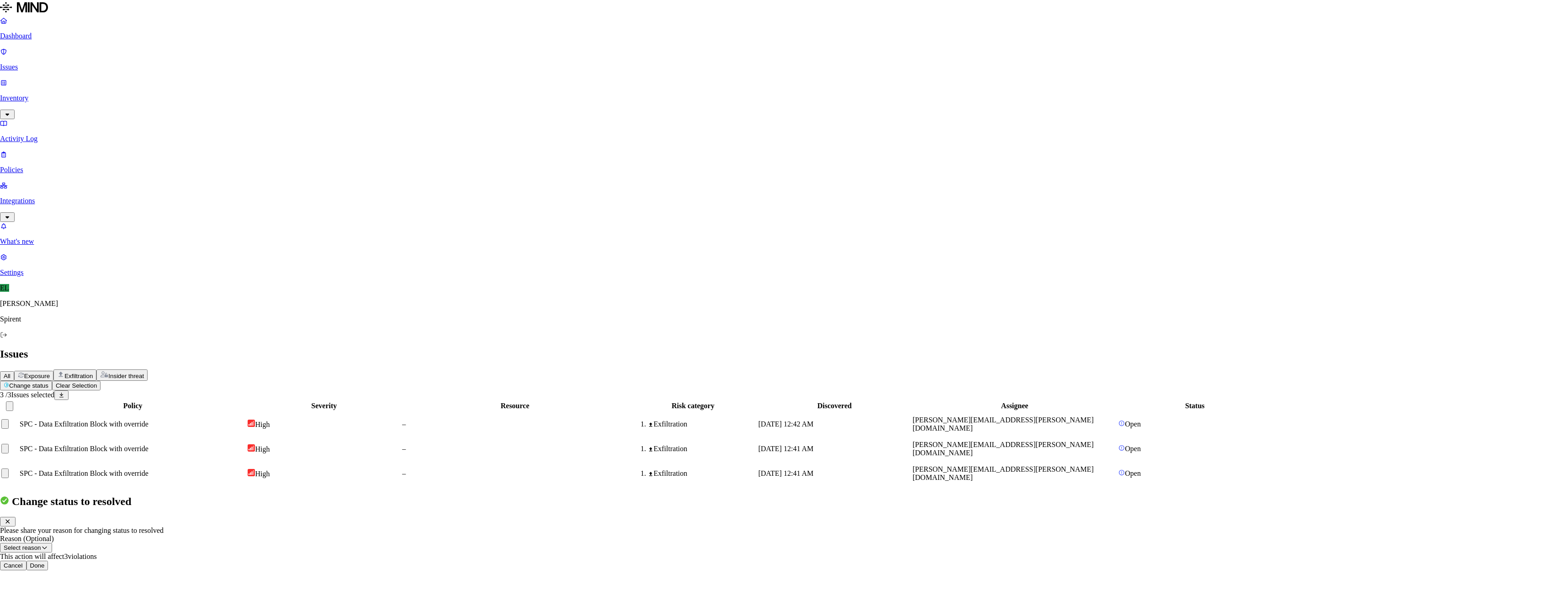
click at [52, 543] on button "Select reason" at bounding box center [26, 548] width 52 height 10
select select "Custom Reason"
click at [83, 560] on textarea at bounding box center [42, 568] width 83 height 16
type textarea "User advised to give more info"
click at [49, 587] on button "Done" at bounding box center [38, 592] width 22 height 10
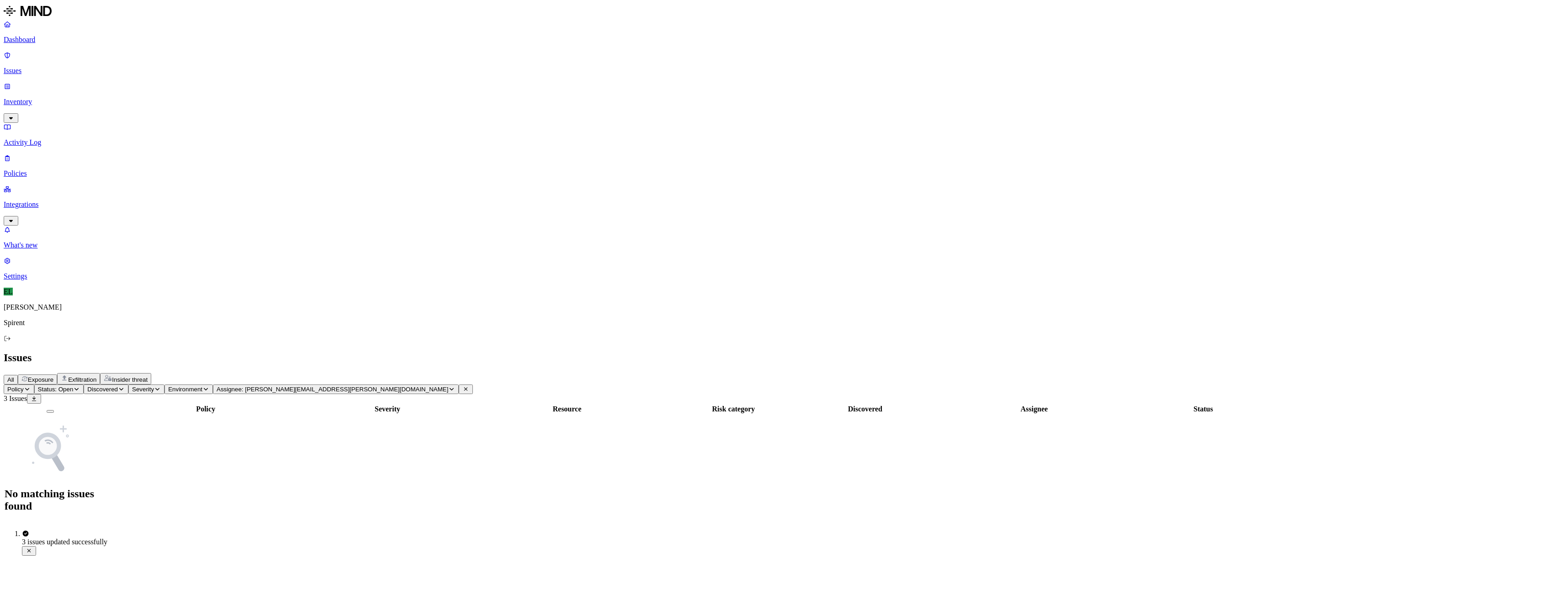
click at [448, 386] on icon "button" at bounding box center [451, 389] width 7 height 5
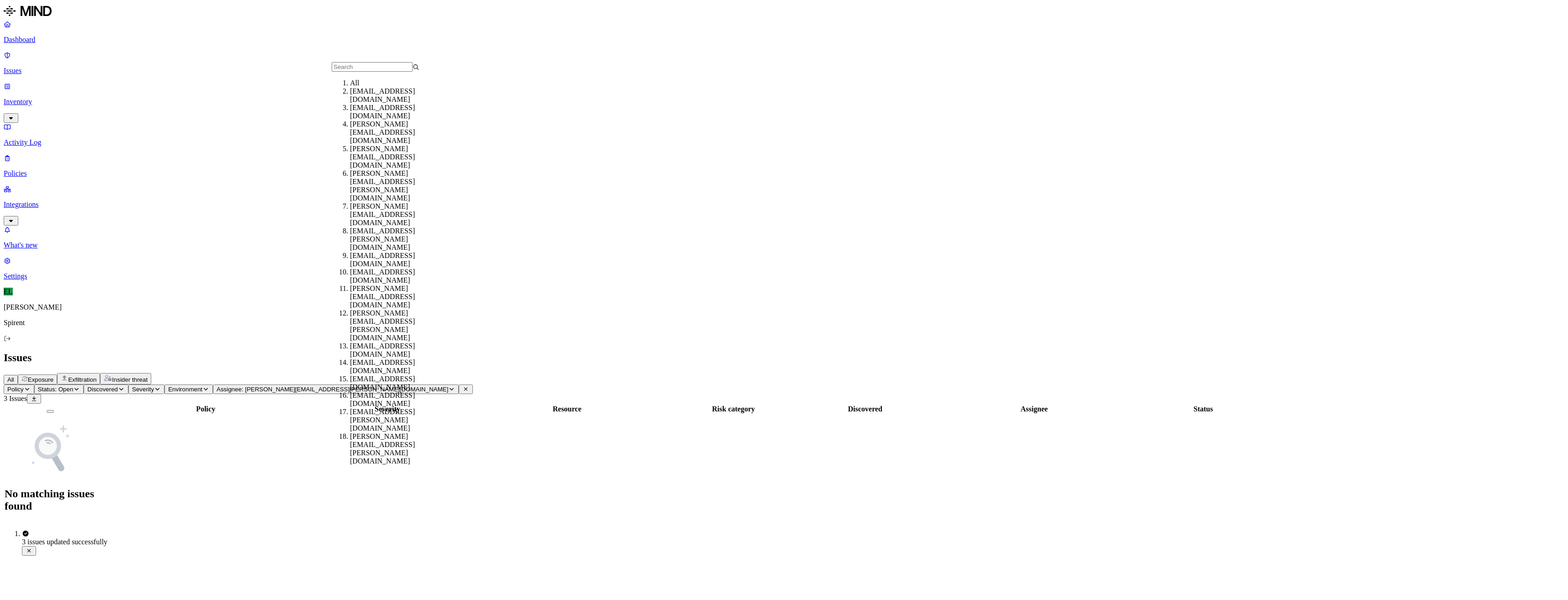
click at [370, 87] on div "All" at bounding box center [394, 83] width 88 height 8
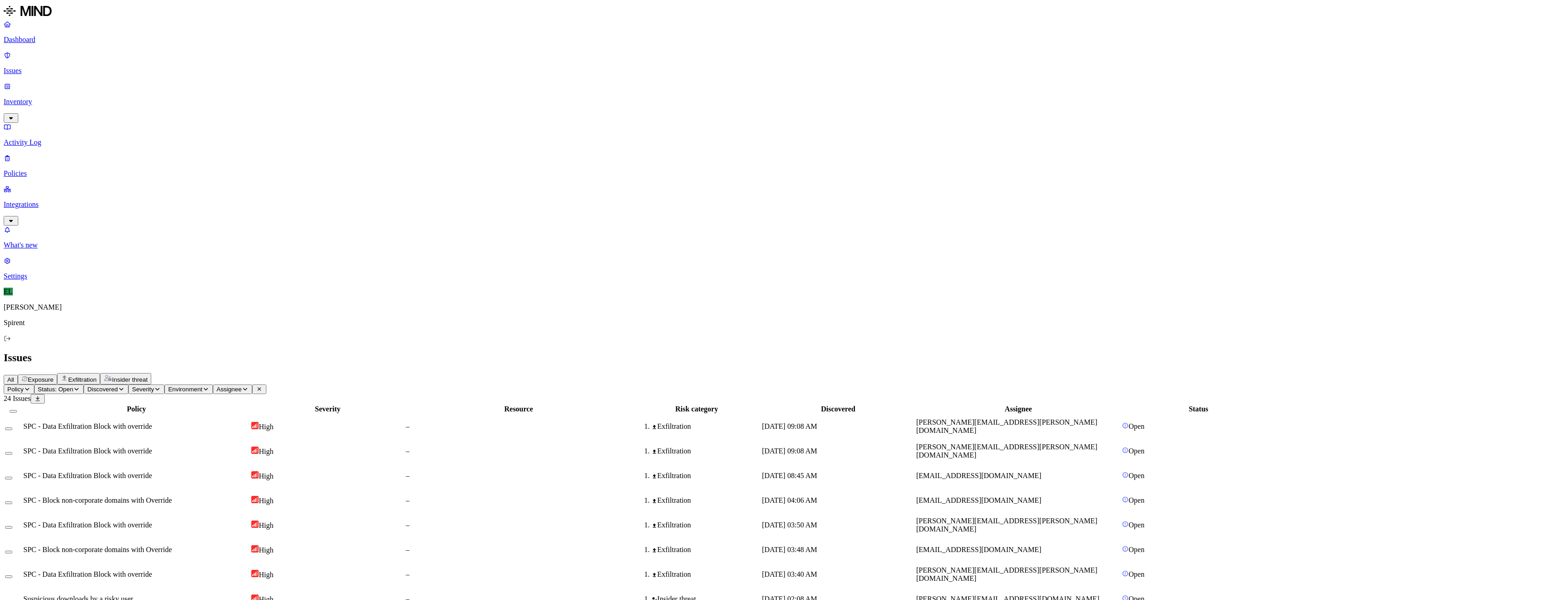
click at [161, 53] on html "Dashboard Issues Inventory Activity Log Policies Integrations What's new 1 Sett…" at bounding box center [784, 505] width 1568 height 1011
click at [160, 84] on p "Resolved" at bounding box center [172, 80] width 25 height 7
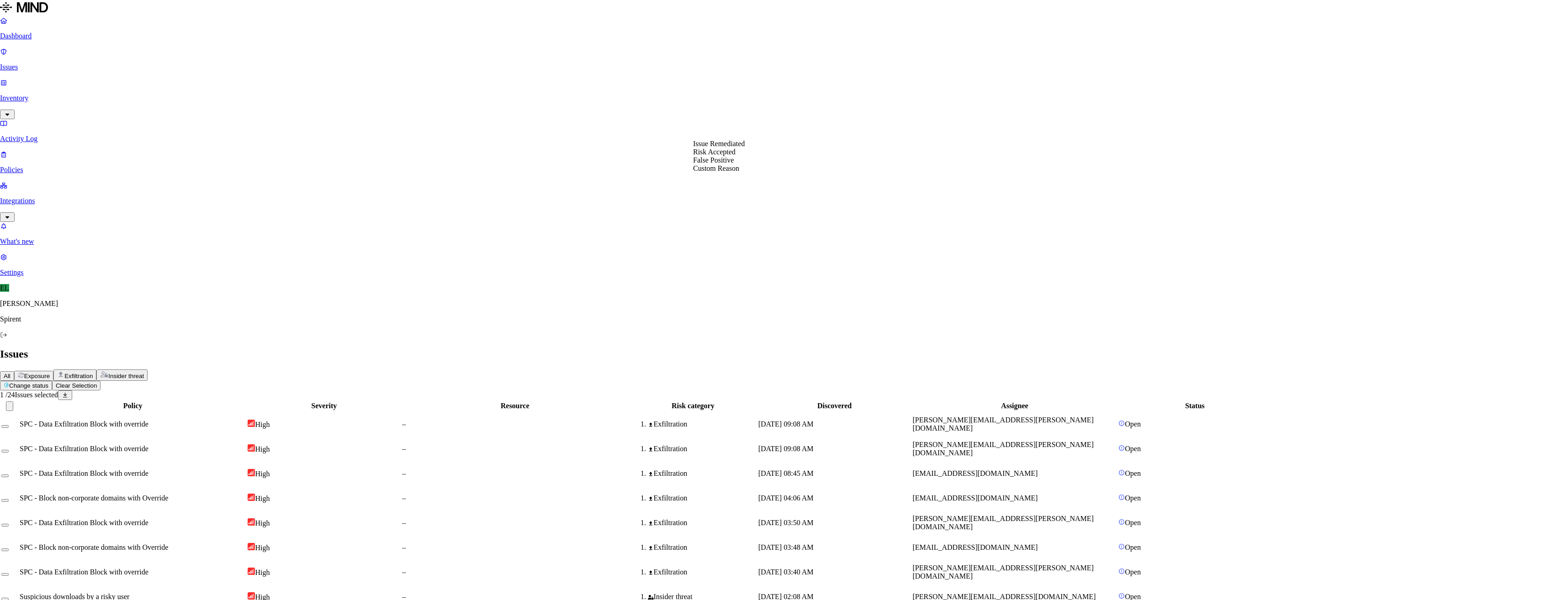
select select "Risk Accepted"
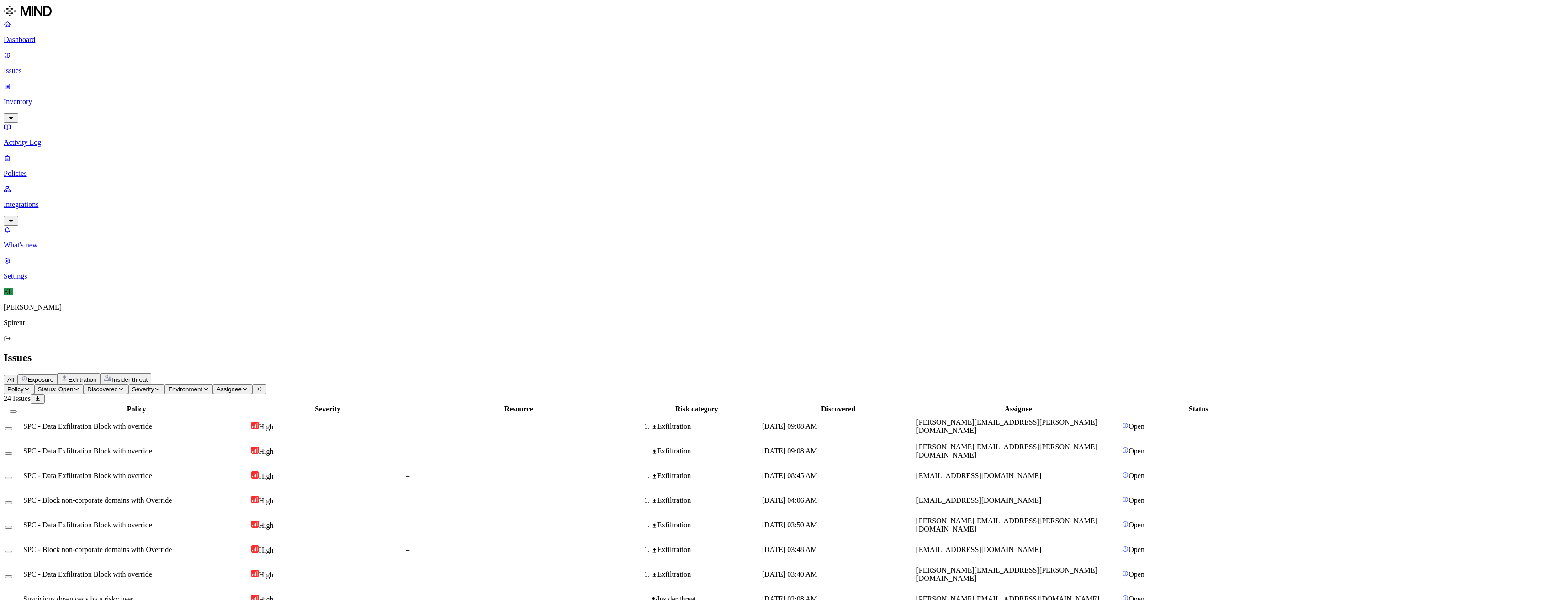
click at [152, 53] on html "Dashboard Issues Inventory Activity Log Policies Integrations What's new 1 Sett…" at bounding box center [784, 493] width 1568 height 986
click at [156, 92] on button "Resolved" at bounding box center [172, 77] width 33 height 30
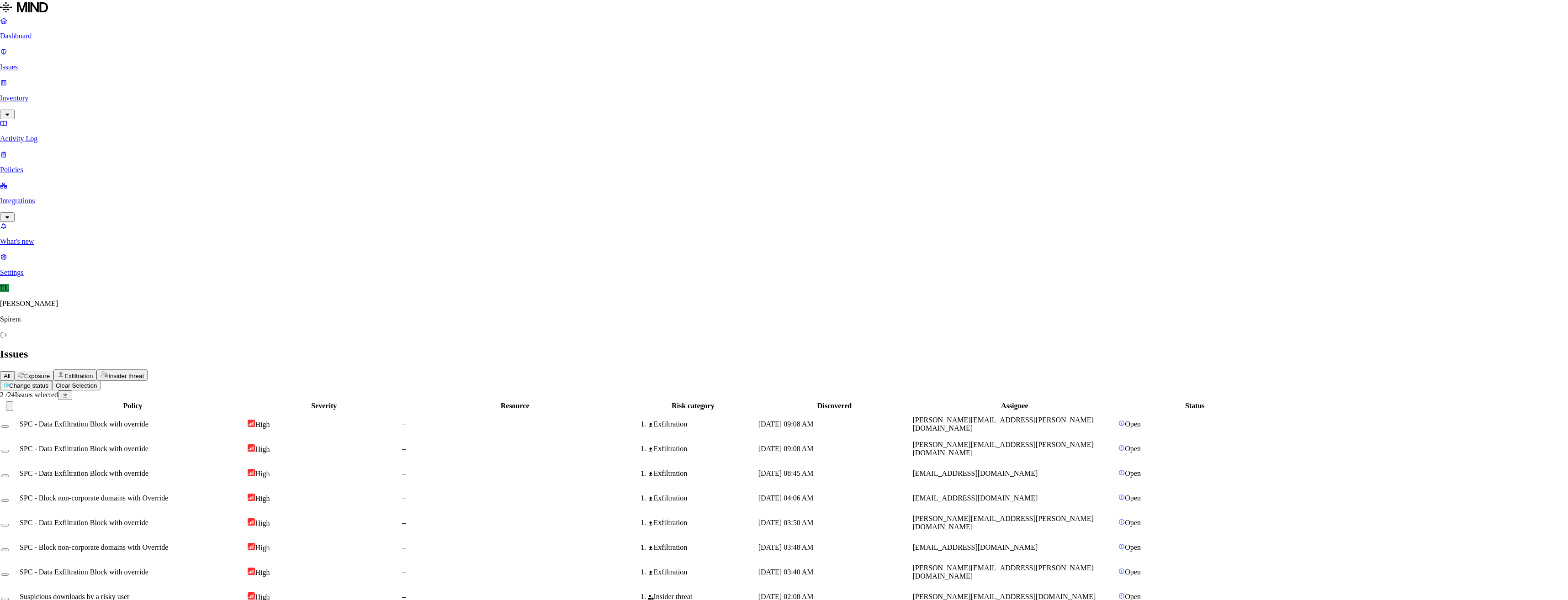
select select "Risk Accepted"
drag, startPoint x: 728, startPoint y: 170, endPoint x: 818, endPoint y: 178, distance: 90.4
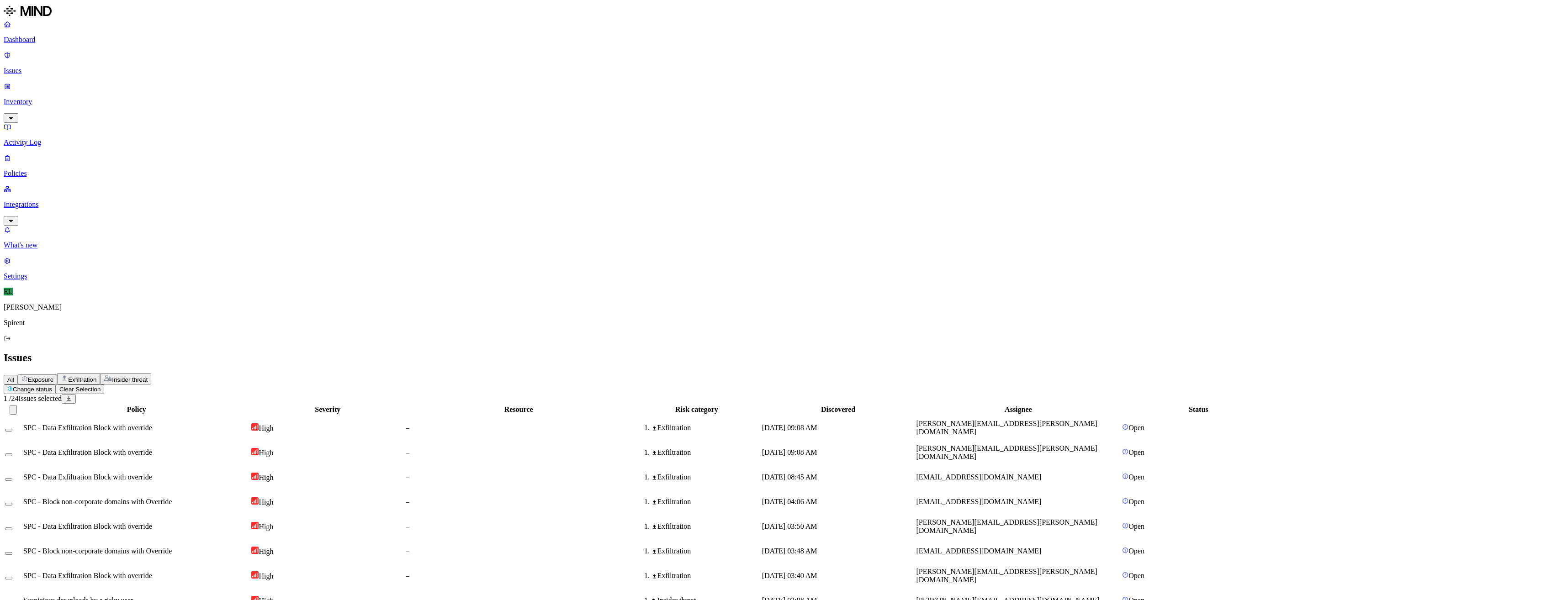
click at [148, 54] on html "Dashboard Issues Inventory Activity Log Policies Integrations What's new 1 Sett…" at bounding box center [784, 470] width 1568 height 941
click at [160, 84] on p "Resolved" at bounding box center [172, 80] width 25 height 7
select select "Risk Accepted"
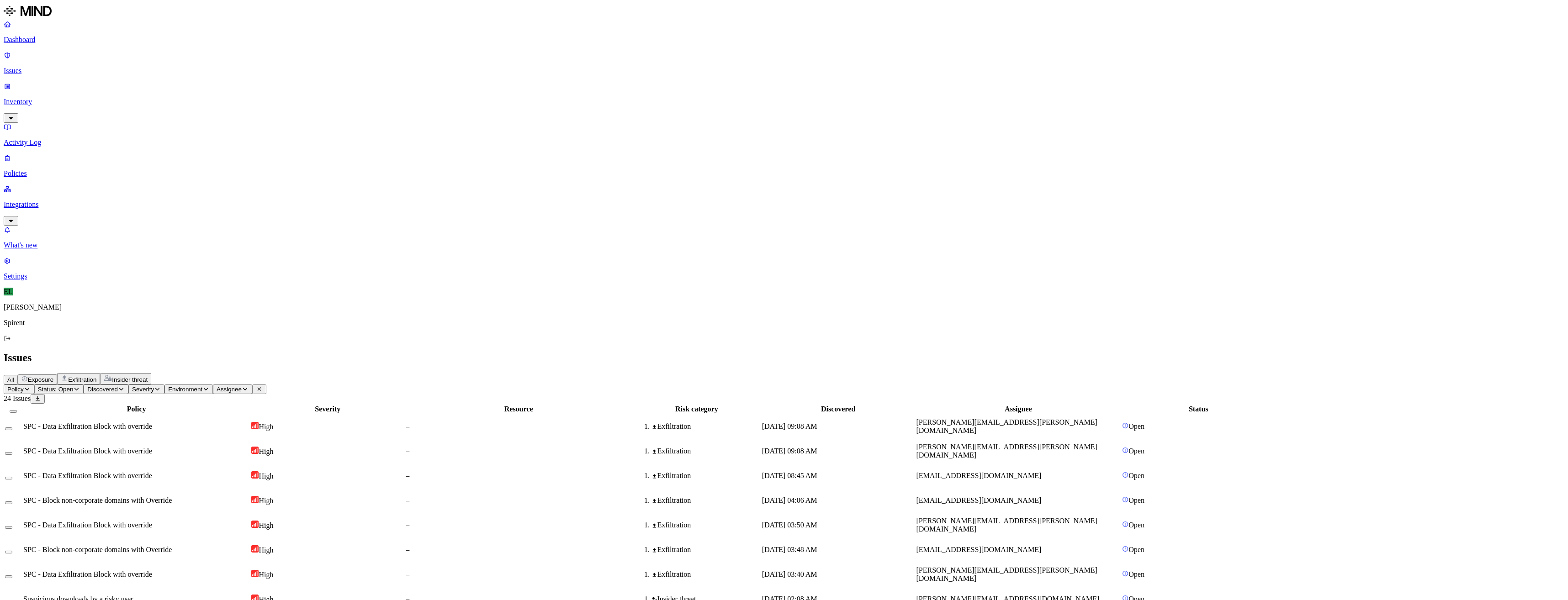
click at [149, 56] on html "Dashboard Issues Inventory Activity Log Policies Integrations What's new 1 Sett…" at bounding box center [784, 458] width 1568 height 916
click at [160, 84] on p "Resolved" at bounding box center [172, 80] width 25 height 7
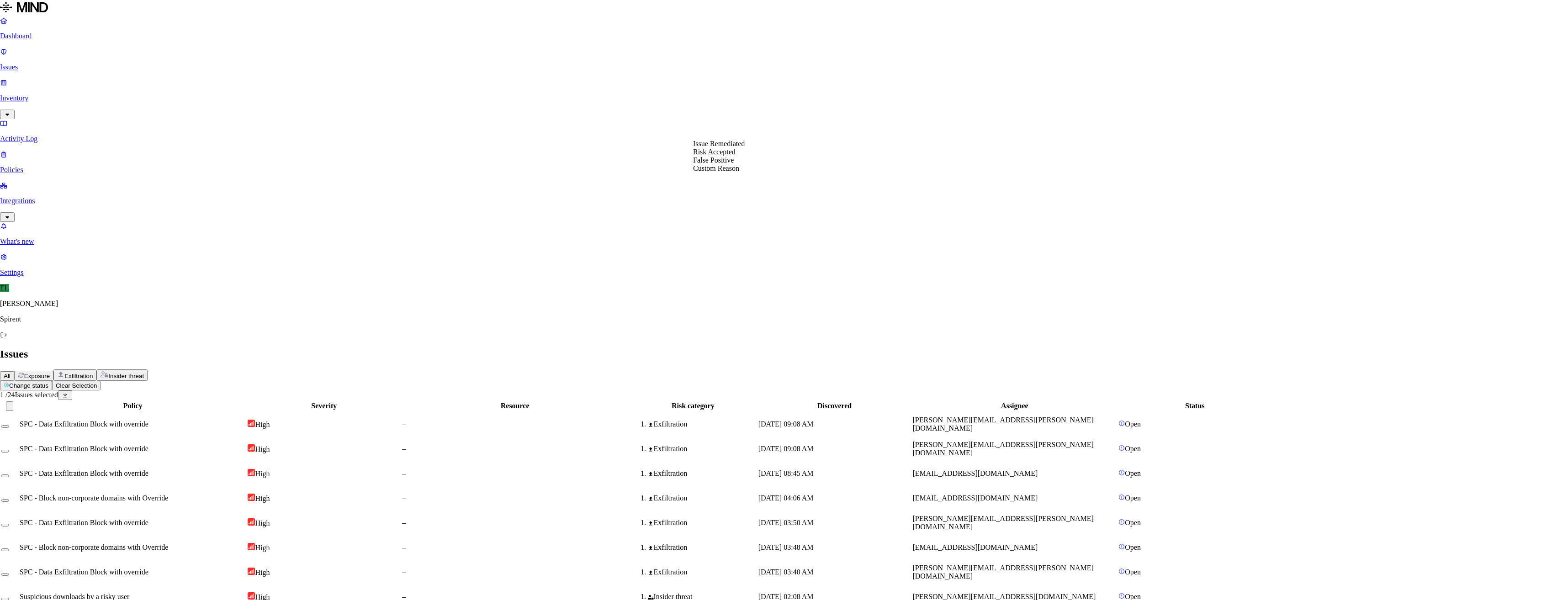
select select "Risk Accepted"
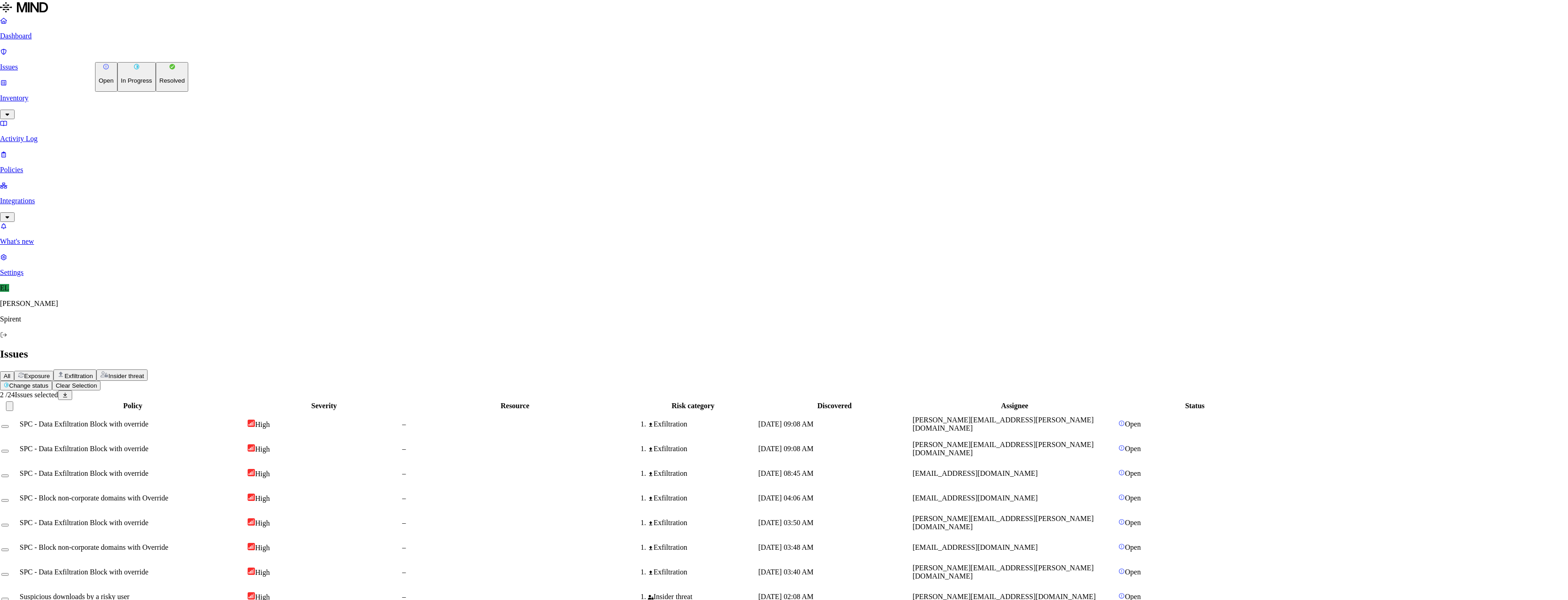
click at [146, 56] on html "Dashboard Issues Inventory Activity Log Policies Integrations What's new 1 Sett…" at bounding box center [784, 444] width 1568 height 888
click at [160, 84] on p "Resolved" at bounding box center [172, 80] width 25 height 7
select select "Risk Accepted"
drag, startPoint x: 724, startPoint y: 172, endPoint x: 826, endPoint y: 189, distance: 103.4
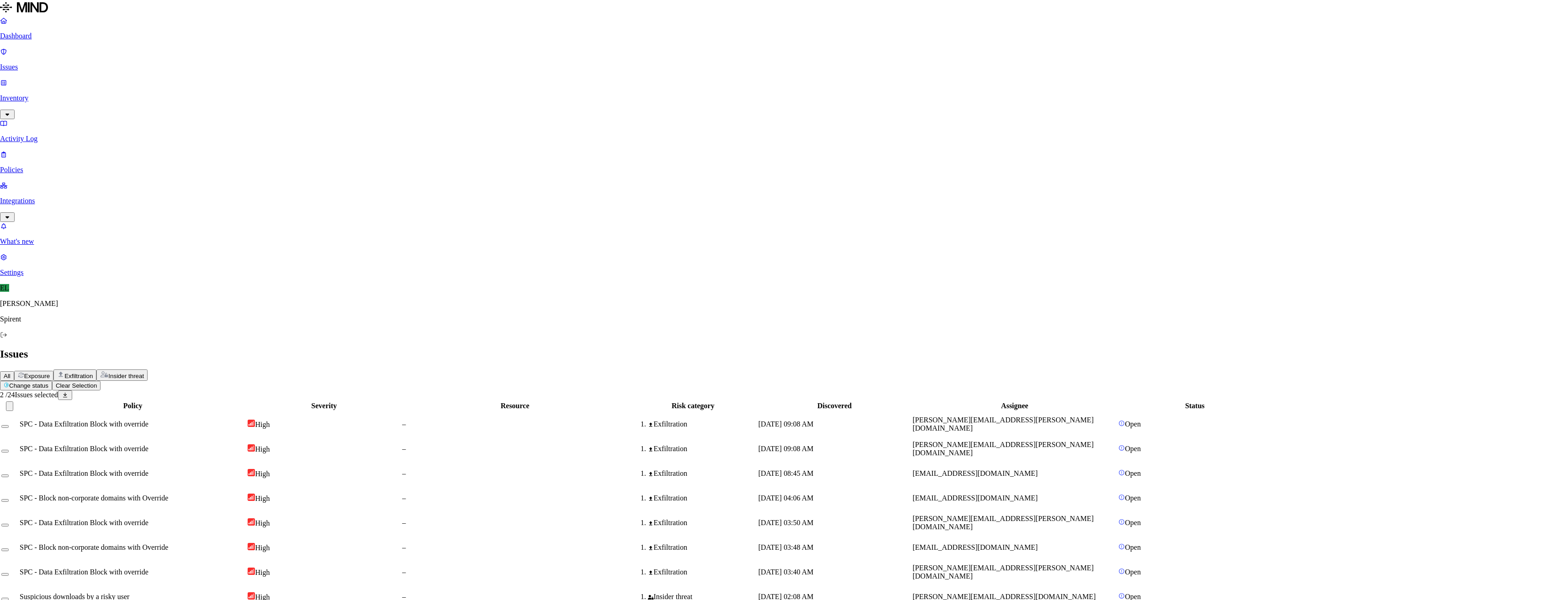
click at [760, 521] on div "Exfiltration" at bounding box center [696, 525] width 127 height 8
click at [12, 526] on button "Select row" at bounding box center [8, 527] width 7 height 3
click at [151, 53] on html "Dashboard Issues Inventory Activity Log Policies Integrations What's new 1 Sett…" at bounding box center [784, 419] width 1568 height 838
click at [160, 84] on p "Resolved" at bounding box center [172, 80] width 25 height 7
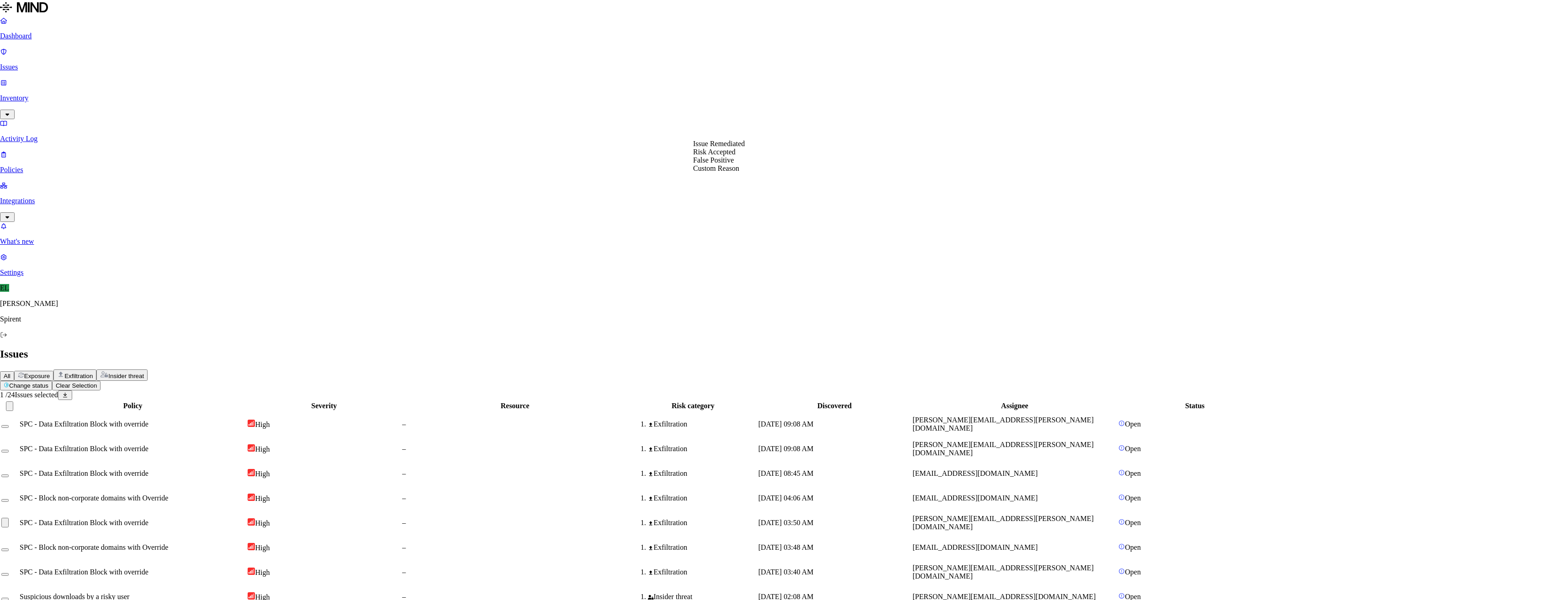
select select "Risk Accepted"
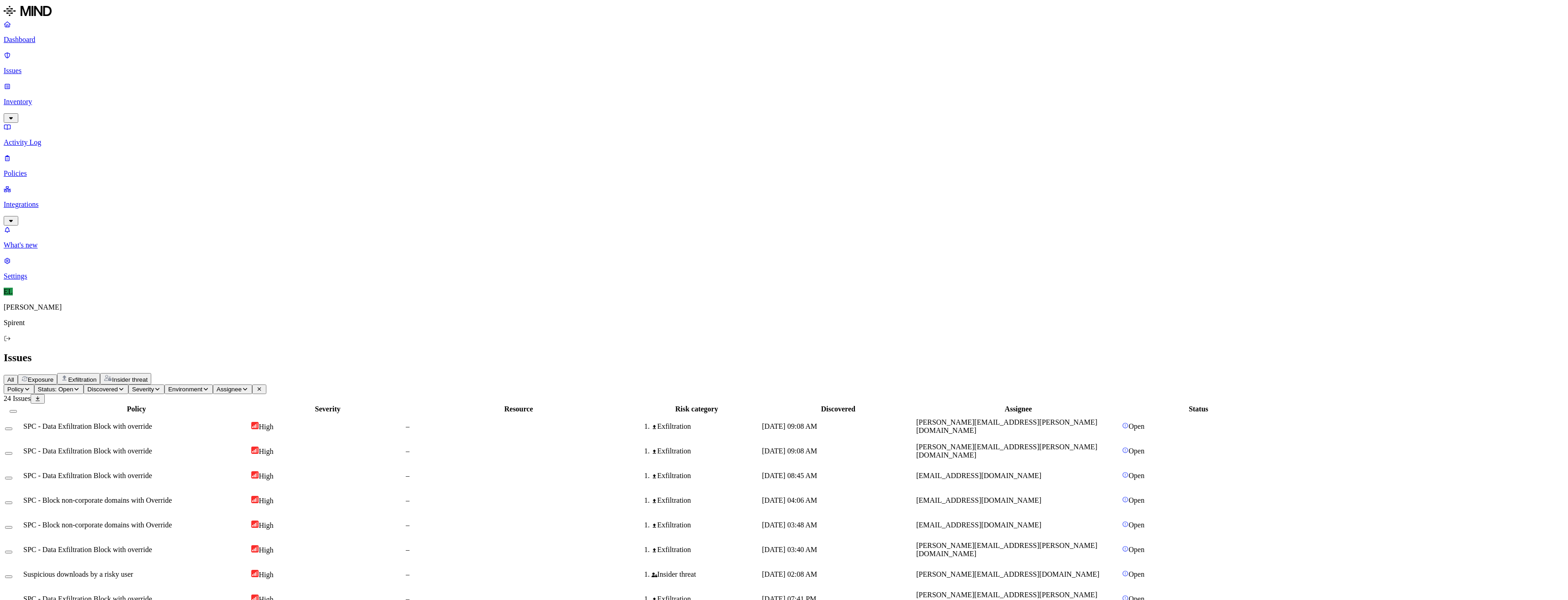
click at [914, 422] on div "[DATE] 09:08 AM" at bounding box center [838, 426] width 152 height 8
click at [914, 447] on div "[DATE] 09:08 AM" at bounding box center [838, 451] width 152 height 8
click at [12, 427] on button "Select row" at bounding box center [8, 428] width 7 height 3
click at [12, 454] on button "Select row" at bounding box center [8, 455] width 7 height 3
click at [155, 52] on html "Dashboard Issues Inventory Activity Log Policies Integrations What's new 1 Sett…" at bounding box center [784, 407] width 1568 height 814
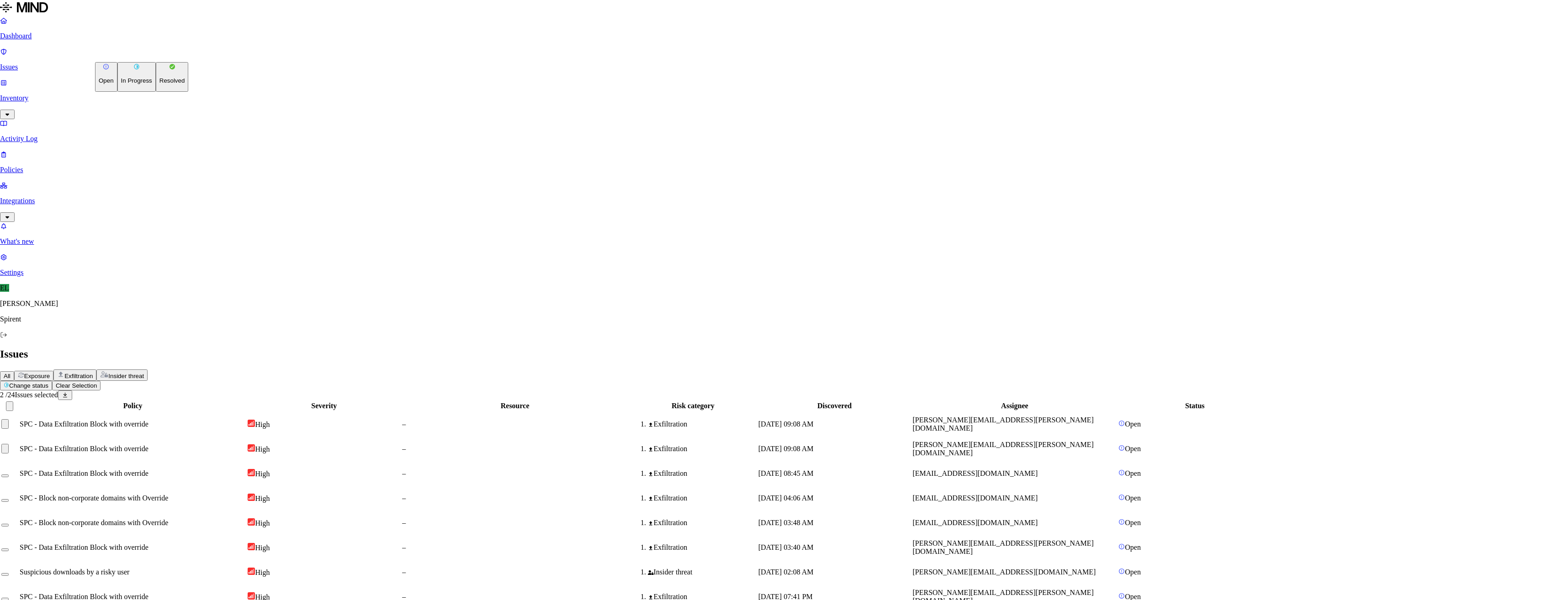
click at [160, 84] on p "Resolved" at bounding box center [172, 80] width 25 height 7
select select "Custom Reason"
type textarea "User advised"
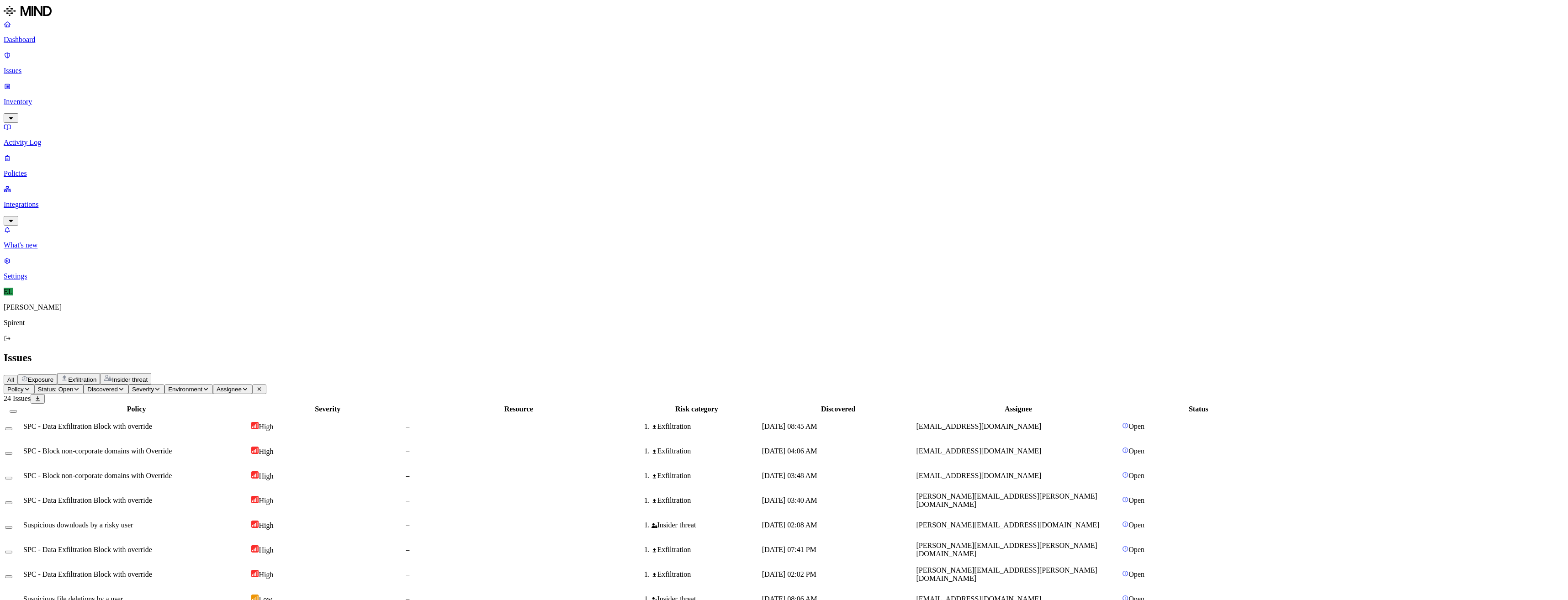
click at [1041, 422] on span "[EMAIL_ADDRESS][DOMAIN_NAME]" at bounding box center [979, 426] width 125 height 8
click at [1041, 447] on span "[EMAIL_ADDRESS][DOMAIN_NAME]" at bounding box center [979, 451] width 125 height 8
click at [12, 452] on button "Select row" at bounding box center [8, 453] width 7 height 3
click at [12, 478] on button "Select row" at bounding box center [8, 479] width 7 height 3
click at [136, 51] on html "Dashboard Issues Inventory Activity Log Policies Integrations What's new 1 Sett…" at bounding box center [784, 382] width 1568 height 765
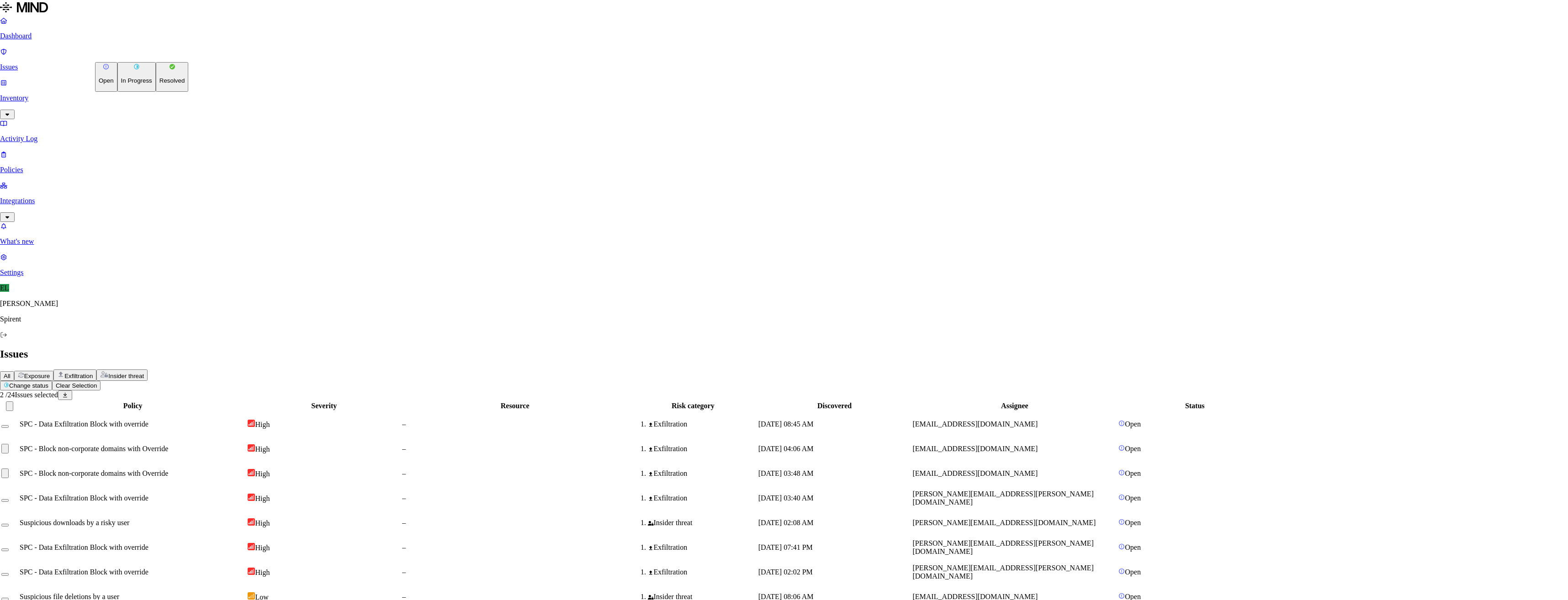
click at [160, 84] on p "Resolved" at bounding box center [172, 80] width 25 height 7
select select "Risk Accepted"
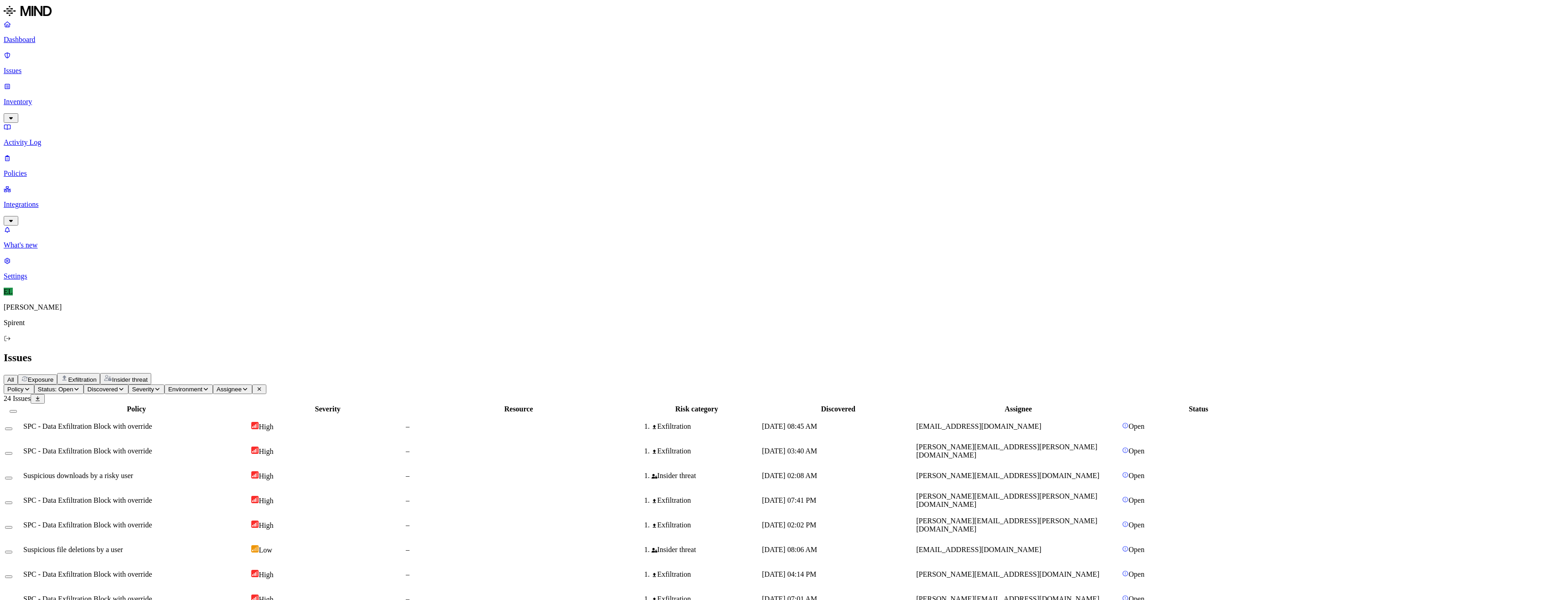
click at [152, 447] on span "SPC - Data Exfiltration Block with override" at bounding box center [88, 451] width 129 height 8
click at [12, 452] on button "Select row" at bounding box center [8, 453] width 7 height 3
click at [154, 53] on html "Dashboard Issues Inventory Activity Log Policies Integrations What's new 1 Sett…" at bounding box center [784, 358] width 1568 height 715
click at [156, 92] on button "Resolved" at bounding box center [172, 77] width 33 height 30
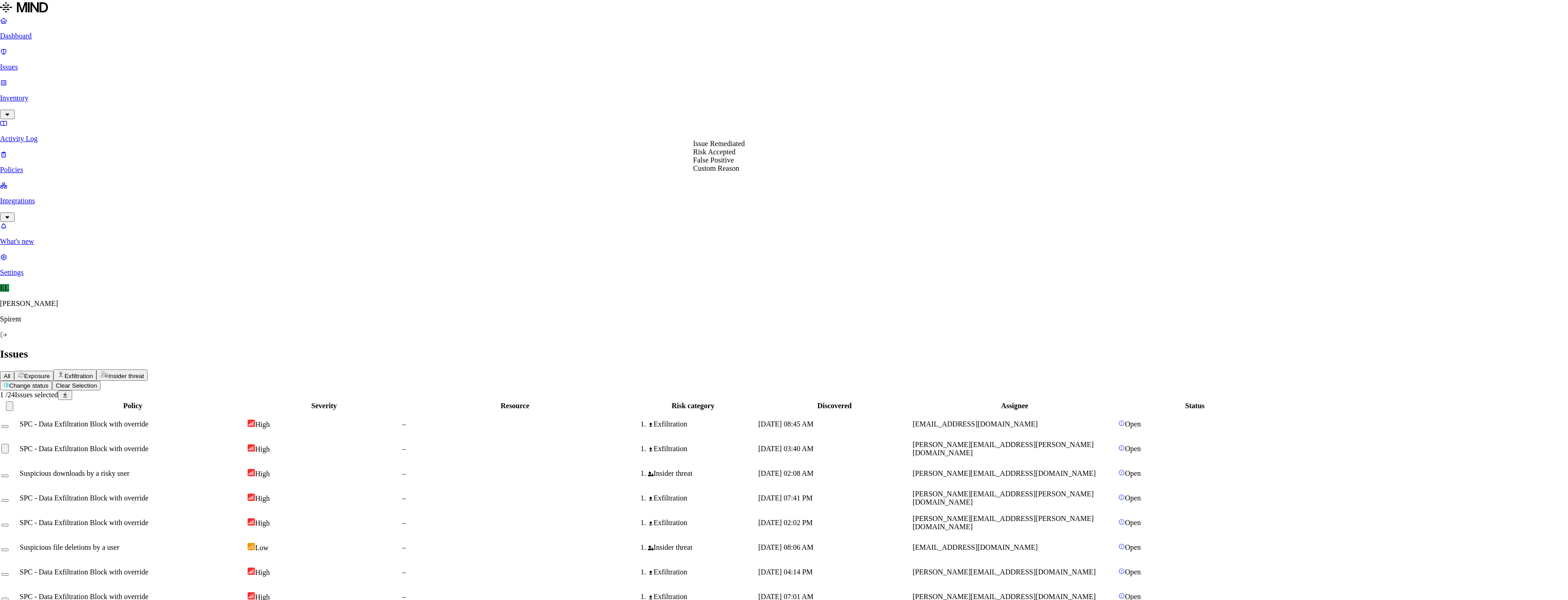
select select "Custom Reason"
drag, startPoint x: 726, startPoint y: 176, endPoint x: 722, endPoint y: 166, distance: 10.8
type textarea "Not sensitive data"
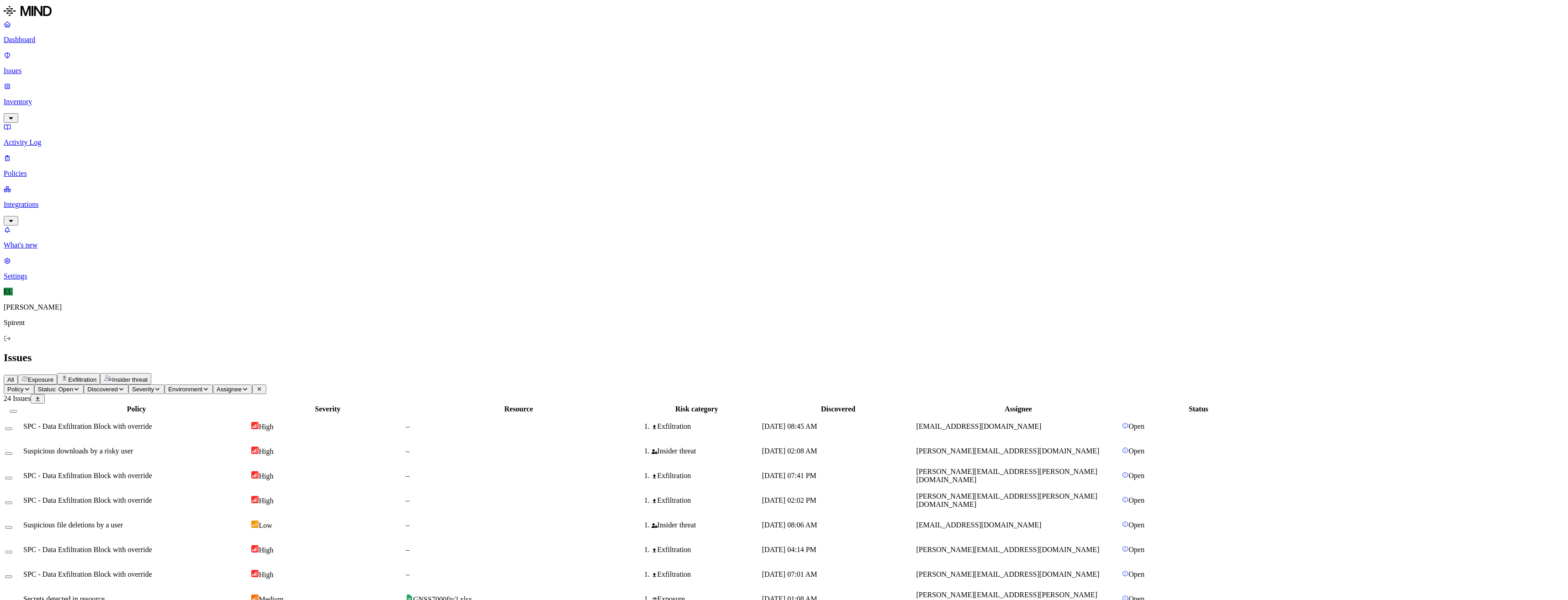
click at [632, 439] on td "–" at bounding box center [518, 451] width 226 height 24
click at [12, 452] on button "Select row" at bounding box center [8, 453] width 7 height 3
click at [129, 59] on html "Dashboard Issues Inventory Activity Log Policies Integrations What's new 1 Sett…" at bounding box center [784, 345] width 1568 height 691
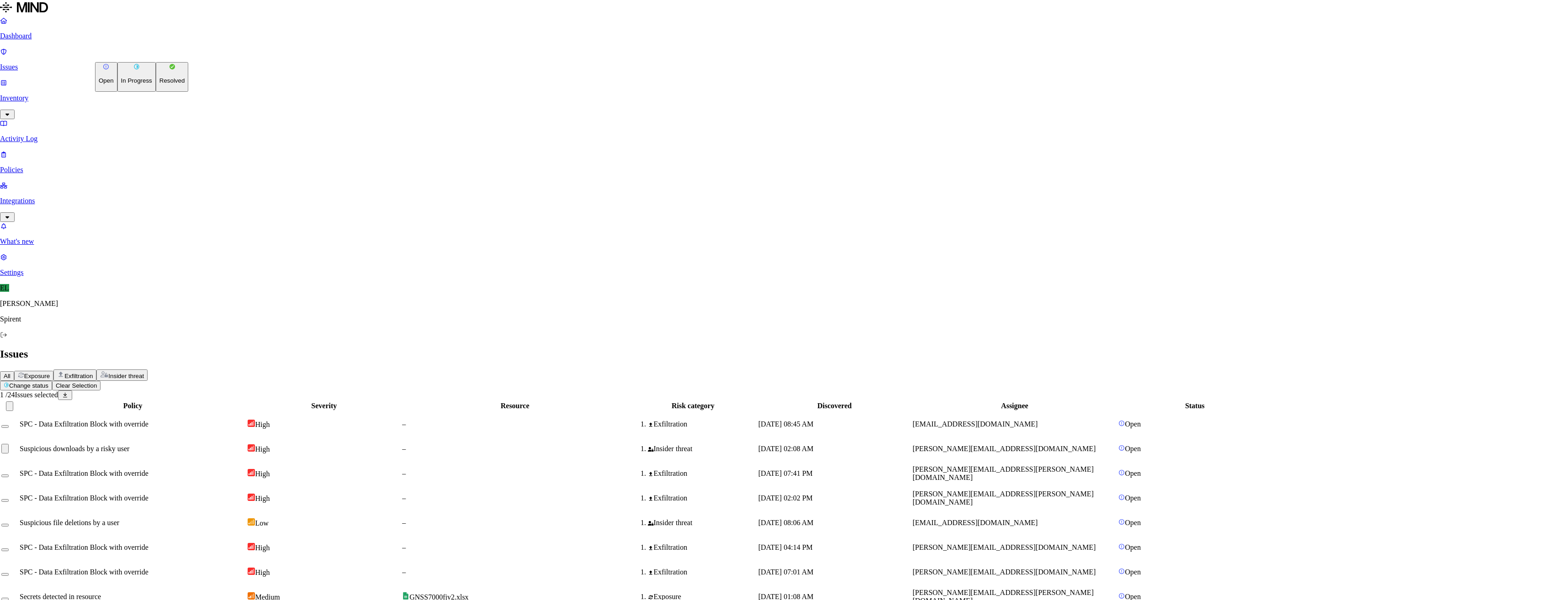
click at [156, 92] on button "Resolved" at bounding box center [172, 77] width 33 height 30
select select "Risk Accepted"
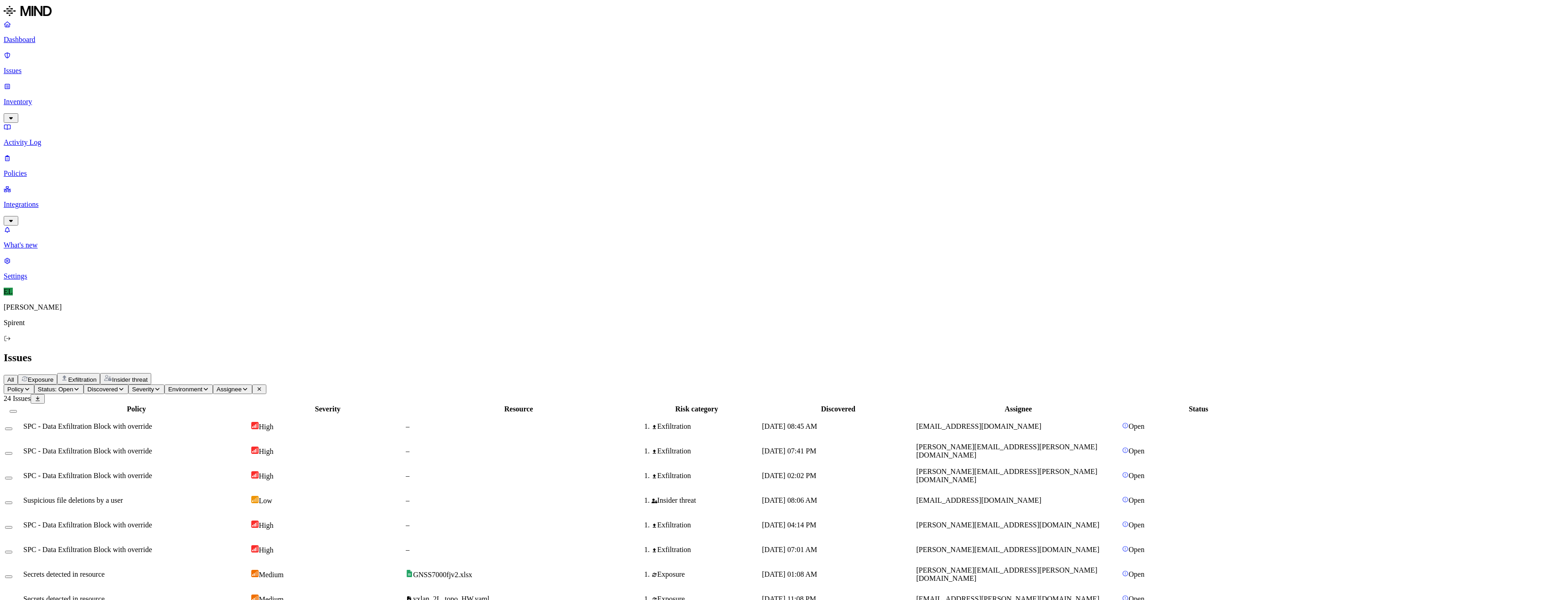
click at [1039, 521] on span "[PERSON_NAME][EMAIL_ADDRESS][DOMAIN_NAME]" at bounding box center [1008, 525] width 184 height 8
click at [1071, 546] on span "[PERSON_NAME][EMAIL_ADDRESS][DOMAIN_NAME]" at bounding box center [1008, 549] width 184 height 8
click at [12, 551] on button "Select row" at bounding box center [8, 552] width 7 height 3
click at [134, 54] on html "Dashboard Issues Inventory Activity Log Policies Integrations What's new 1 Sett…" at bounding box center [784, 334] width 1568 height 669
click at [156, 92] on button "Resolved" at bounding box center [172, 77] width 33 height 30
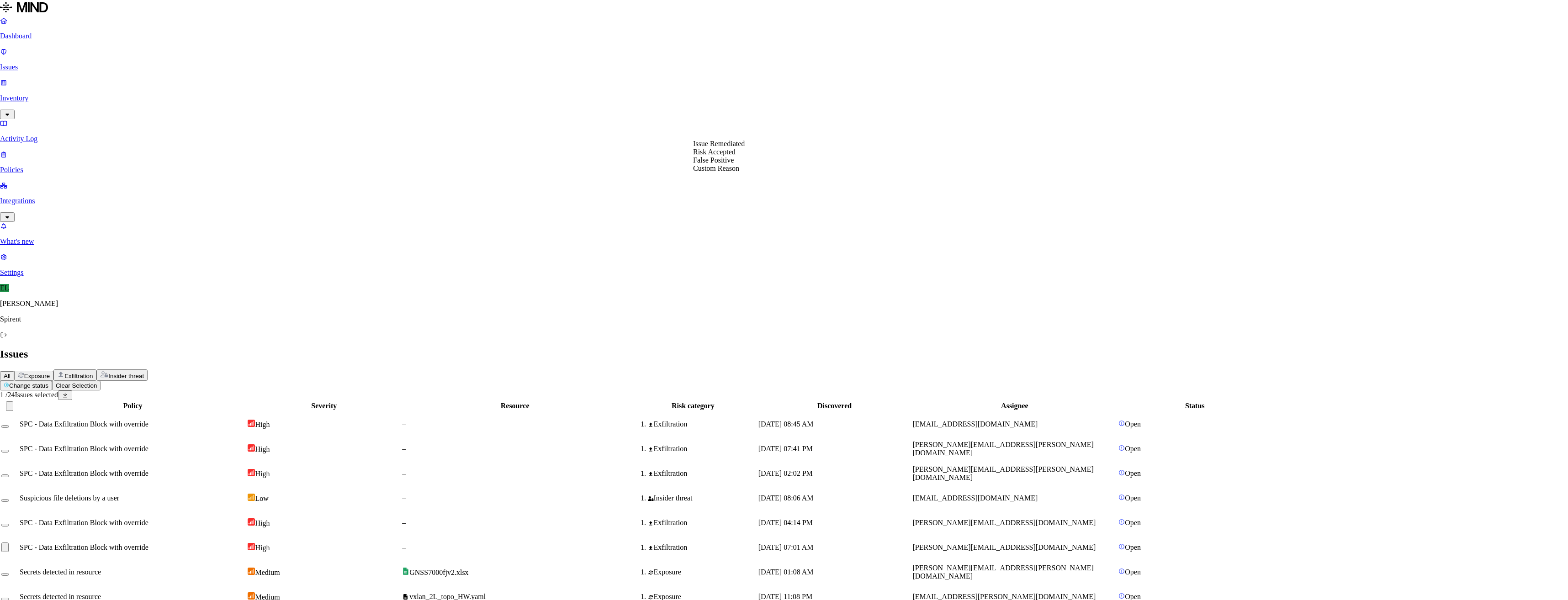
select select "Custom Reason"
type textarea "Personal"
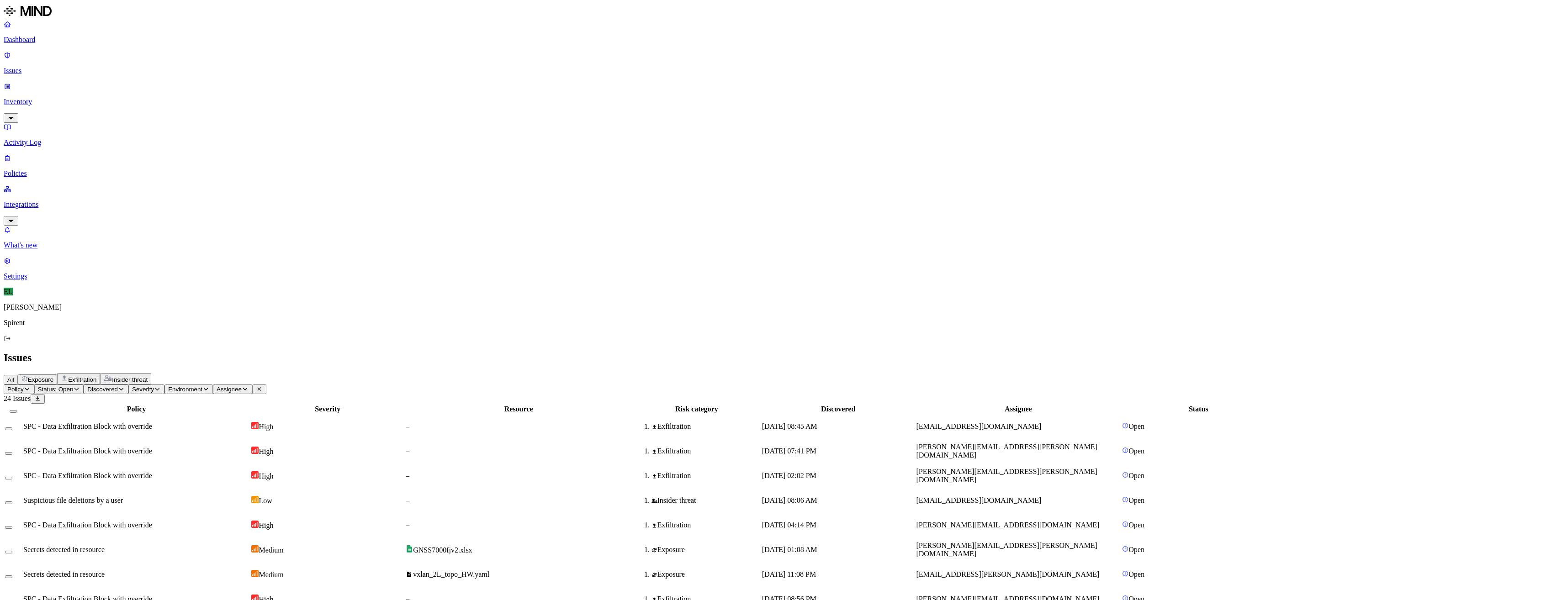
drag, startPoint x: 123, startPoint y: 237, endPoint x: 133, endPoint y: 218, distance: 21.5
click at [142, 55] on html "Dashboard Issues Inventory Activity Log Policies Integrations What's new 1 Sett…" at bounding box center [784, 321] width 1568 height 641
click at [160, 84] on p "Resolved" at bounding box center [172, 80] width 25 height 7
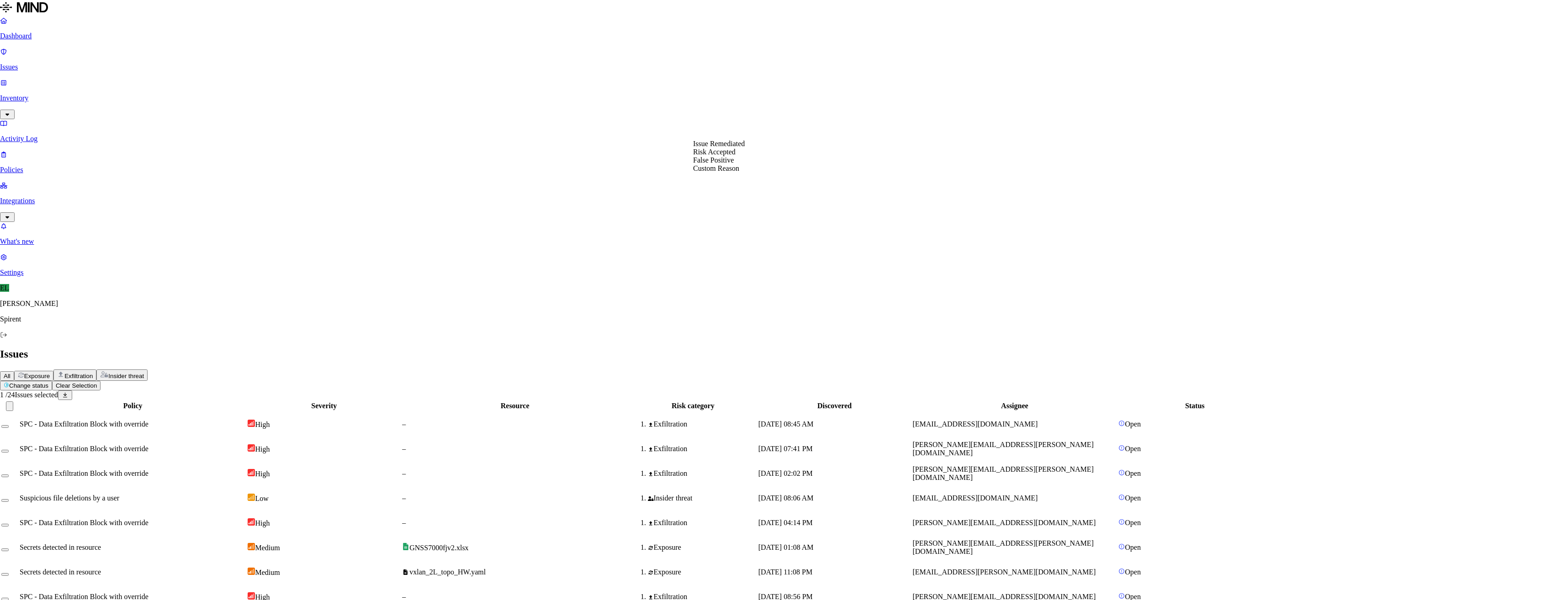
select select "Custom Reason"
type textarea "Personal"
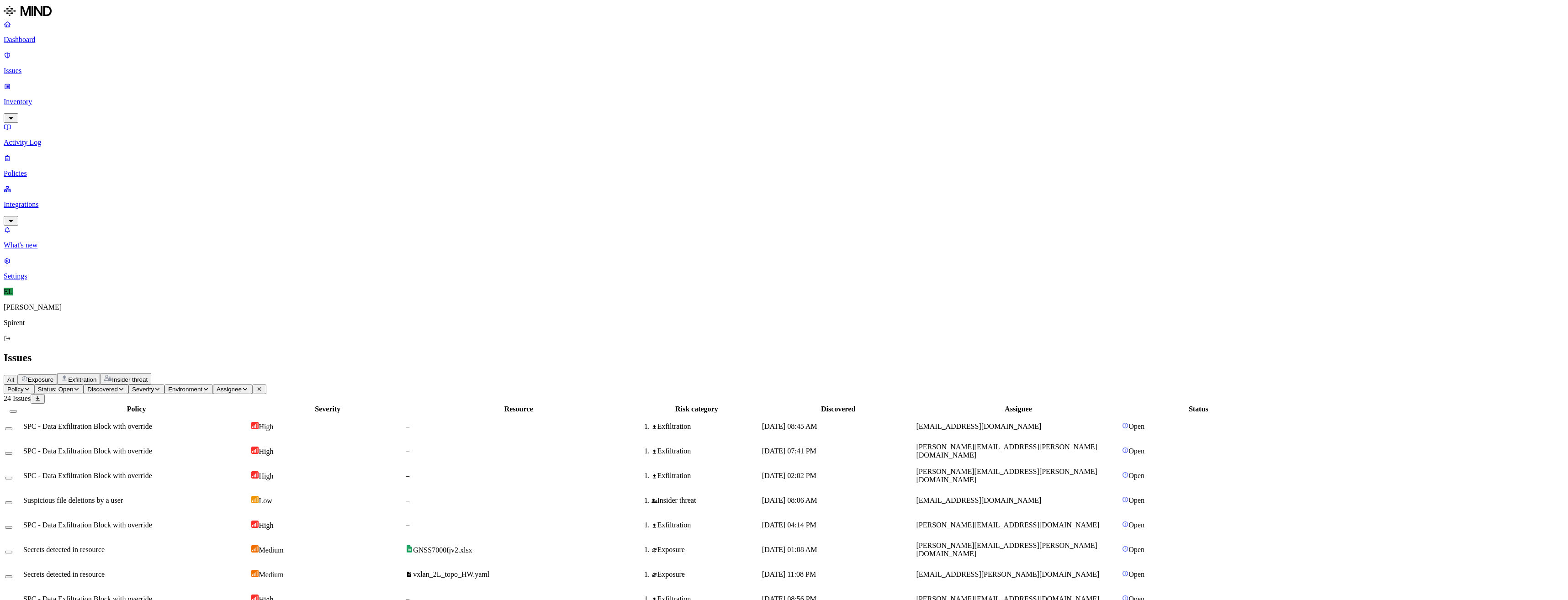
click at [250, 595] on div "SPC - Data Exfiltration Block with override" at bounding box center [136, 599] width 226 height 8
drag, startPoint x: 126, startPoint y: 217, endPoint x: 168, endPoint y: 137, distance: 90.4
click at [21, 595] on div at bounding box center [13, 599] width 16 height 8
click at [24, 386] on span "Policy" at bounding box center [15, 389] width 16 height 7
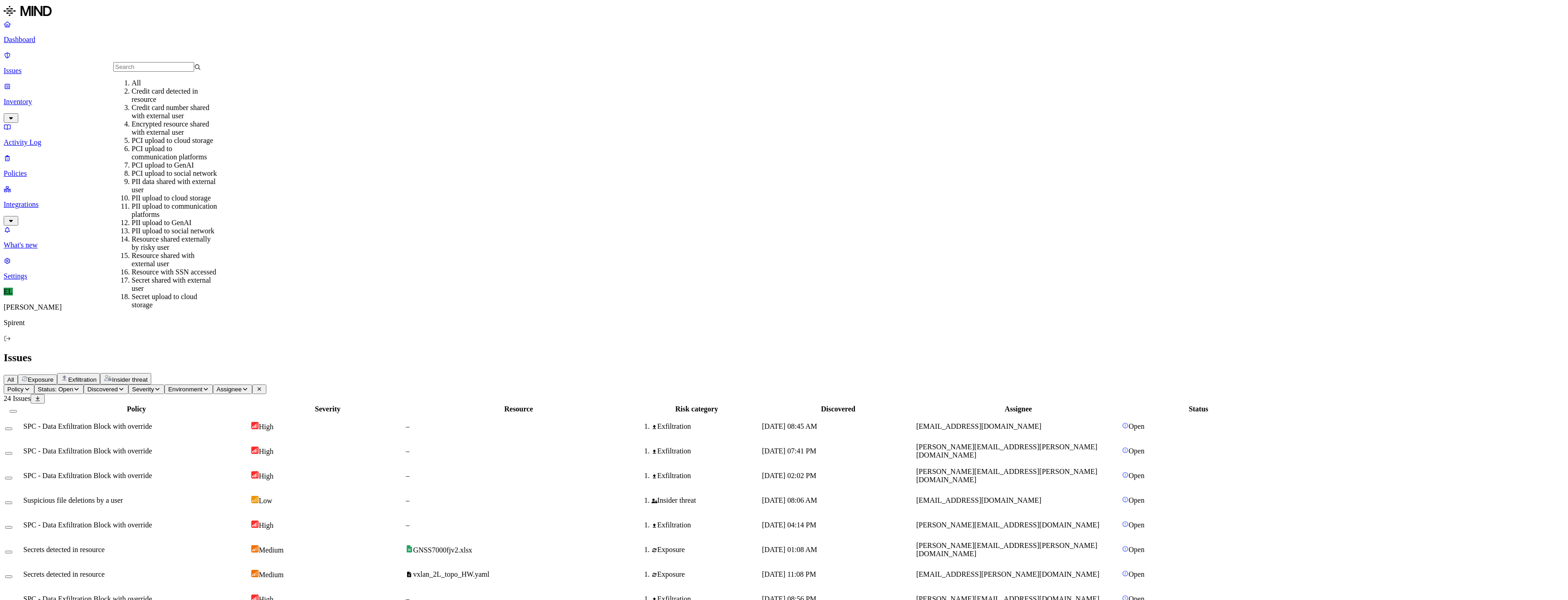
click at [434, 351] on header "Issues All Exposure Exfiltration Insider threat" at bounding box center [784, 367] width 1561 height 33
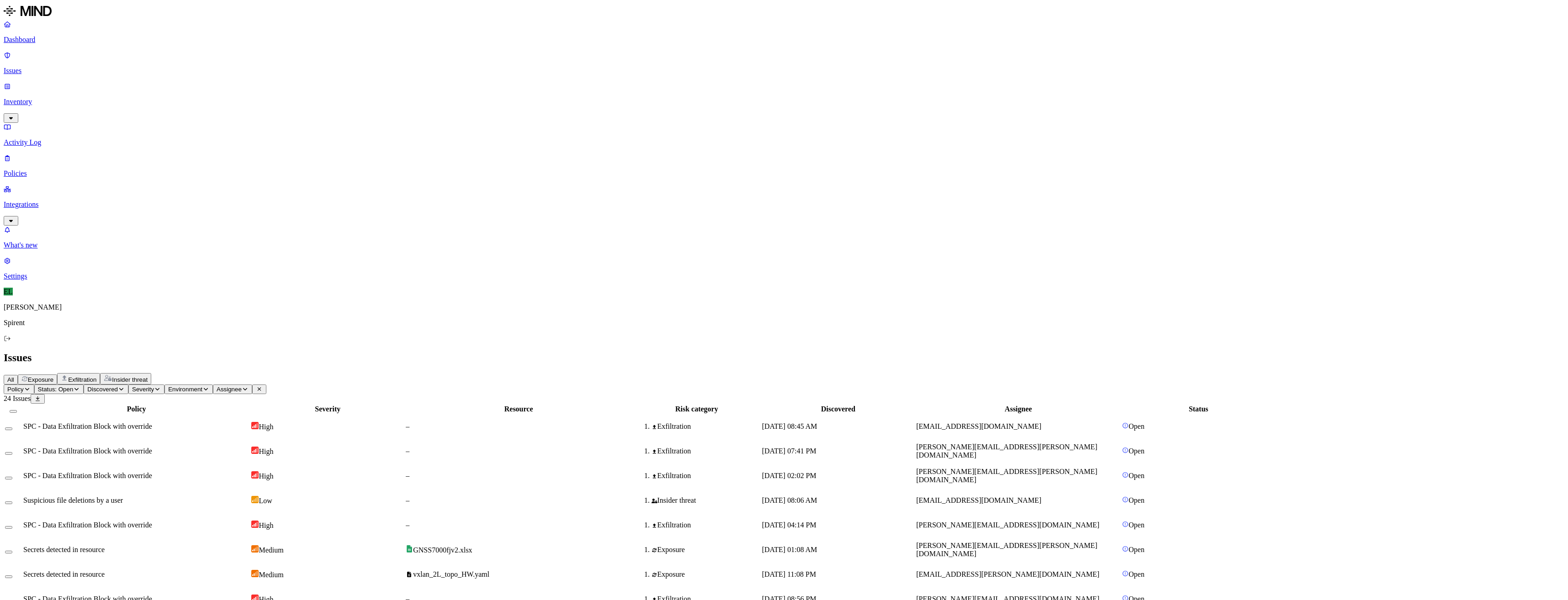
click at [12, 599] on button "Select row" at bounding box center [8, 601] width 7 height 3
click at [147, 54] on html "Dashboard Issues Inventory Activity Log Policies Integrations What's new 1 Sett…" at bounding box center [784, 308] width 1568 height 617
click at [160, 84] on p "Resolved" at bounding box center [172, 80] width 25 height 7
select select "Custom Reason"
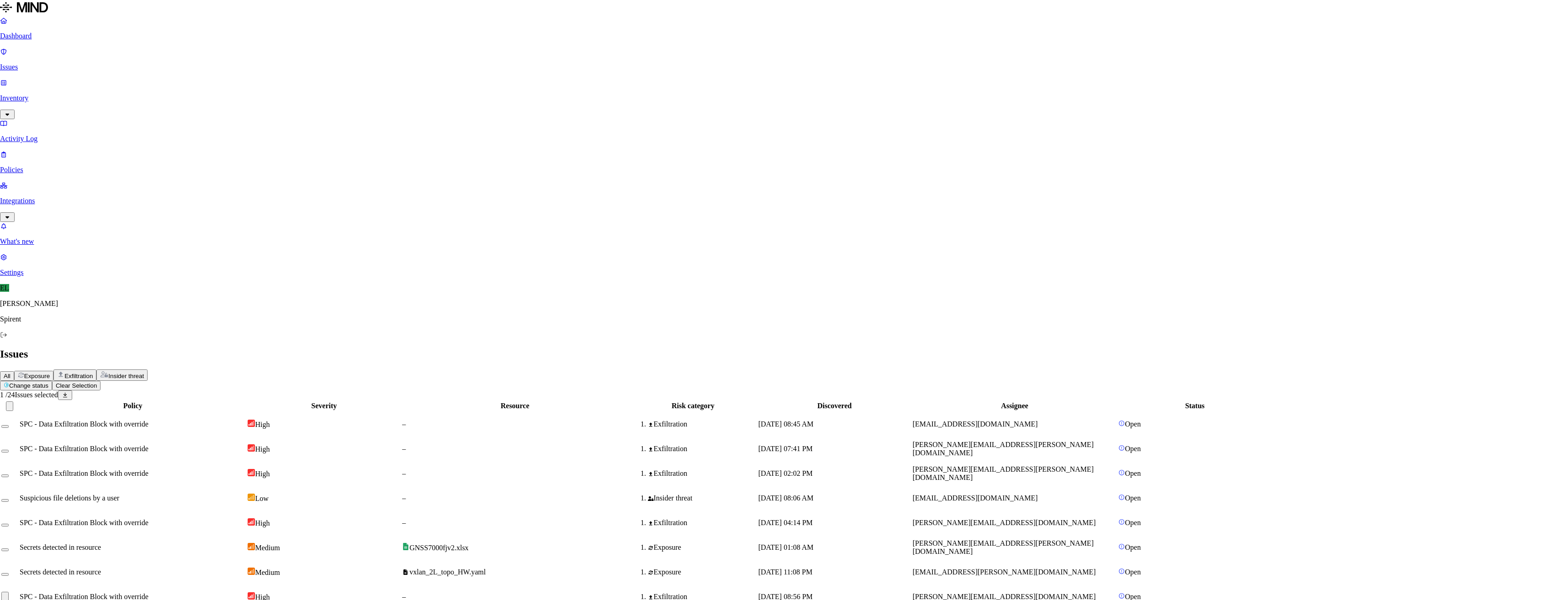
type textarea "Personal"
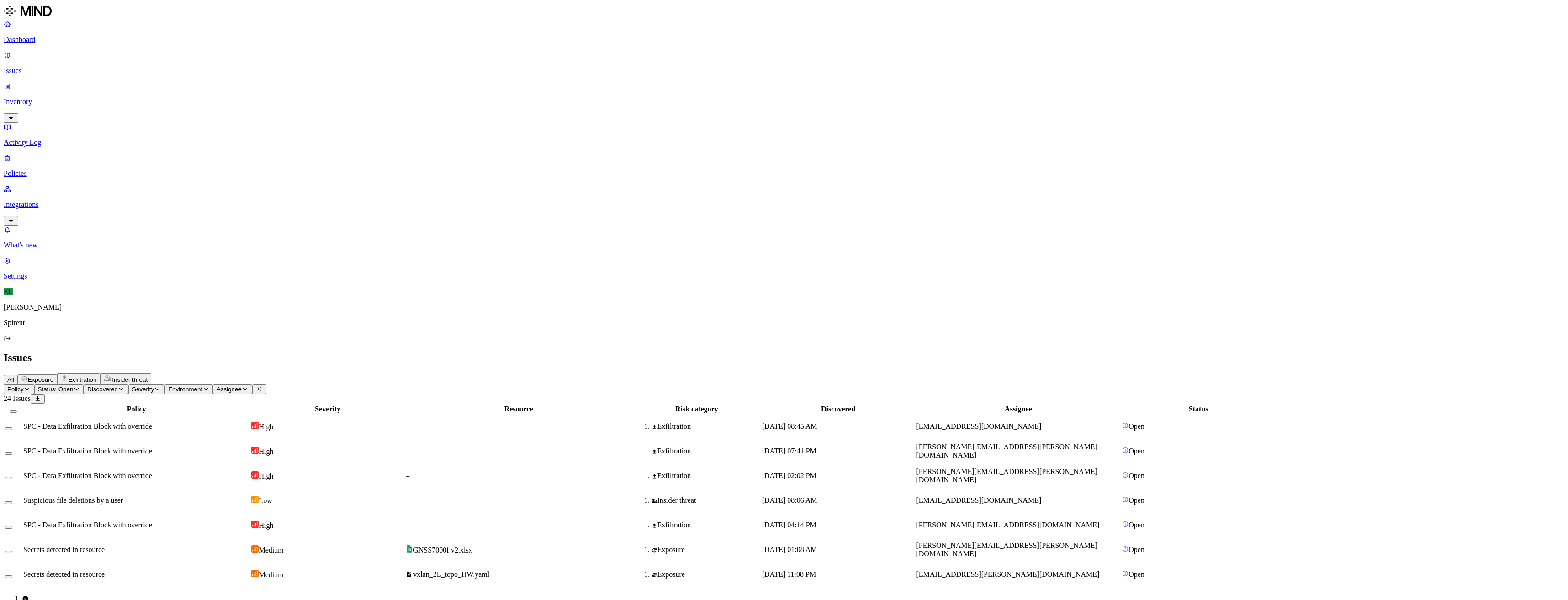
click at [404, 570] on div "Medium" at bounding box center [327, 574] width 152 height 9
click at [761, 538] on td "Exposure" at bounding box center [696, 549] width 128 height 24
click at [557, 521] on div "–" at bounding box center [519, 525] width 226 height 8
click at [760, 496] on div "Insider threat" at bounding box center [696, 500] width 127 height 8
click at [12, 502] on button "Select row" at bounding box center [8, 503] width 7 height 3
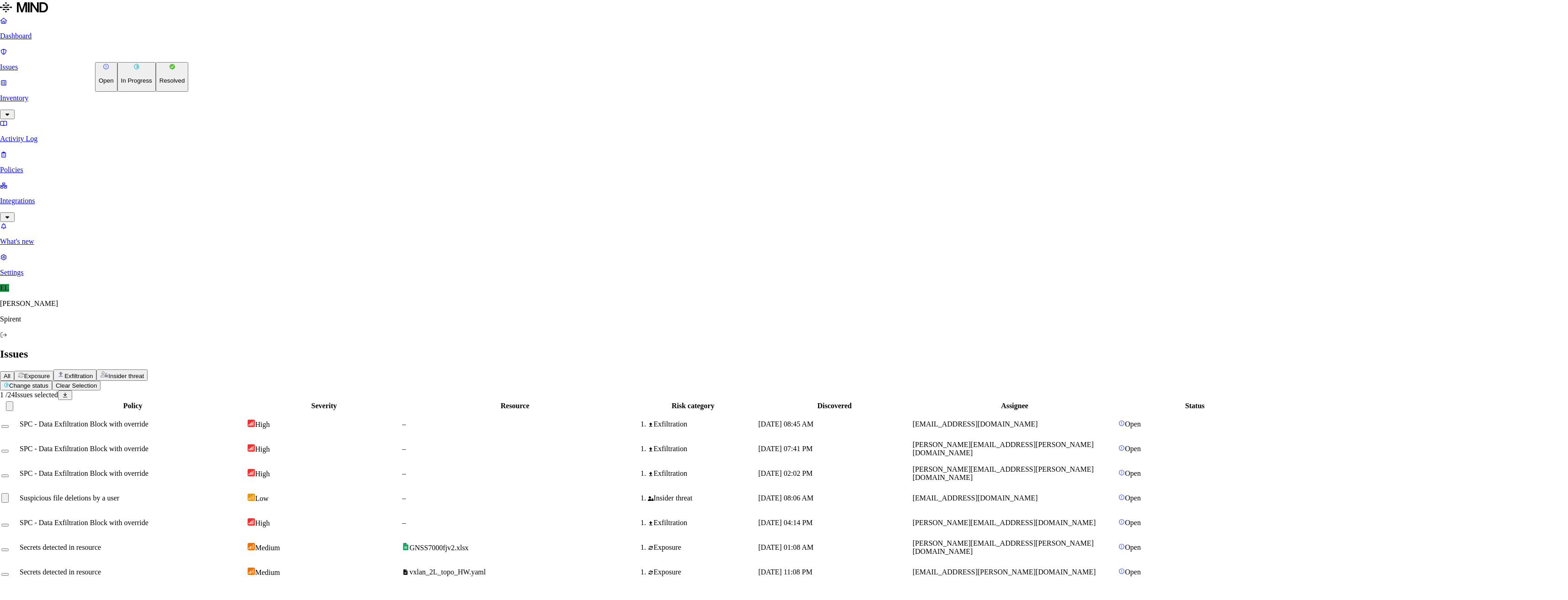
click at [135, 54] on html "Dashboard Issues Inventory Activity Log Policies Integrations What's new 1 Sett…" at bounding box center [784, 296] width 1568 height 592
click at [160, 84] on p "Resolved" at bounding box center [172, 80] width 25 height 7
select select "Risk Accepted"
drag, startPoint x: 729, startPoint y: 170, endPoint x: 820, endPoint y: 190, distance: 93.2
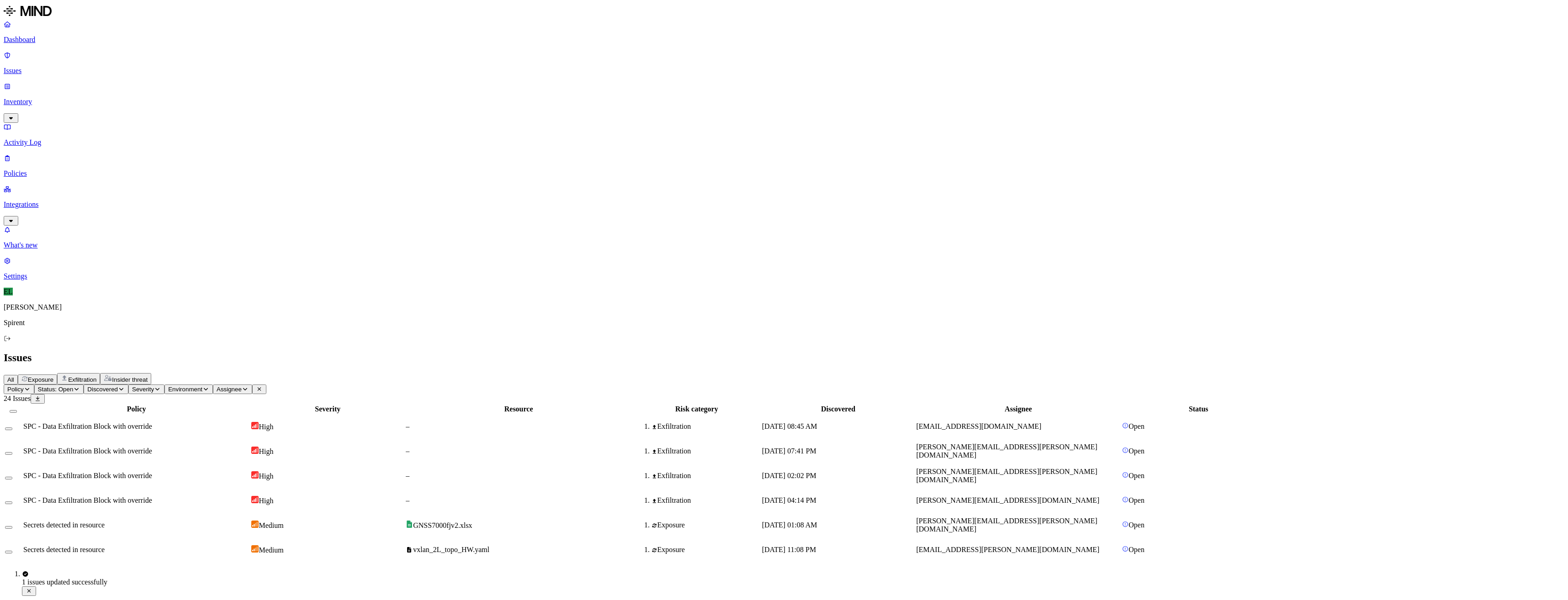
click at [760, 472] on div "Exfiltration" at bounding box center [696, 476] width 127 height 8
click at [760, 447] on div "Exfiltration" at bounding box center [696, 451] width 127 height 8
click at [12, 452] on button "Select row" at bounding box center [8, 453] width 7 height 3
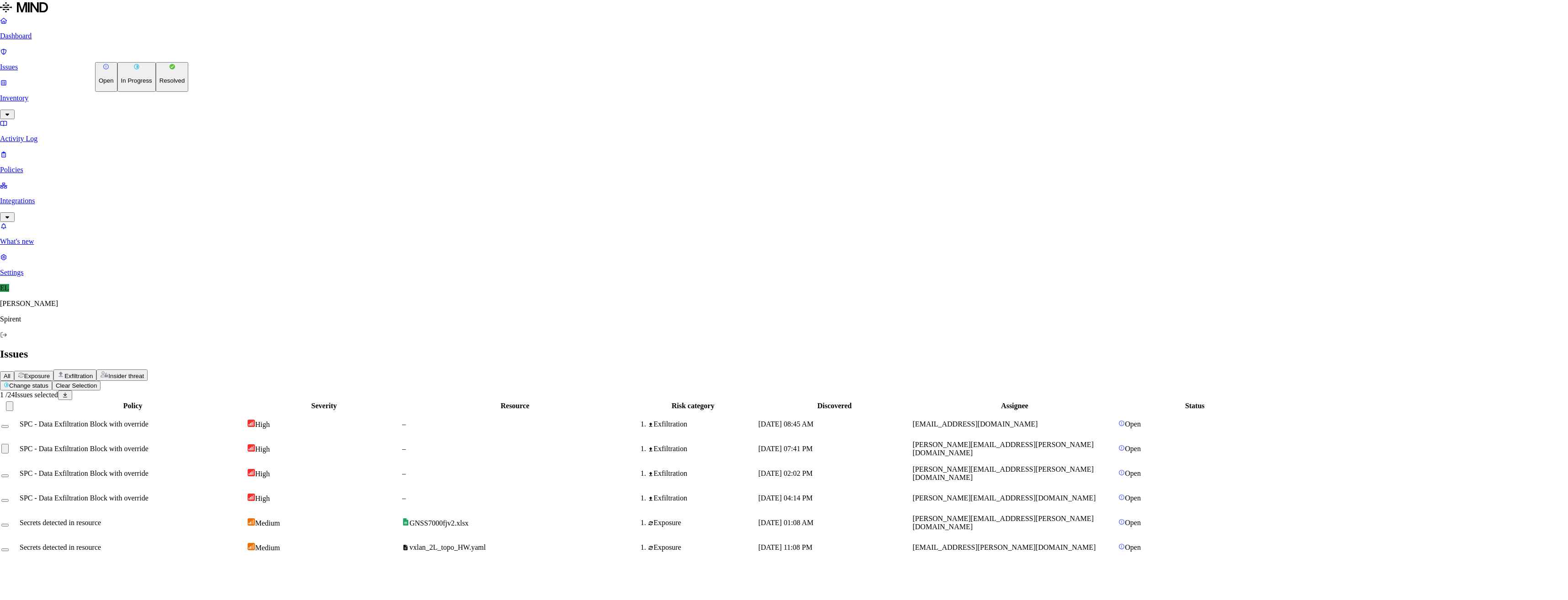
click at [149, 53] on html "Dashboard Issues Inventory Activity Log Policies Integrations What's new 1 Sett…" at bounding box center [784, 284] width 1568 height 568
click at [156, 92] on button "Resolved" at bounding box center [172, 77] width 33 height 30
select select "Custom Reason"
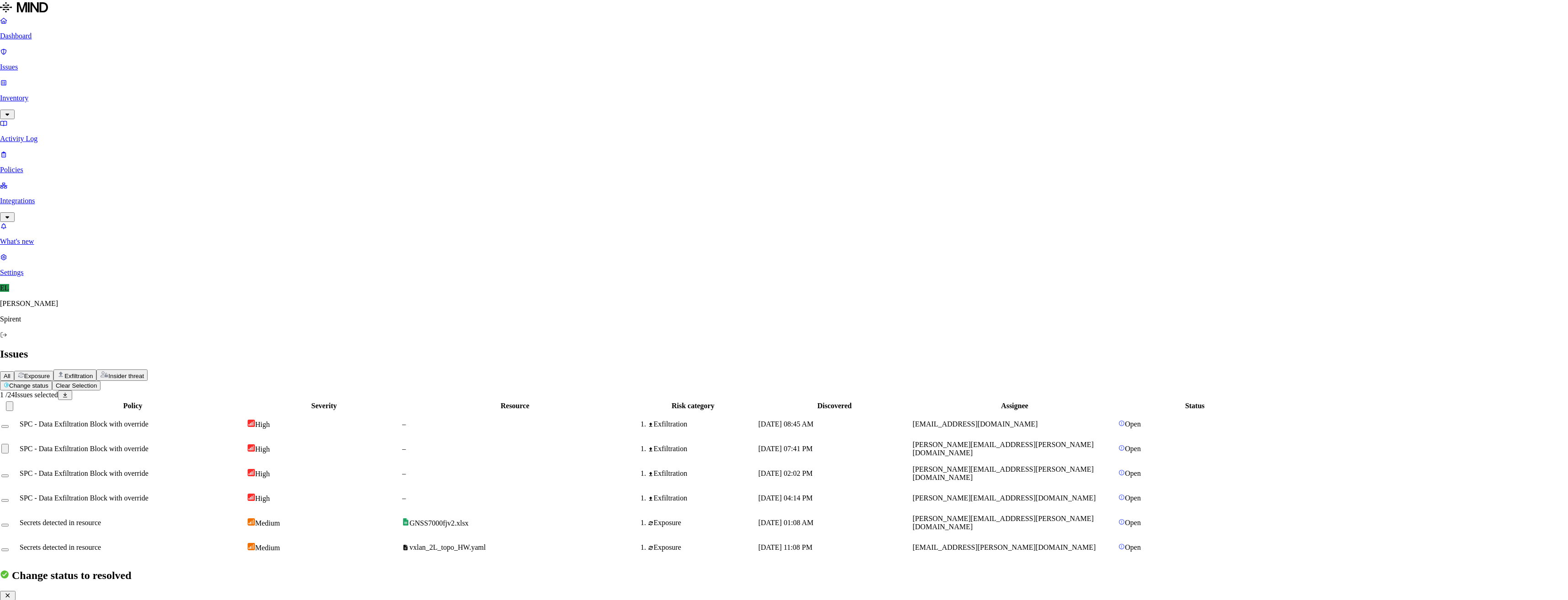
type textarea "Personal"
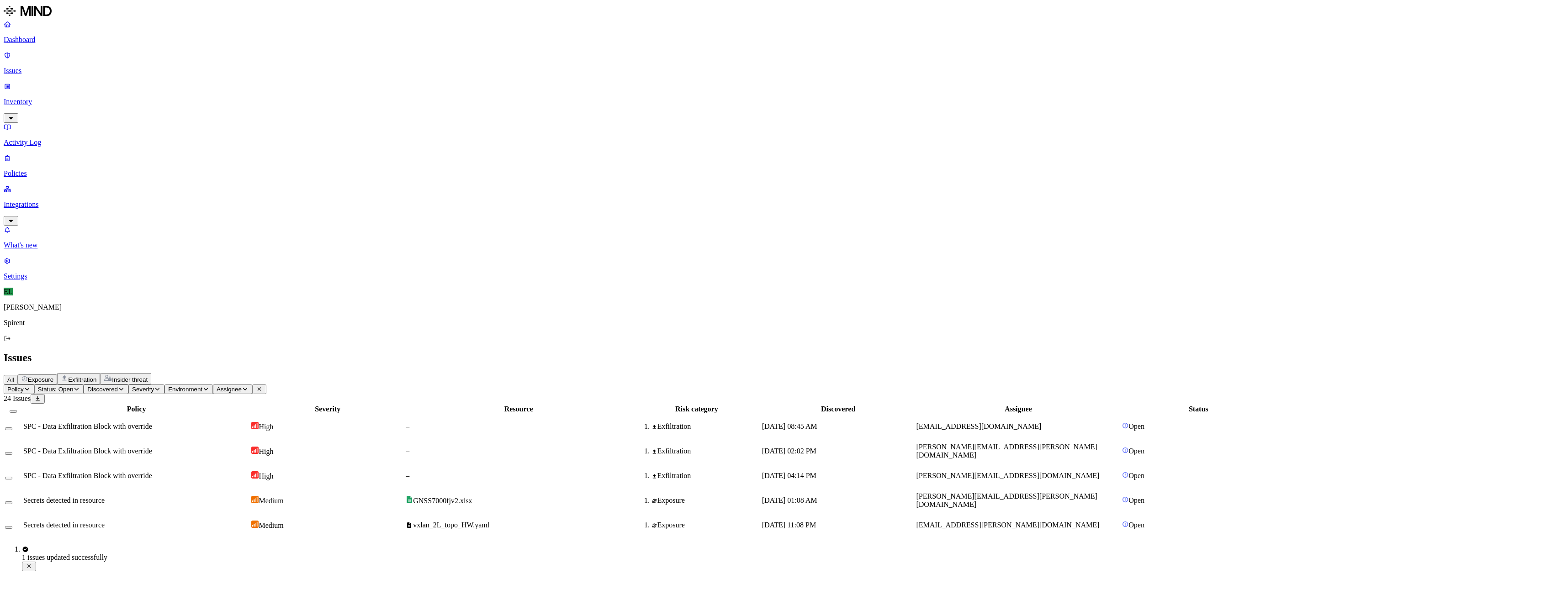
click at [152, 422] on span "SPC - Data Exfiltration Block with override" at bounding box center [88, 426] width 129 height 8
click at [14, 547] on icon "button" at bounding box center [10, 549] width 7 height 5
